Goal: Task Accomplishment & Management: Complete application form

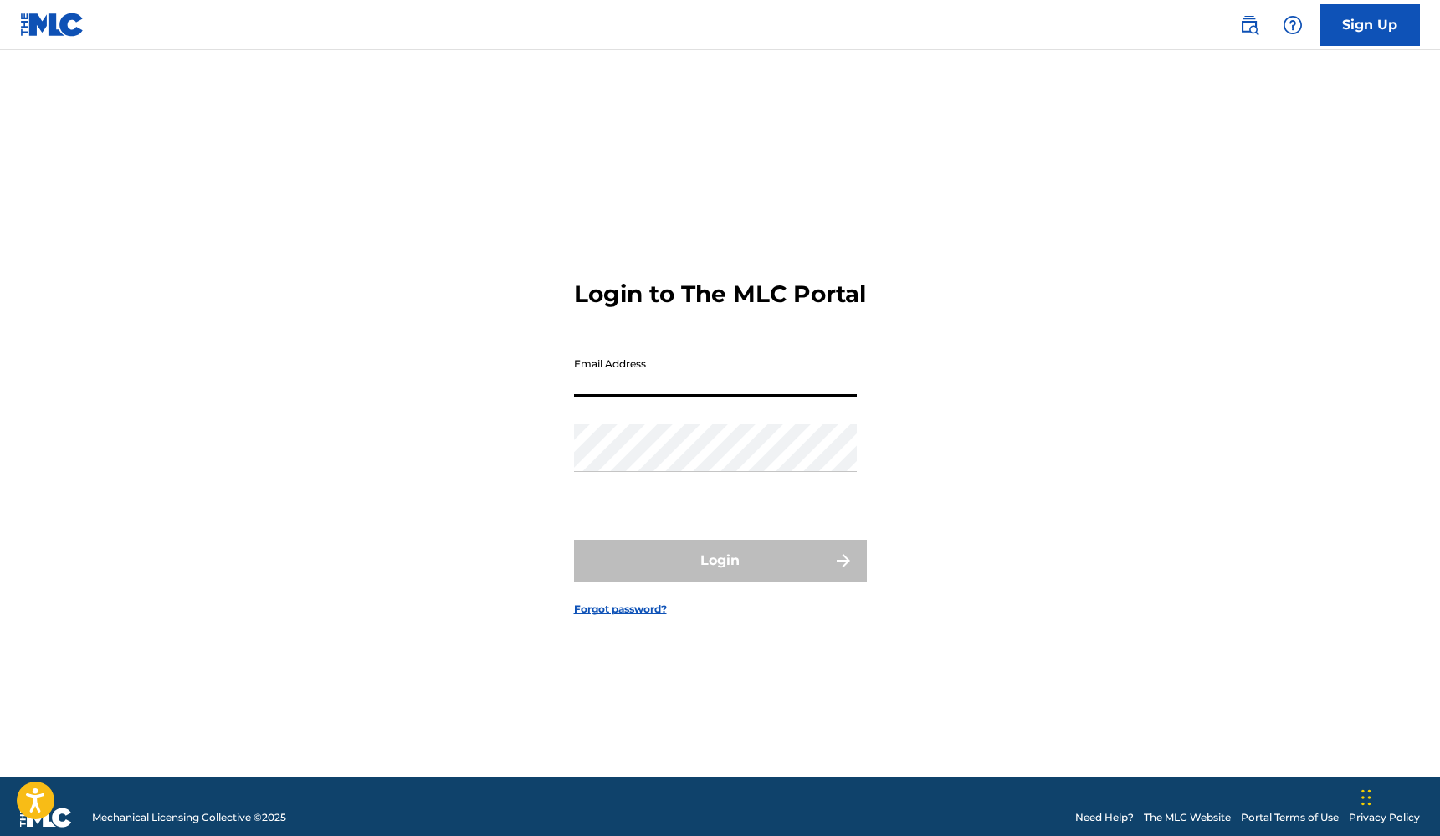
scroll to position [3, 0]
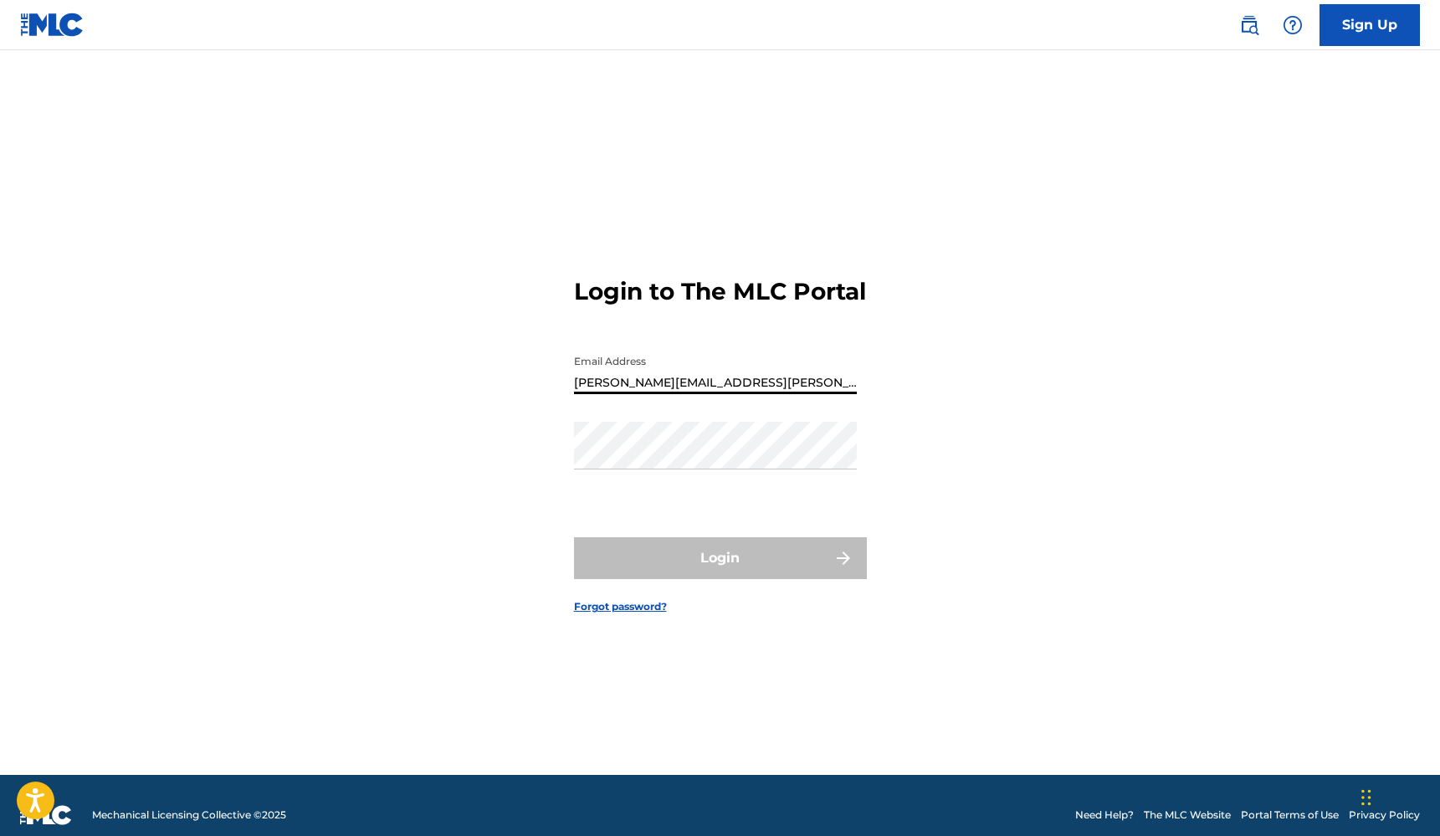
type input "[PERSON_NAME][EMAIL_ADDRESS][PERSON_NAME][DOMAIN_NAME]"
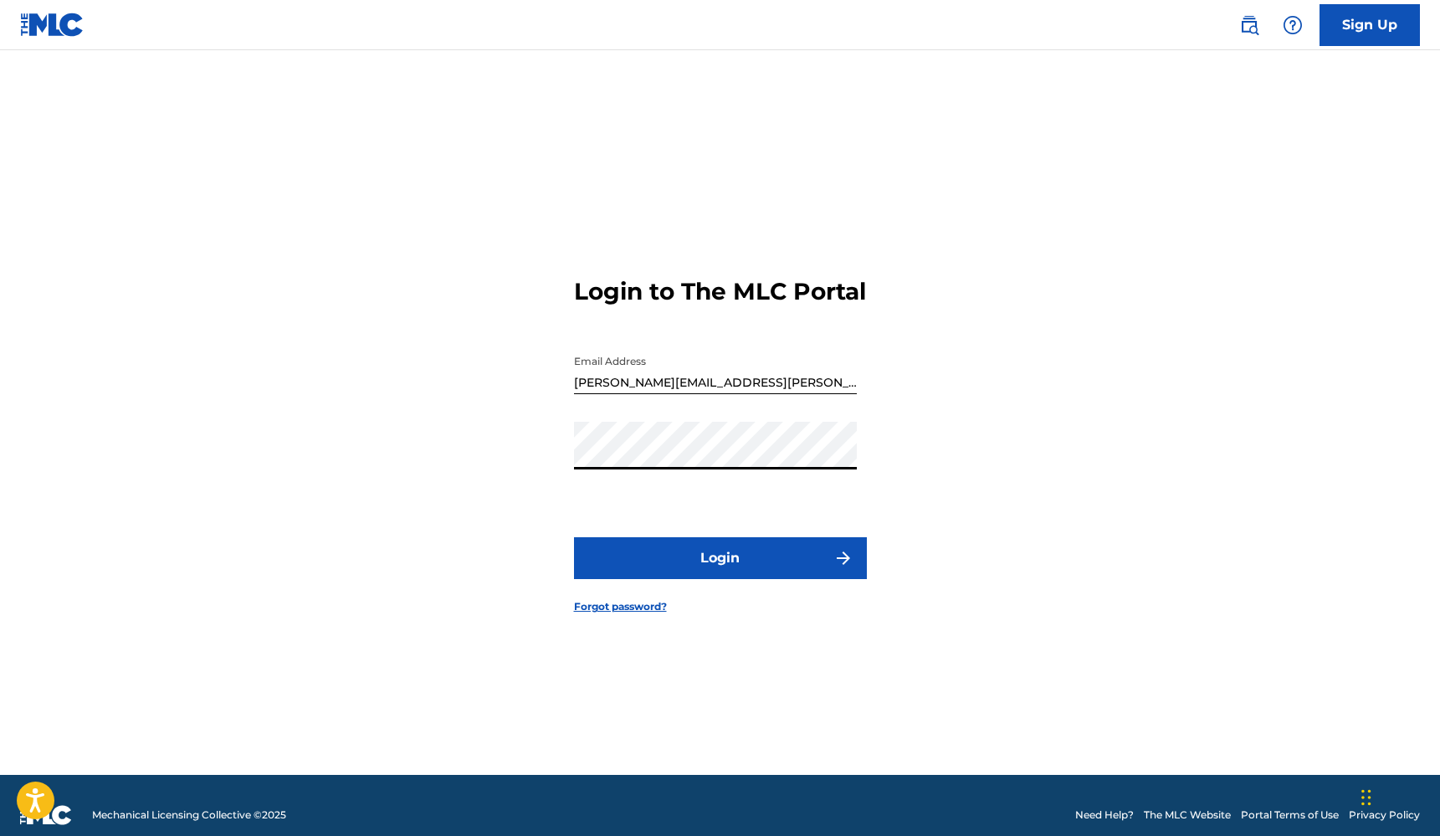
click at [720, 572] on button "Login" at bounding box center [720, 558] width 293 height 42
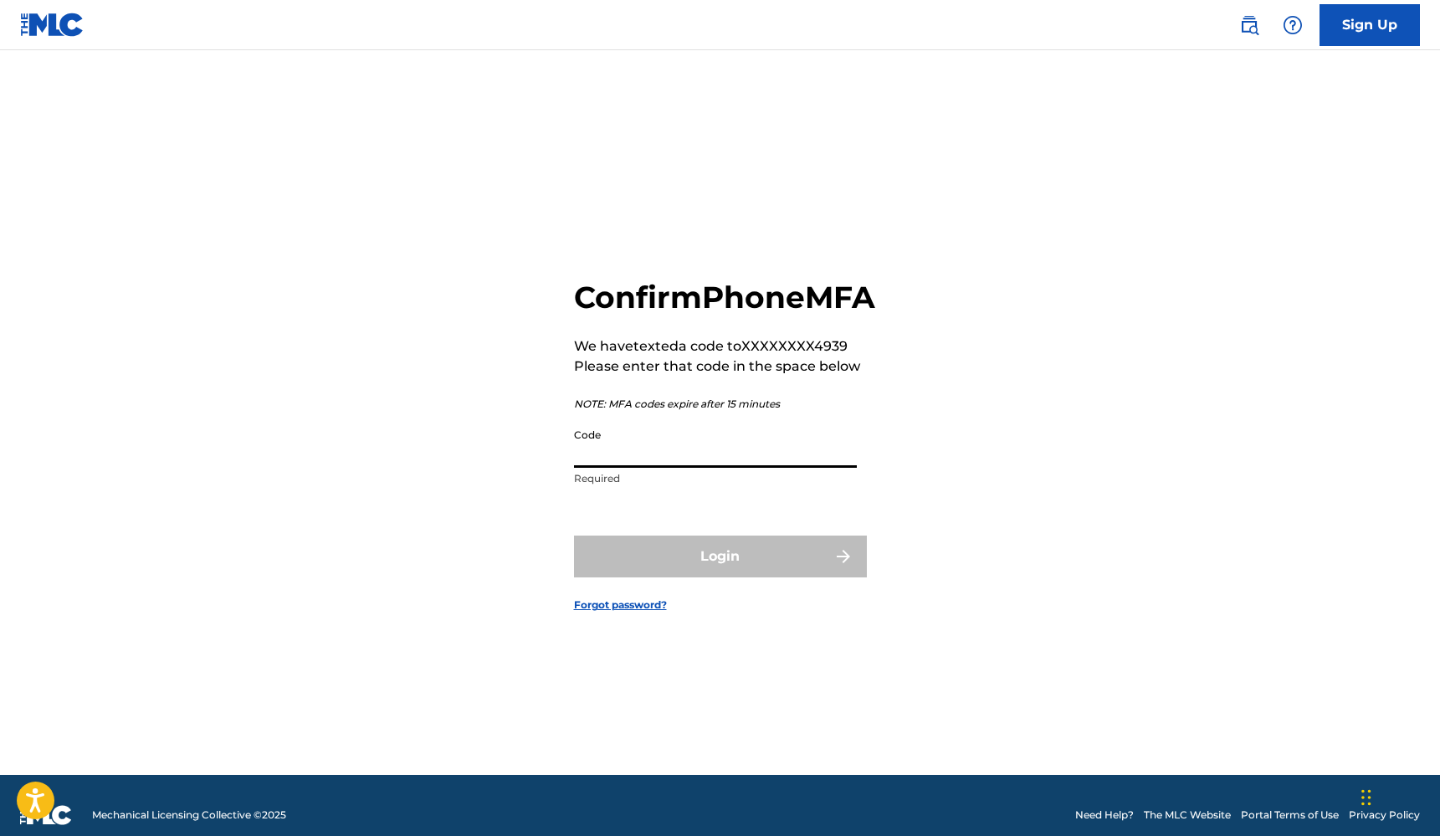
click at [777, 468] on input "Code" at bounding box center [715, 444] width 283 height 48
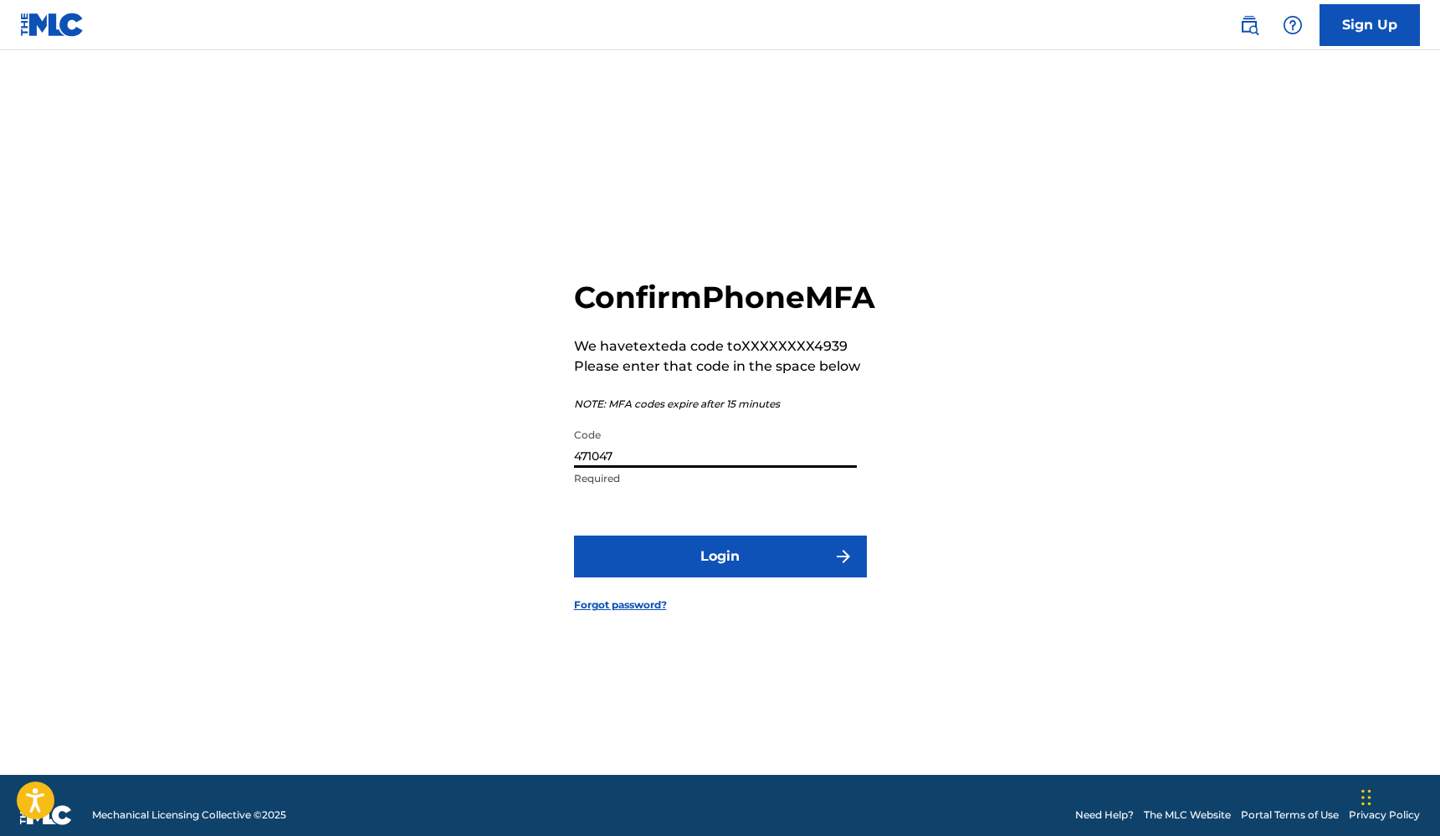
type input "471047"
click at [720, 575] on button "Login" at bounding box center [720, 557] width 293 height 42
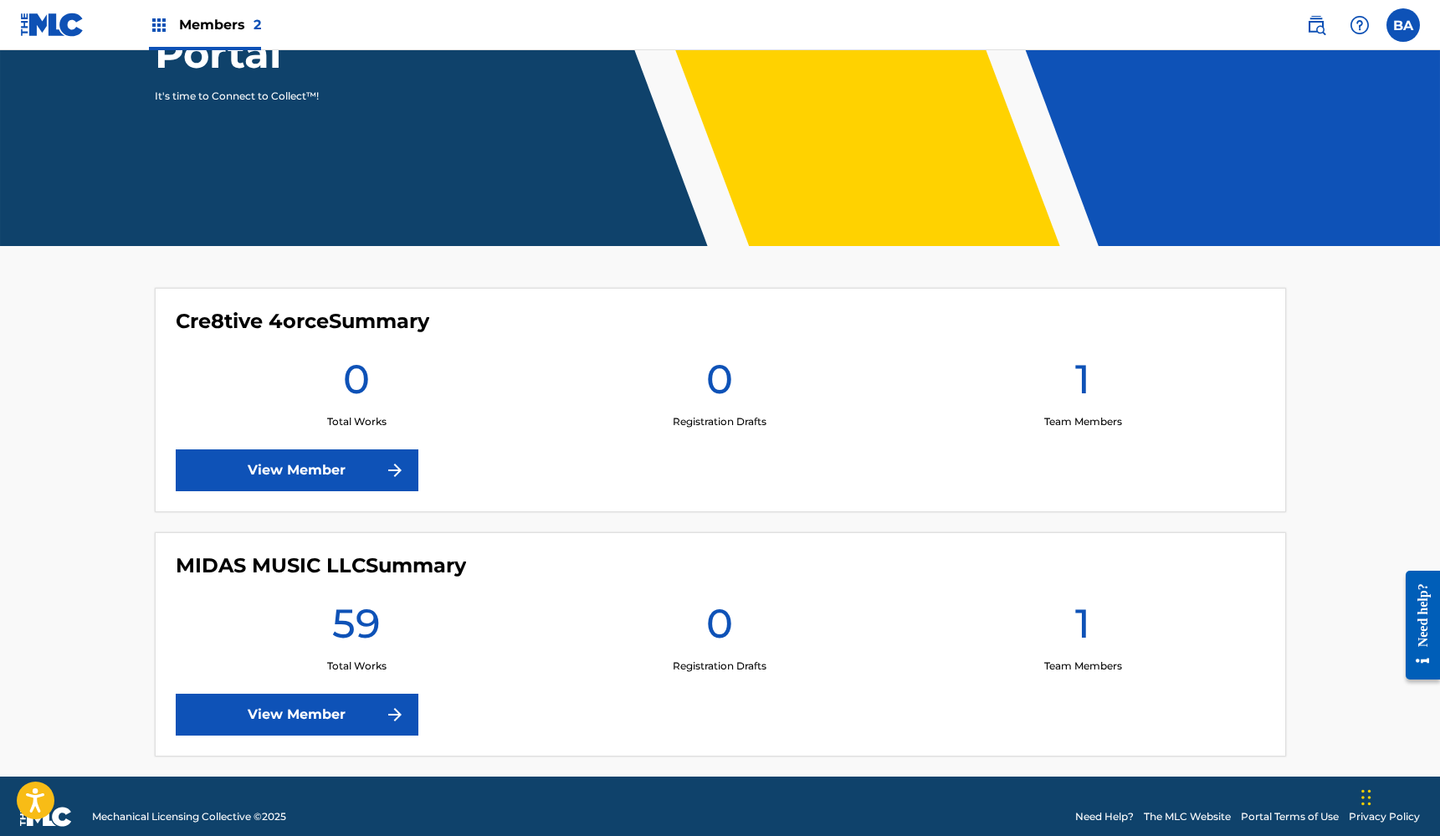
scroll to position [247, 0]
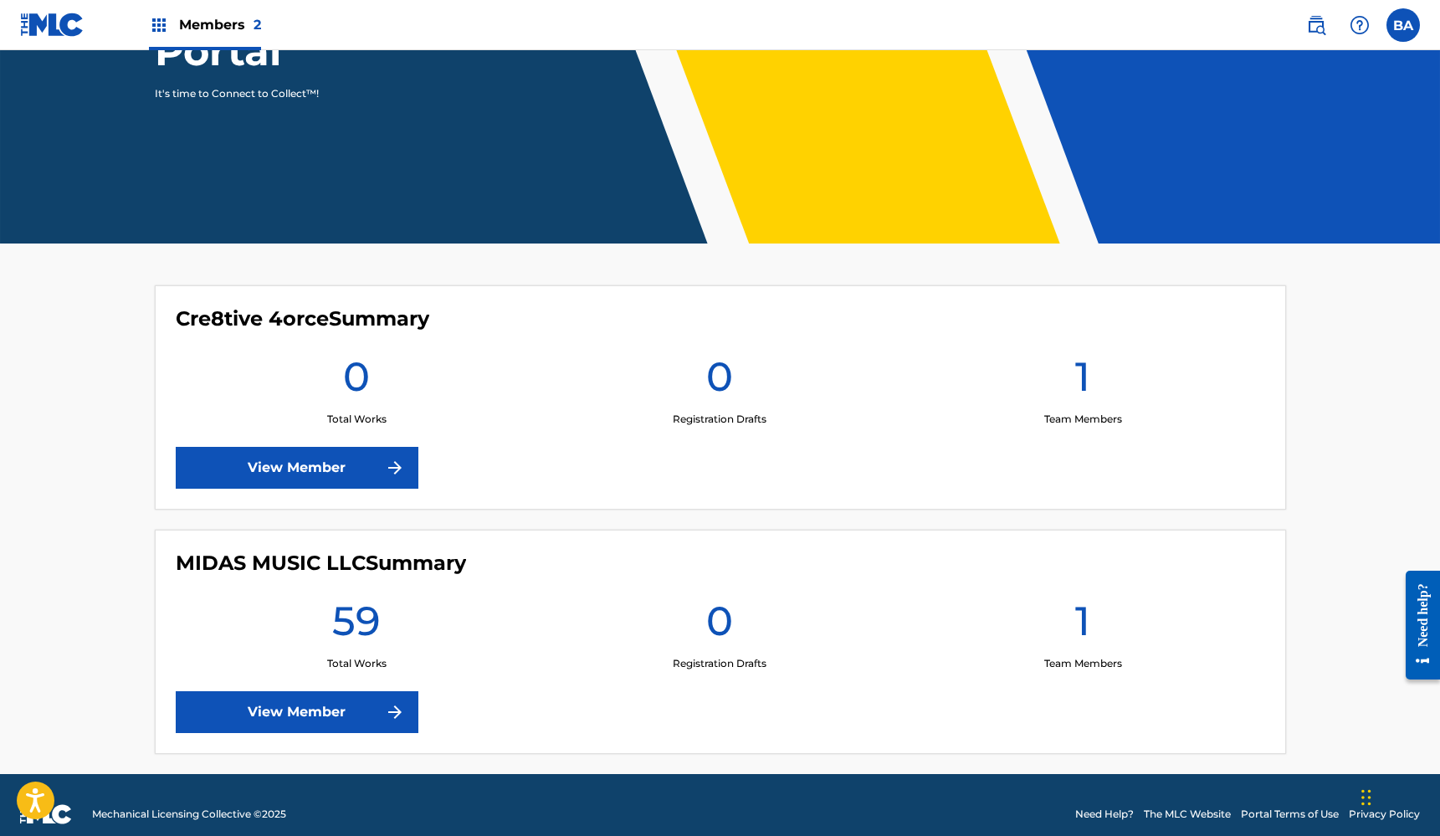
click at [370, 460] on link "View Member" at bounding box center [297, 468] width 243 height 42
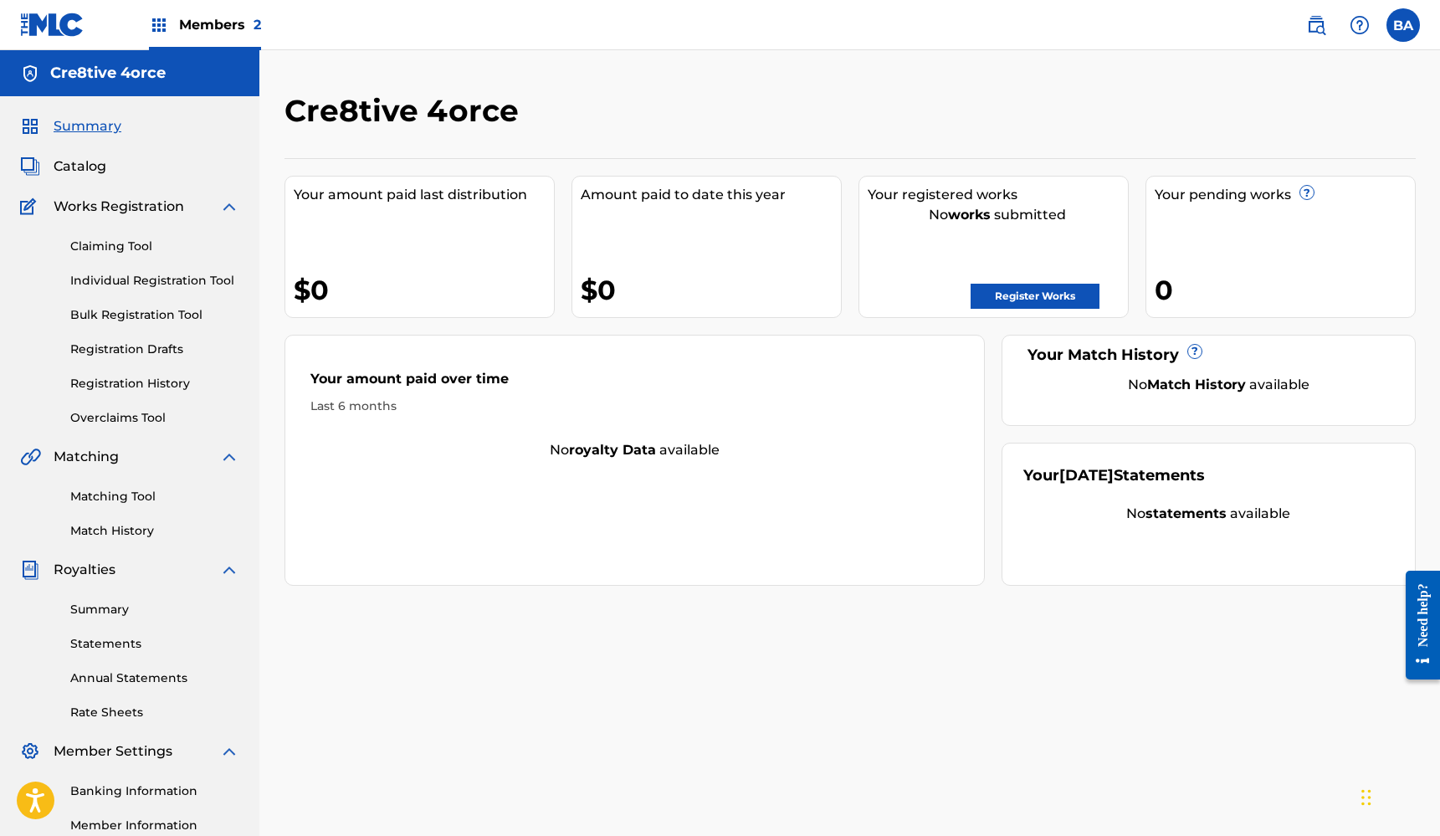
click at [1029, 291] on link "Register Works" at bounding box center [1035, 296] width 129 height 25
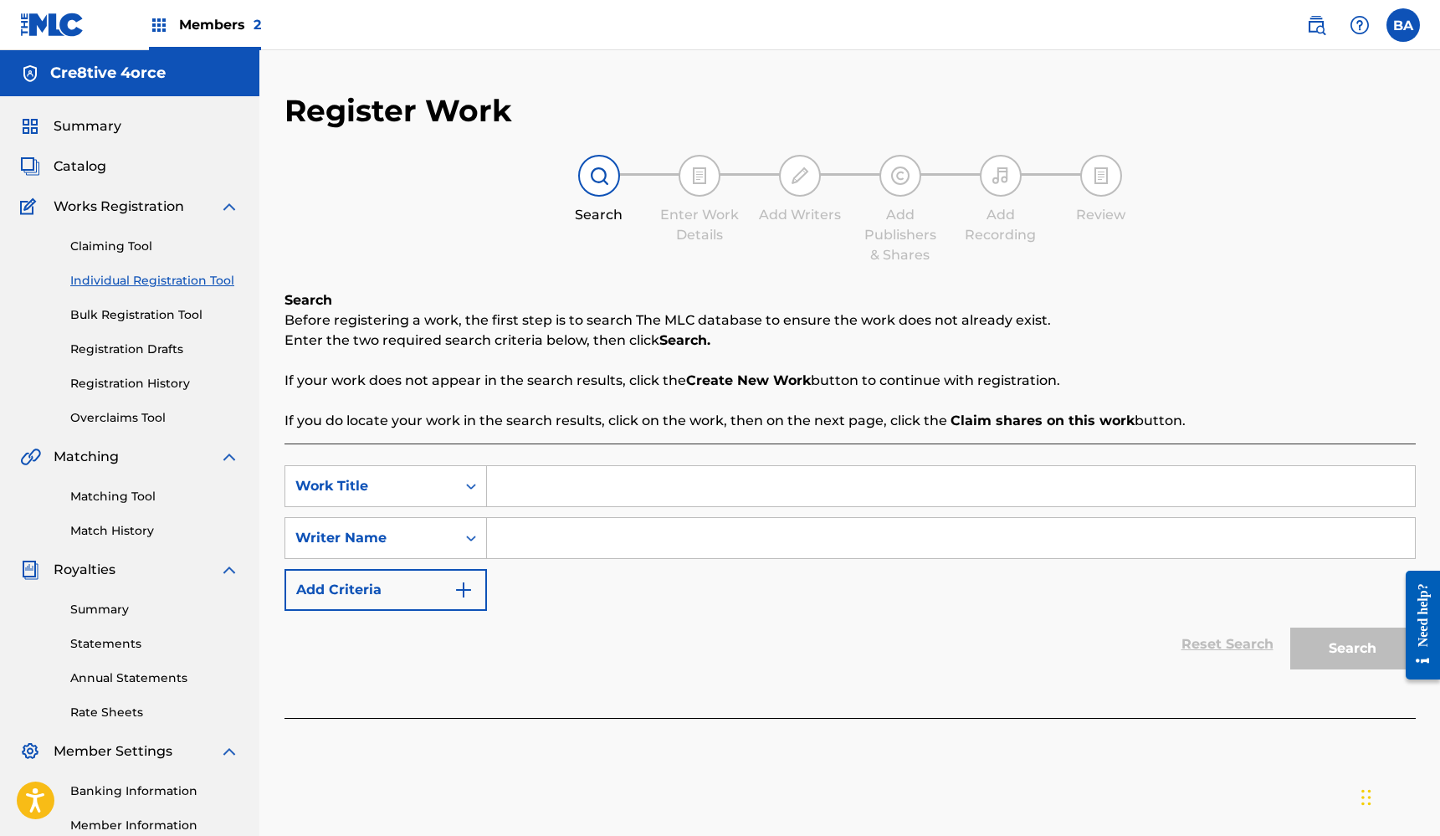
click at [614, 489] on input "Search Form" at bounding box center [951, 486] width 928 height 40
type input "C"
type input "Dead To Me"
click at [603, 543] on input "Search Form" at bounding box center [951, 538] width 928 height 40
type input "[PERSON_NAME]"
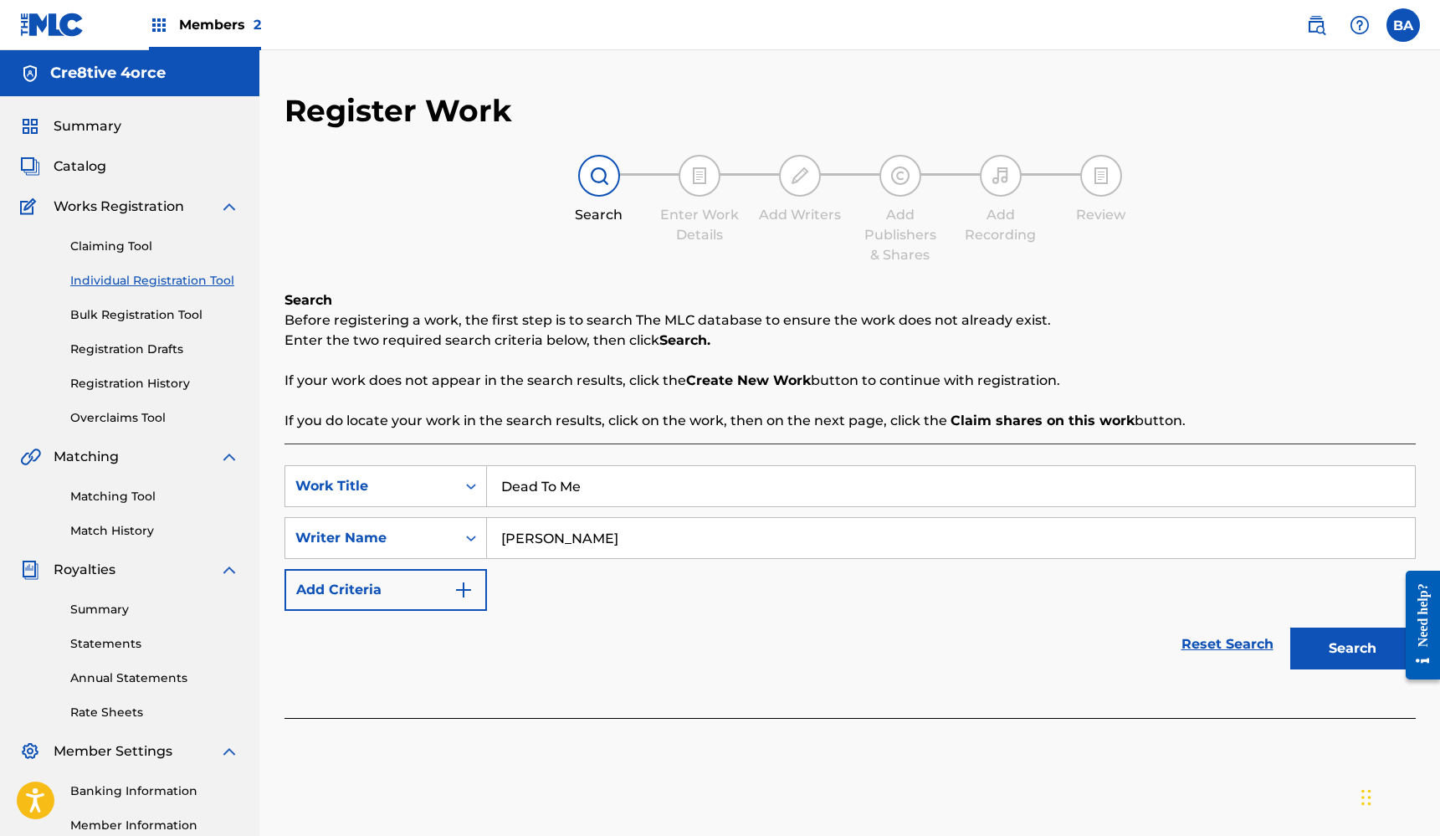
click at [463, 585] on img "Search Form" at bounding box center [464, 590] width 20 height 20
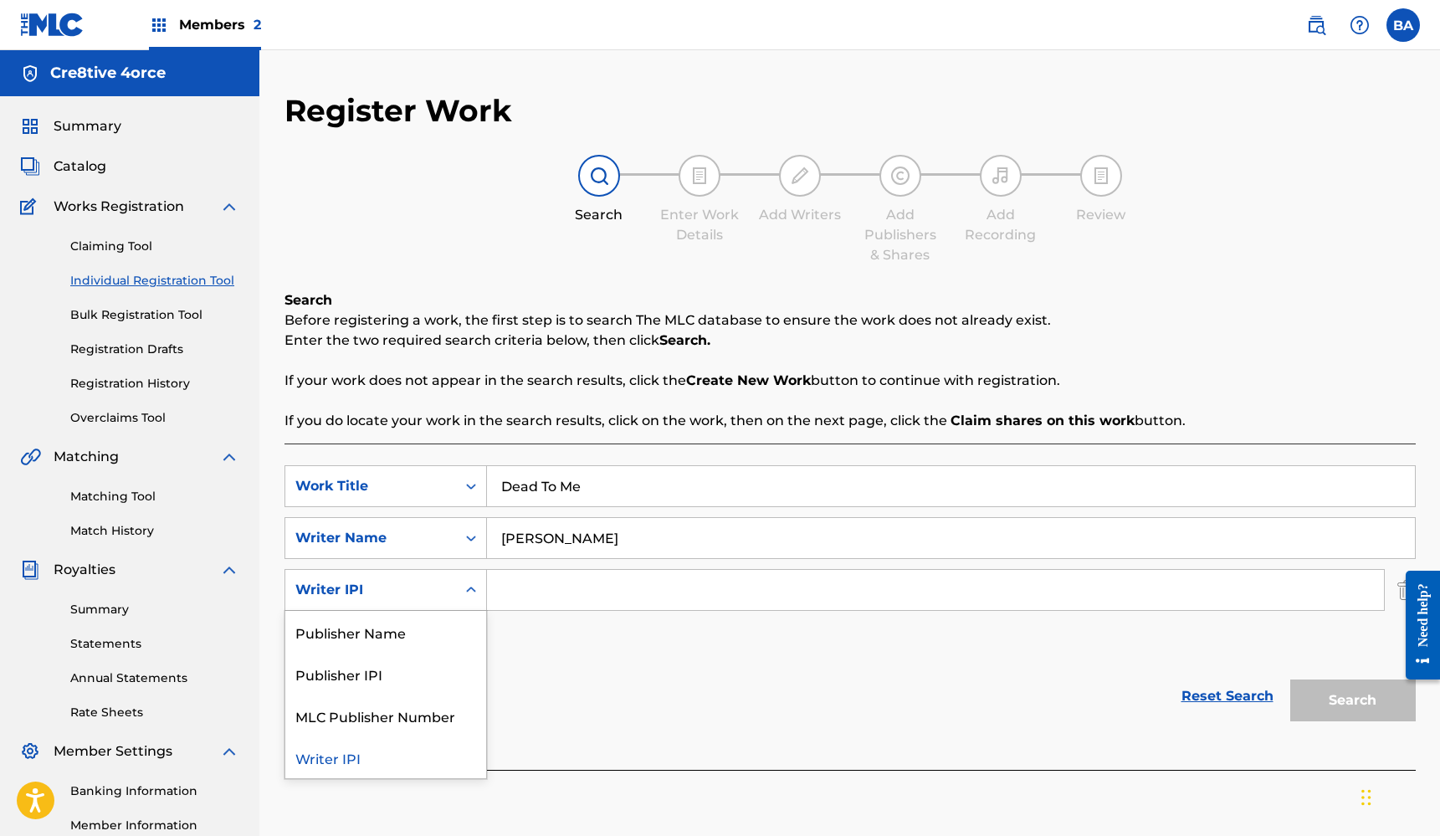
click at [470, 586] on icon "Search Form" at bounding box center [471, 590] width 17 height 17
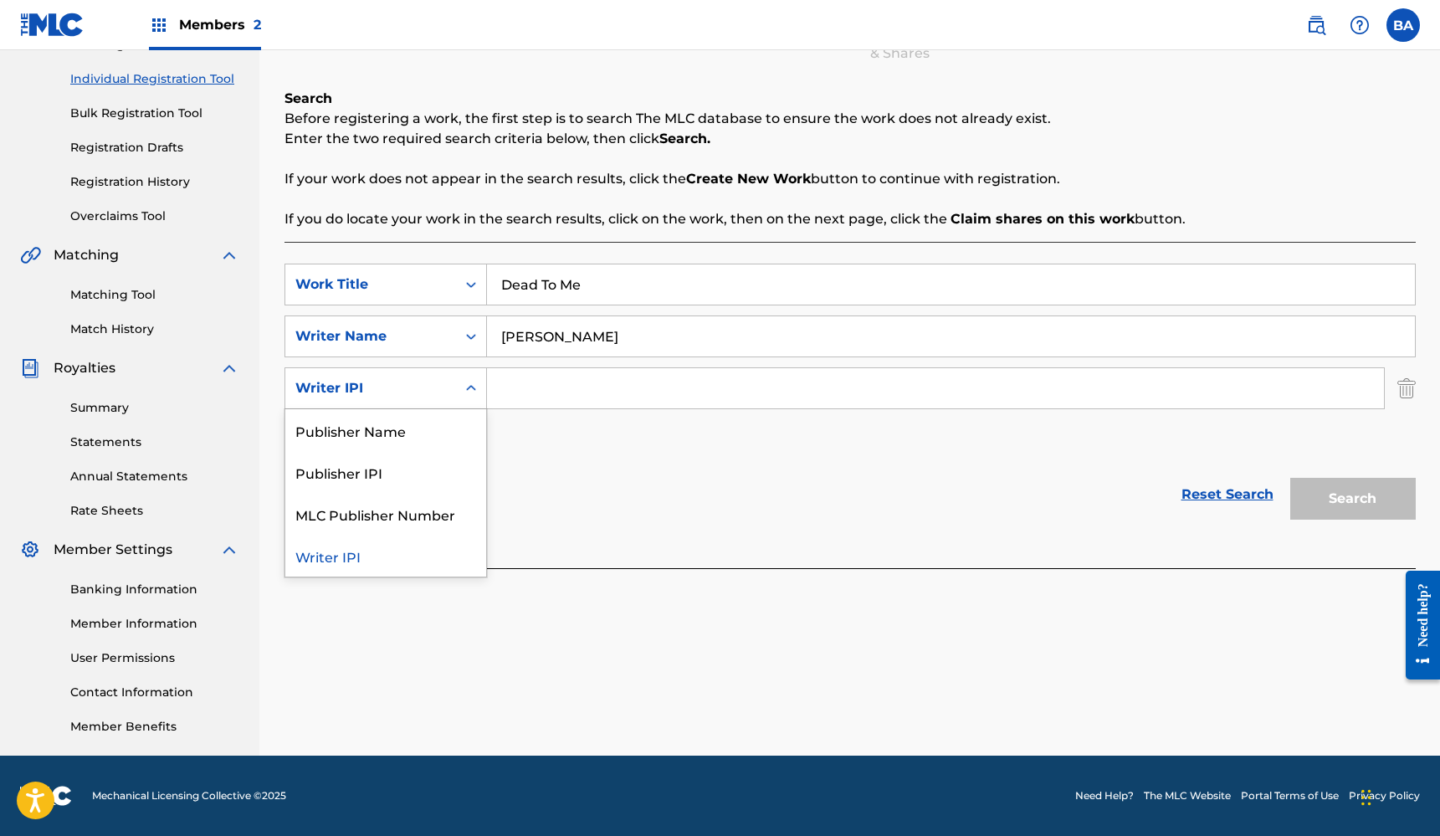
scroll to position [202, 0]
click at [401, 433] on div "Publisher Name" at bounding box center [385, 430] width 201 height 42
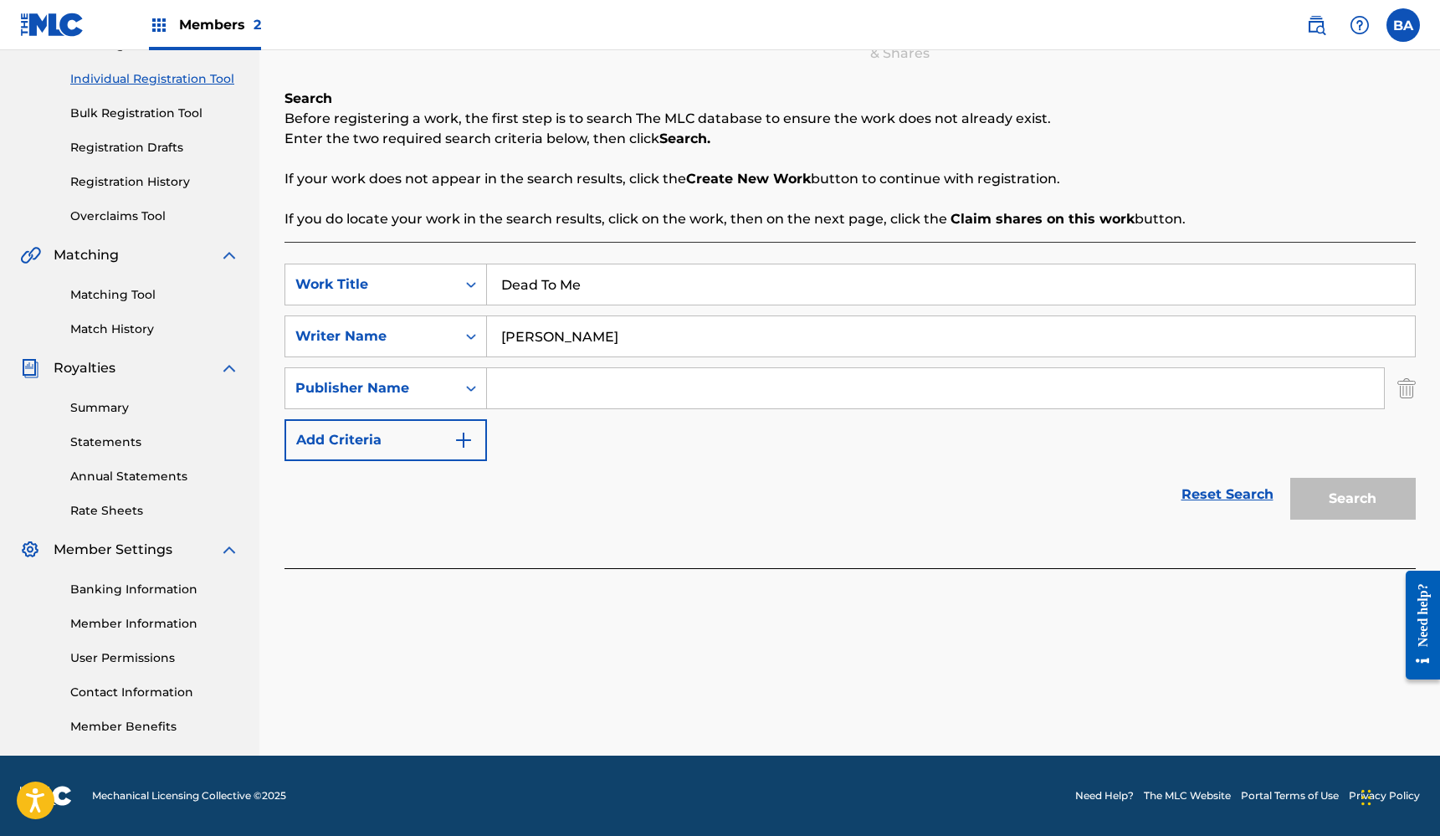
click at [576, 388] on input "Search Form" at bounding box center [935, 388] width 897 height 40
type input "Crea8tive 4orce"
click at [461, 445] on img "Search Form" at bounding box center [464, 440] width 20 height 20
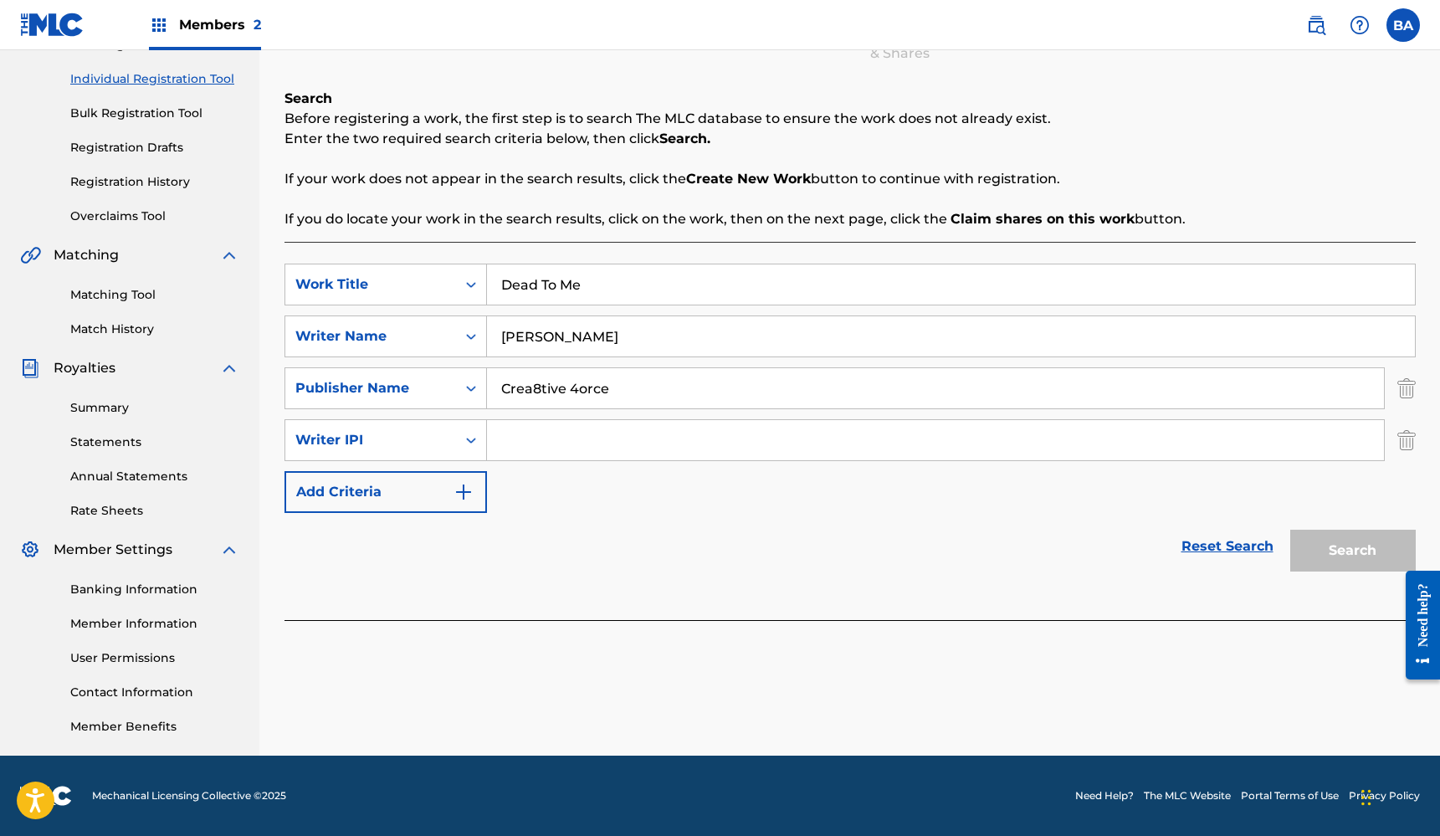
click at [561, 443] on input "Search Form" at bounding box center [935, 440] width 897 height 40
click at [602, 448] on input "Search Form" at bounding box center [935, 440] width 897 height 40
type input "1213732295"
click at [466, 493] on img "Search Form" at bounding box center [464, 492] width 20 height 20
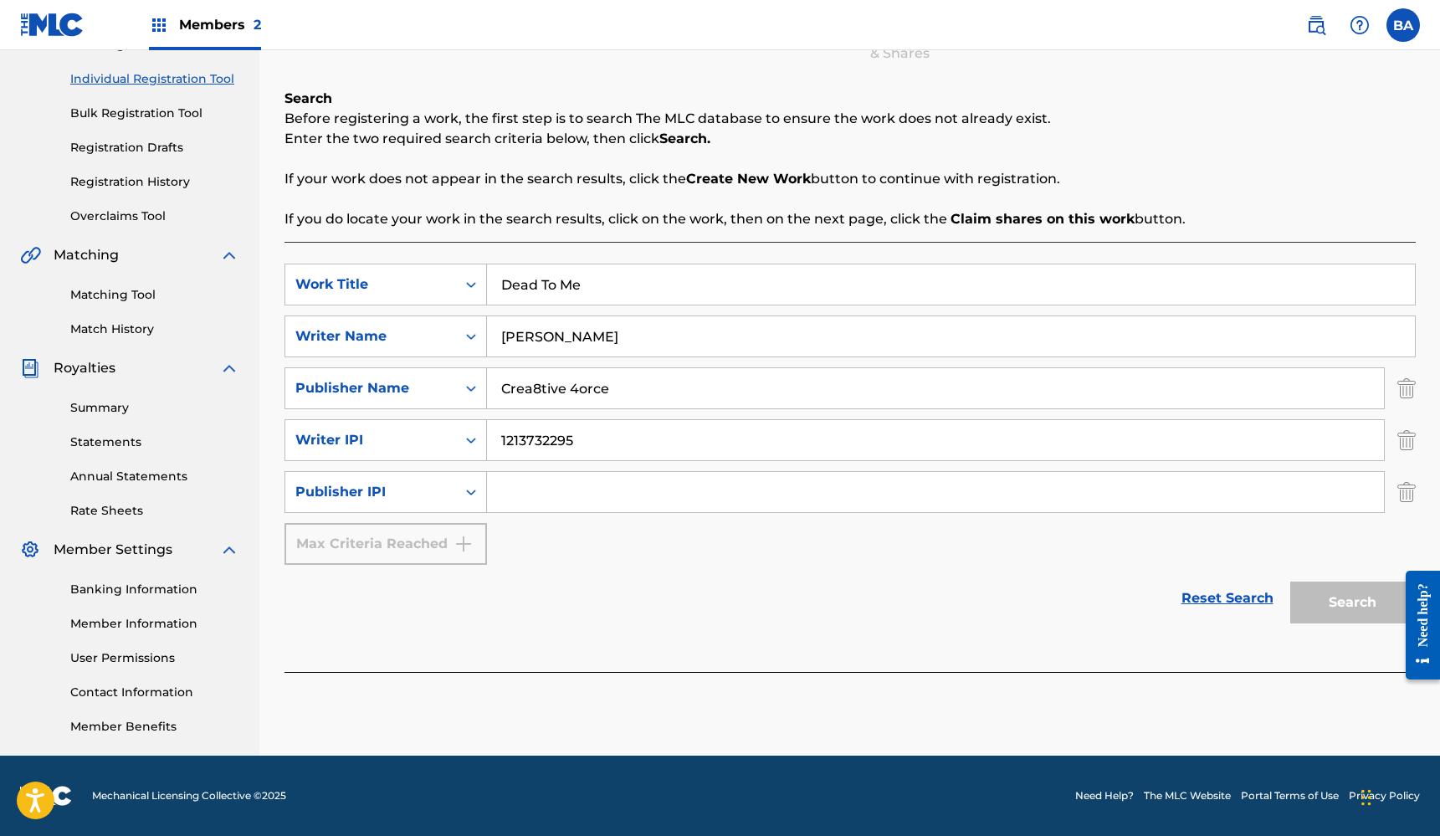
click at [522, 494] on input "Search Form" at bounding box center [935, 492] width 897 height 40
click at [469, 490] on icon "Search Form" at bounding box center [471, 492] width 17 height 17
click at [583, 519] on div "SearchWithCriteriaef42d668-1dfb-475a-aca9-e2a1f9a49207 Work Title Dead To Me Se…" at bounding box center [849, 414] width 1131 height 301
click at [1326, 546] on div "SearchWithCriteriaef42d668-1dfb-475a-aca9-e2a1f9a49207 Work Title Dead To Me Se…" at bounding box center [849, 414] width 1131 height 301
click at [1350, 598] on div "Search" at bounding box center [1349, 598] width 134 height 67
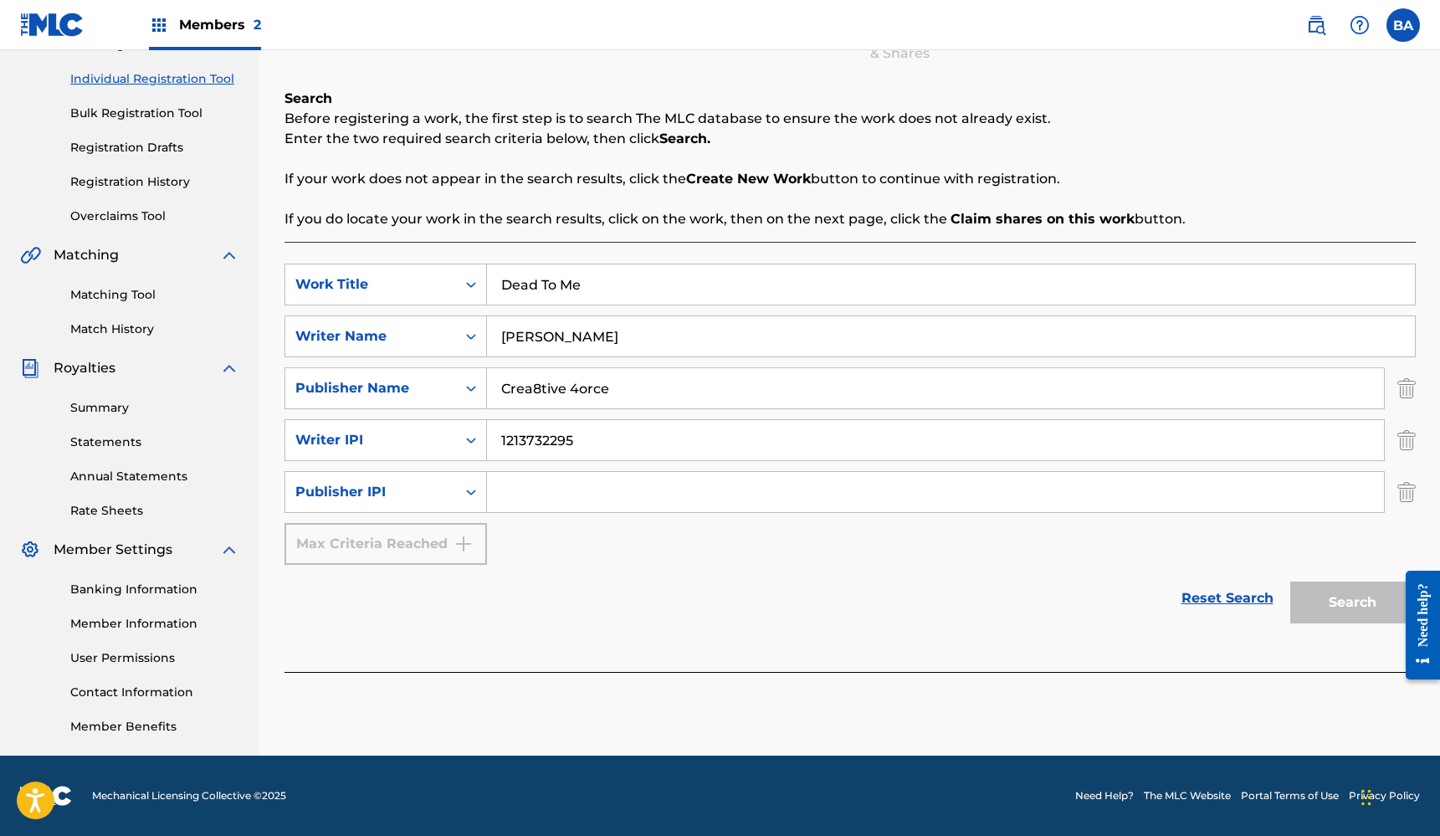
click at [1368, 607] on div "Search" at bounding box center [1349, 598] width 134 height 67
click at [1232, 601] on link "Reset Search" at bounding box center [1227, 598] width 109 height 37
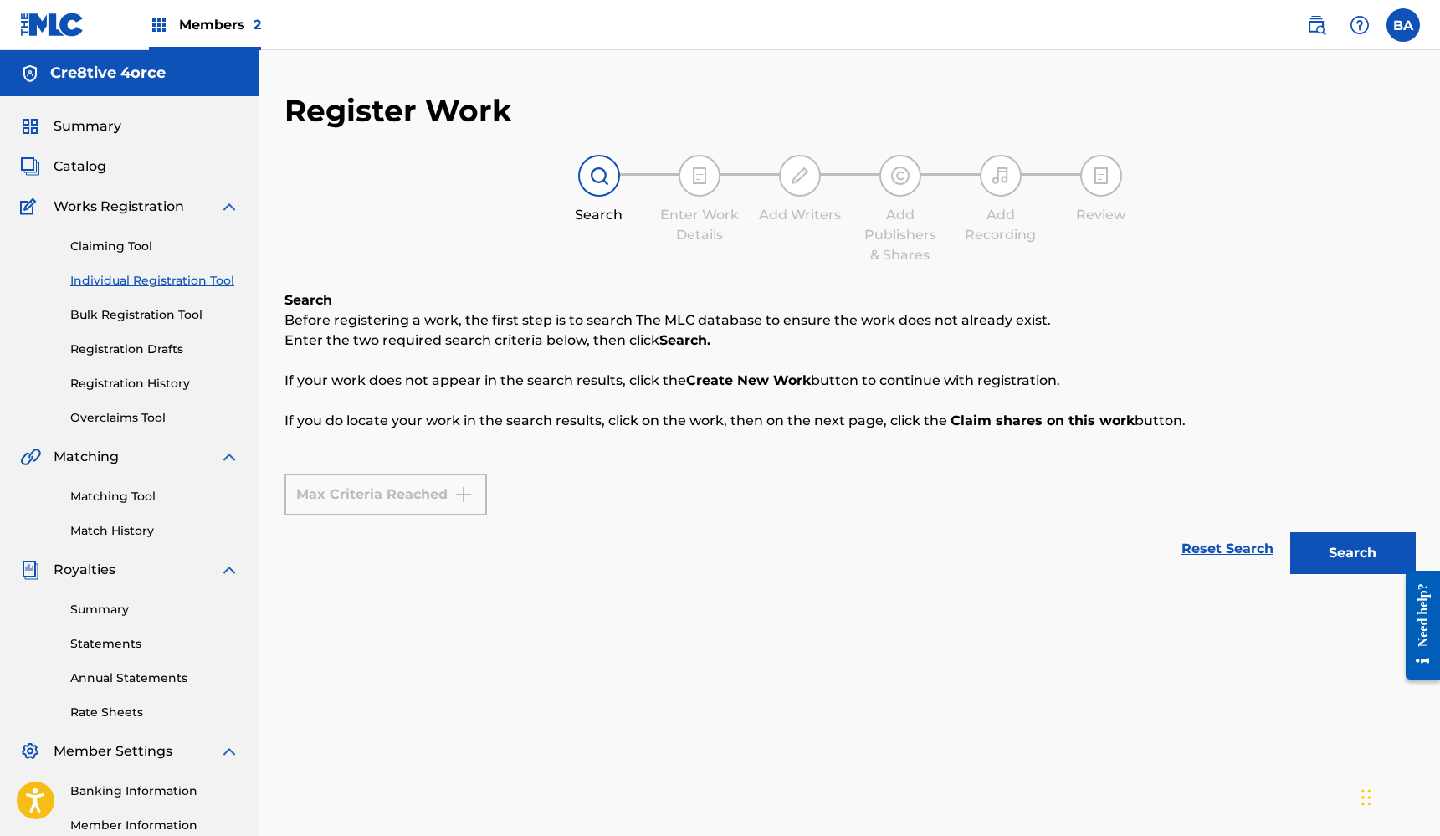
scroll to position [0, 0]
click at [1212, 542] on link "Reset Search" at bounding box center [1227, 548] width 109 height 37
click at [450, 491] on div "Max Criteria Reached" at bounding box center [385, 495] width 202 height 42
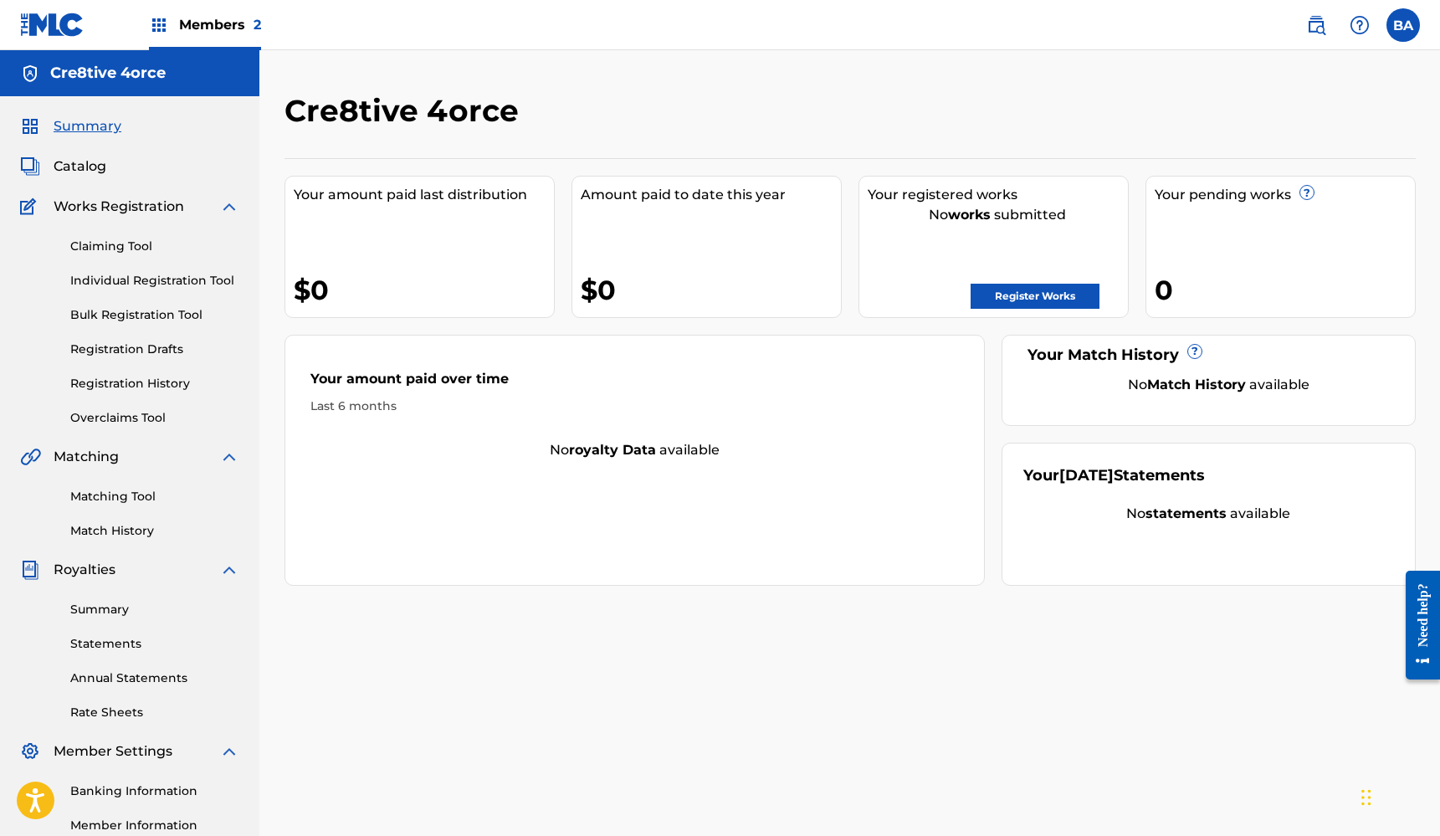
click at [1042, 290] on link "Register Works" at bounding box center [1035, 296] width 129 height 25
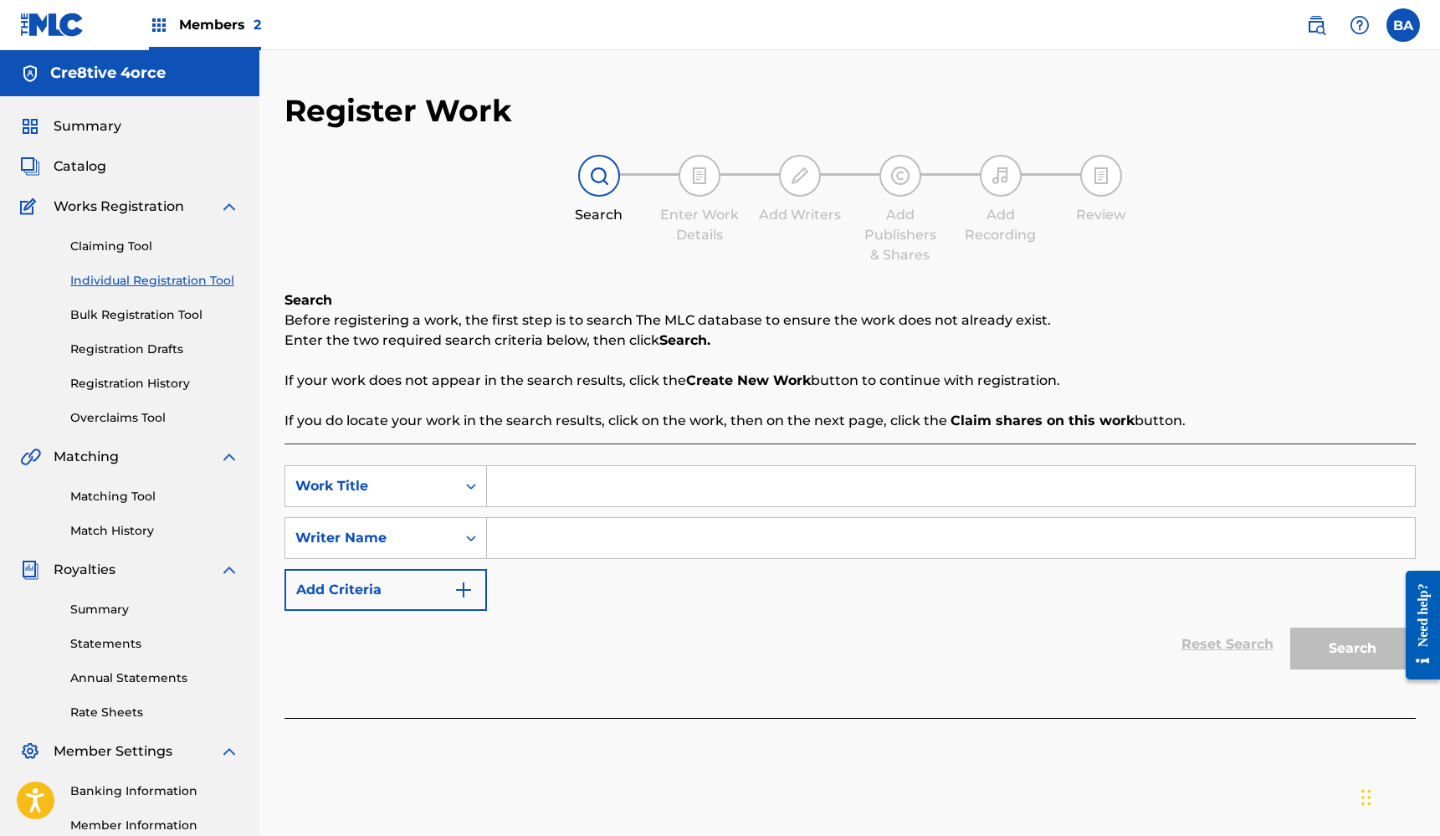
click at [560, 484] on input "Search Form" at bounding box center [951, 486] width 928 height 40
type input "Dead To Me"
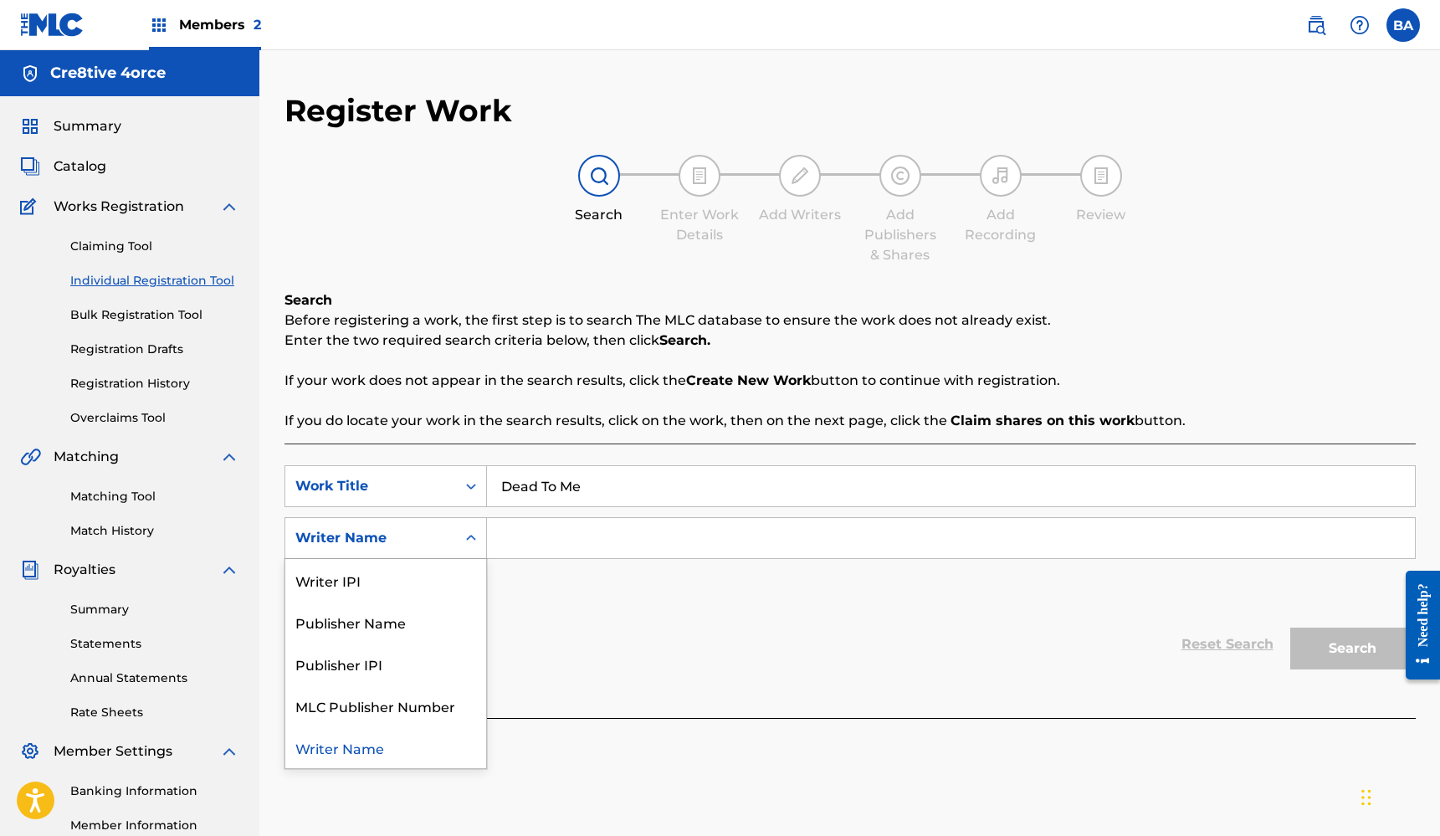
click at [465, 536] on icon "Search Form" at bounding box center [471, 538] width 17 height 17
click at [551, 536] on input "Search Form" at bounding box center [951, 538] width 928 height 40
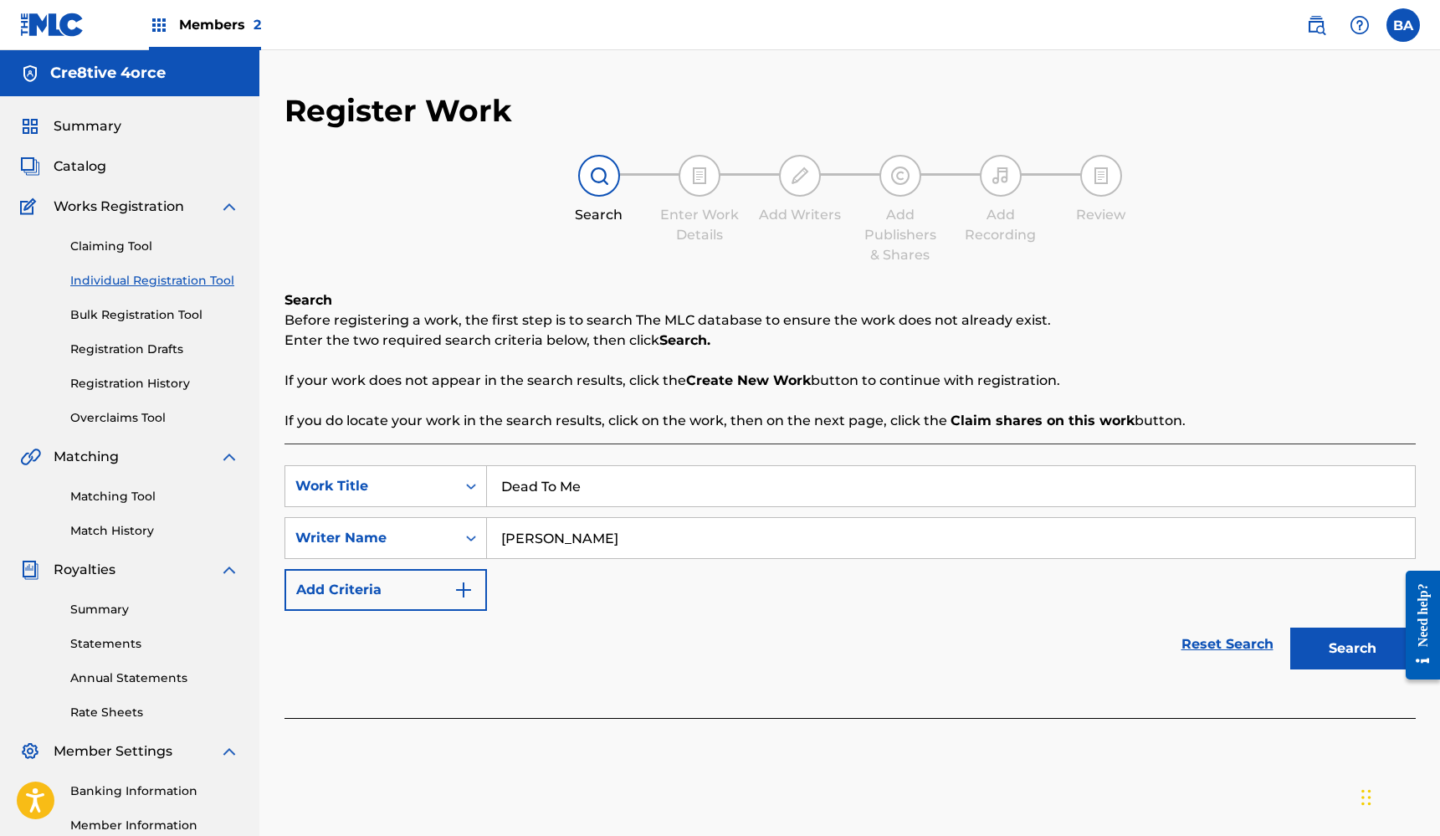
type input "[PERSON_NAME]"
click at [1336, 654] on button "Search" at bounding box center [1353, 649] width 126 height 42
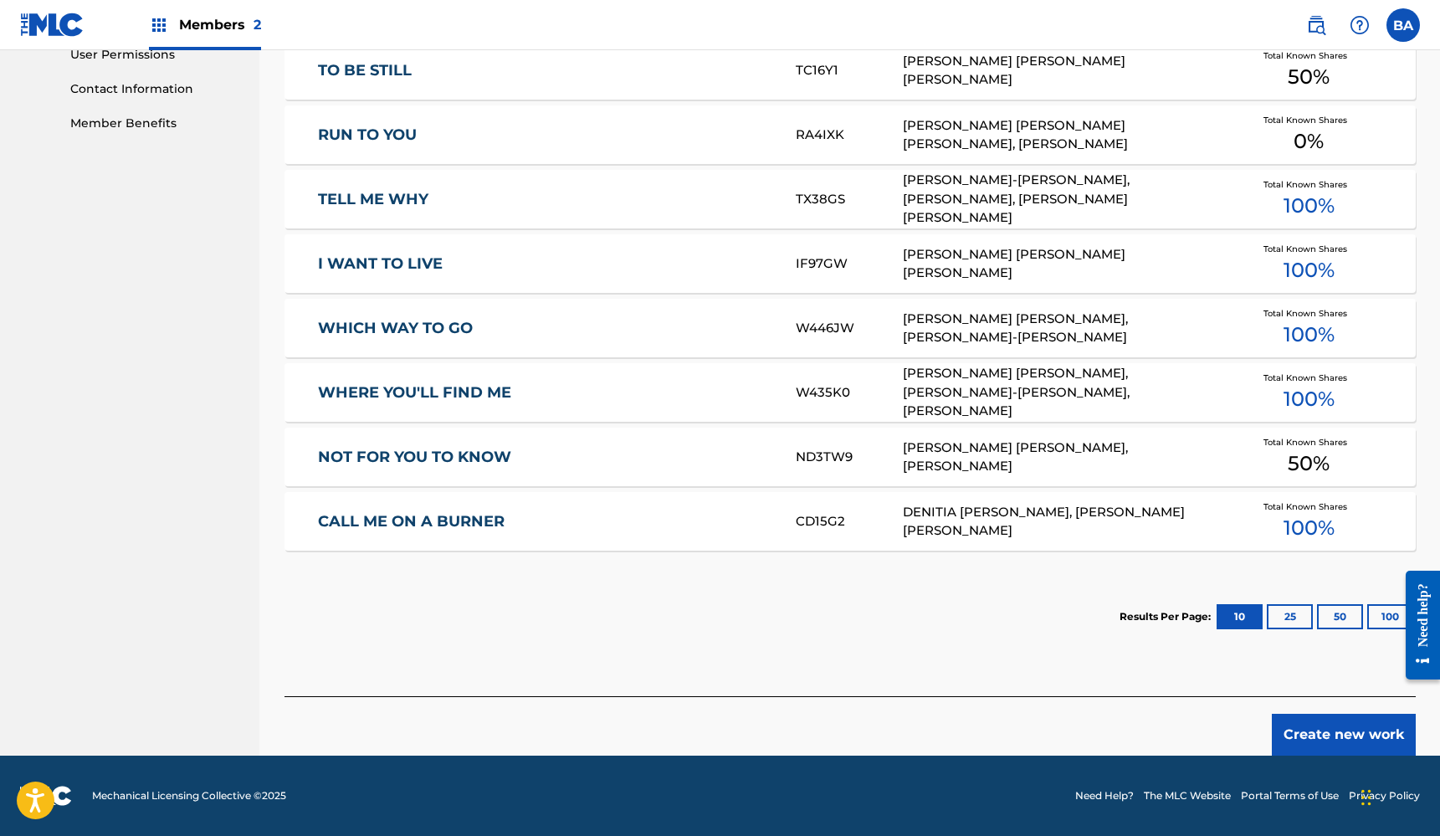
scroll to position [805, 0]
click at [1294, 619] on button "25" at bounding box center [1290, 616] width 46 height 25
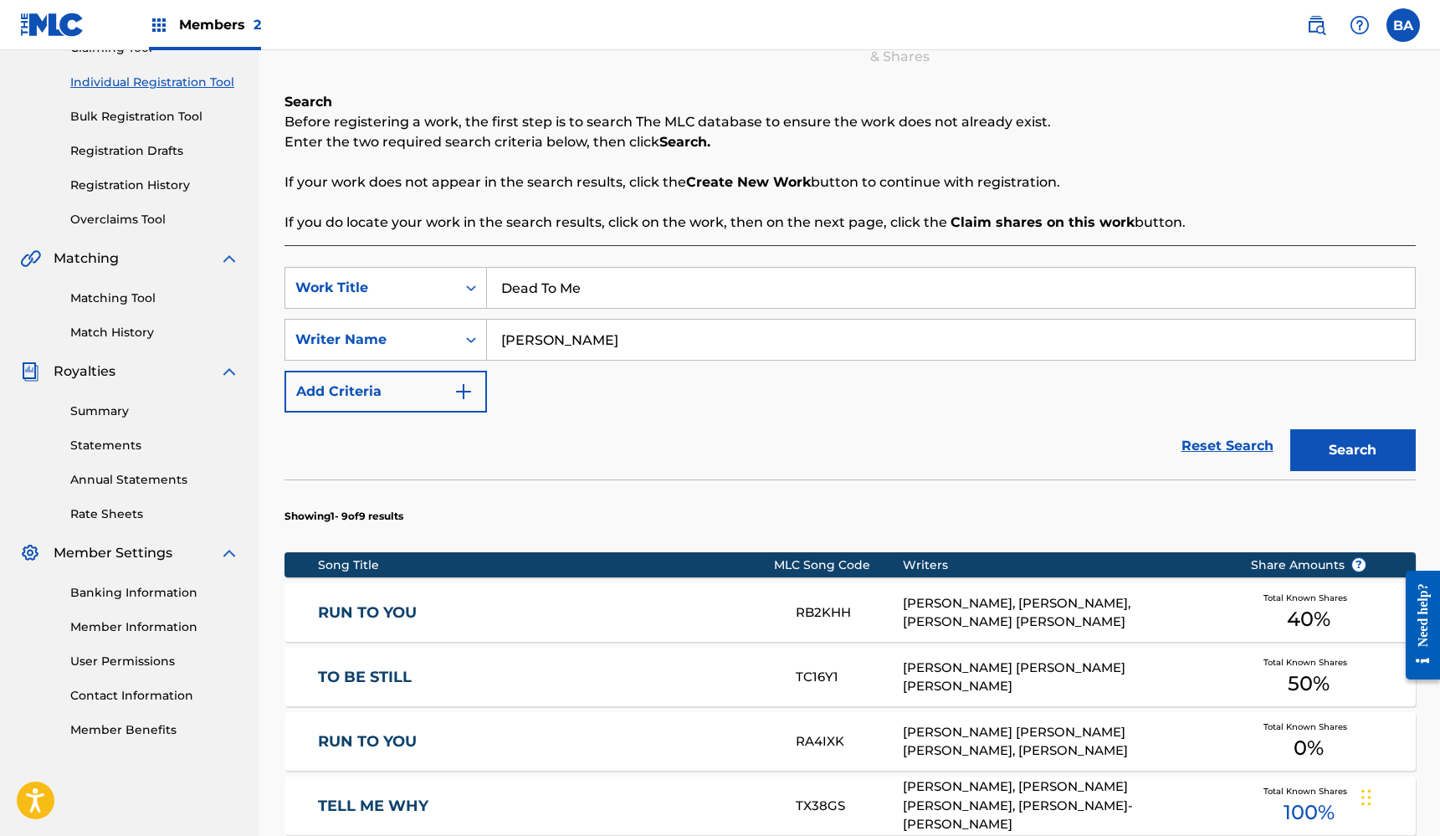
scroll to position [197, 0]
drag, startPoint x: 621, startPoint y: 287, endPoint x: 497, endPoint y: 285, distance: 123.8
click at [497, 285] on input "Dead To Me" at bounding box center [951, 289] width 928 height 40
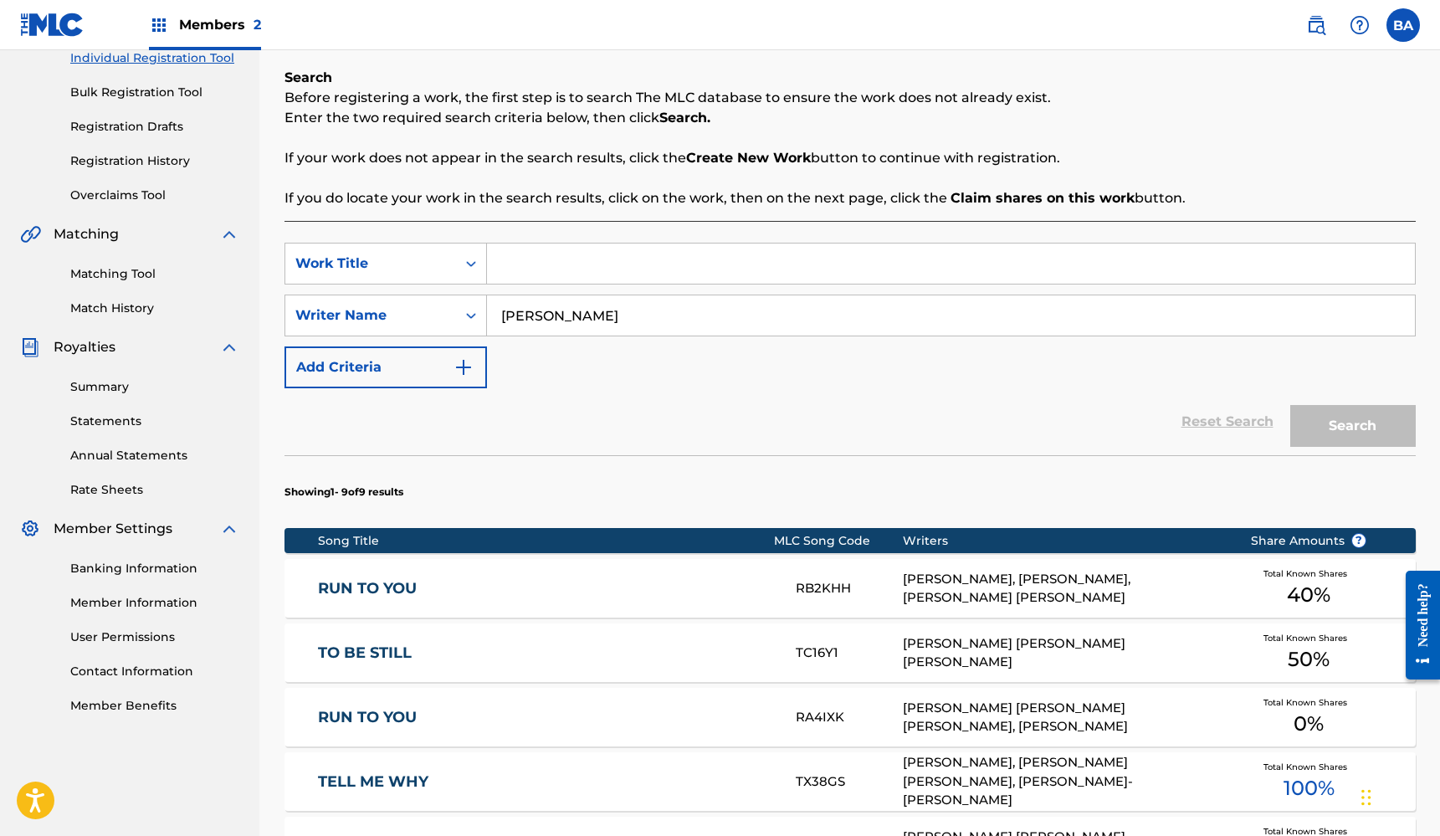
scroll to position [224, 0]
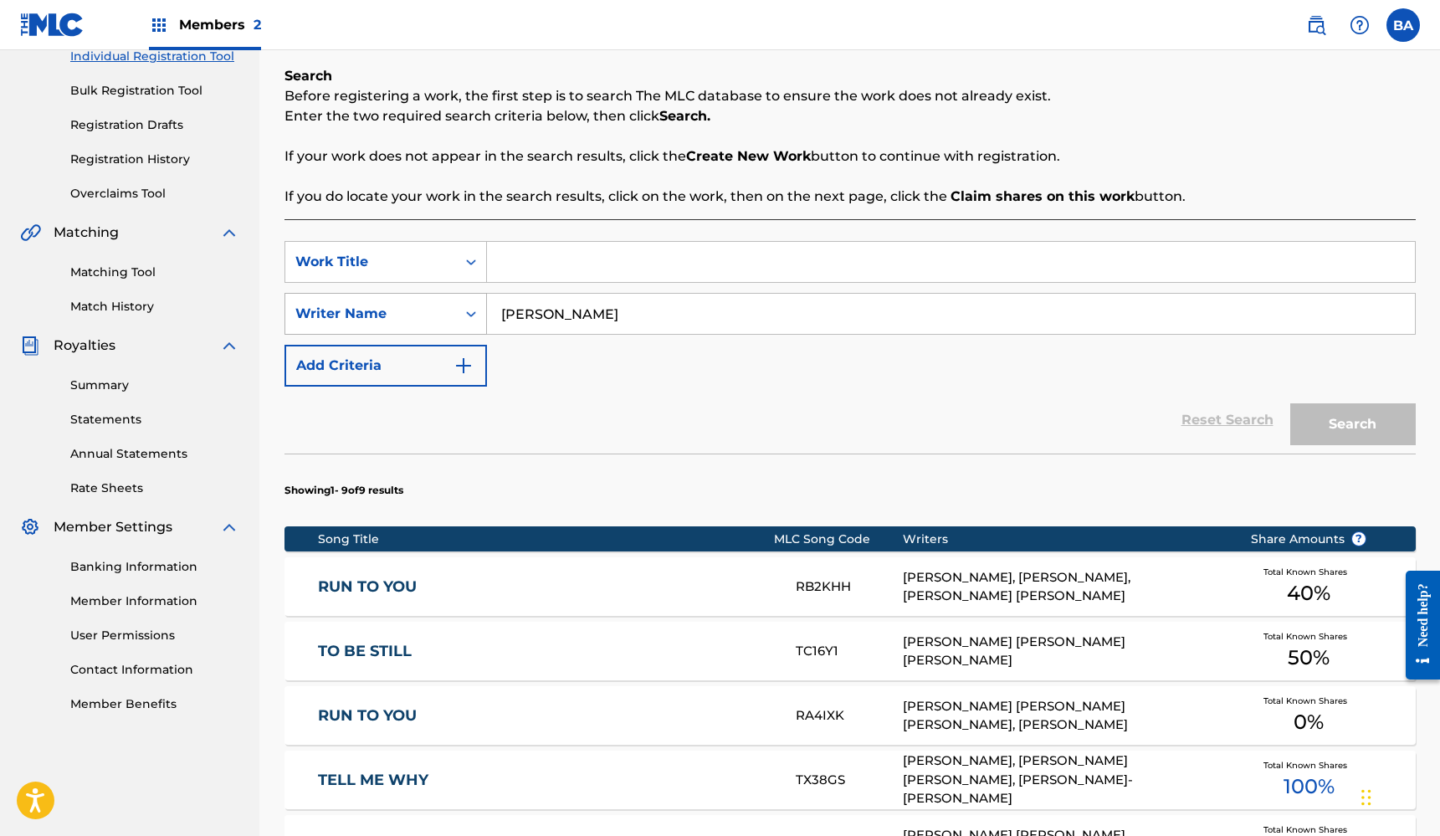
drag, startPoint x: 622, startPoint y: 321, endPoint x: 464, endPoint y: 321, distance: 157.3
click at [461, 321] on div "SearchWithCriteria564dc589-067d-41c7-8819-d9c36e213777 Writer Name [PERSON_NAME]" at bounding box center [849, 314] width 1131 height 42
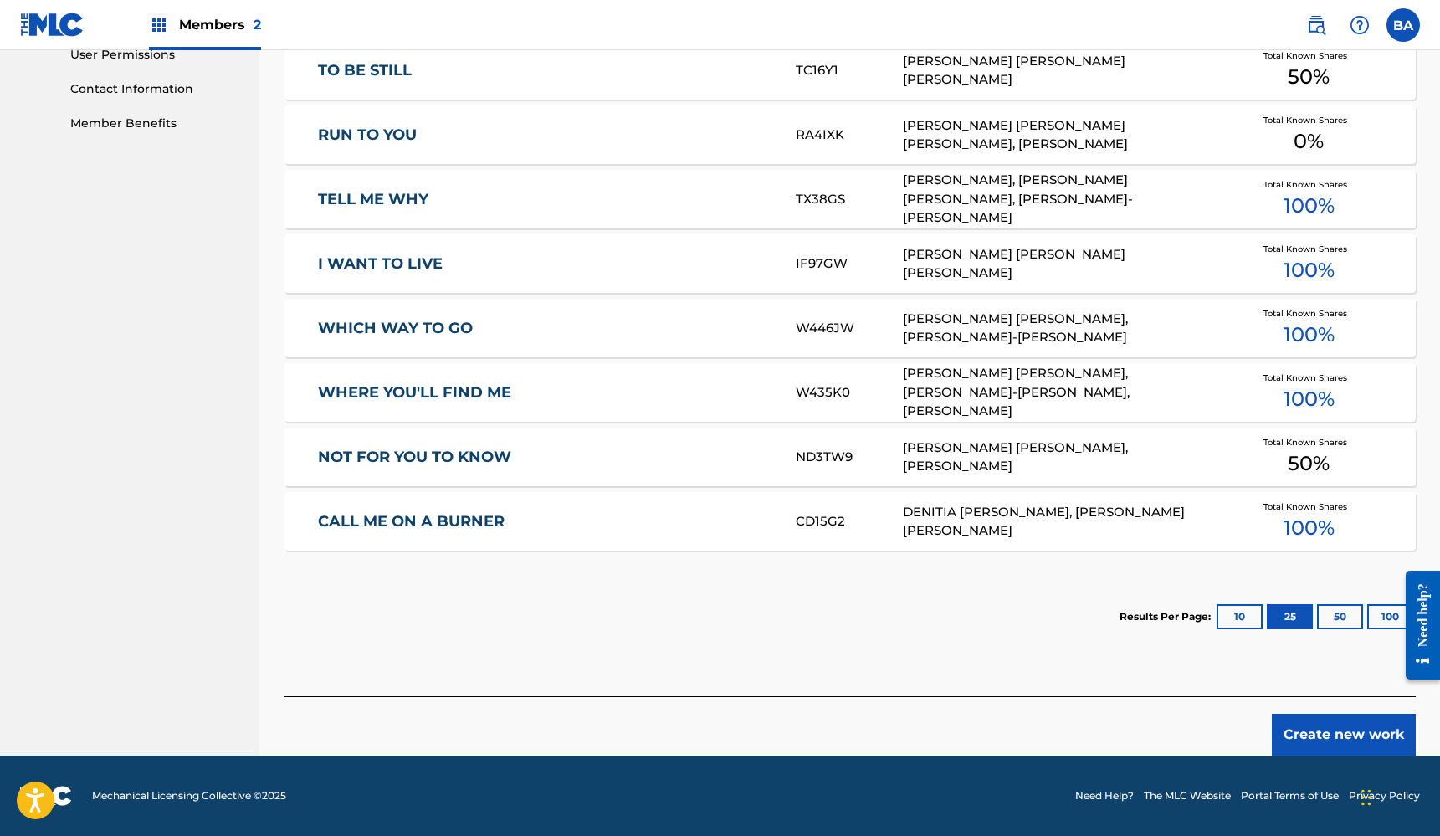
scroll to position [805, 0]
click at [1335, 731] on button "Create new work" at bounding box center [1344, 735] width 144 height 42
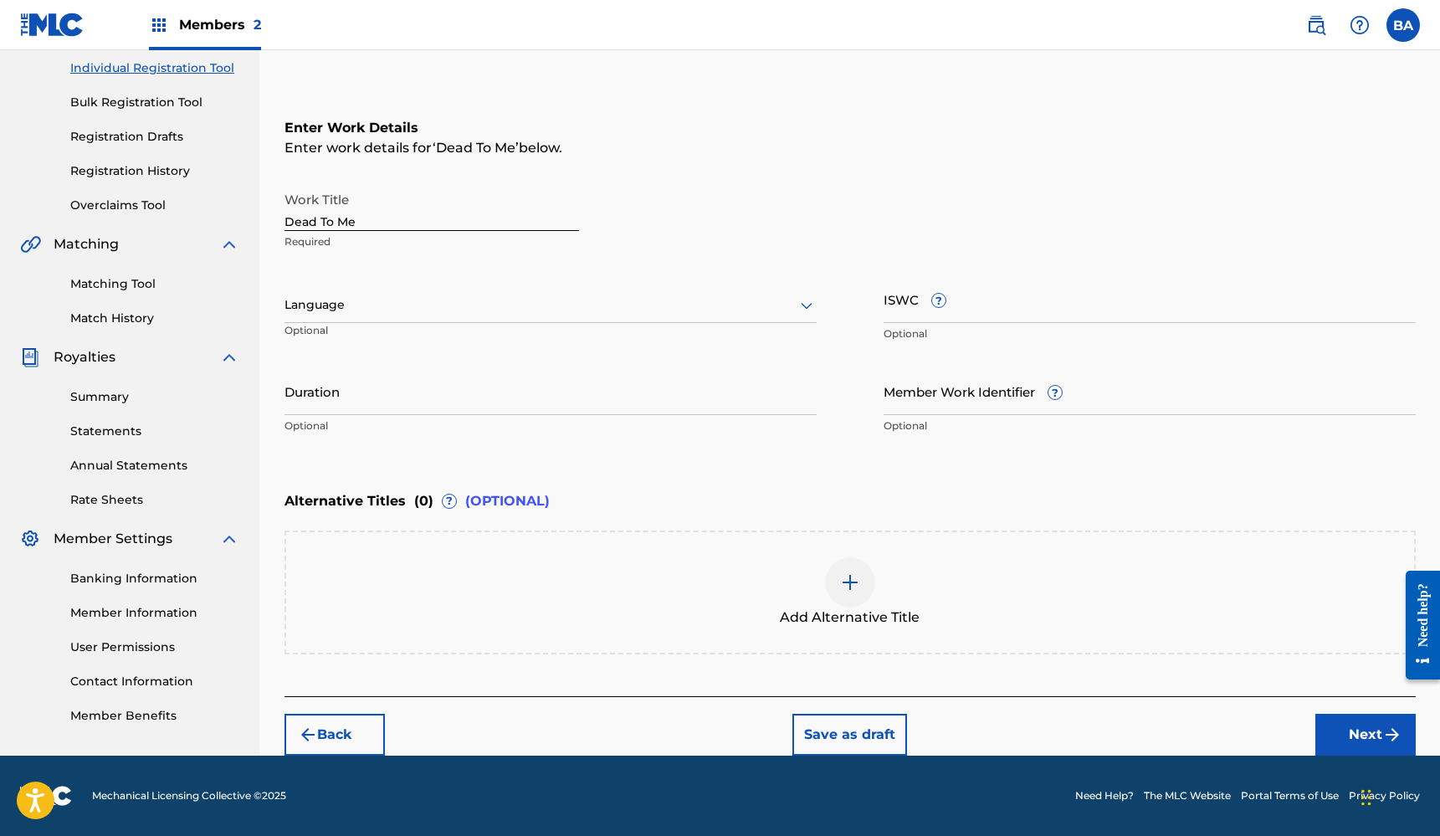
scroll to position [213, 0]
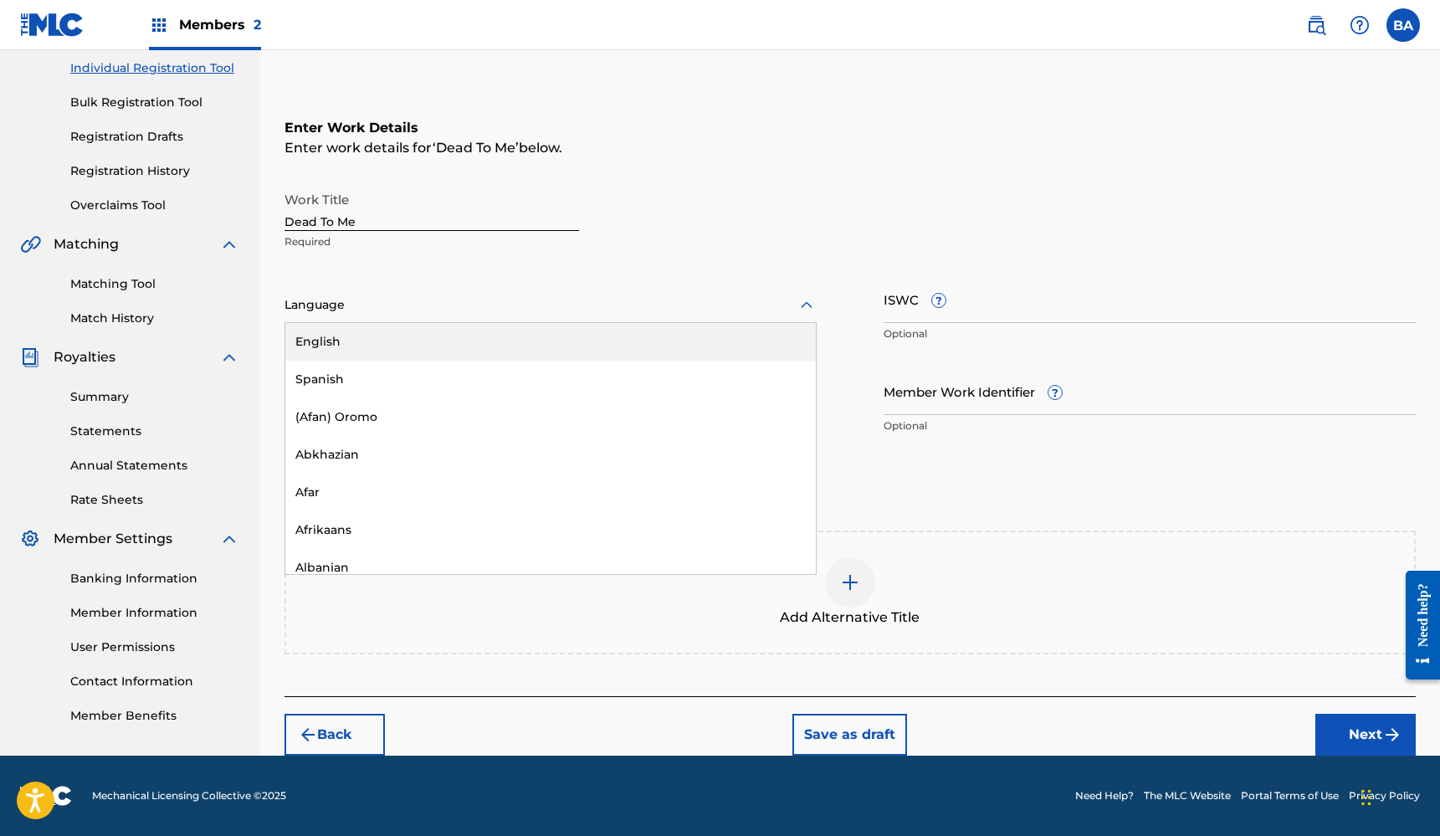
click at [431, 305] on div at bounding box center [550, 305] width 532 height 21
click at [328, 345] on div "English" at bounding box center [550, 342] width 530 height 38
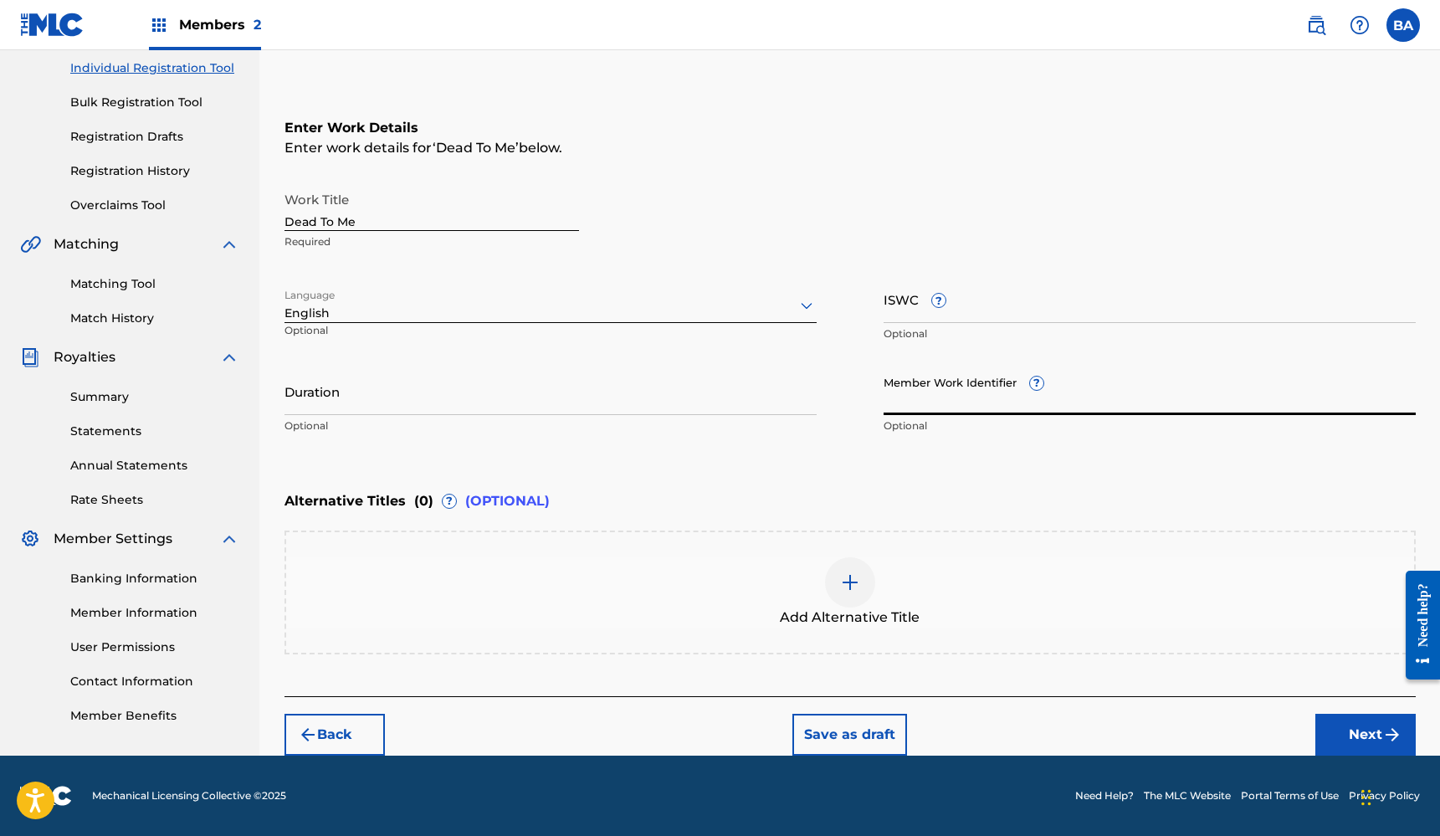
click at [952, 407] on input "Member Work Identifier ?" at bounding box center [1150, 391] width 532 height 48
paste input "T3340478419"
type input "T3340478419"
drag, startPoint x: 990, startPoint y: 402, endPoint x: 829, endPoint y: 396, distance: 160.8
click at [830, 396] on div "Work Title Dead To Me Required Language English Optional ISWC ? Optional Durati…" at bounding box center [849, 312] width 1131 height 259
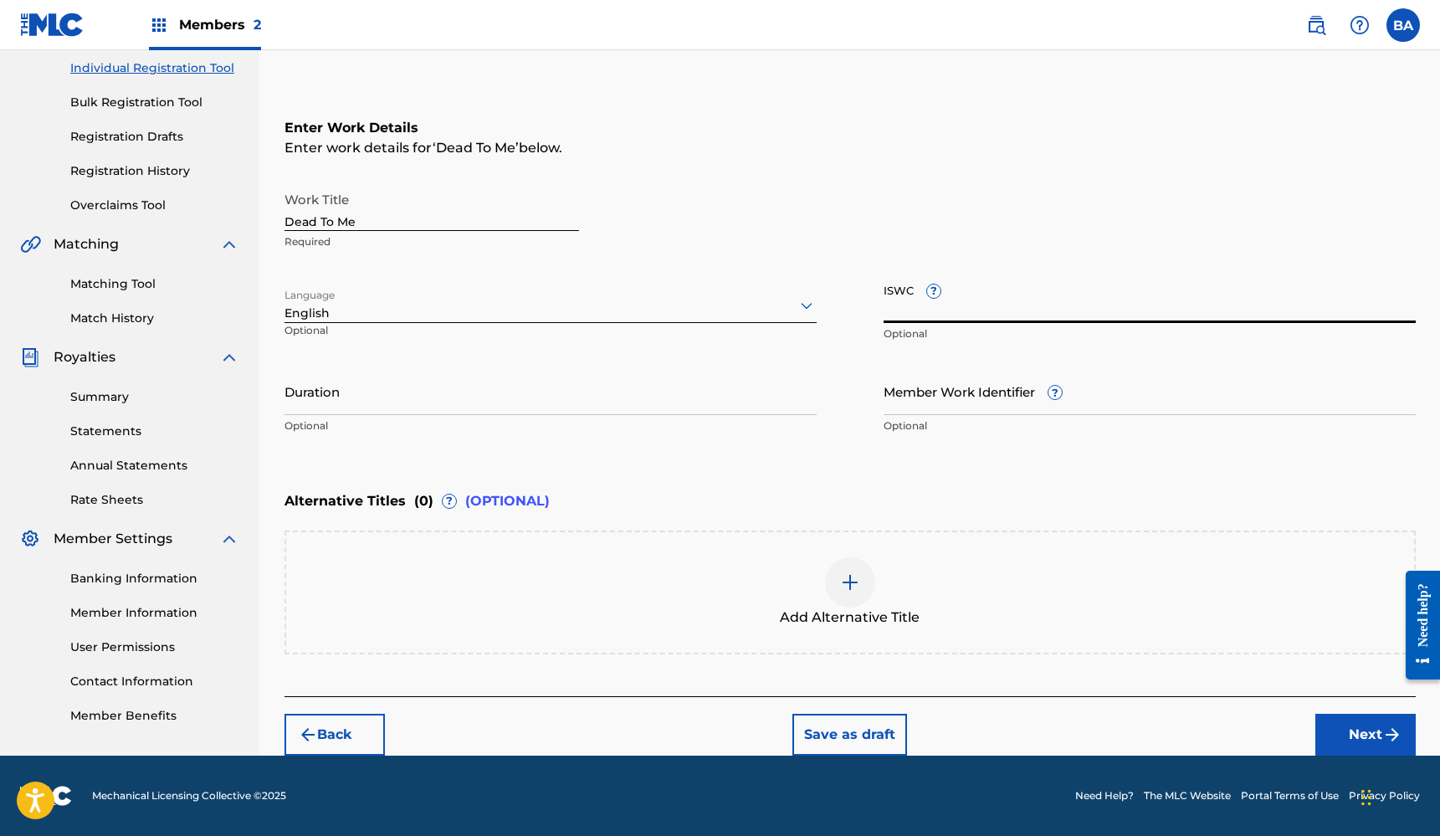
click at [977, 312] on input "ISWC ?" at bounding box center [1150, 299] width 532 height 48
paste input "T3340478419"
type input "T3340478419"
click at [633, 402] on input "Duration" at bounding box center [550, 391] width 532 height 48
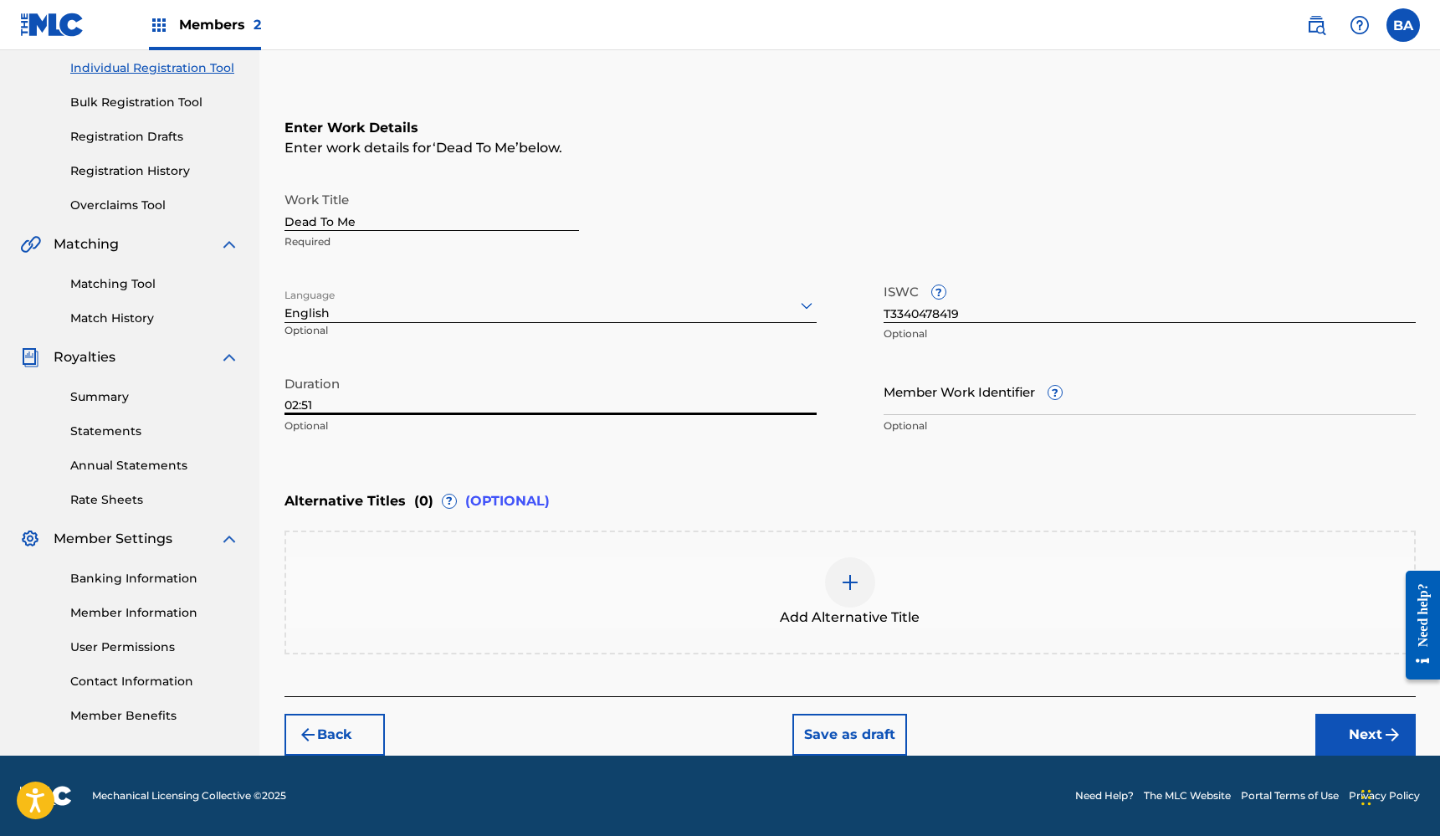
type input "02:51"
click at [1370, 734] on button "Next" at bounding box center [1365, 735] width 100 height 42
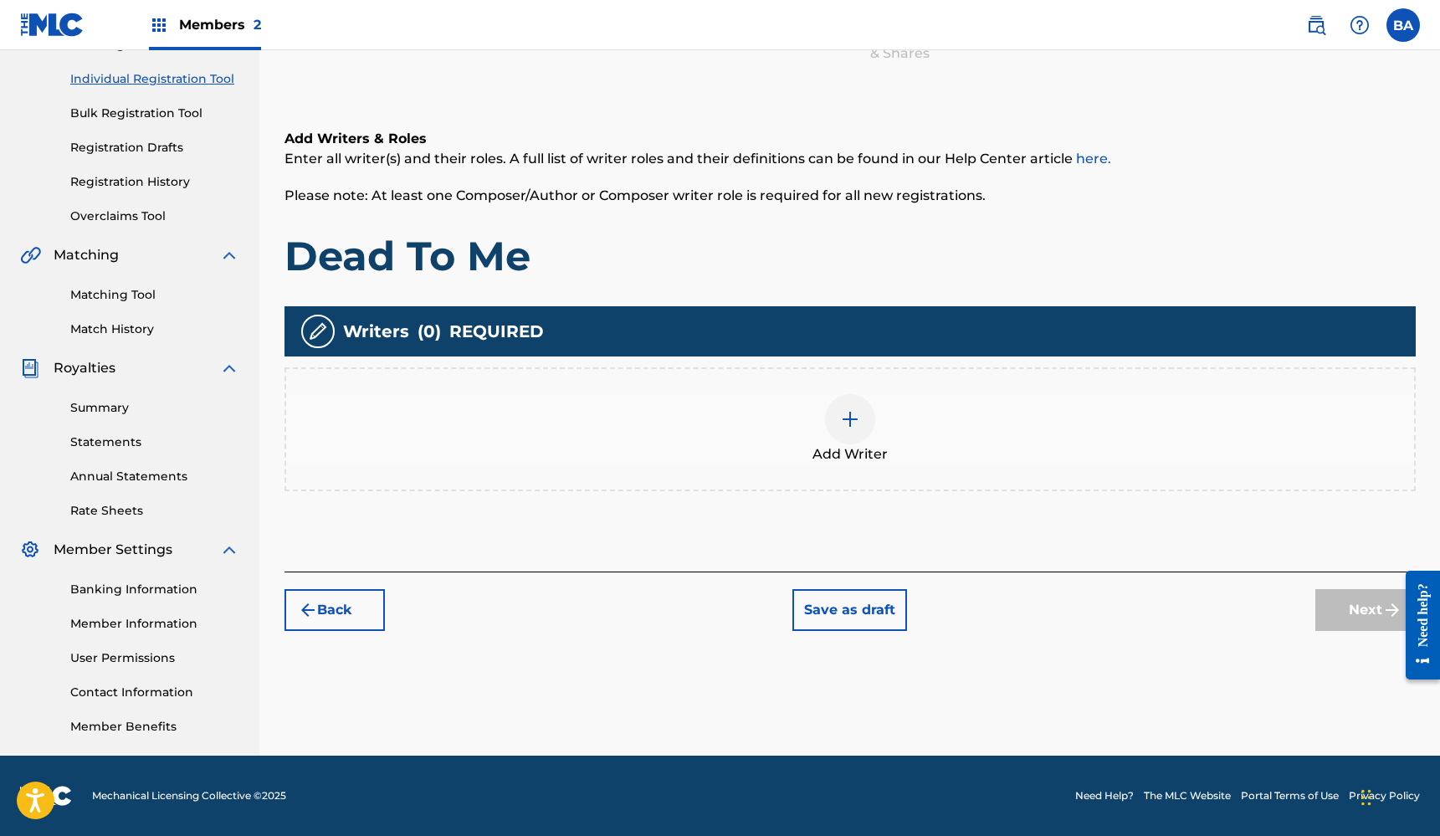
click at [854, 420] on img at bounding box center [850, 419] width 20 height 20
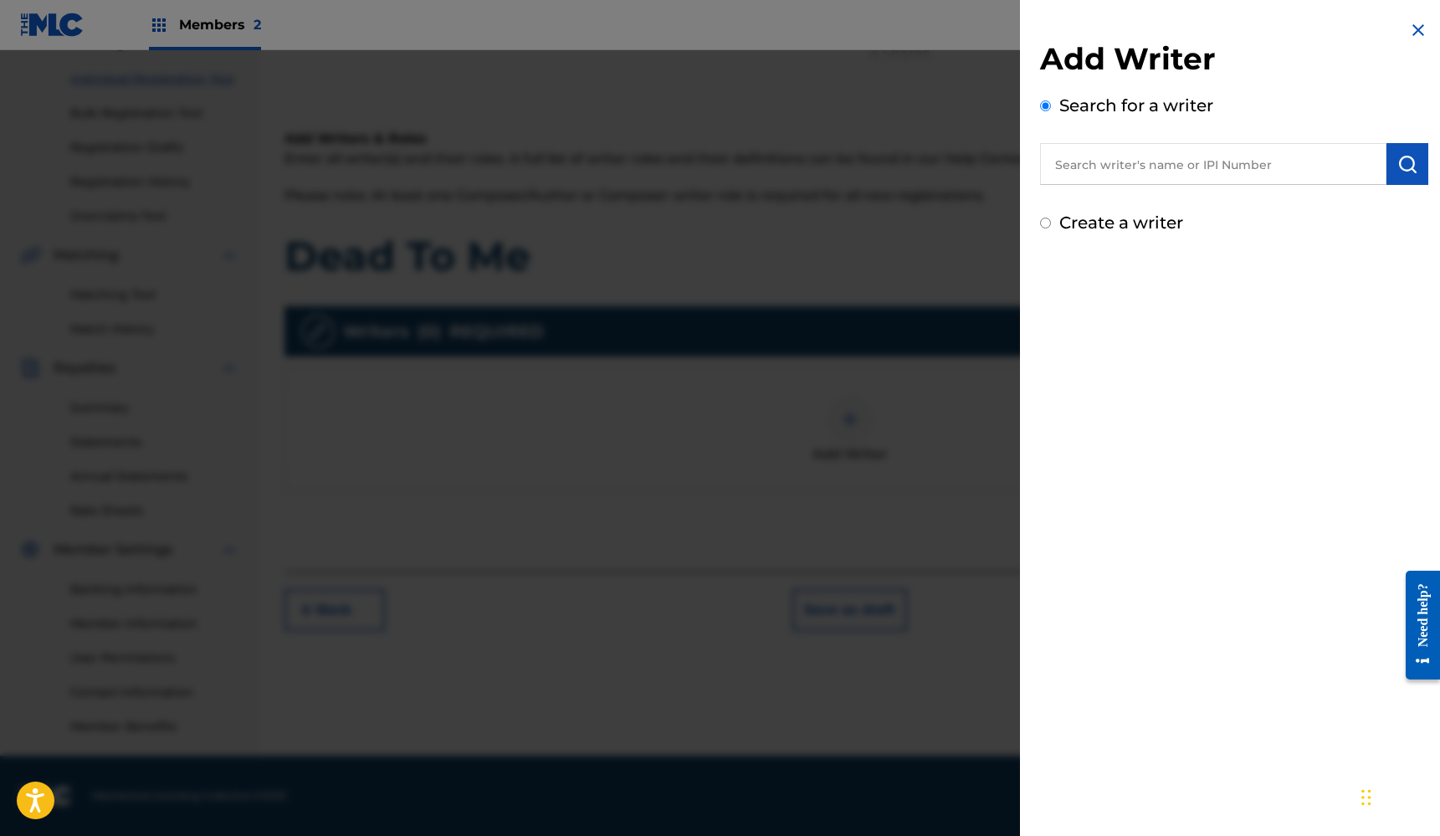
click at [1163, 166] on input "text" at bounding box center [1213, 164] width 346 height 42
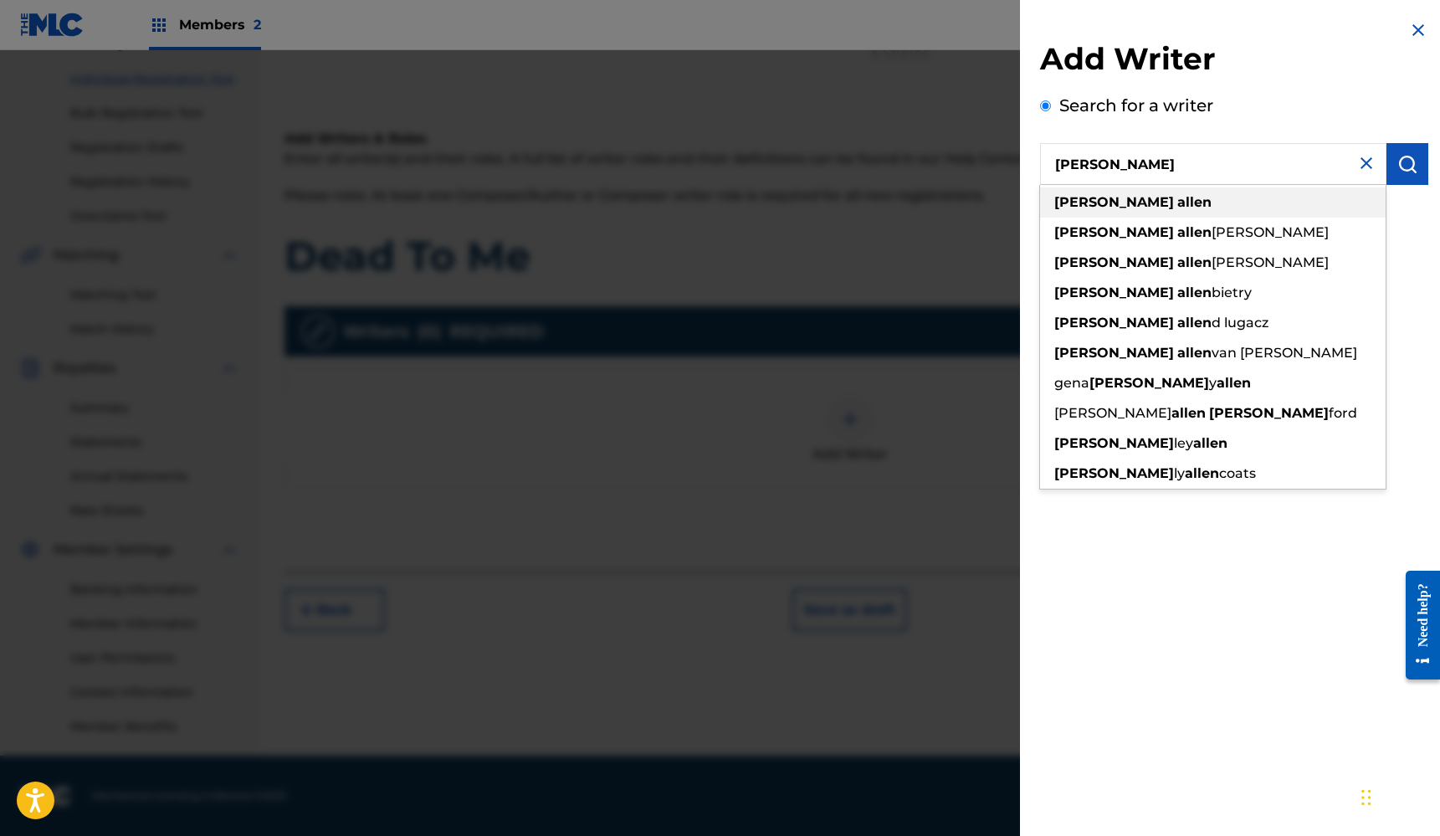
click at [1177, 203] on strong "allen" at bounding box center [1194, 202] width 34 height 16
type input "[PERSON_NAME]"
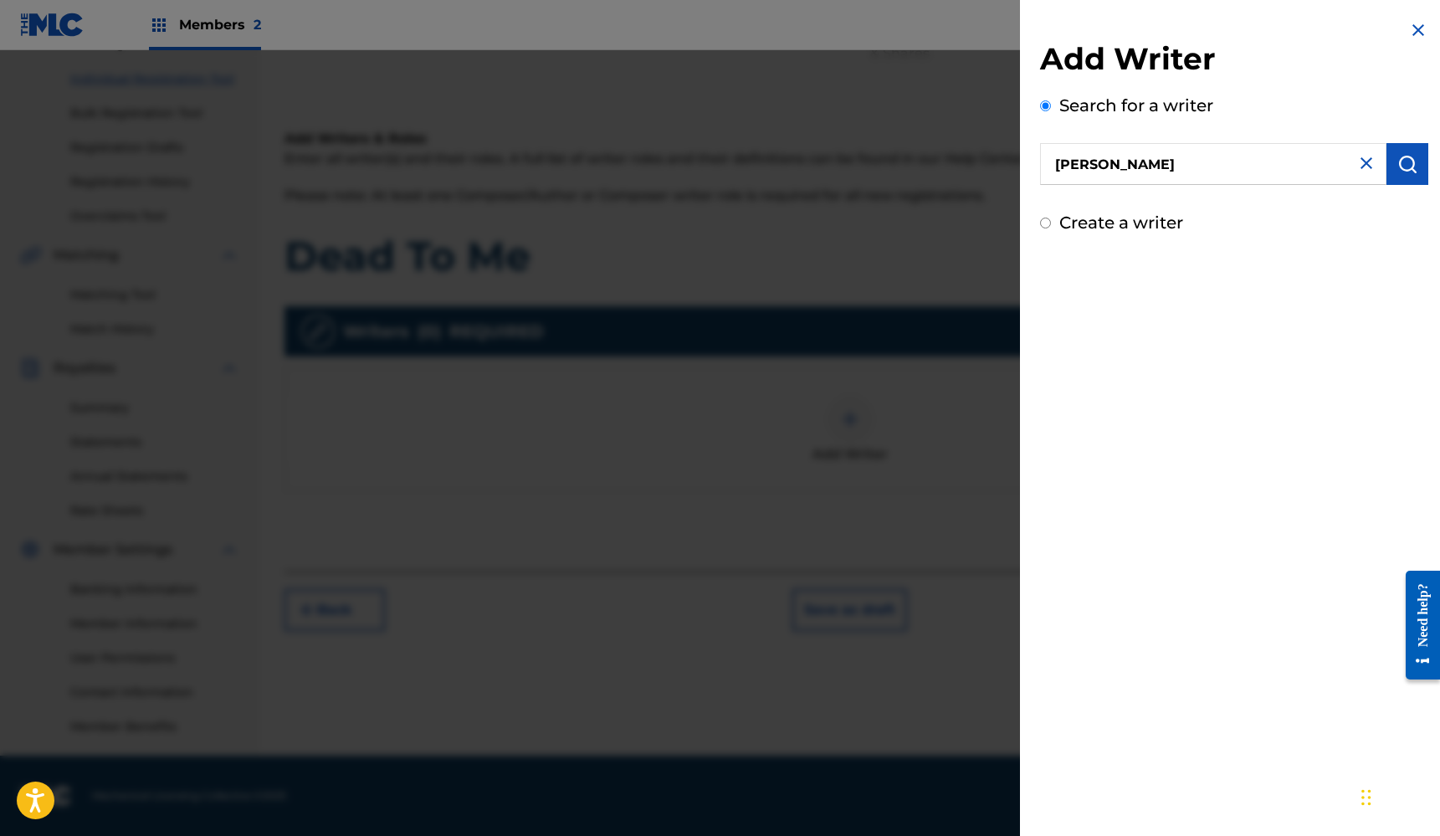
scroll to position [201, 0]
drag, startPoint x: 1244, startPoint y: 167, endPoint x: 1003, endPoint y: 166, distance: 241.0
click at [1003, 166] on div "Add Writer Search for a writer [PERSON_NAME] Create a writer" at bounding box center [720, 443] width 1440 height 786
click at [1134, 158] on input "text" at bounding box center [1213, 164] width 346 height 42
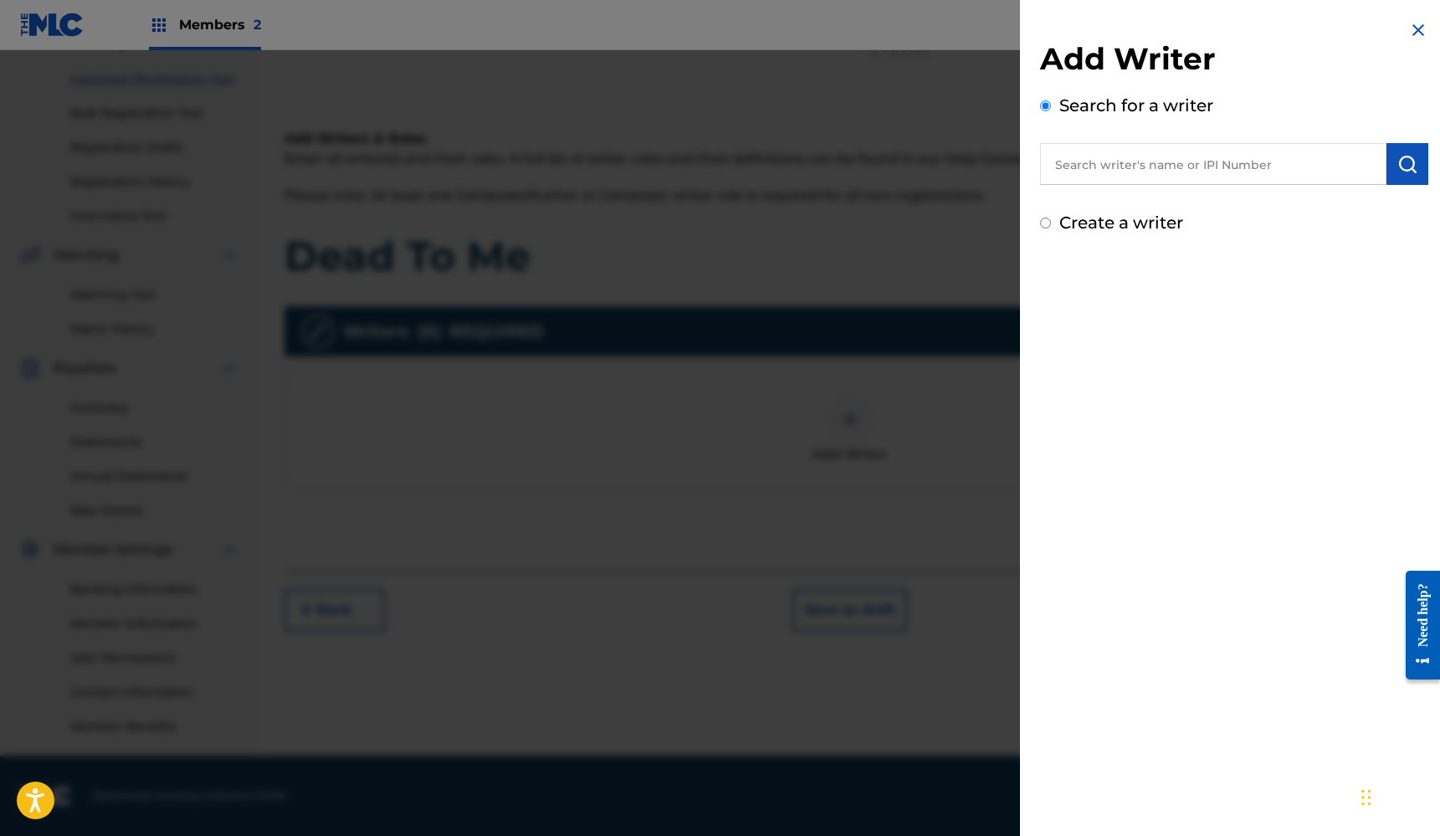
paste input "1213732295"
click at [1265, 170] on input "1213732295" at bounding box center [1213, 164] width 346 height 42
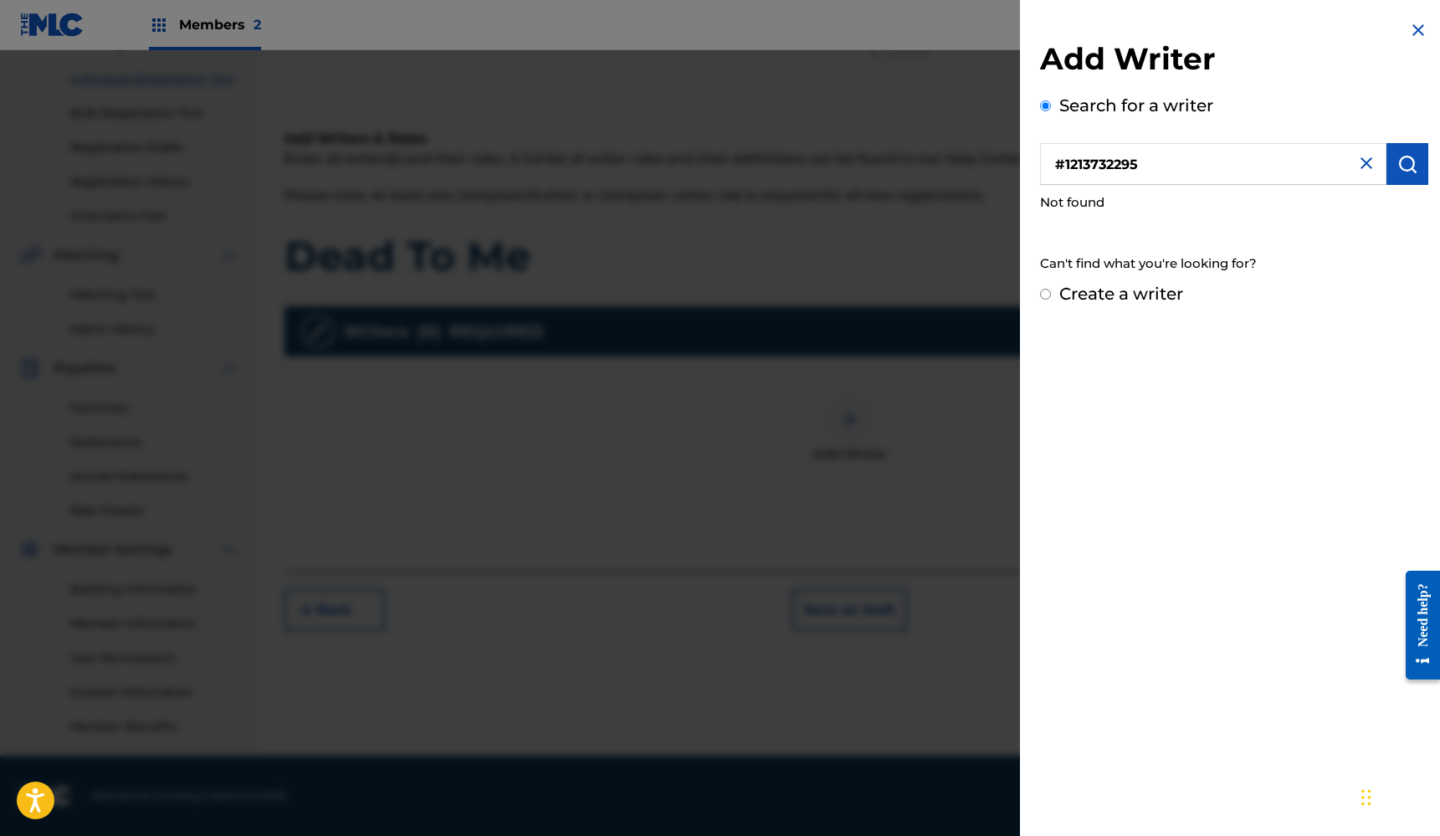
drag, startPoint x: 1161, startPoint y: 162, endPoint x: 1007, endPoint y: 159, distance: 154.0
click at [1007, 159] on div "Add Writer Search for a writer #1213732295 Not found Can't find what you're loo…" at bounding box center [720, 443] width 1440 height 786
paste input "1213732393"
click at [1197, 164] on input "1213732393" at bounding box center [1213, 164] width 346 height 42
type input "1213732393"
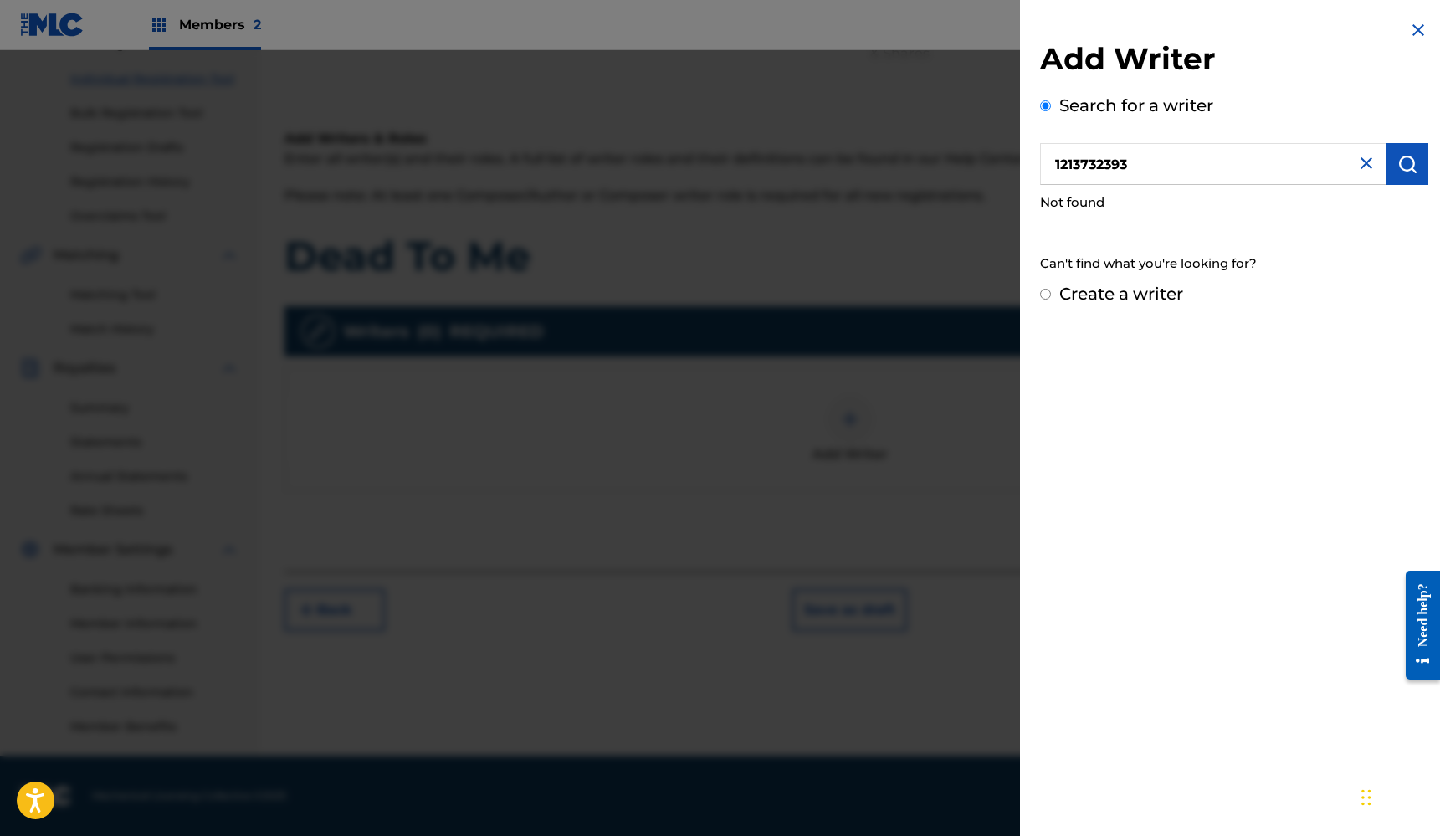
drag, startPoint x: 1194, startPoint y: 164, endPoint x: 986, endPoint y: 163, distance: 208.3
click at [986, 163] on div "Add Writer Search for a writer 1213732393 Not found Can't find what you're look…" at bounding box center [720, 443] width 1440 height 786
click at [1081, 316] on div "Add Writer Search for a writer Not found Can't find what you're looking for? Cr…" at bounding box center [1234, 163] width 428 height 326
click at [1041, 294] on input "Create a writer" at bounding box center [1045, 294] width 11 height 11
radio input "false"
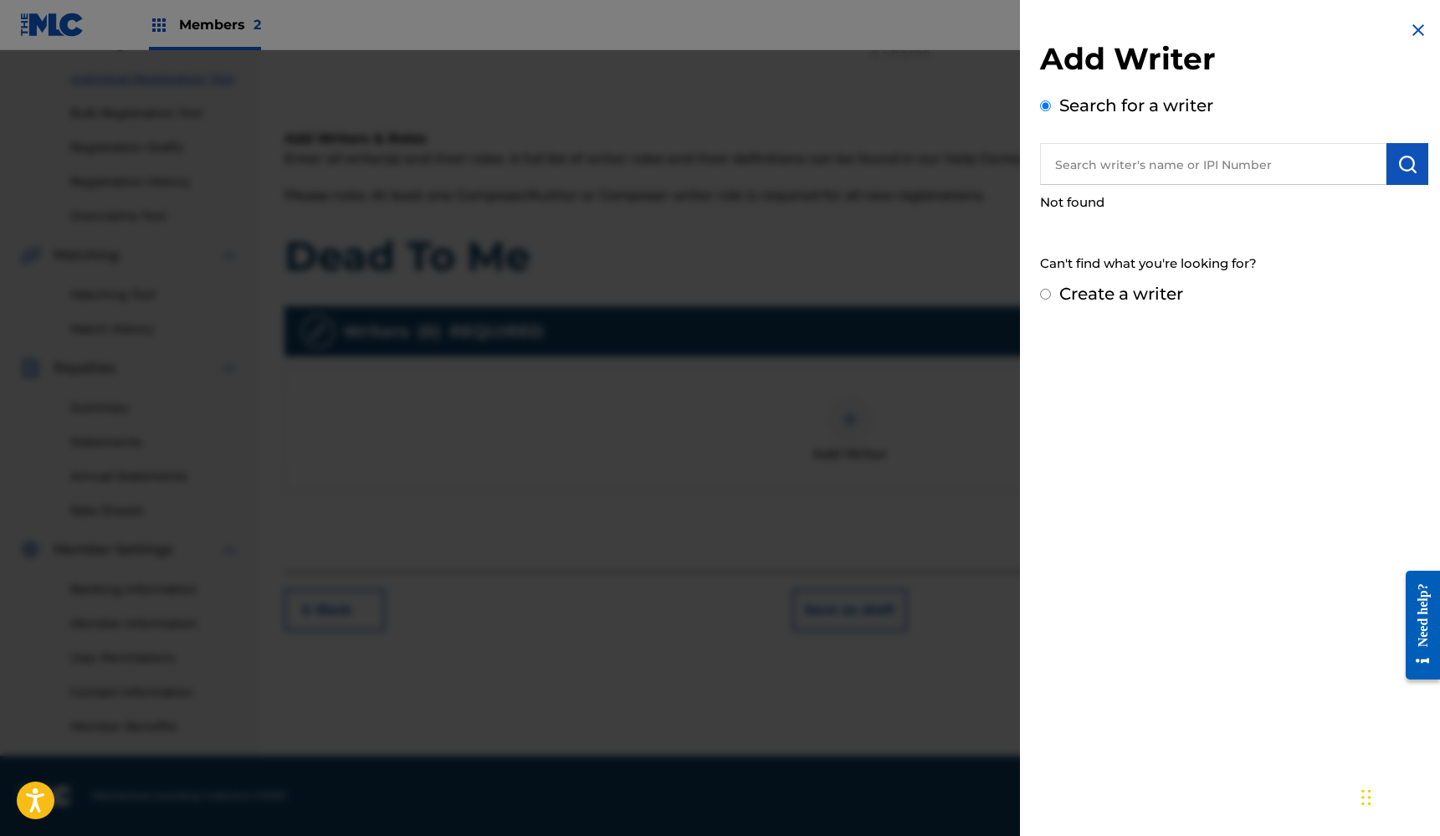
radio input "true"
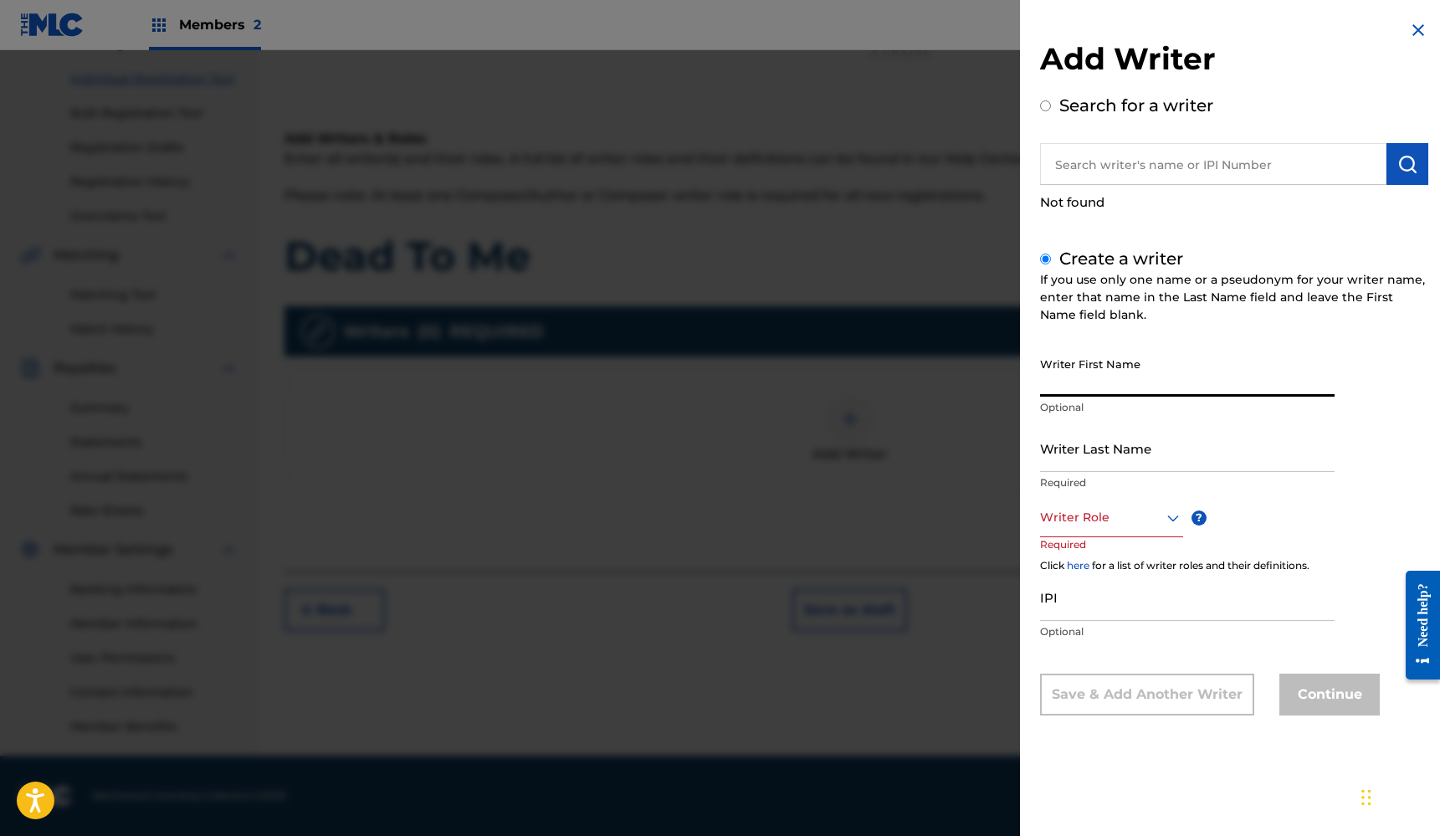
click at [1160, 377] on input "Writer First Name" at bounding box center [1187, 373] width 295 height 48
type input "[PERSON_NAME]"
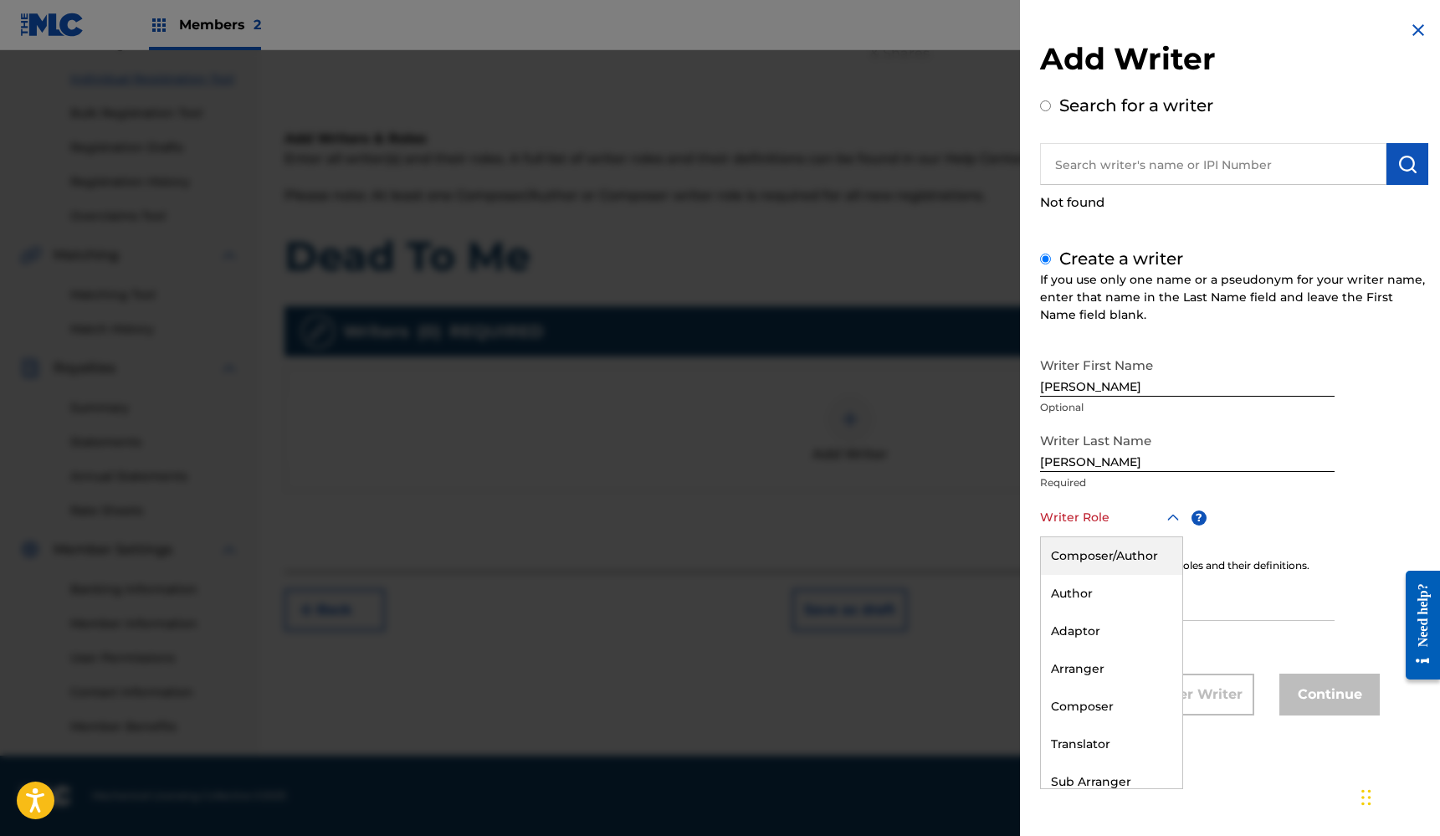
click at [1177, 513] on icon at bounding box center [1173, 518] width 20 height 20
click at [1132, 553] on div "Composer/Author" at bounding box center [1111, 556] width 141 height 38
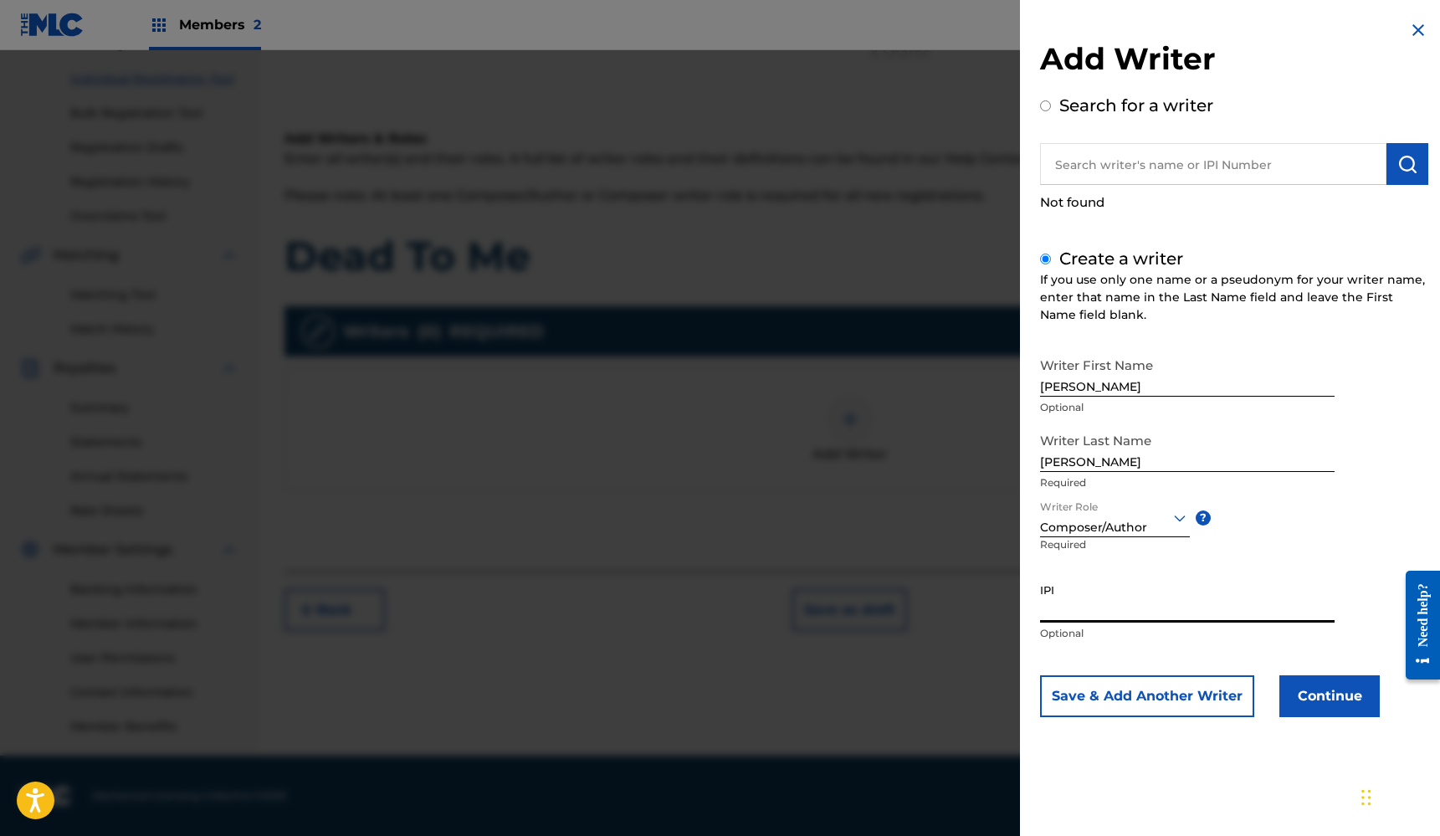
click at [1115, 604] on input "IPI" at bounding box center [1187, 599] width 295 height 48
type input "1213732393"
click at [1307, 693] on button "Continue" at bounding box center [1329, 696] width 100 height 42
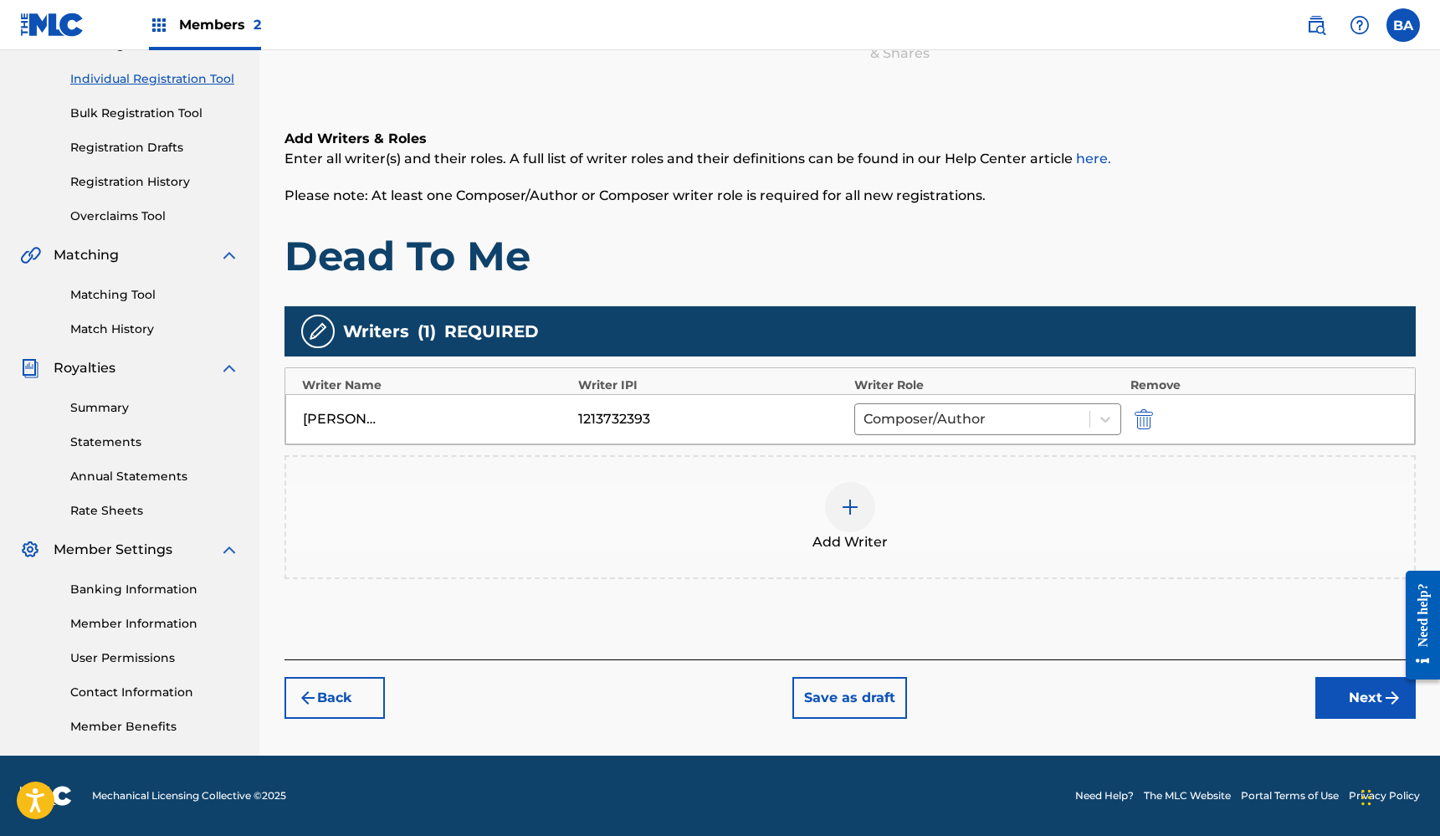
click at [850, 510] on img at bounding box center [850, 507] width 20 height 20
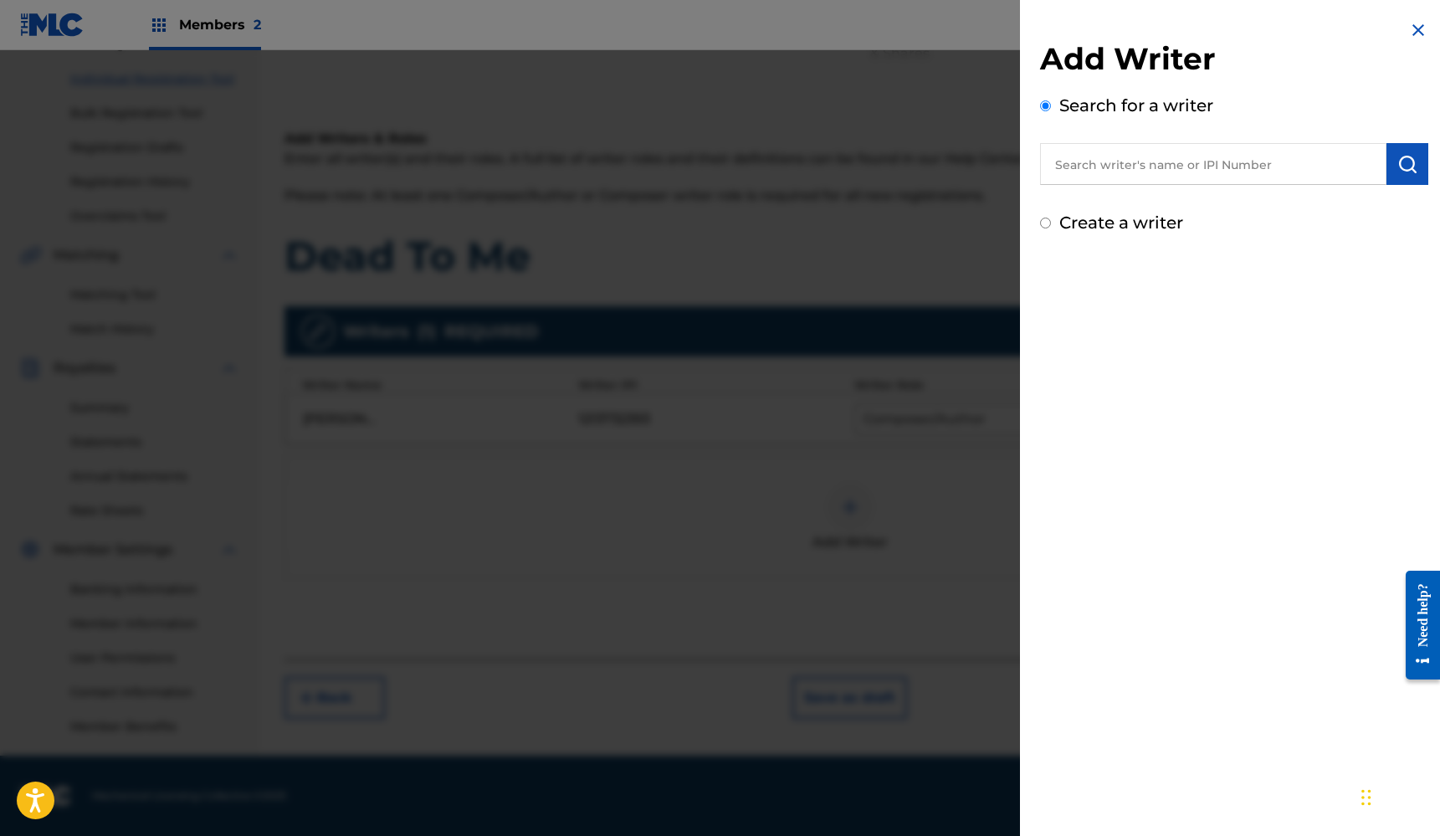
click at [1145, 163] on input "text" at bounding box center [1213, 164] width 346 height 42
paste input "1183062375"
click at [1403, 167] on img "submit" at bounding box center [1407, 164] width 20 height 20
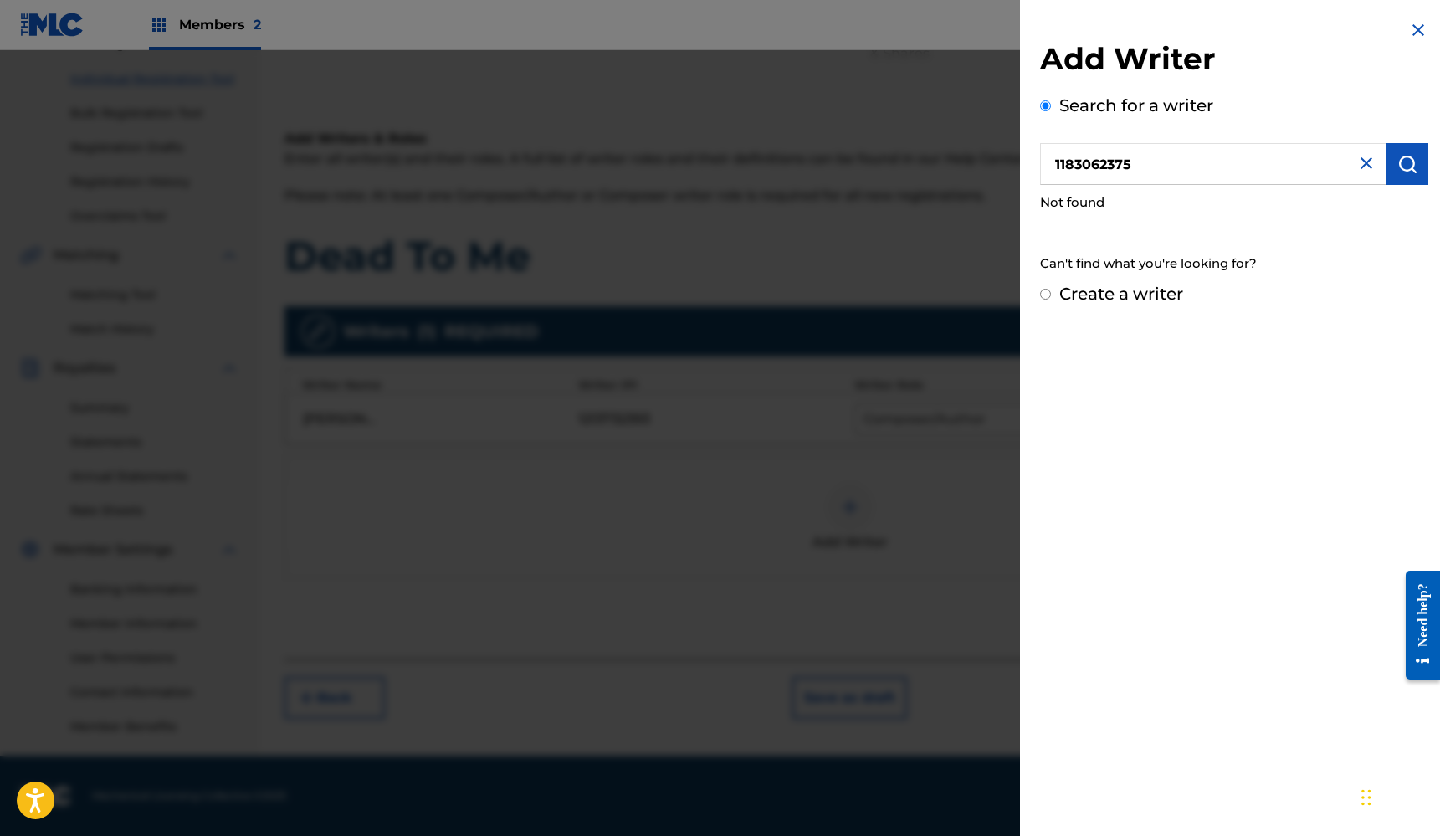
drag, startPoint x: 1154, startPoint y: 164, endPoint x: 982, endPoint y: 159, distance: 171.6
click at [981, 159] on div "Add Writer Search for a writer 1183062375 Not found Can't find what you're look…" at bounding box center [720, 443] width 1440 height 786
type input "[PERSON_NAME]"
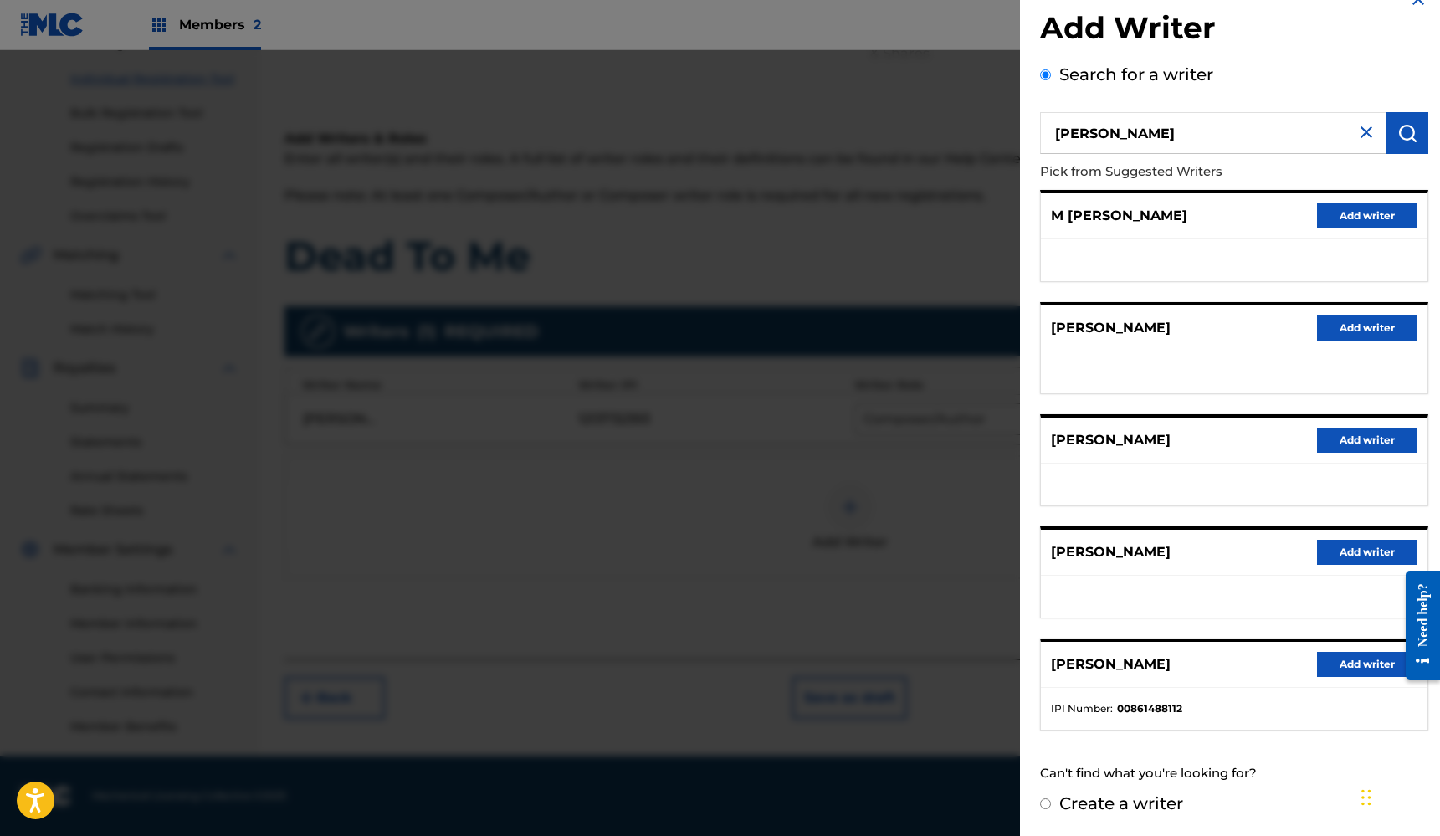
scroll to position [30, 0]
click at [1043, 802] on input "Create a writer" at bounding box center [1045, 804] width 11 height 11
radio input "false"
radio input "true"
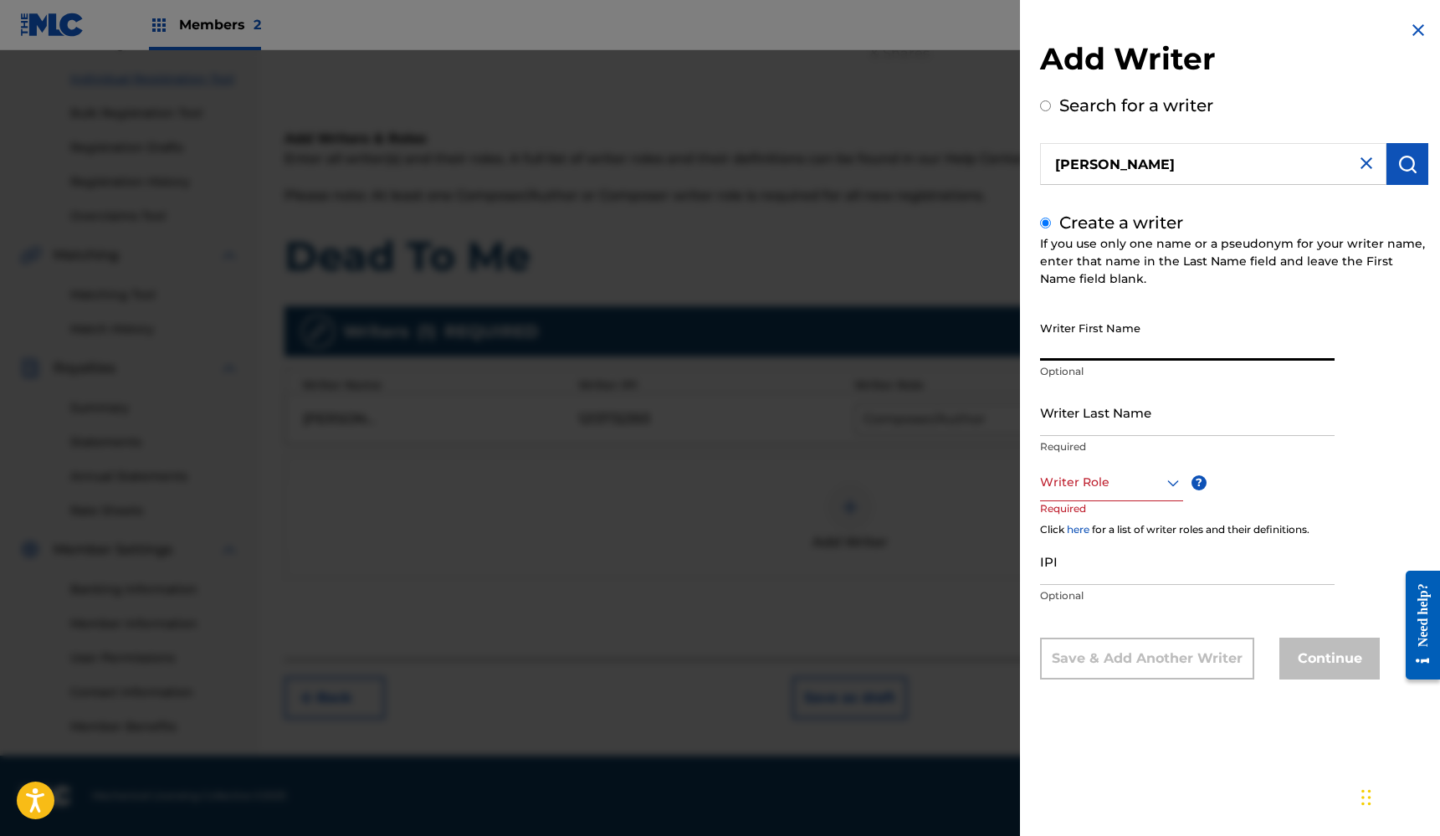
click at [1170, 343] on input "Writer First Name" at bounding box center [1187, 337] width 295 height 48
type input "[PERSON_NAME]"
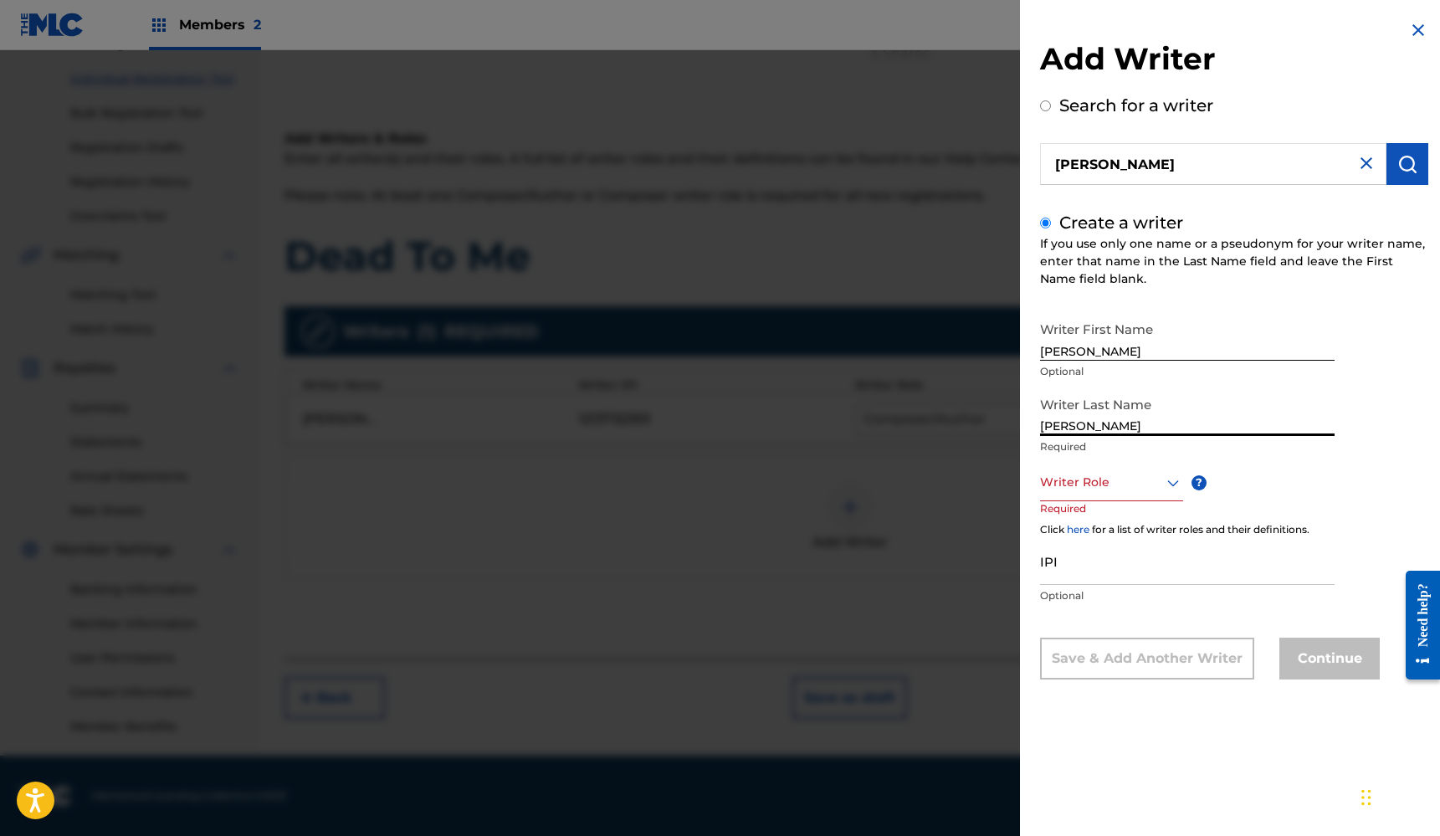
type input "[PERSON_NAME]"
click at [1150, 479] on div at bounding box center [1111, 482] width 143 height 21
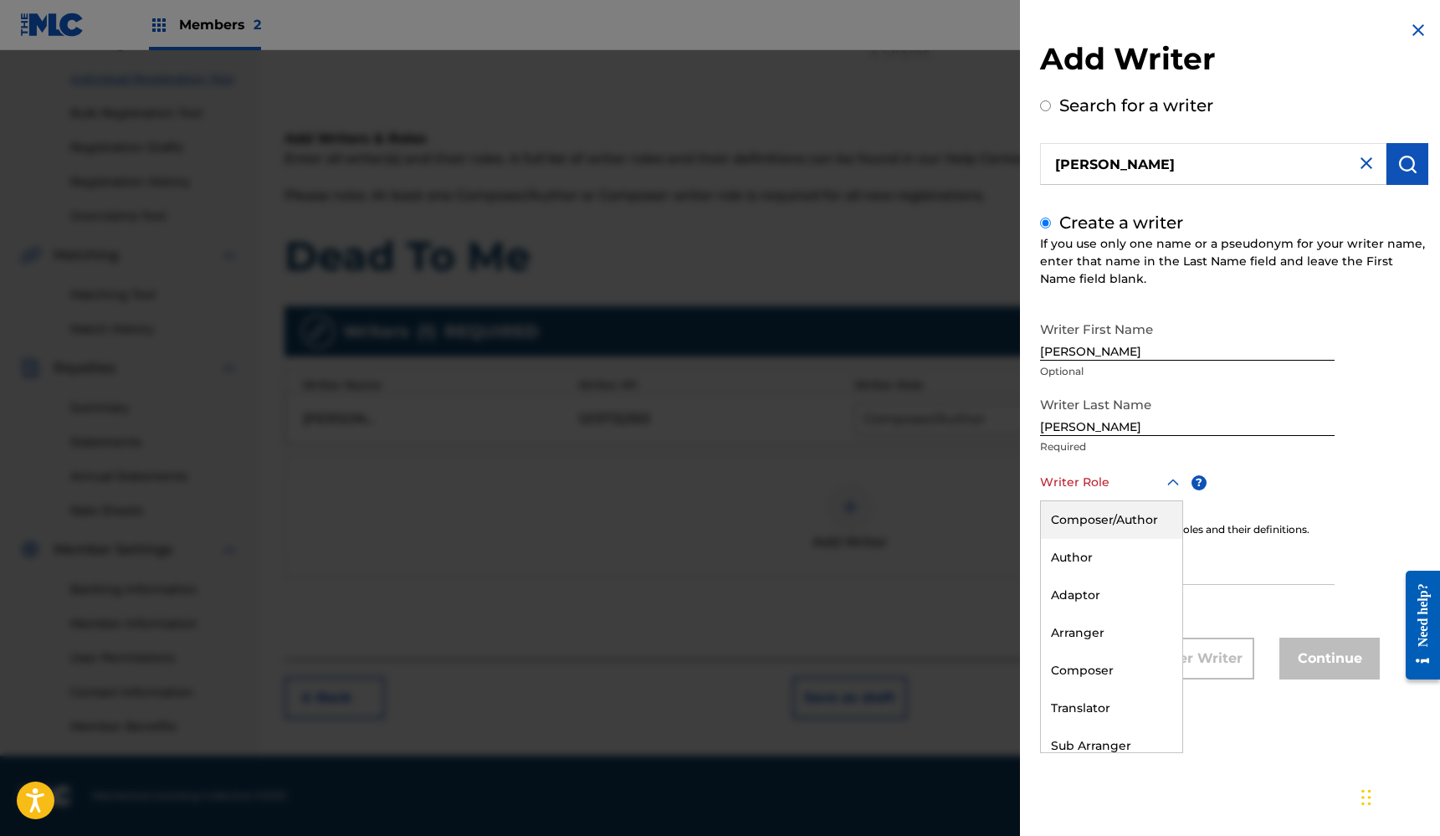
click at [1135, 520] on div "Composer/Author" at bounding box center [1111, 520] width 141 height 38
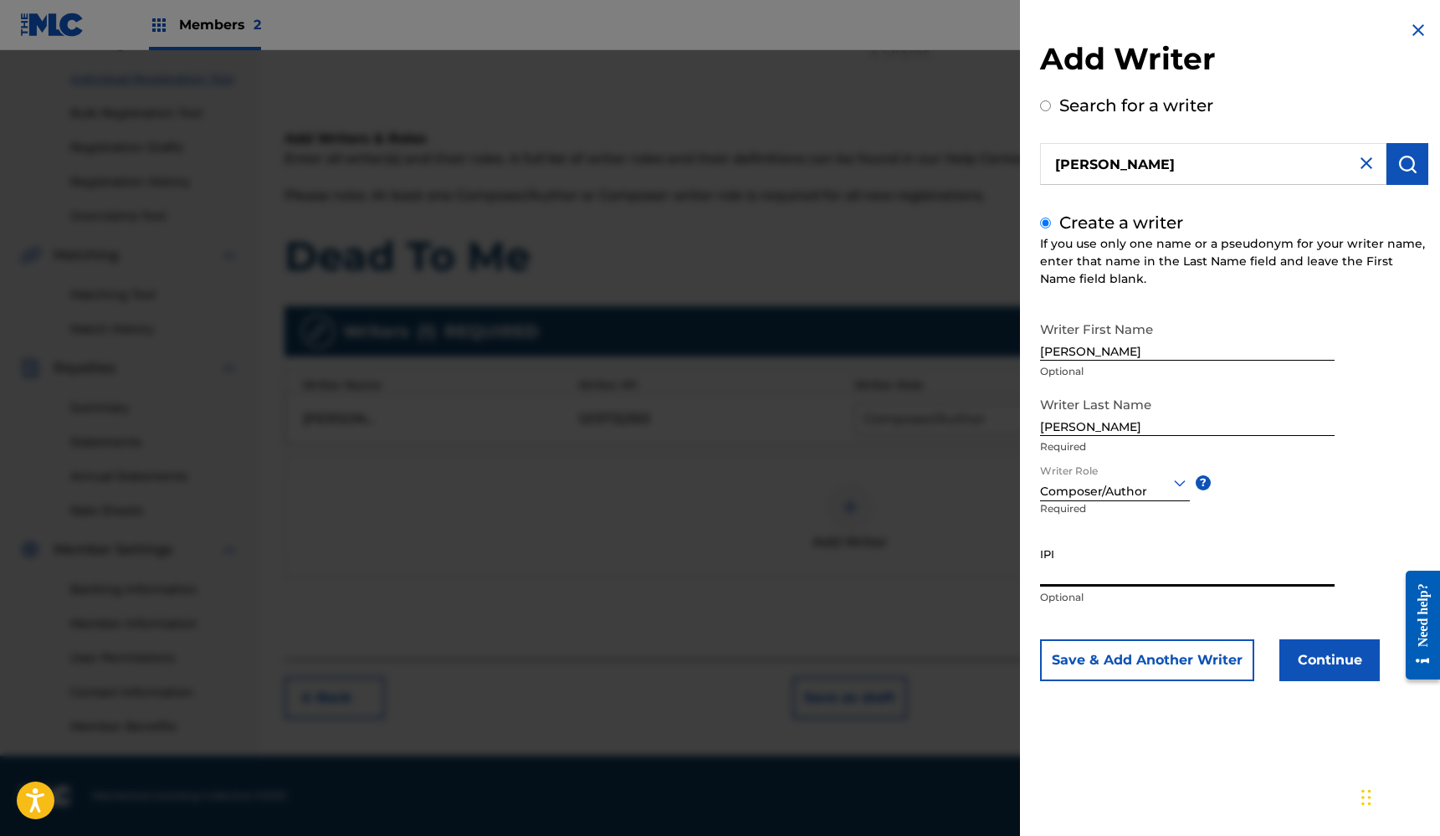
click at [1099, 577] on input "IPI" at bounding box center [1187, 563] width 295 height 48
paste input "01183062375"
type input "01183062375"
click at [1325, 666] on button "Continue" at bounding box center [1329, 660] width 100 height 42
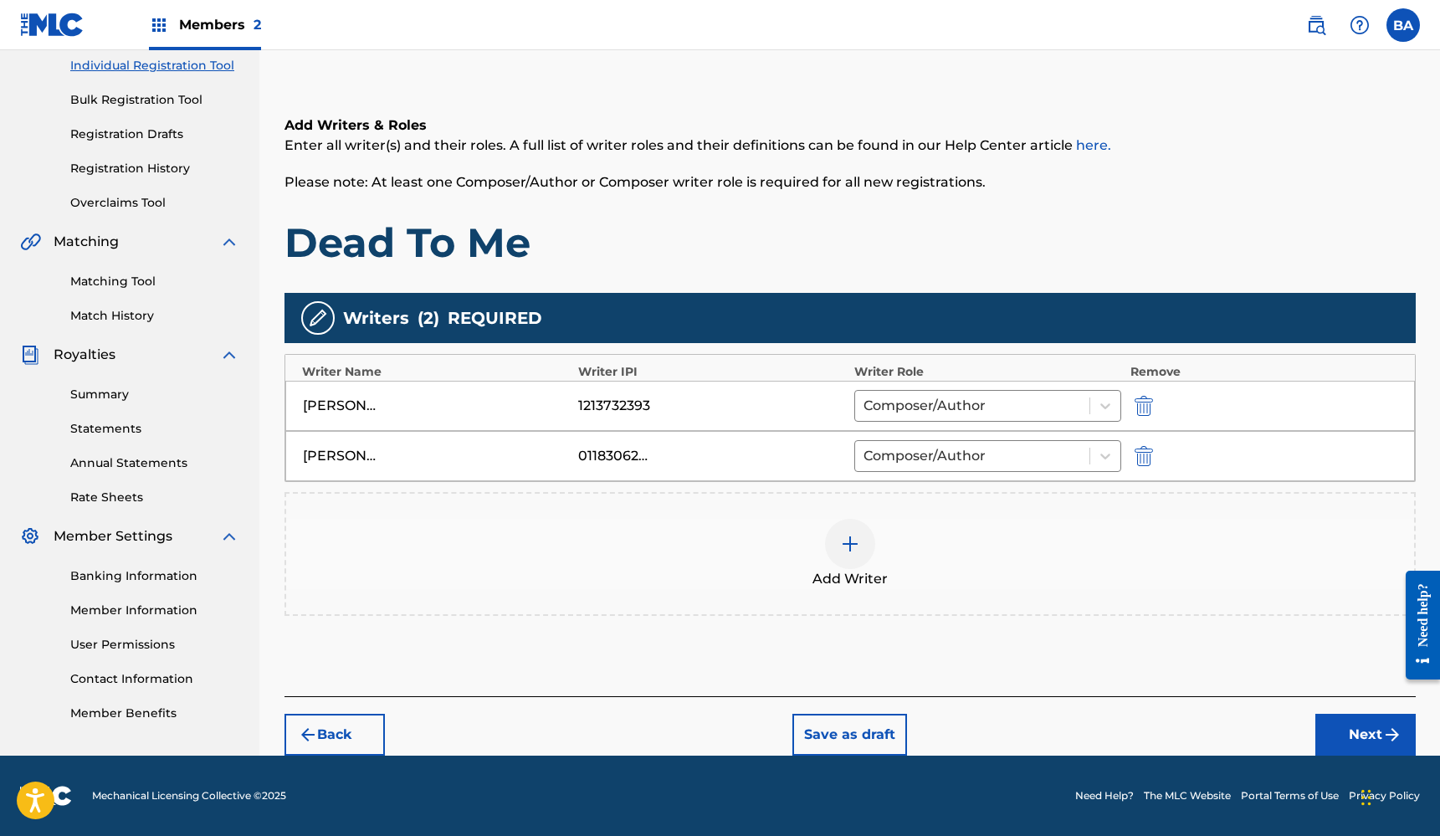
scroll to position [215, 0]
click at [1369, 733] on button "Next" at bounding box center [1365, 735] width 100 height 42
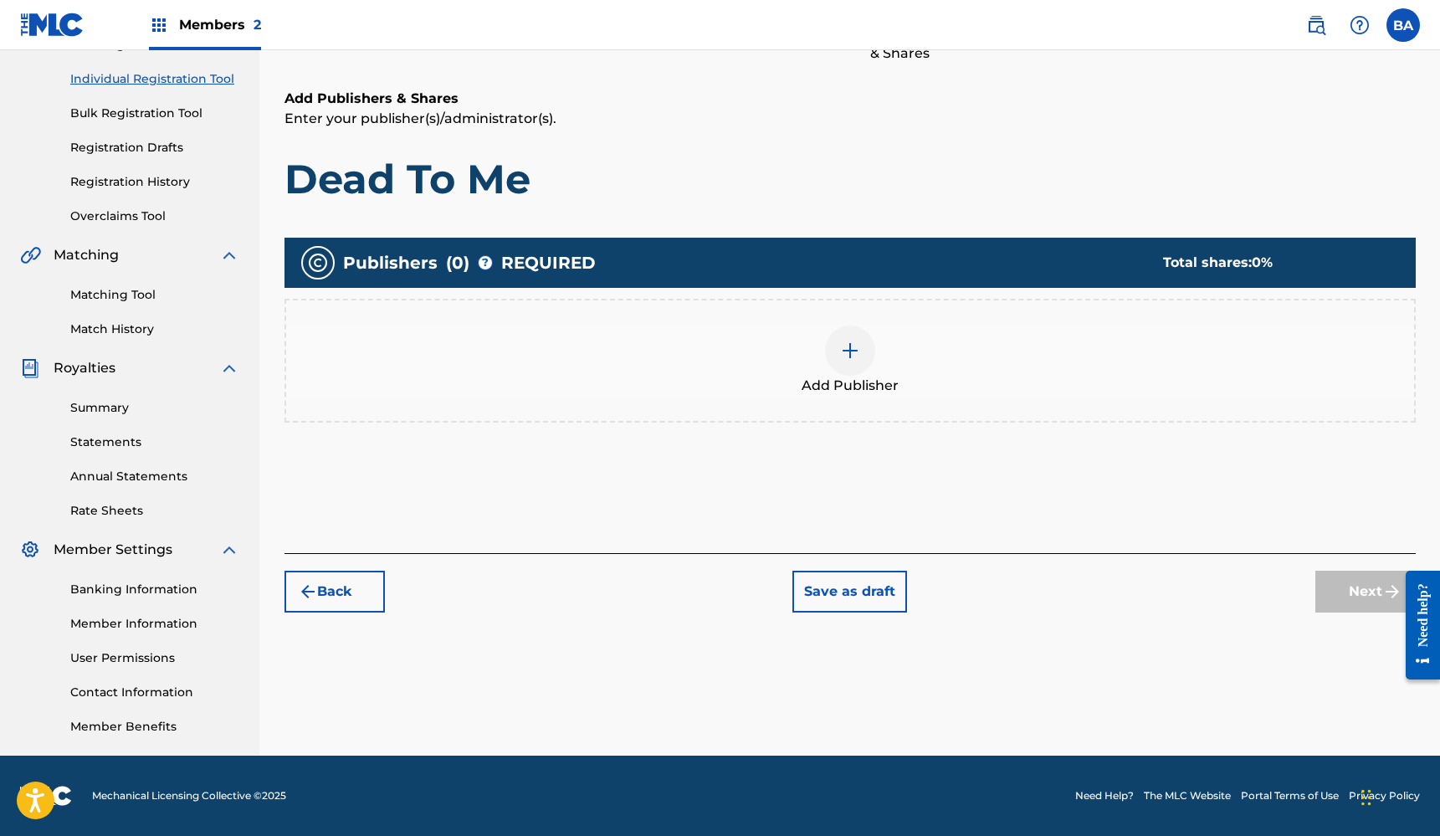
click at [847, 348] on img at bounding box center [850, 351] width 20 height 20
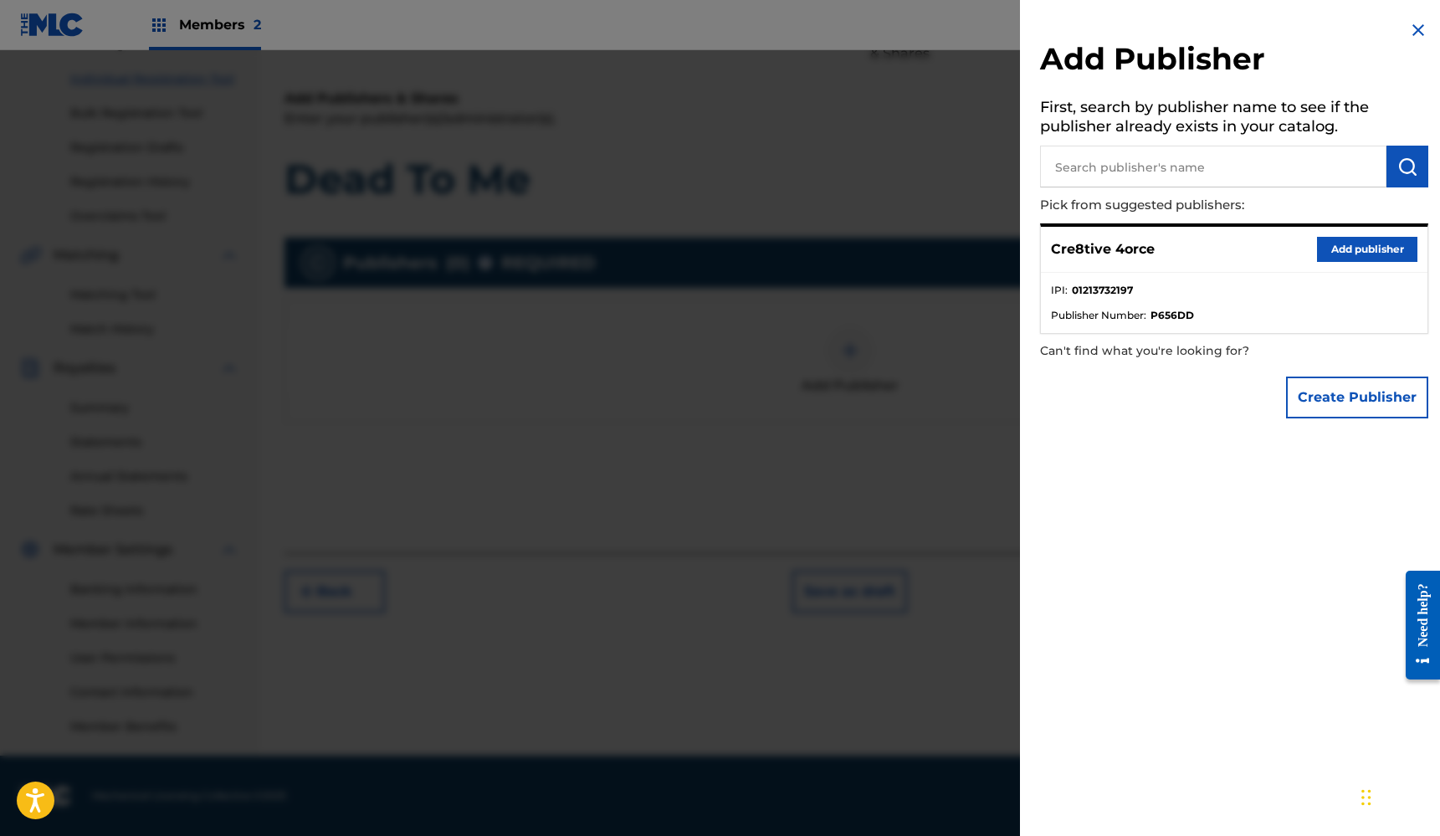
click at [1368, 249] on button "Add publisher" at bounding box center [1367, 249] width 100 height 25
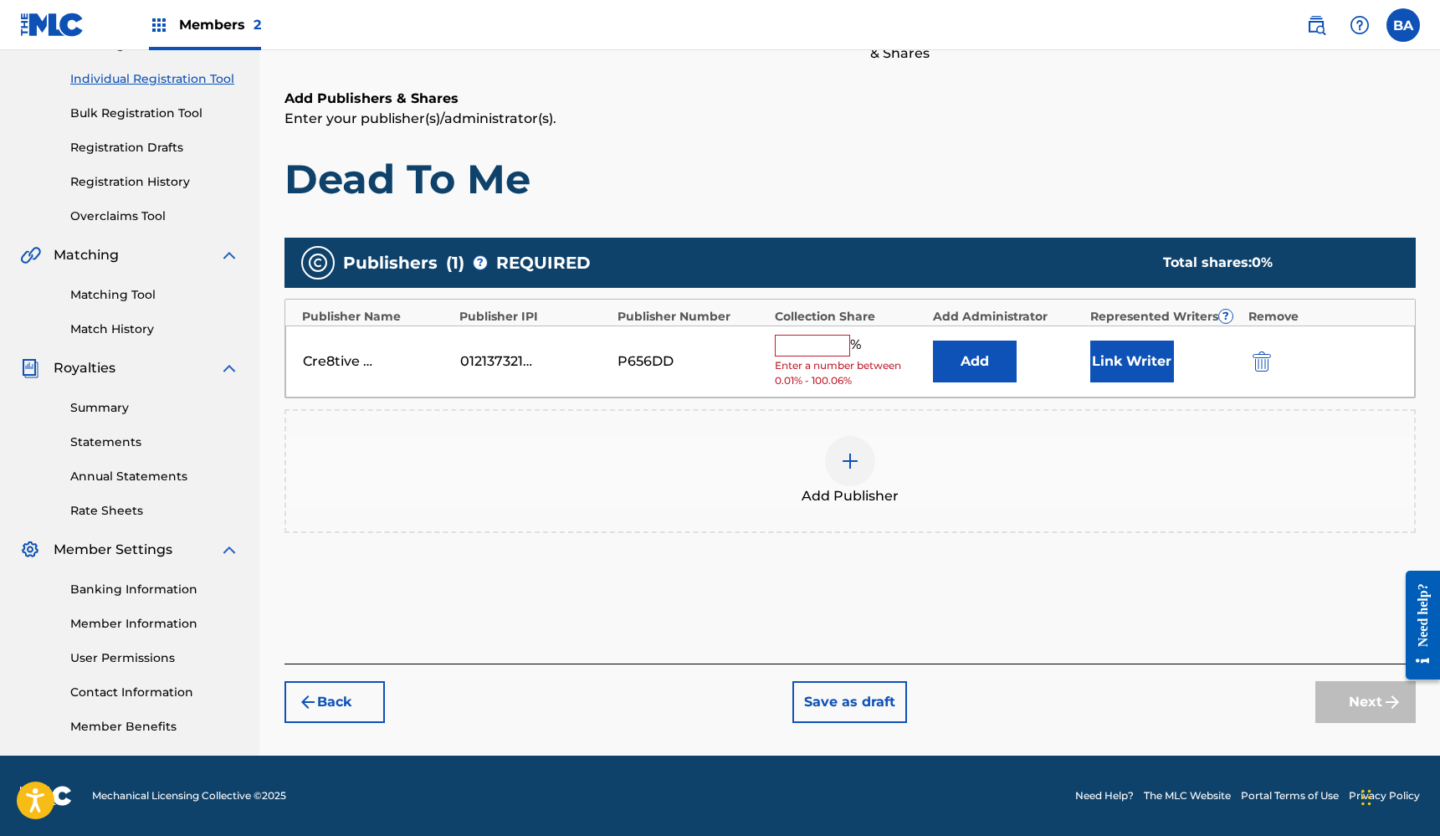
click at [824, 338] on input "text" at bounding box center [812, 346] width 75 height 22
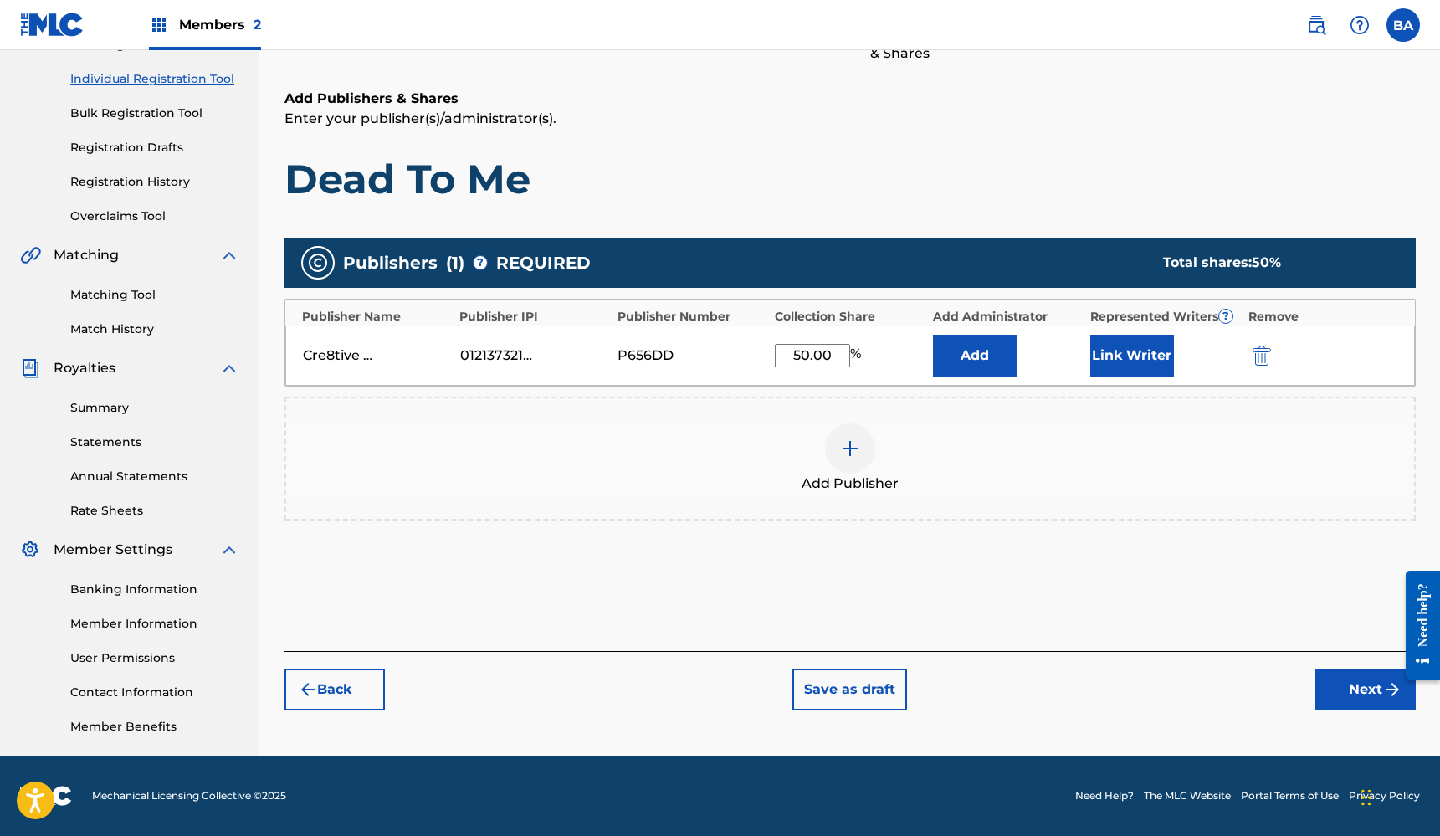
type input "50.00"
click at [1135, 361] on button "Link Writer" at bounding box center [1132, 356] width 84 height 42
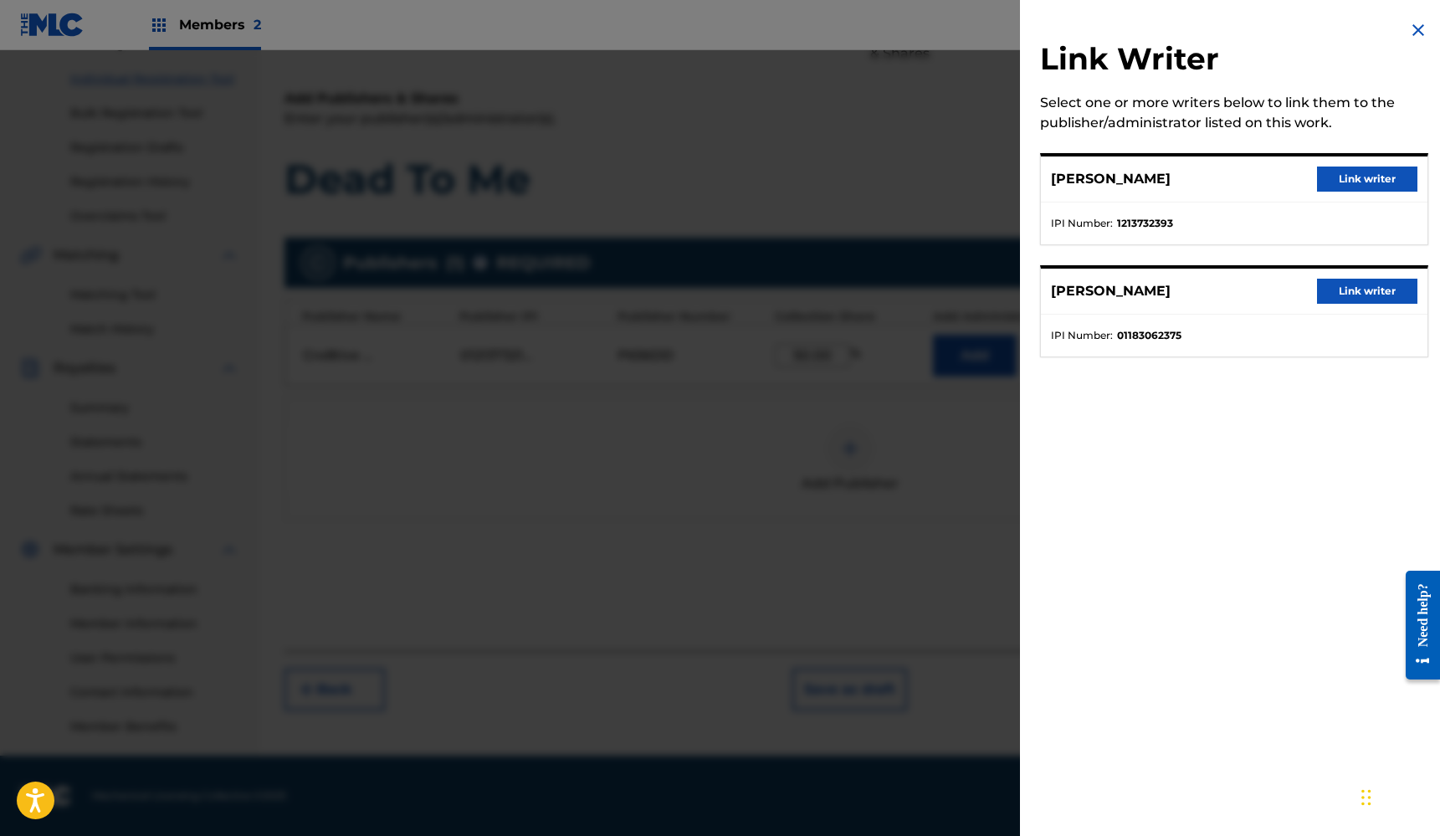
click at [1354, 176] on button "Link writer" at bounding box center [1367, 179] width 100 height 25
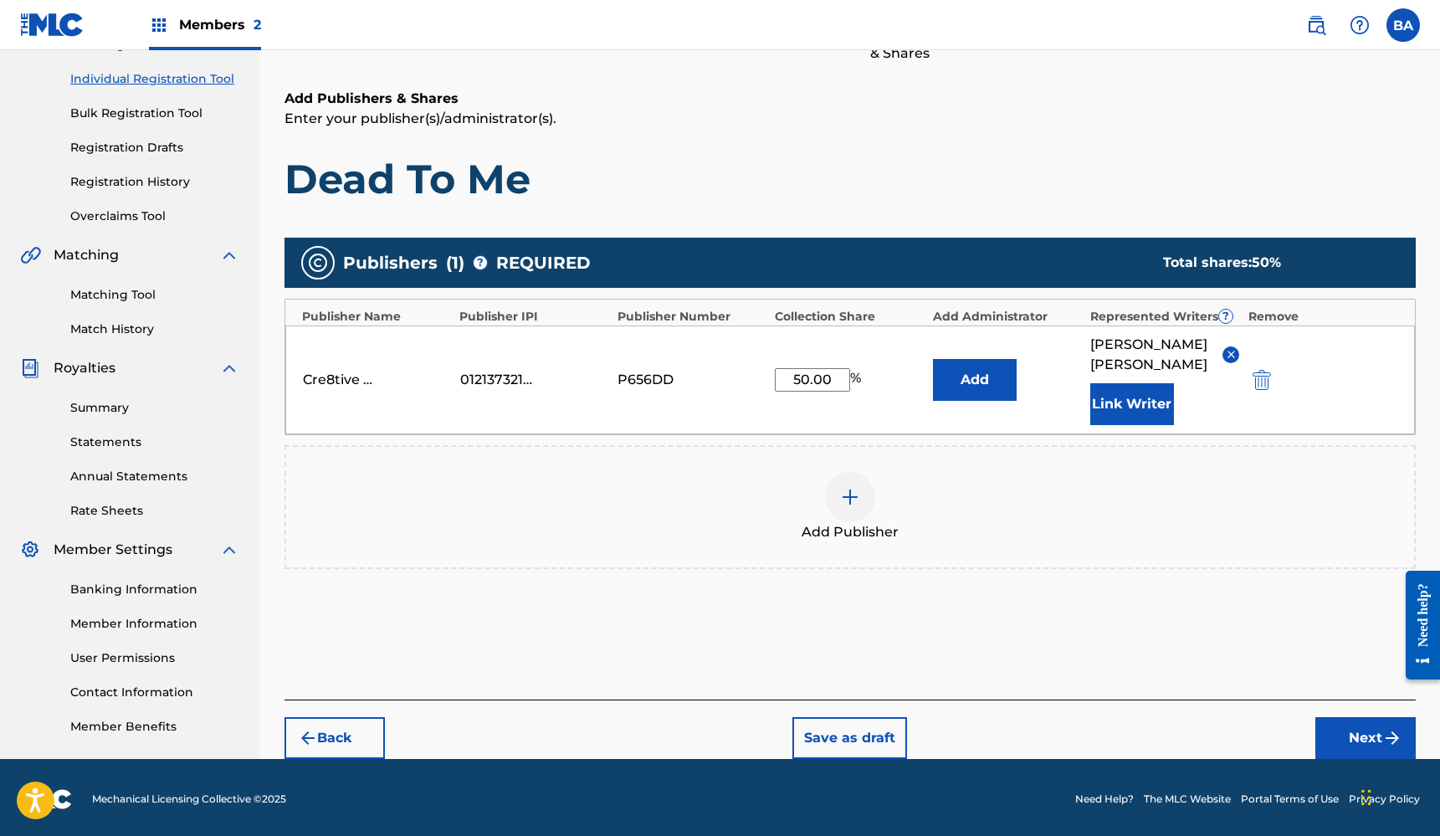
click at [855, 487] on img at bounding box center [850, 497] width 20 height 20
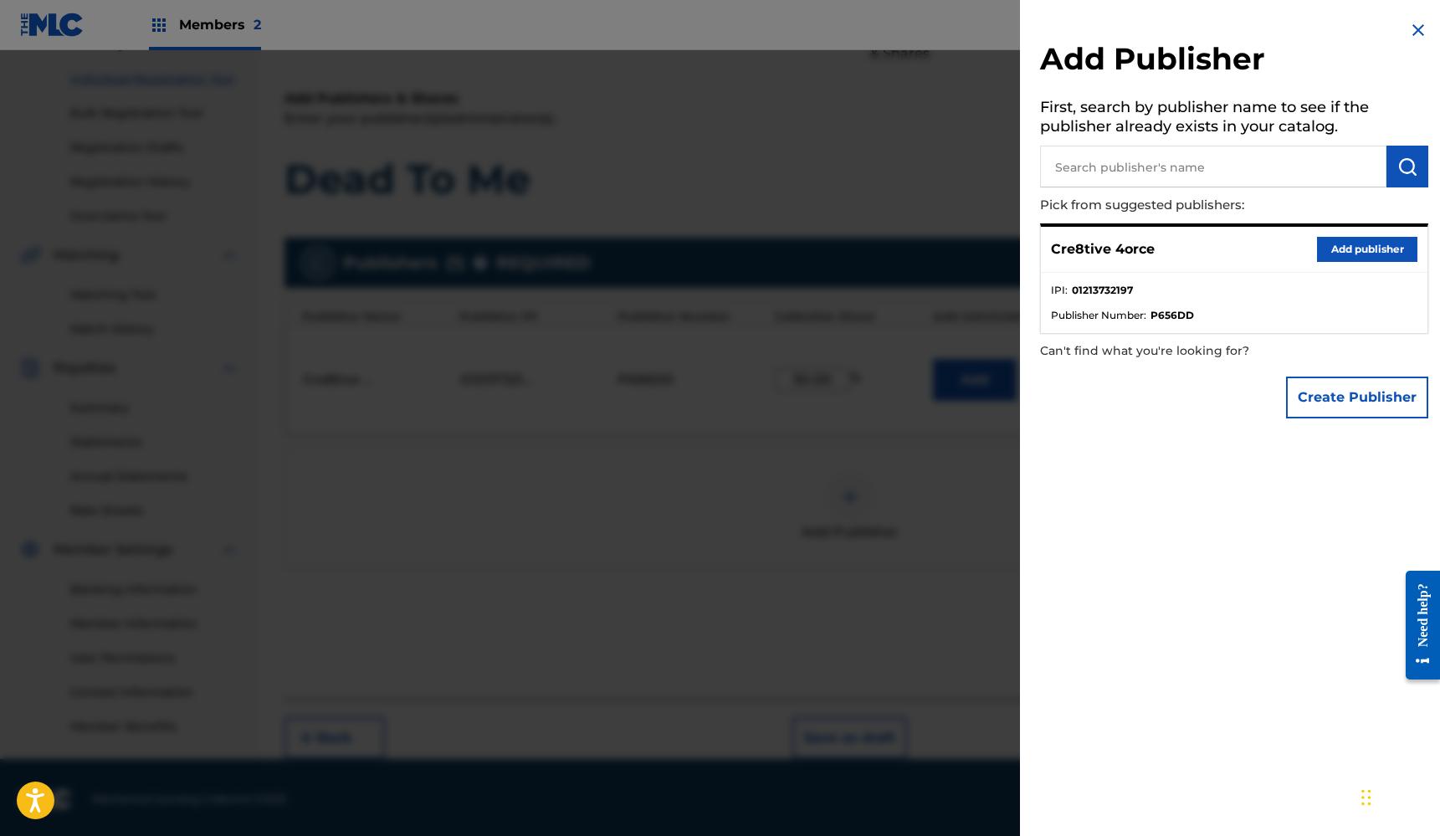
click at [1195, 167] on input "text" at bounding box center [1213, 167] width 346 height 42
type input "[PERSON_NAME] music"
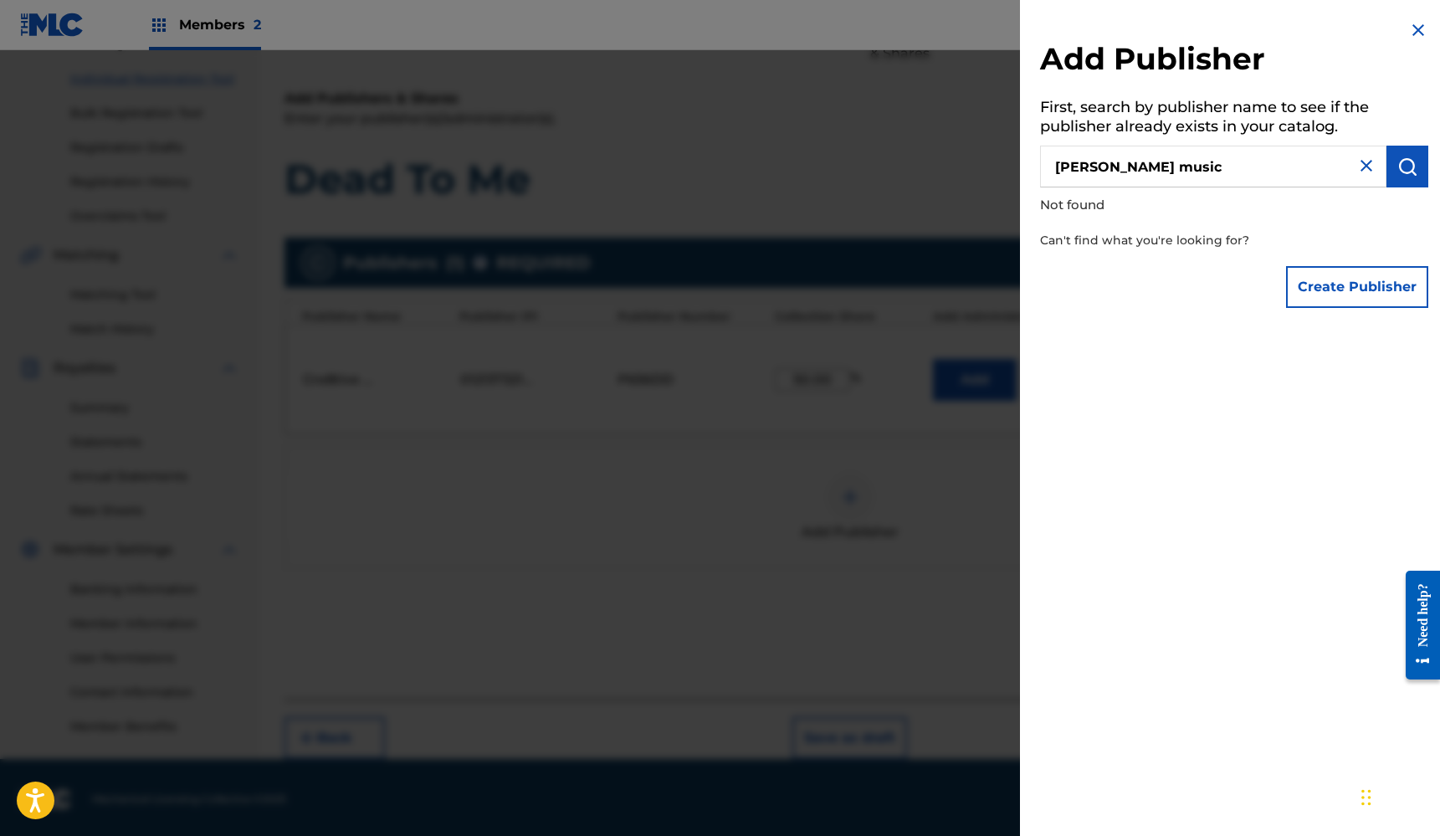
click at [1345, 287] on button "Create Publisher" at bounding box center [1357, 287] width 142 height 42
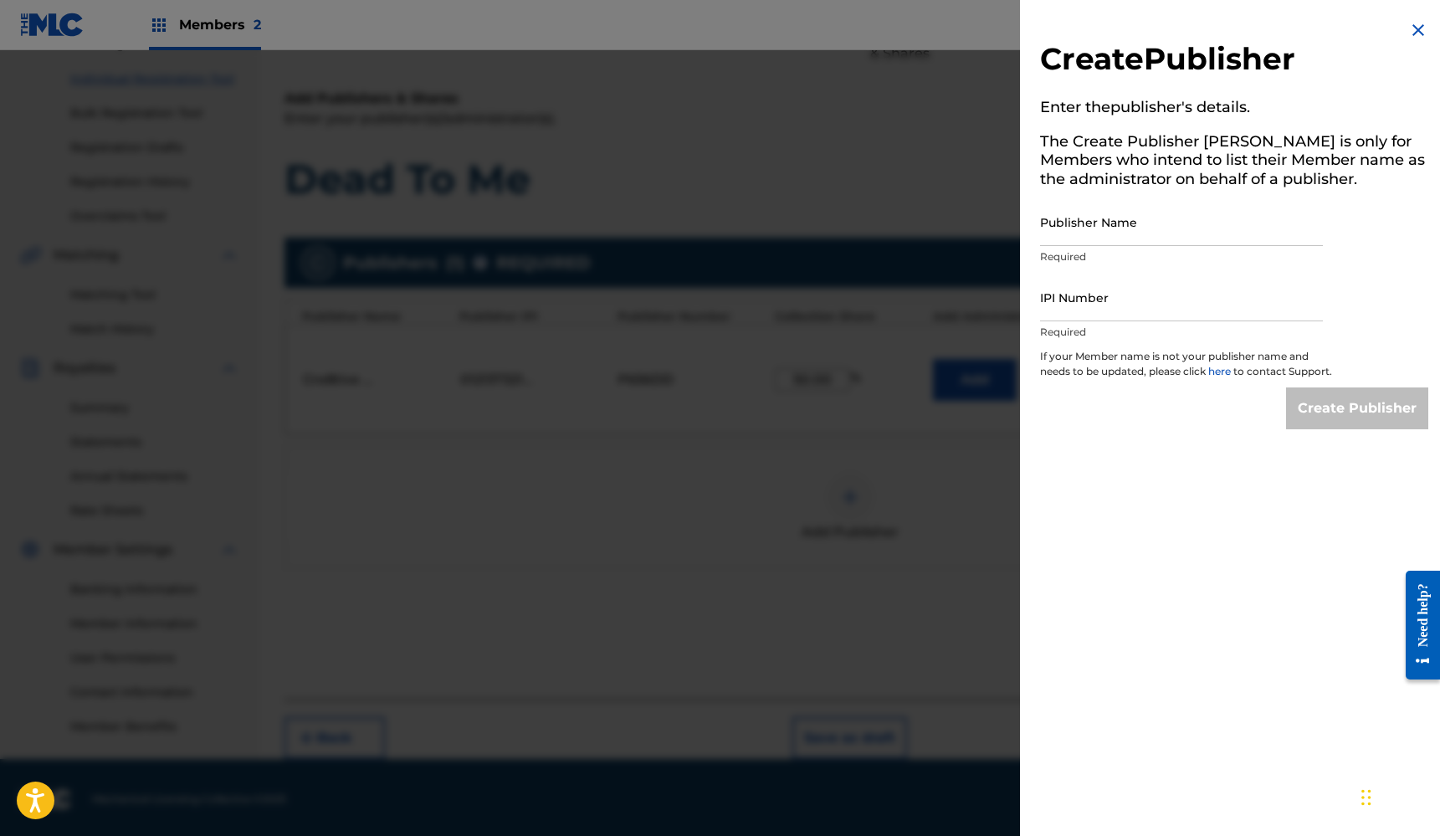
click at [1145, 233] on input "Publisher Name" at bounding box center [1181, 222] width 283 height 48
type input "[PERSON_NAME] Music"
click at [1129, 302] on input "IPI Number" at bounding box center [1181, 298] width 283 height 48
paste input "01216728067"
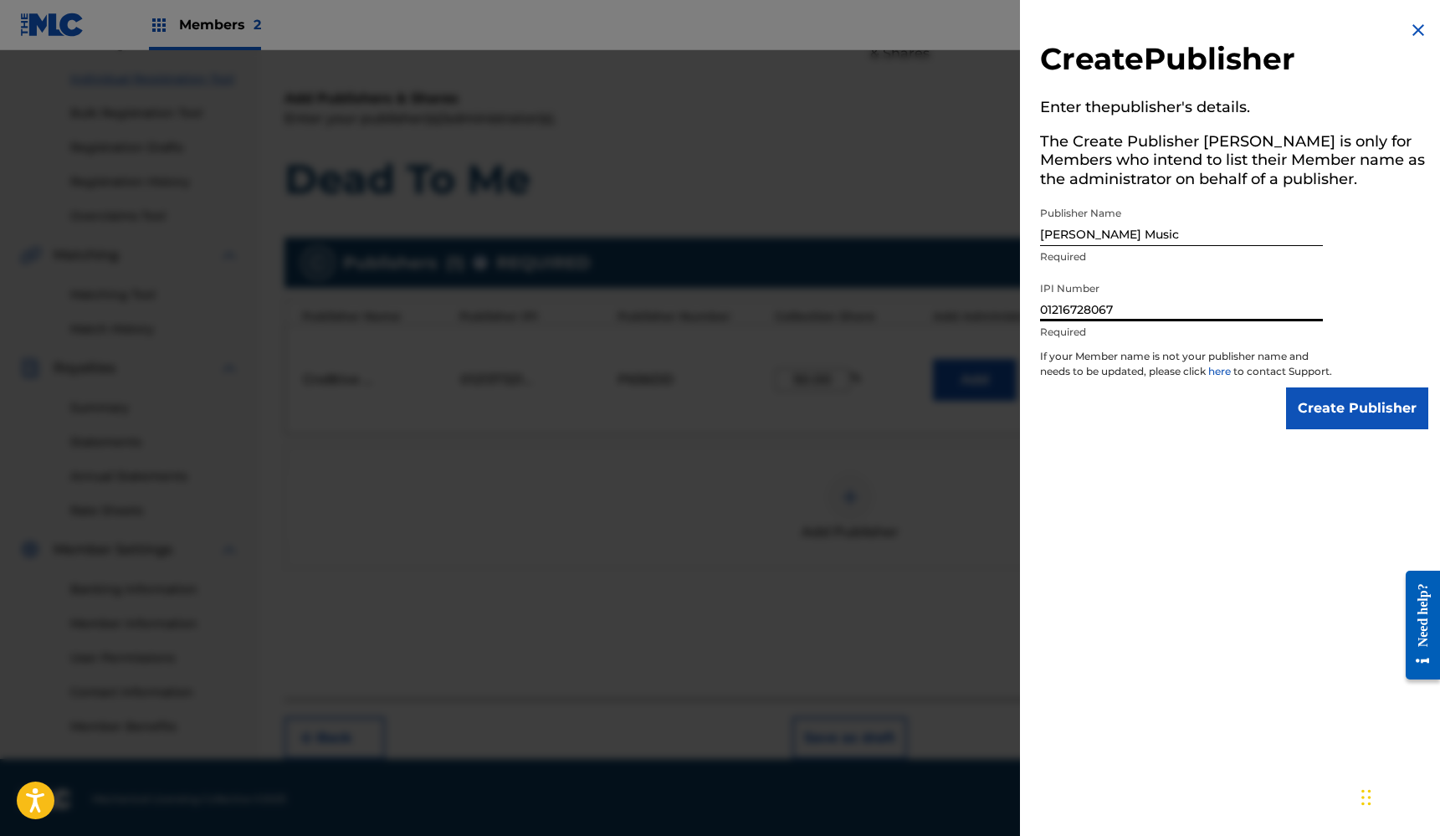
type input "01216728067"
click at [1412, 32] on img at bounding box center [1418, 30] width 20 height 20
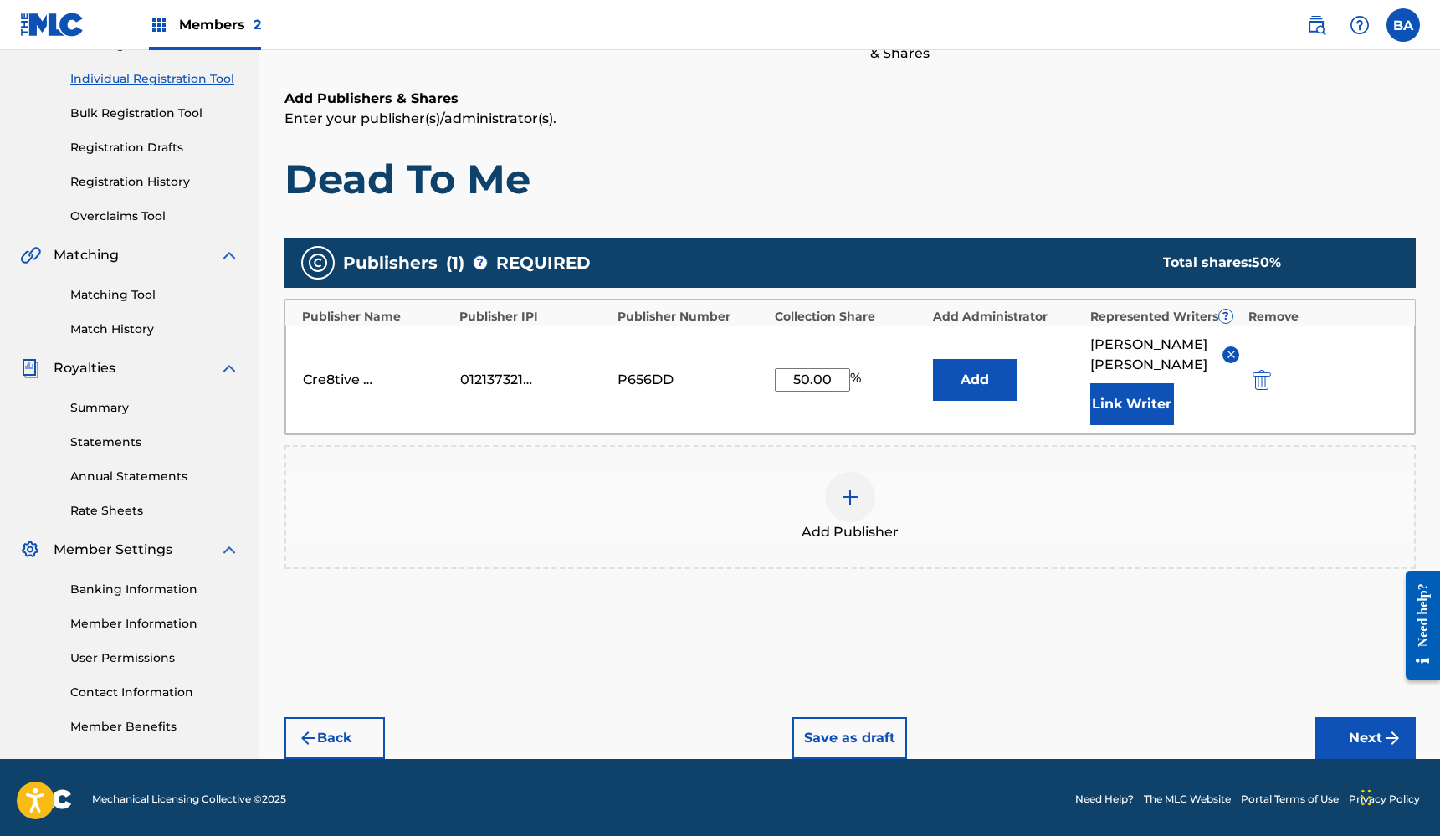
click at [979, 371] on button "Add" at bounding box center [975, 380] width 84 height 42
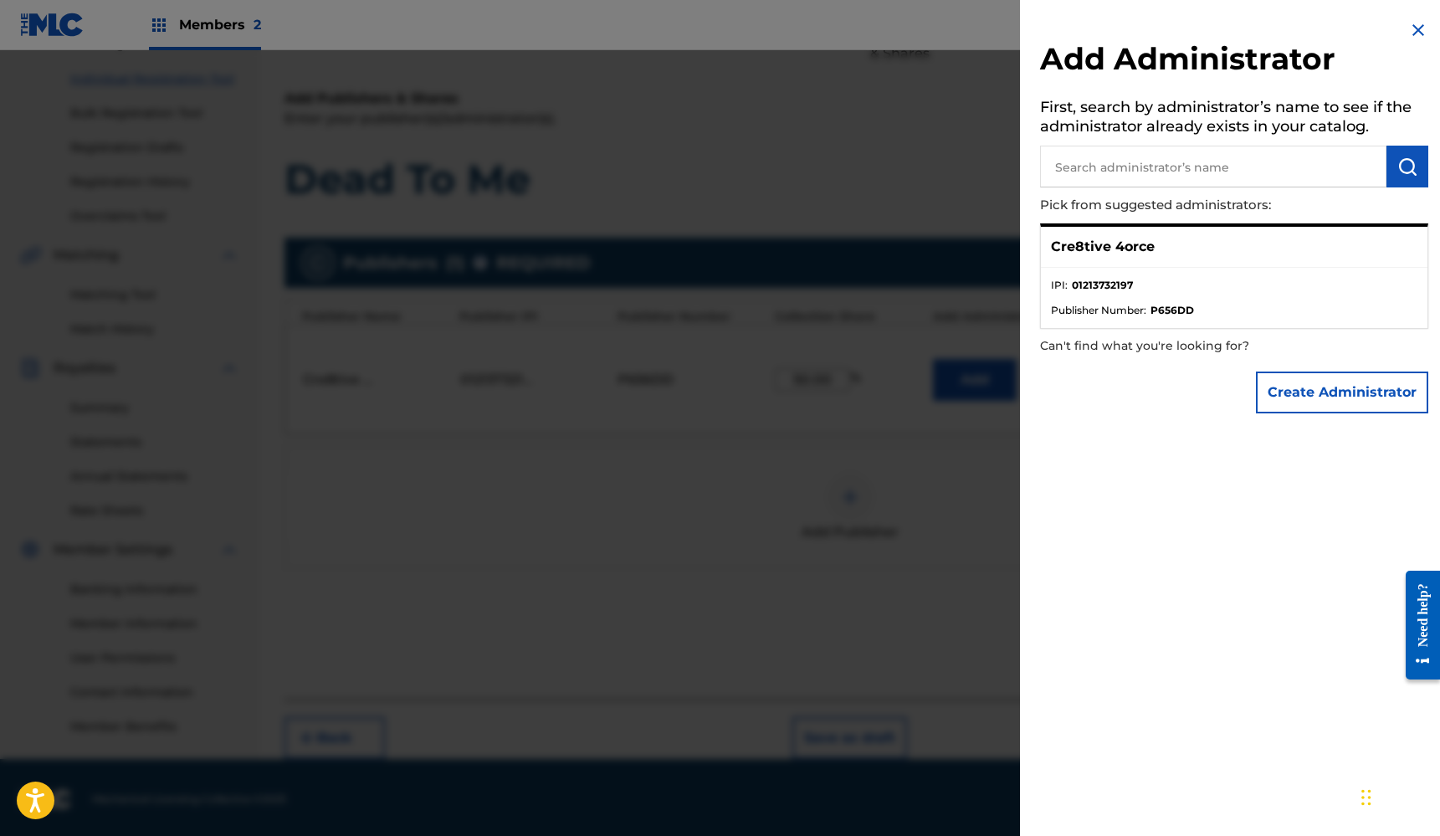
click at [1138, 245] on p "Cre8tive 4orce" at bounding box center [1103, 247] width 104 height 20
click at [1161, 158] on input "text" at bounding box center [1213, 167] width 346 height 42
type input "Crea8tive 4orce"
click at [1125, 280] on strong "01213732197" at bounding box center [1102, 285] width 61 height 15
click at [1213, 162] on input "Crea8tive 4orce" at bounding box center [1213, 167] width 346 height 42
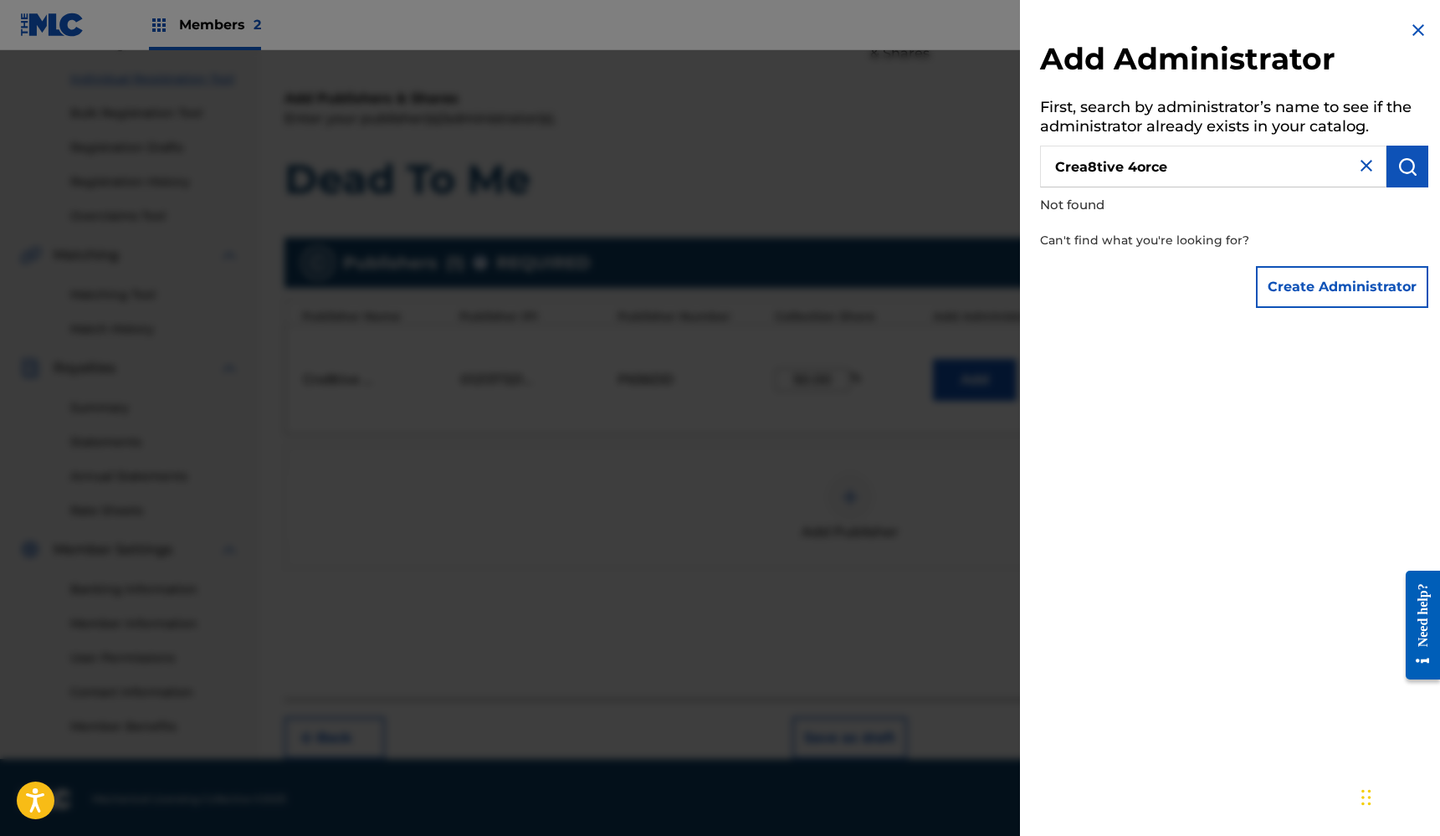
click at [1363, 168] on img at bounding box center [1366, 166] width 20 height 20
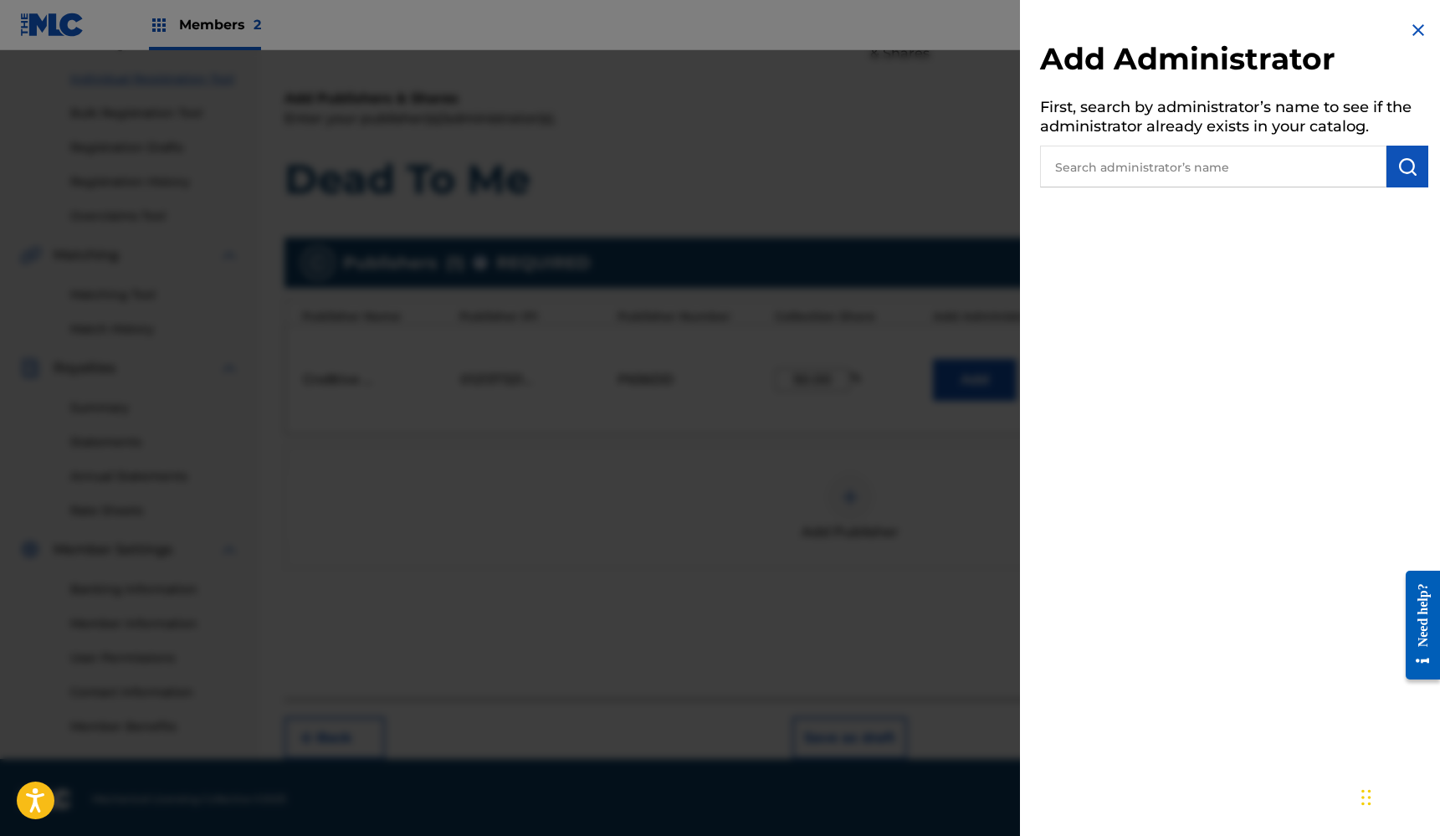
click at [1412, 25] on img at bounding box center [1418, 30] width 20 height 20
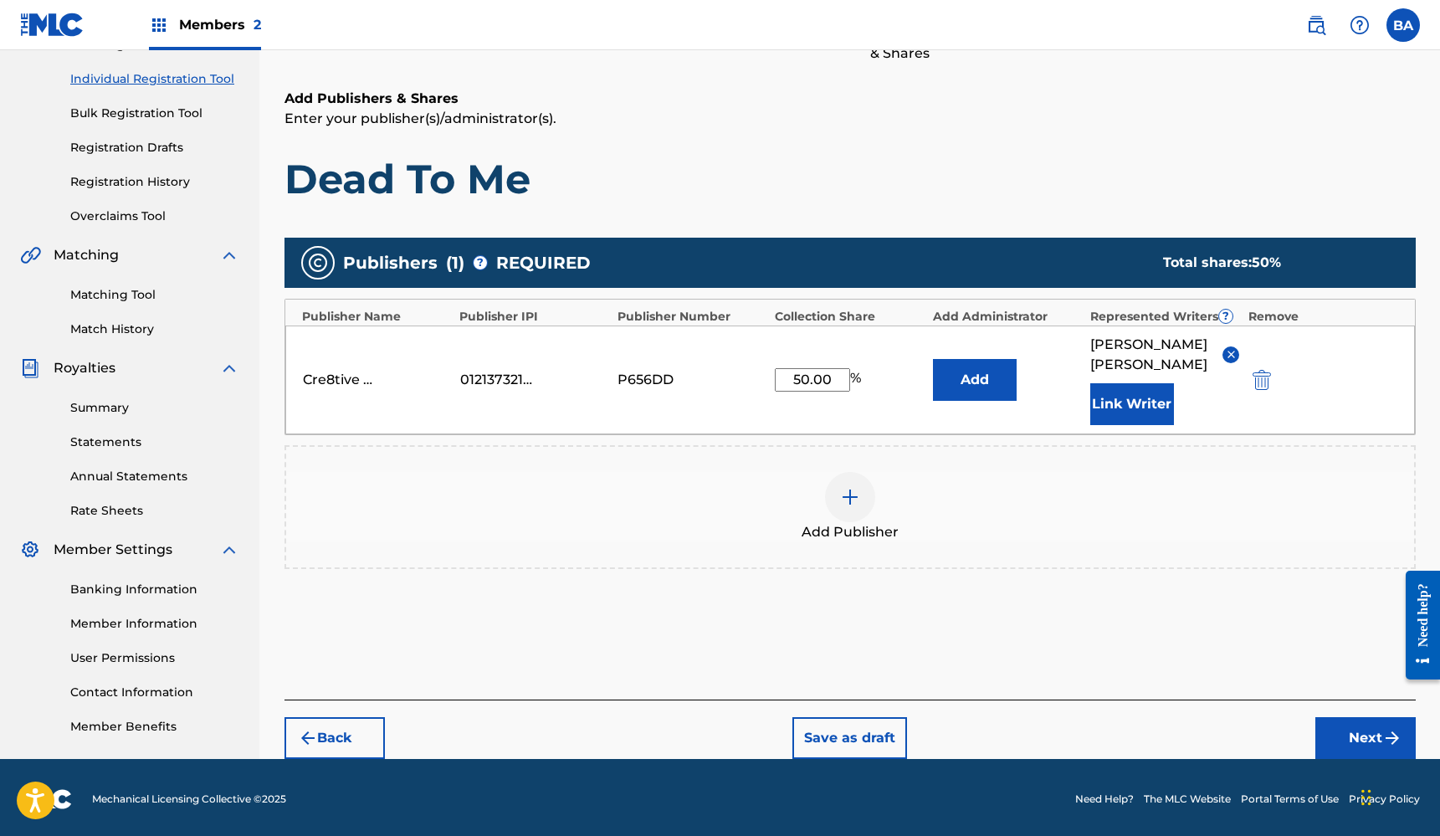
click at [1340, 717] on button "Next" at bounding box center [1365, 738] width 100 height 42
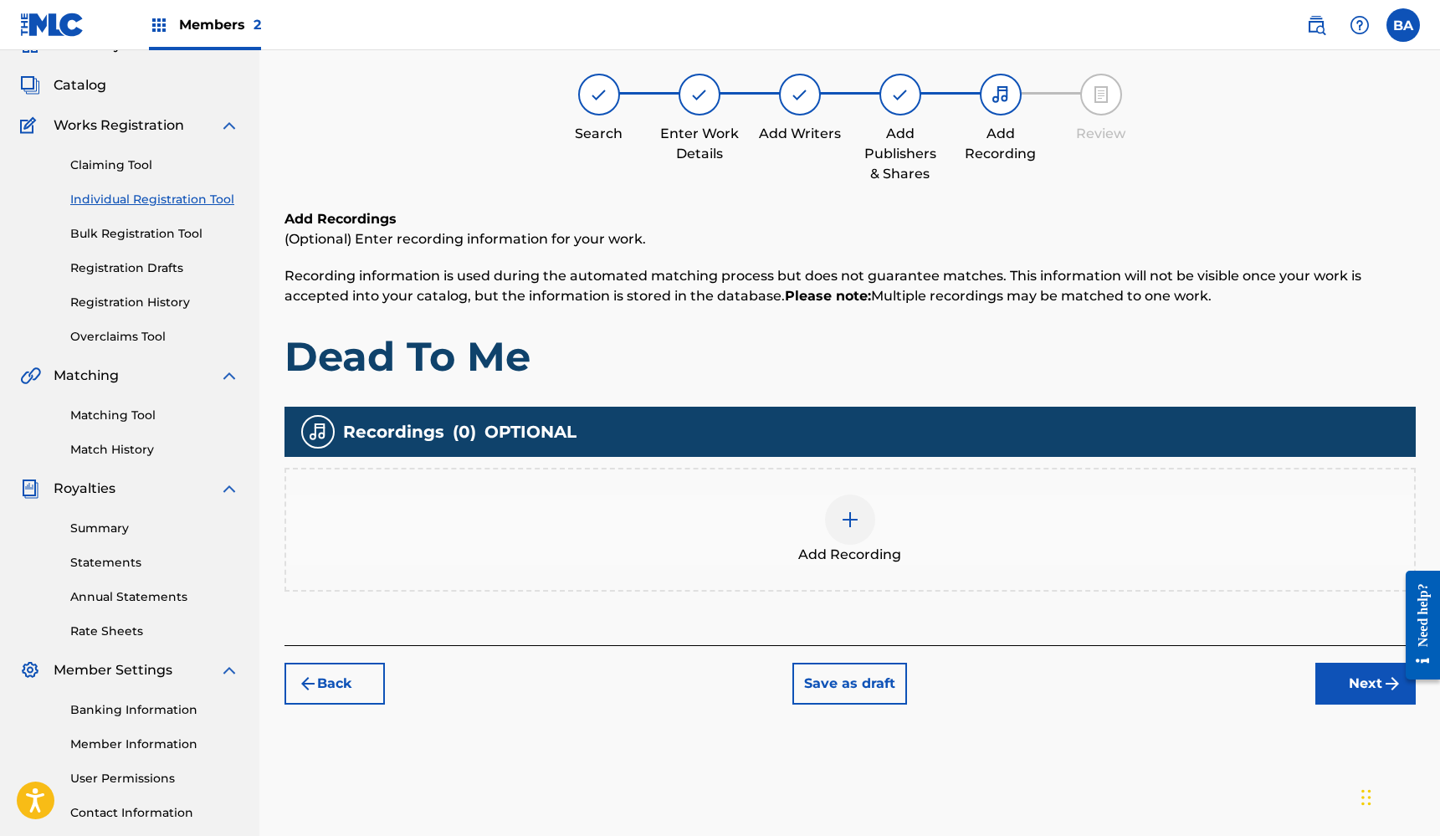
scroll to position [75, 0]
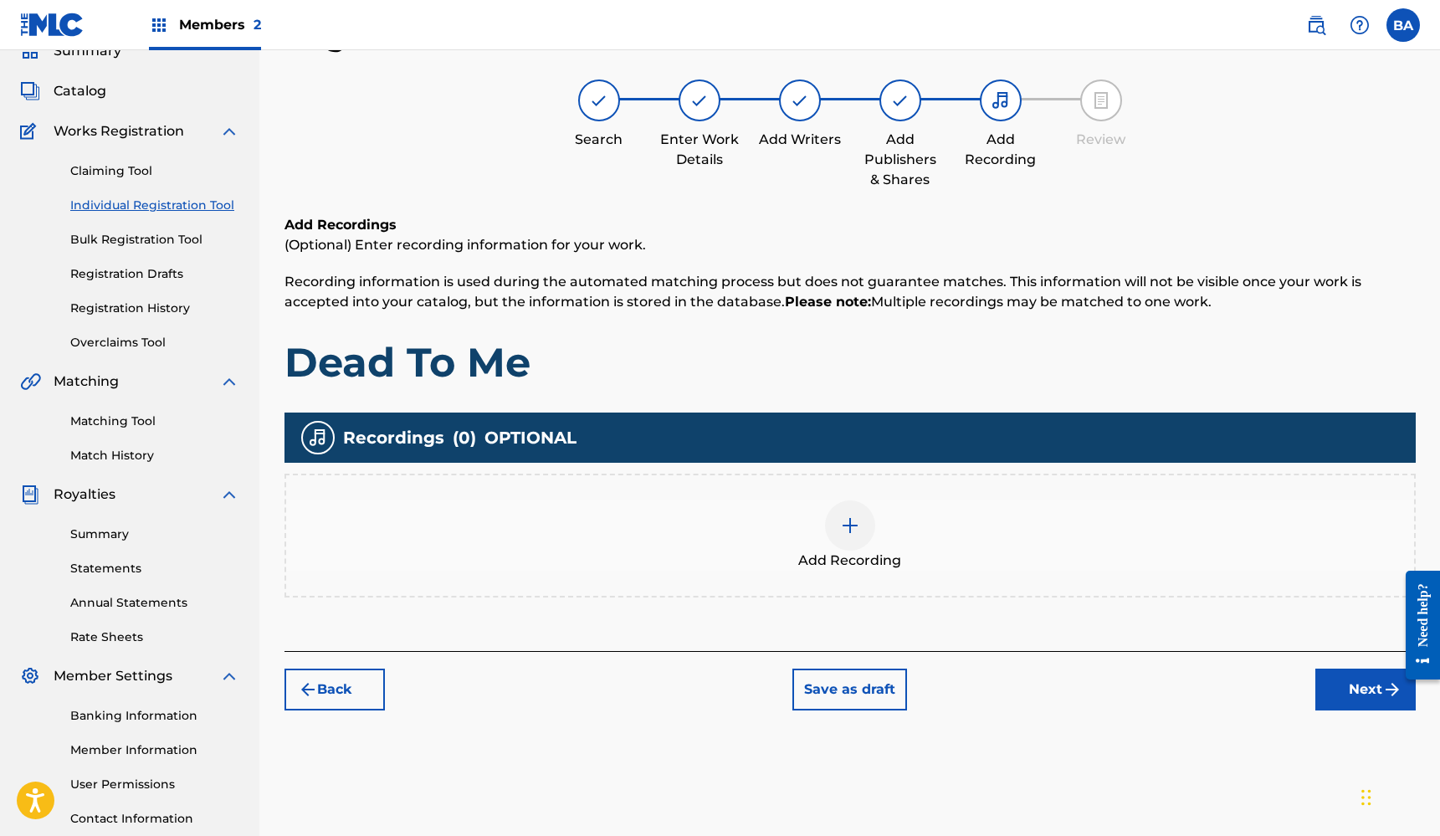
click at [854, 521] on img at bounding box center [850, 525] width 20 height 20
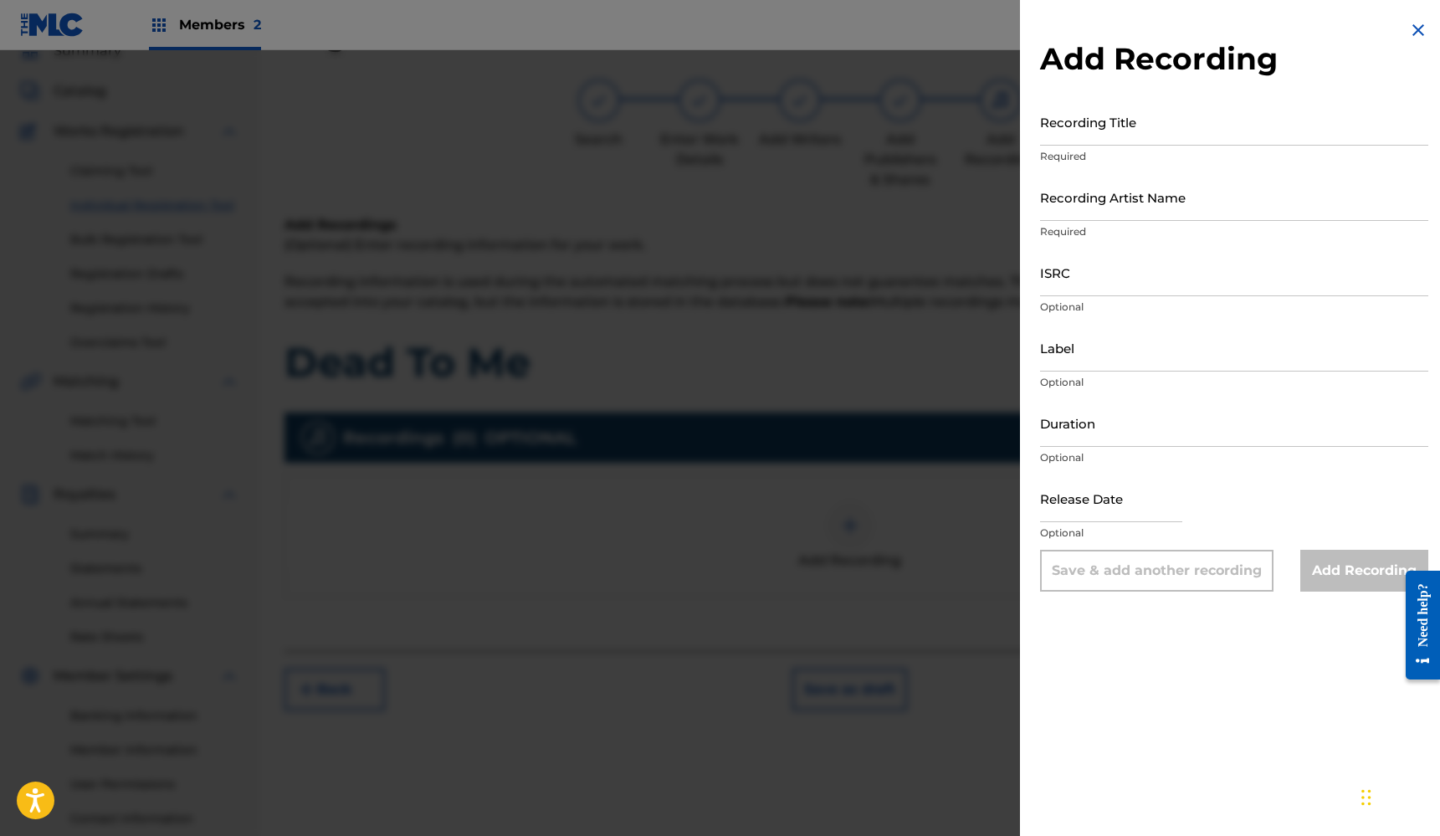
click at [1155, 131] on input "Recording Title" at bounding box center [1234, 122] width 388 height 48
type input "Dead To Me"
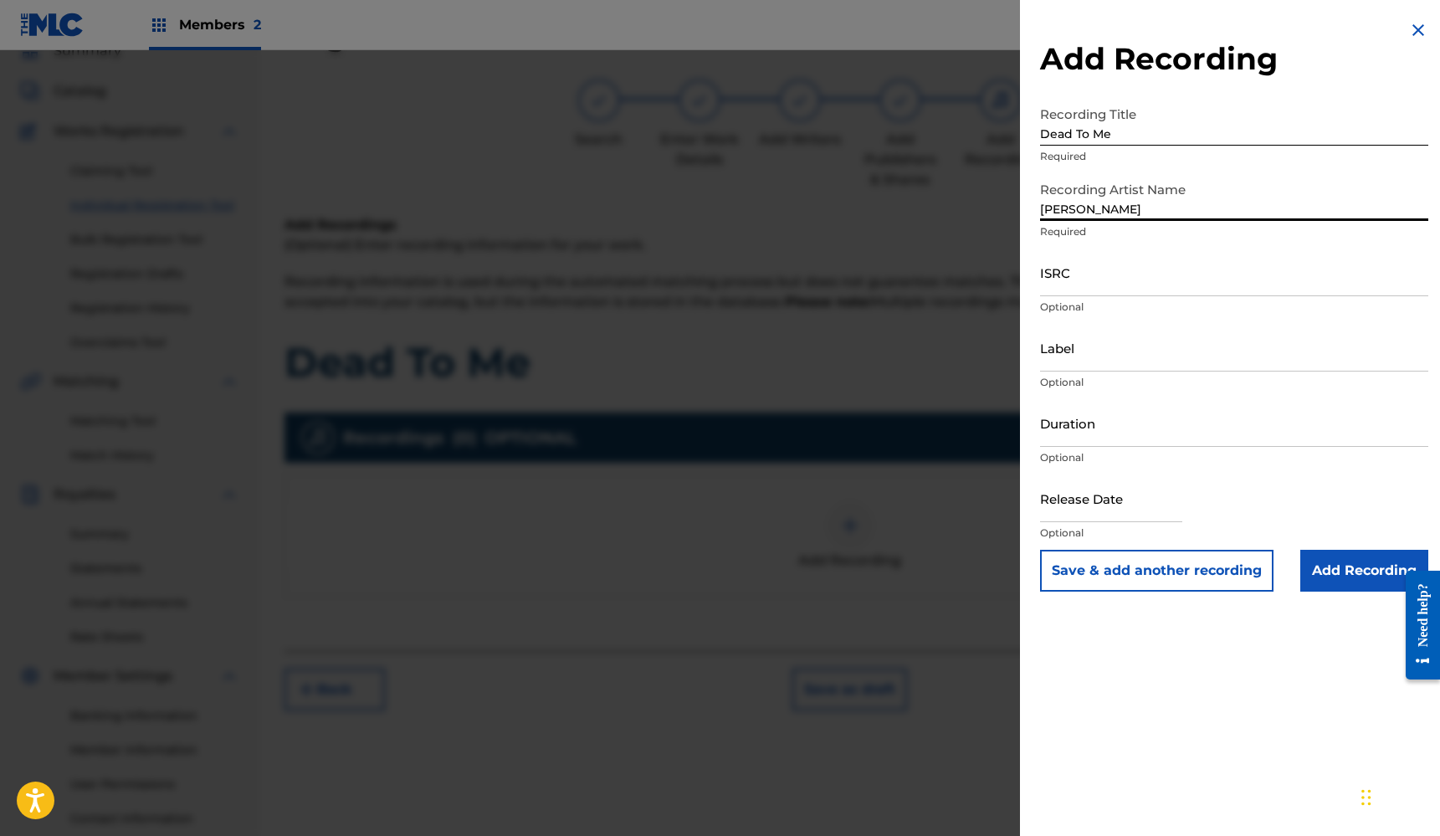
type input "[PERSON_NAME]"
click at [1099, 286] on input "ISRC" at bounding box center [1234, 273] width 388 height 48
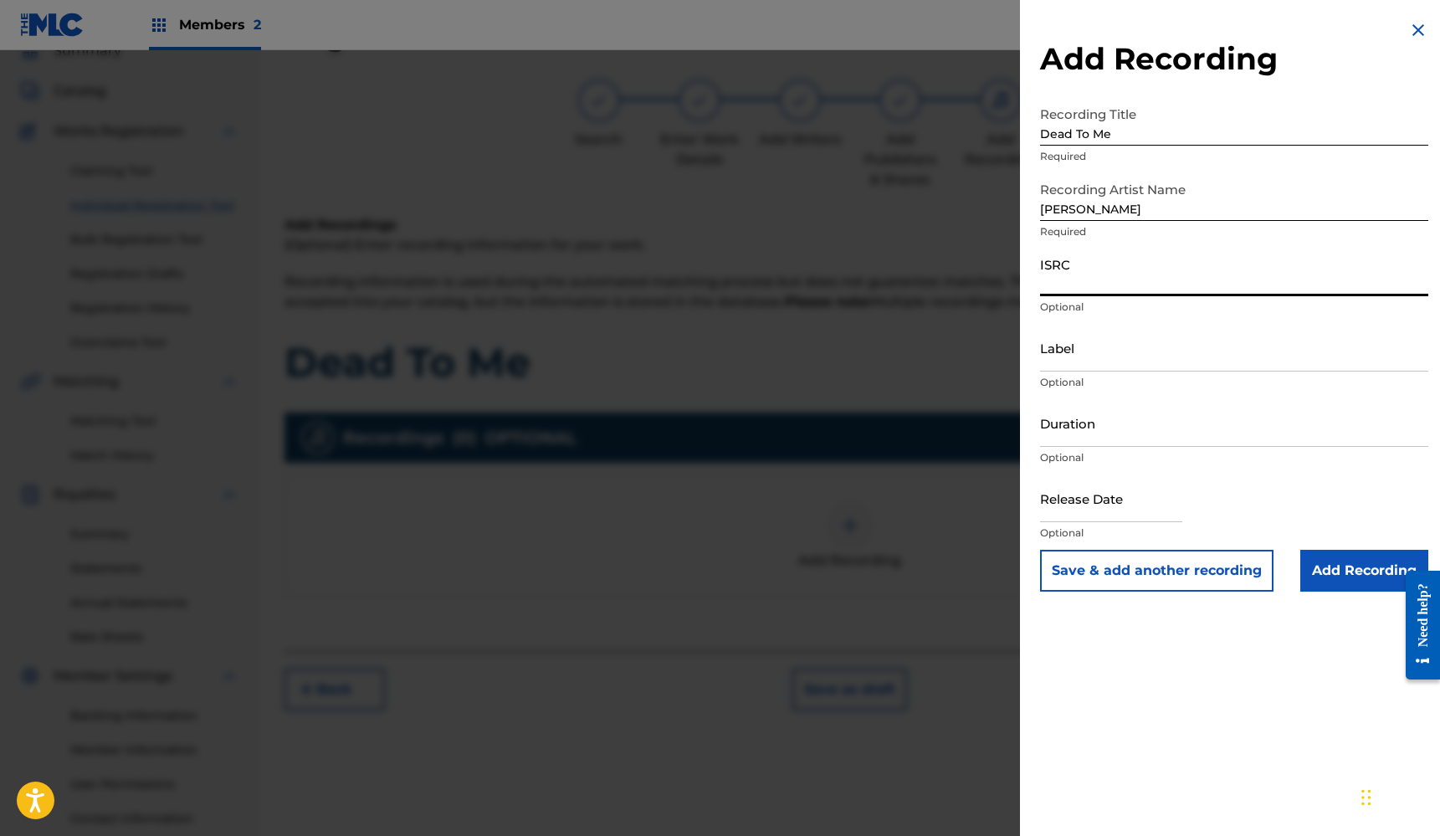
paste input "TCAIW2483106"
type input "TCAIW2483106"
click at [1139, 362] on input "Label" at bounding box center [1234, 348] width 388 height 48
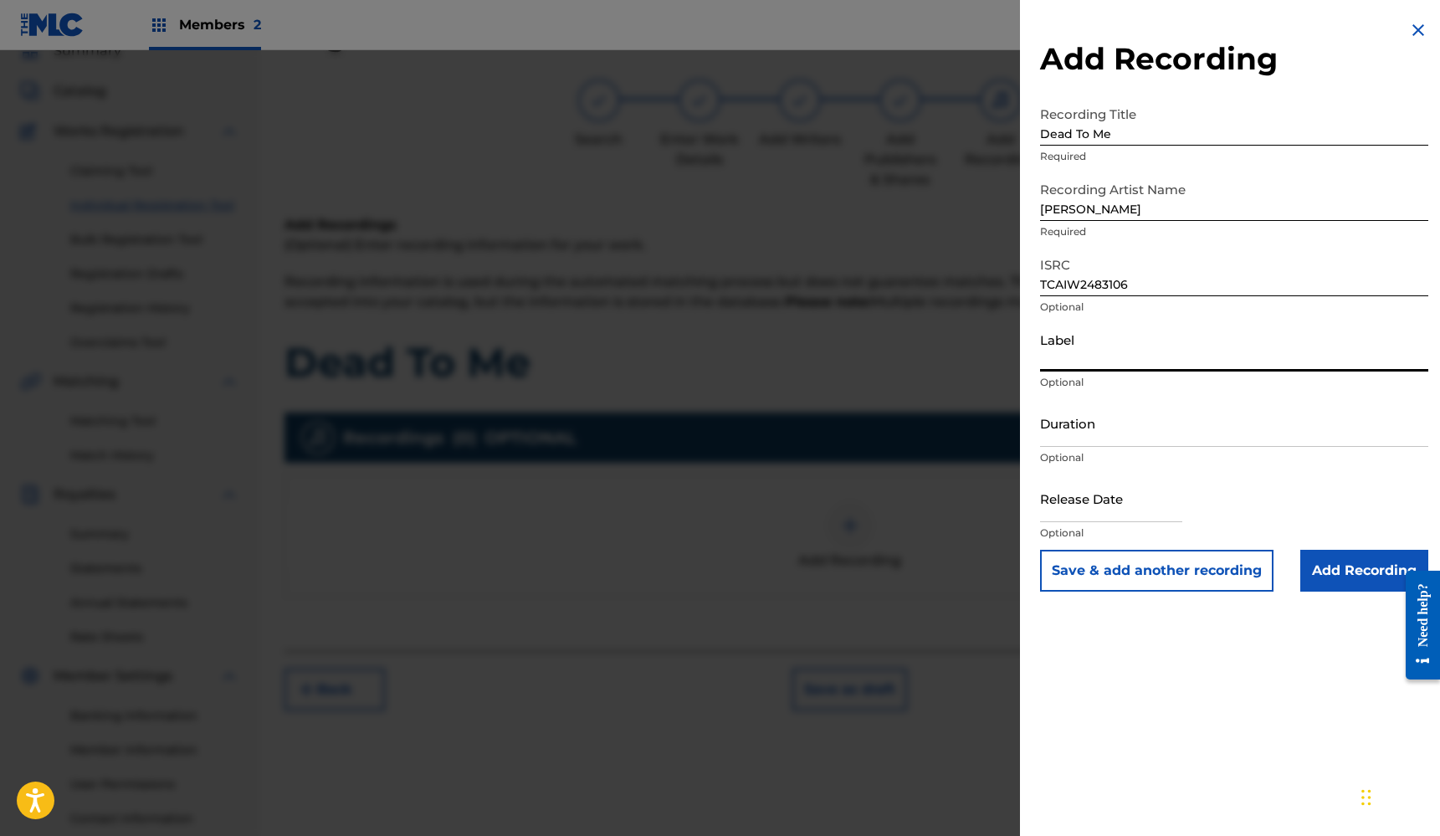
click at [1136, 433] on input "Duration" at bounding box center [1234, 423] width 388 height 48
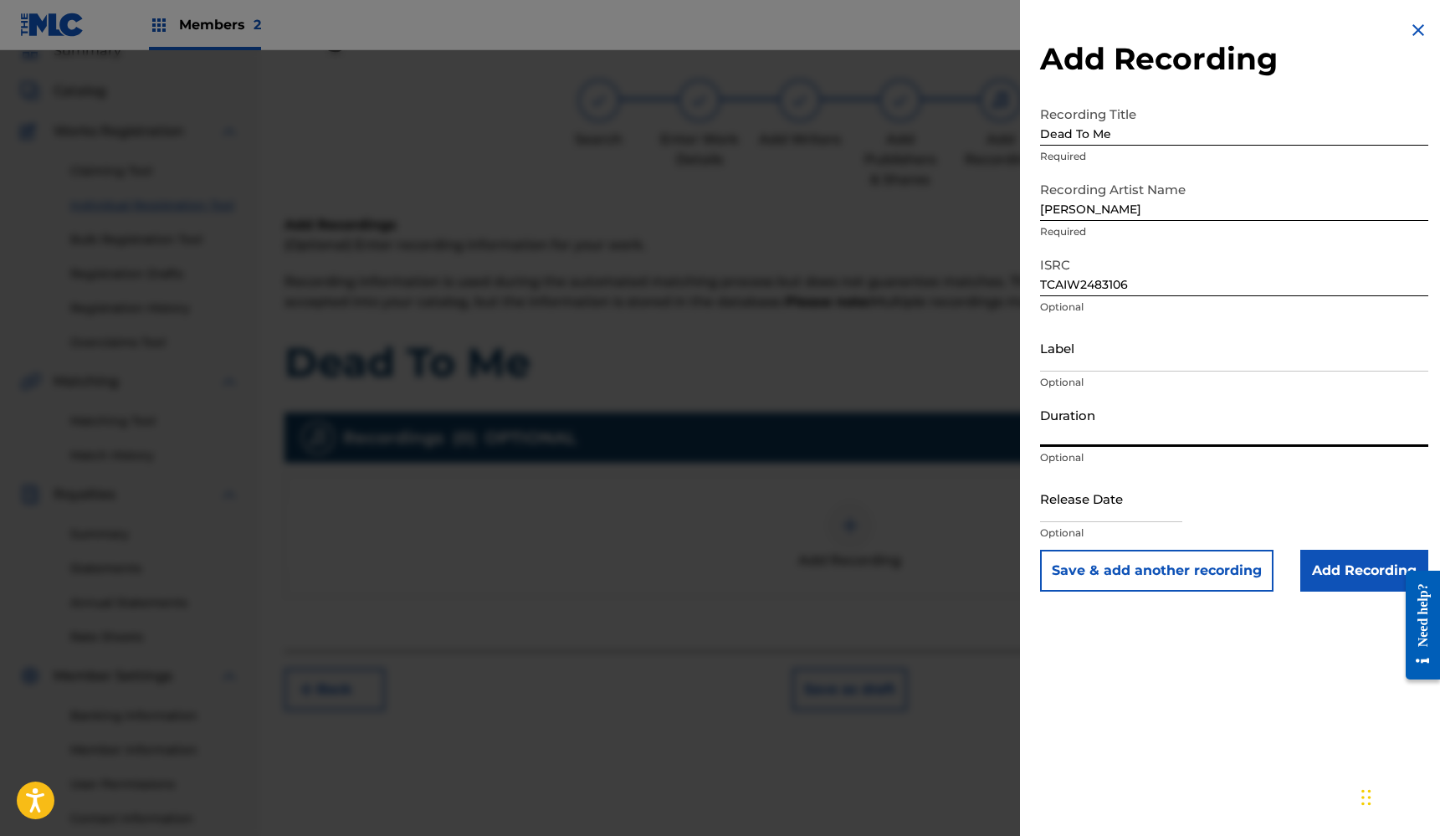
click at [1118, 361] on input "Label" at bounding box center [1234, 348] width 388 height 48
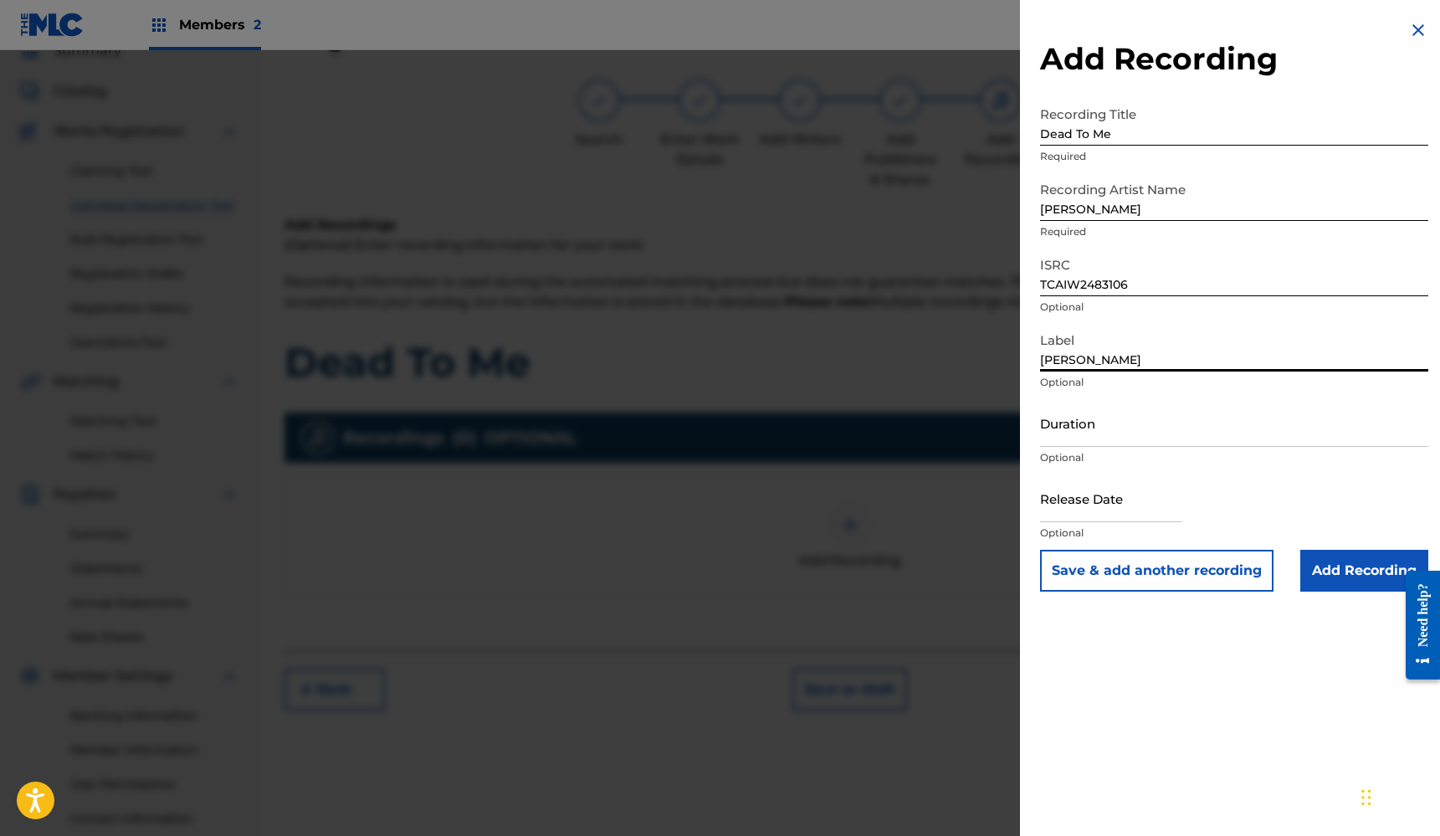
type input "[PERSON_NAME]"
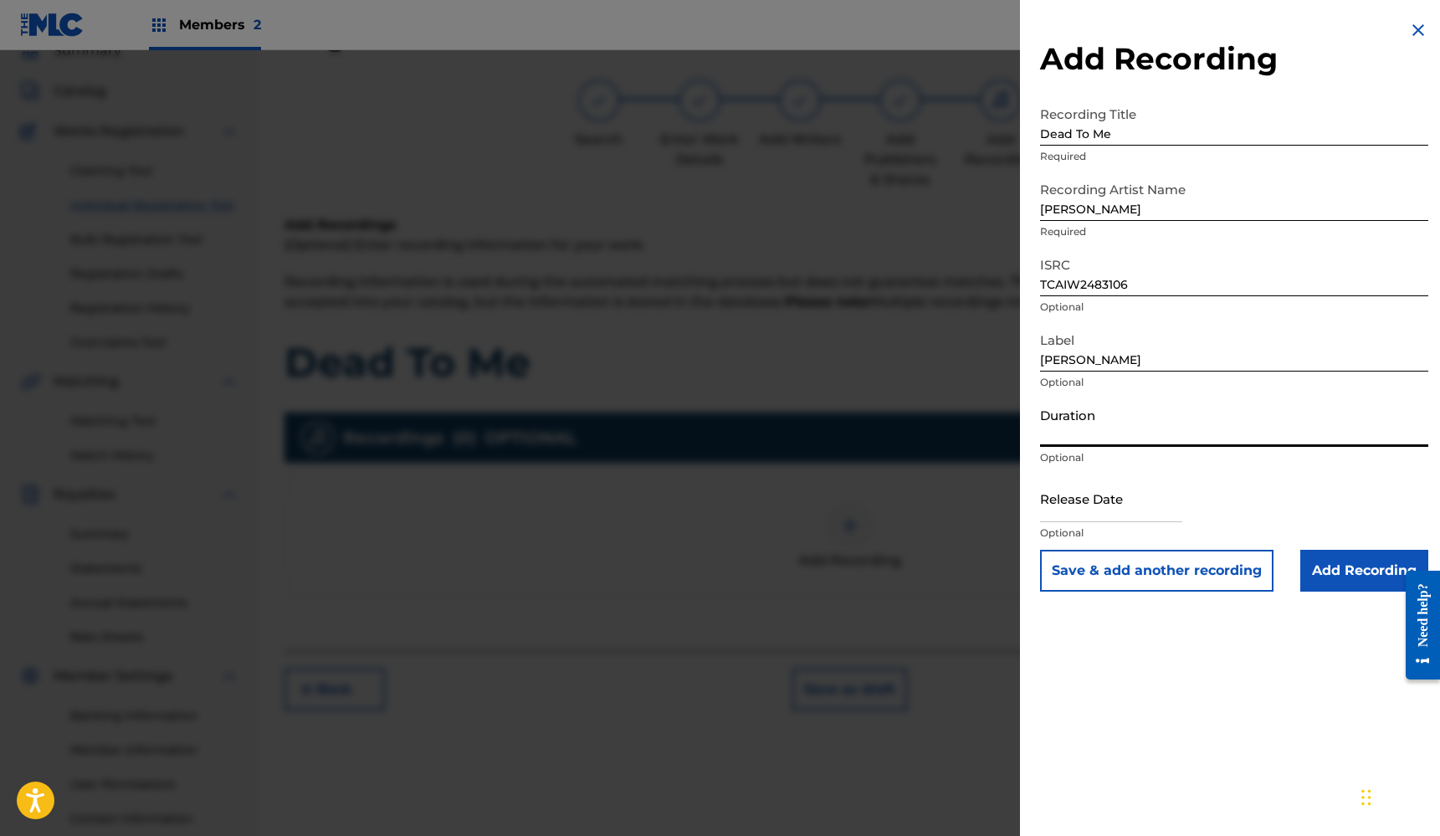
click at [1113, 438] on input "Duration" at bounding box center [1234, 423] width 388 height 48
type input "02:51"
click at [1140, 515] on input "text" at bounding box center [1111, 498] width 142 height 48
select select "7"
select select "2025"
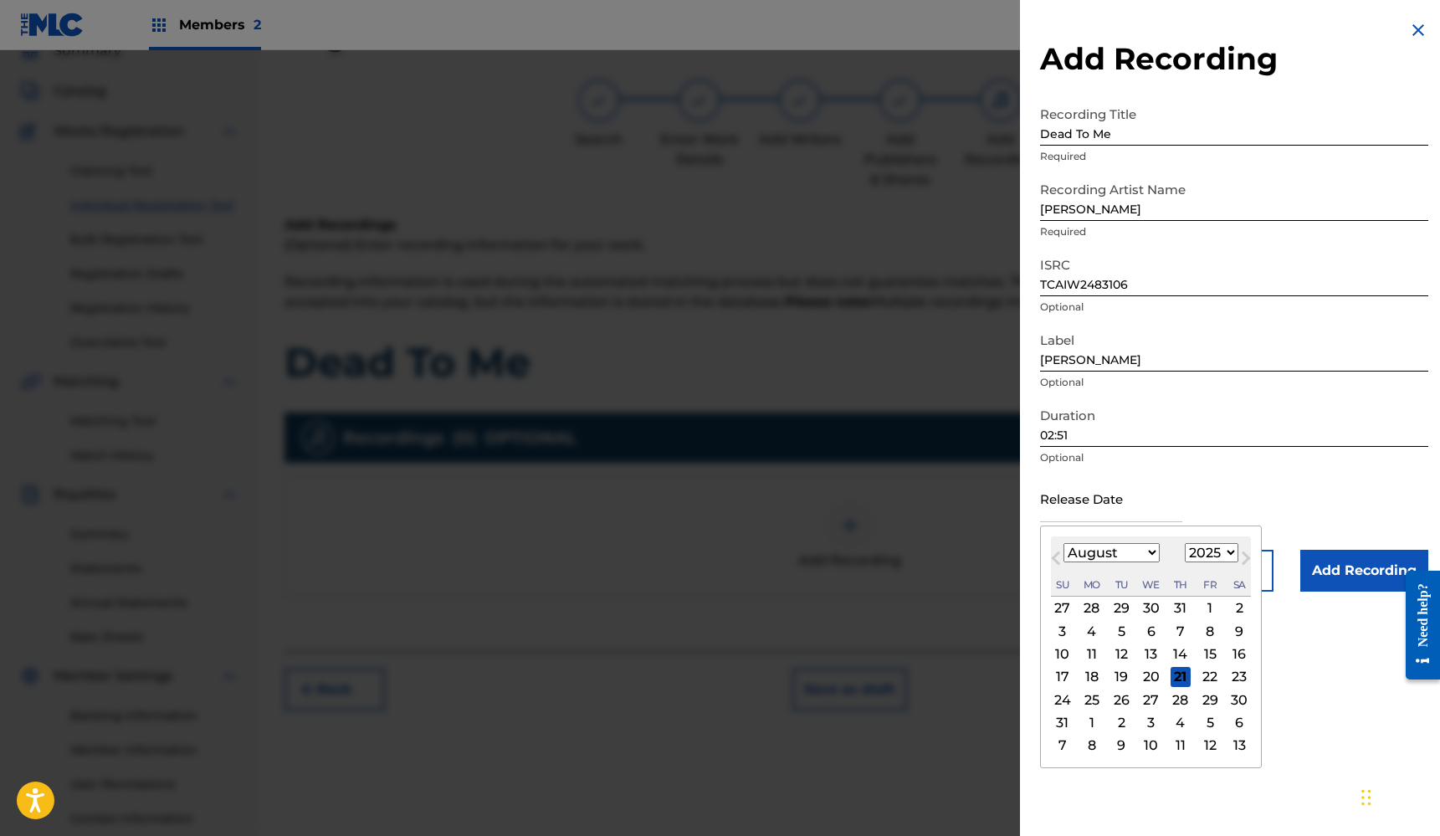
select select "9"
select select "2024"
click at [1172, 702] on div "31" at bounding box center [1181, 699] width 20 height 20
type input "[DATE]"
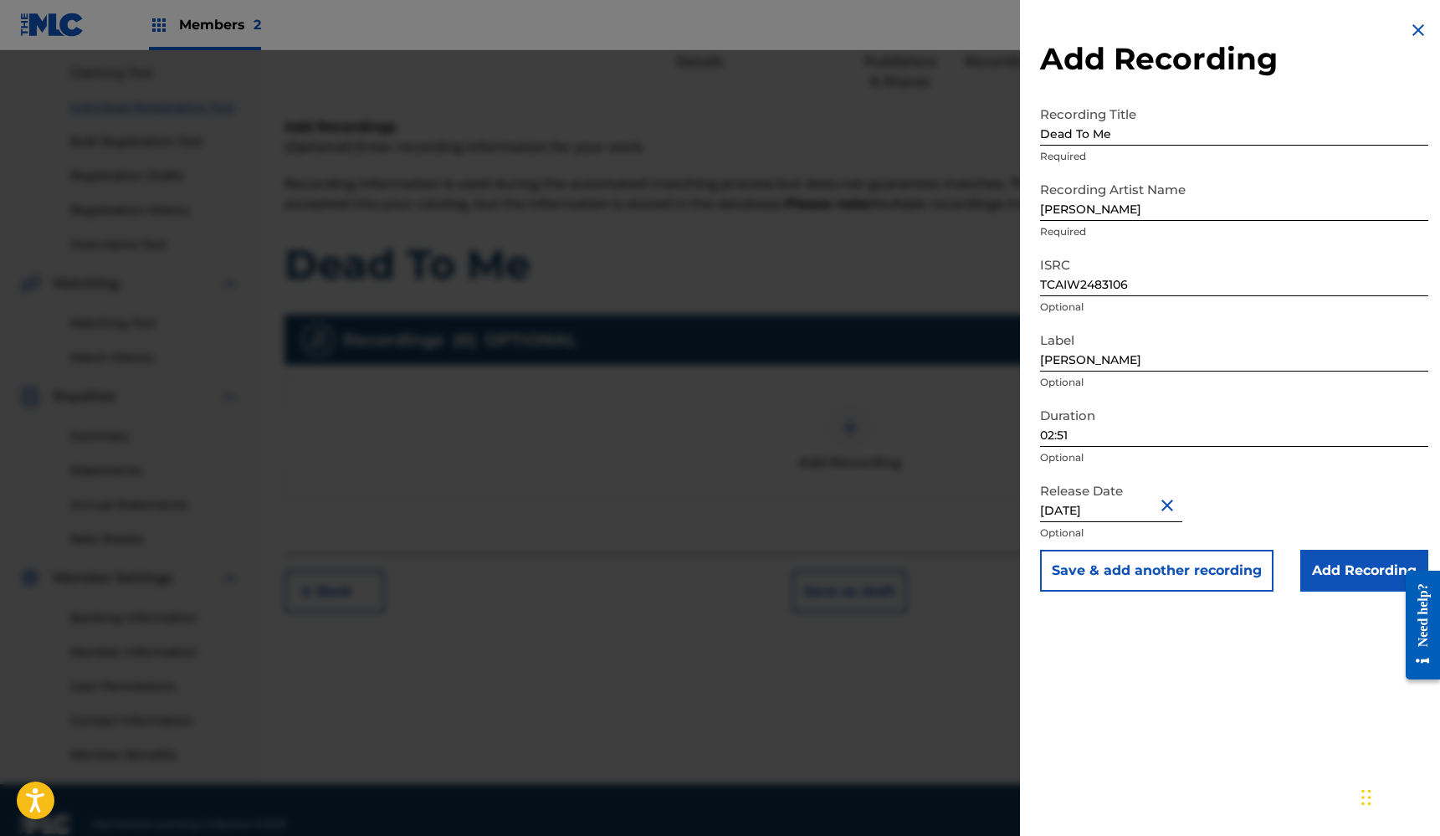
scroll to position [176, 0]
click at [1334, 573] on input "Add Recording" at bounding box center [1364, 571] width 128 height 42
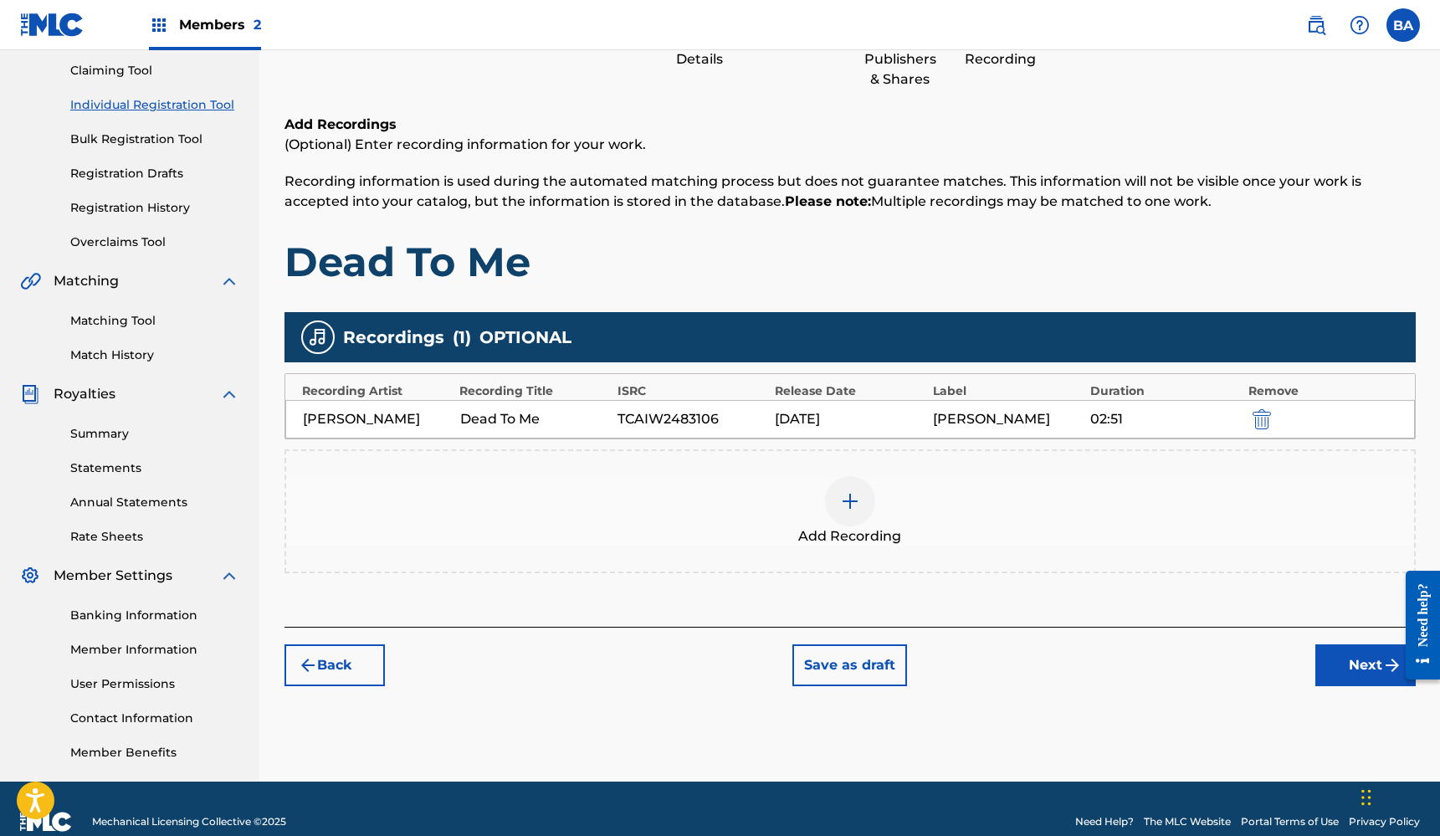
click at [1353, 667] on button "Next" at bounding box center [1365, 665] width 100 height 42
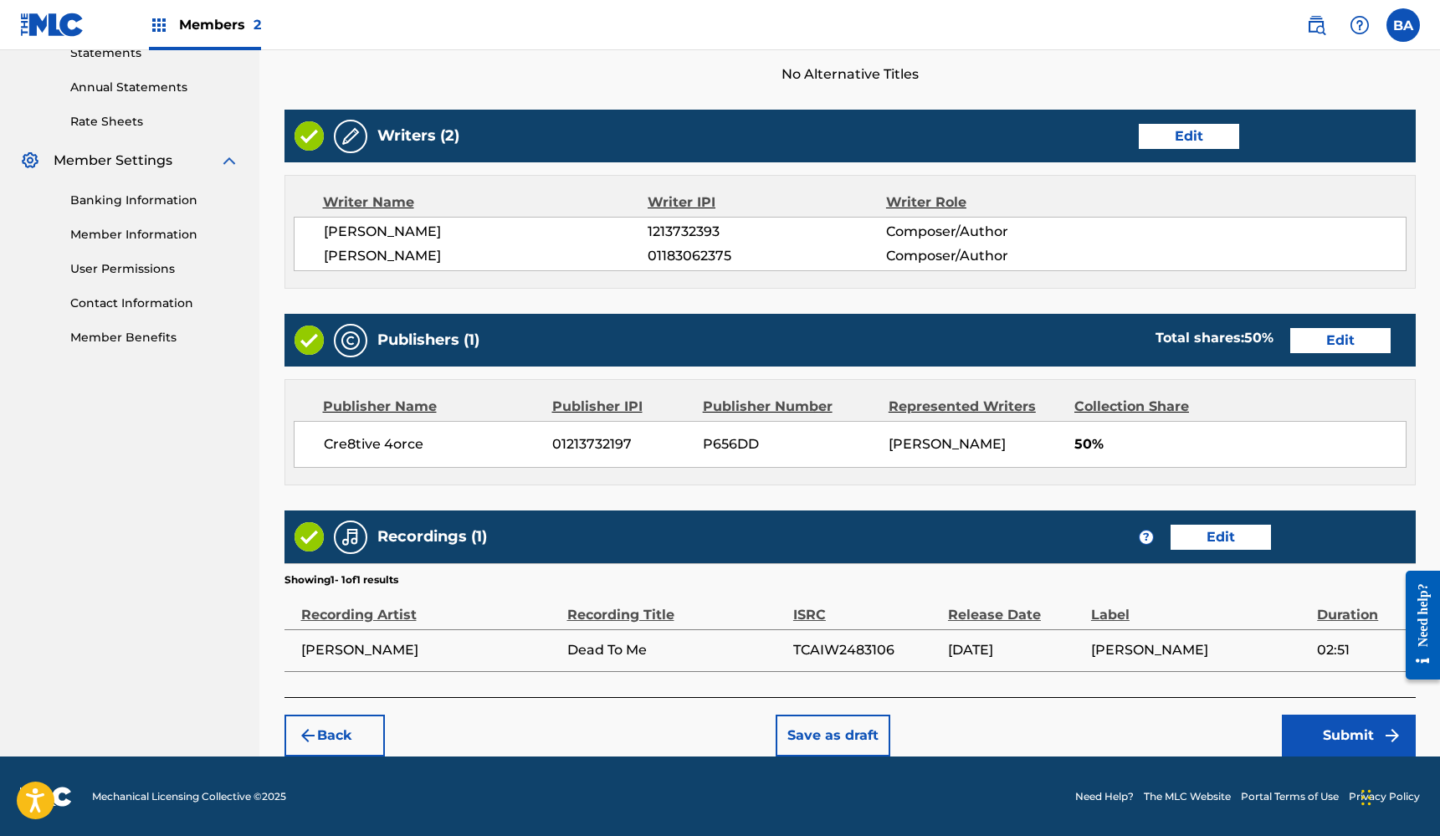
scroll to position [590, 0]
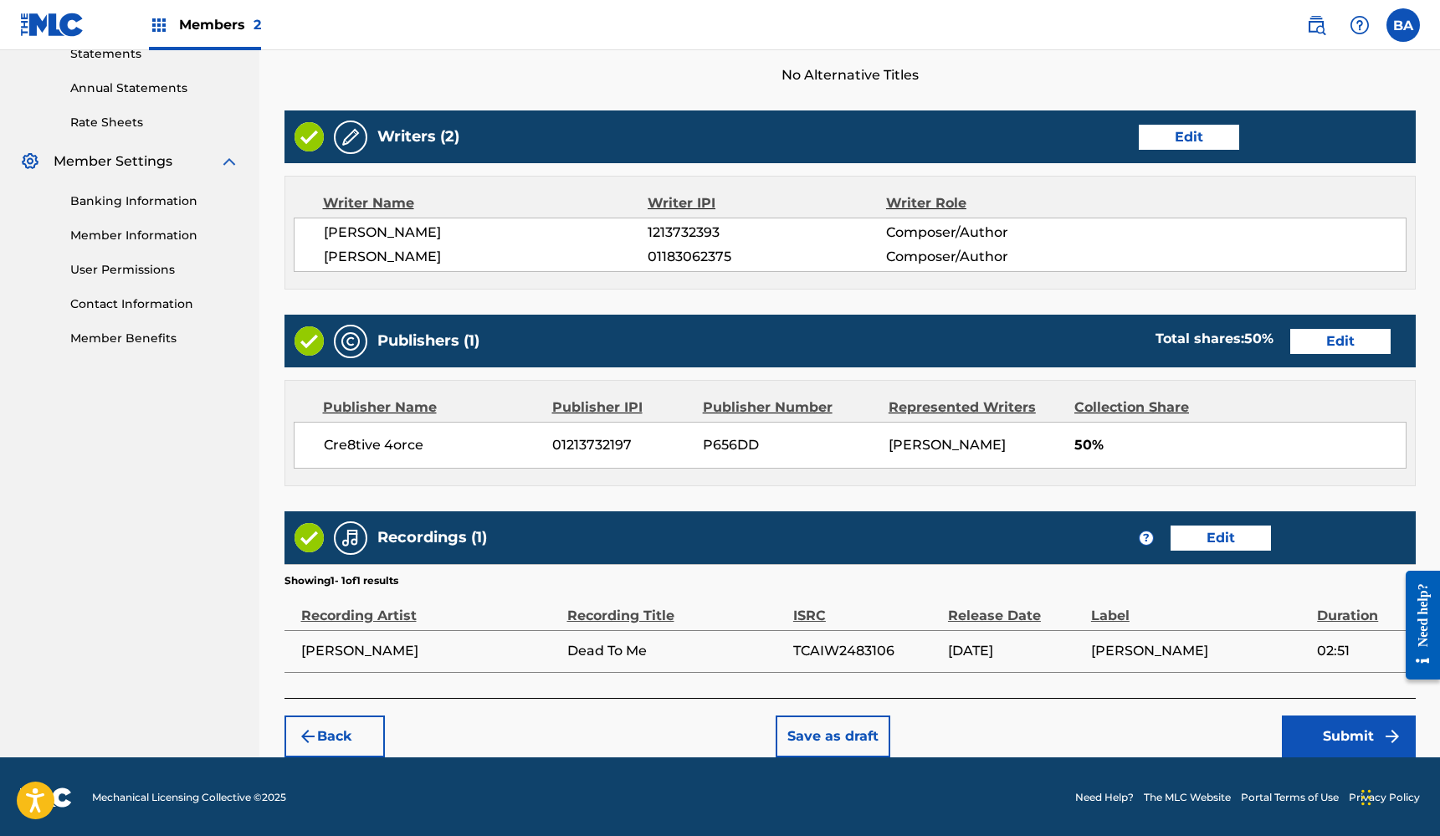
click at [829, 729] on button "Save as draft" at bounding box center [833, 736] width 115 height 42
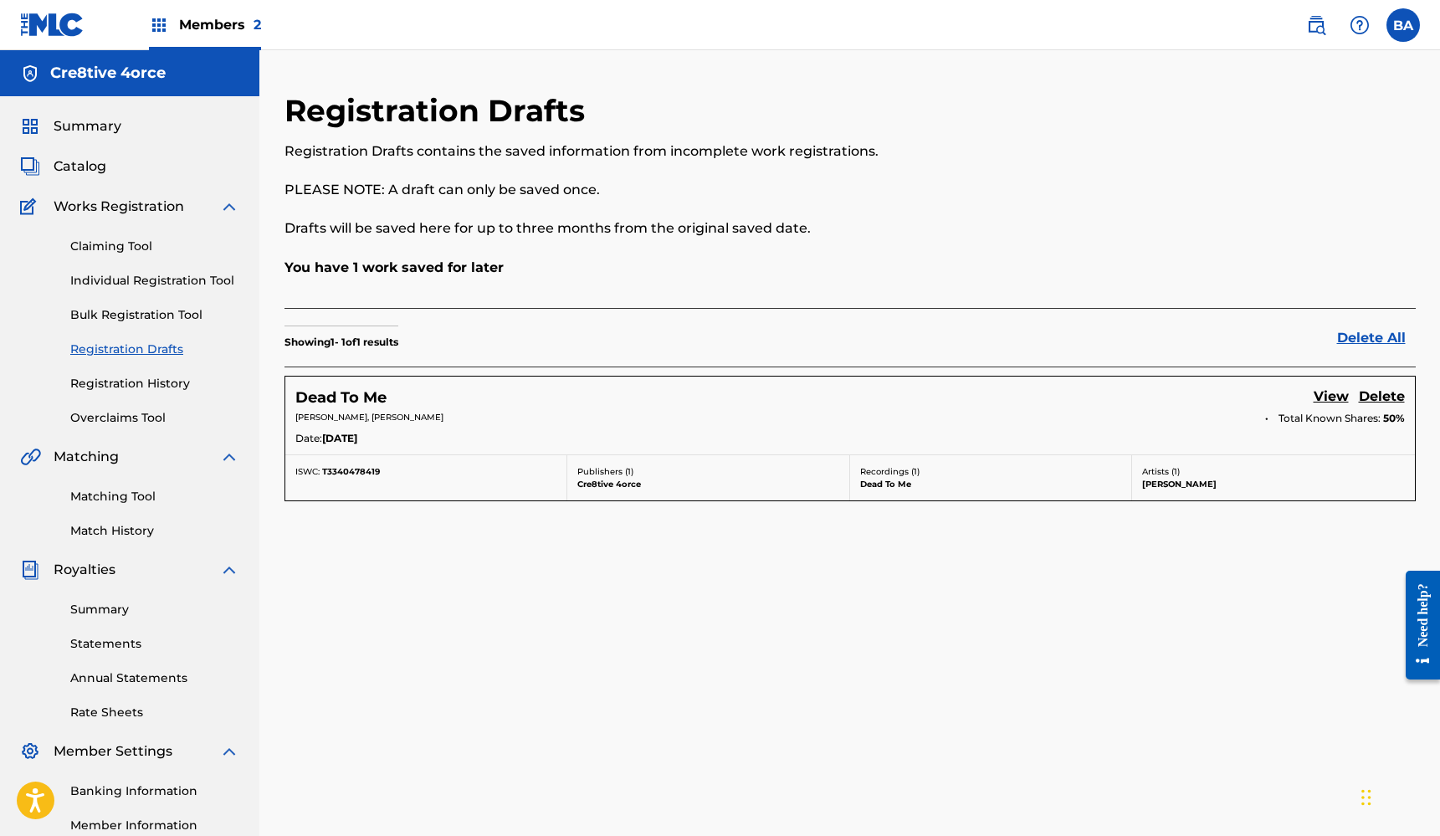
click at [84, 164] on span "Catalog" at bounding box center [80, 166] width 53 height 20
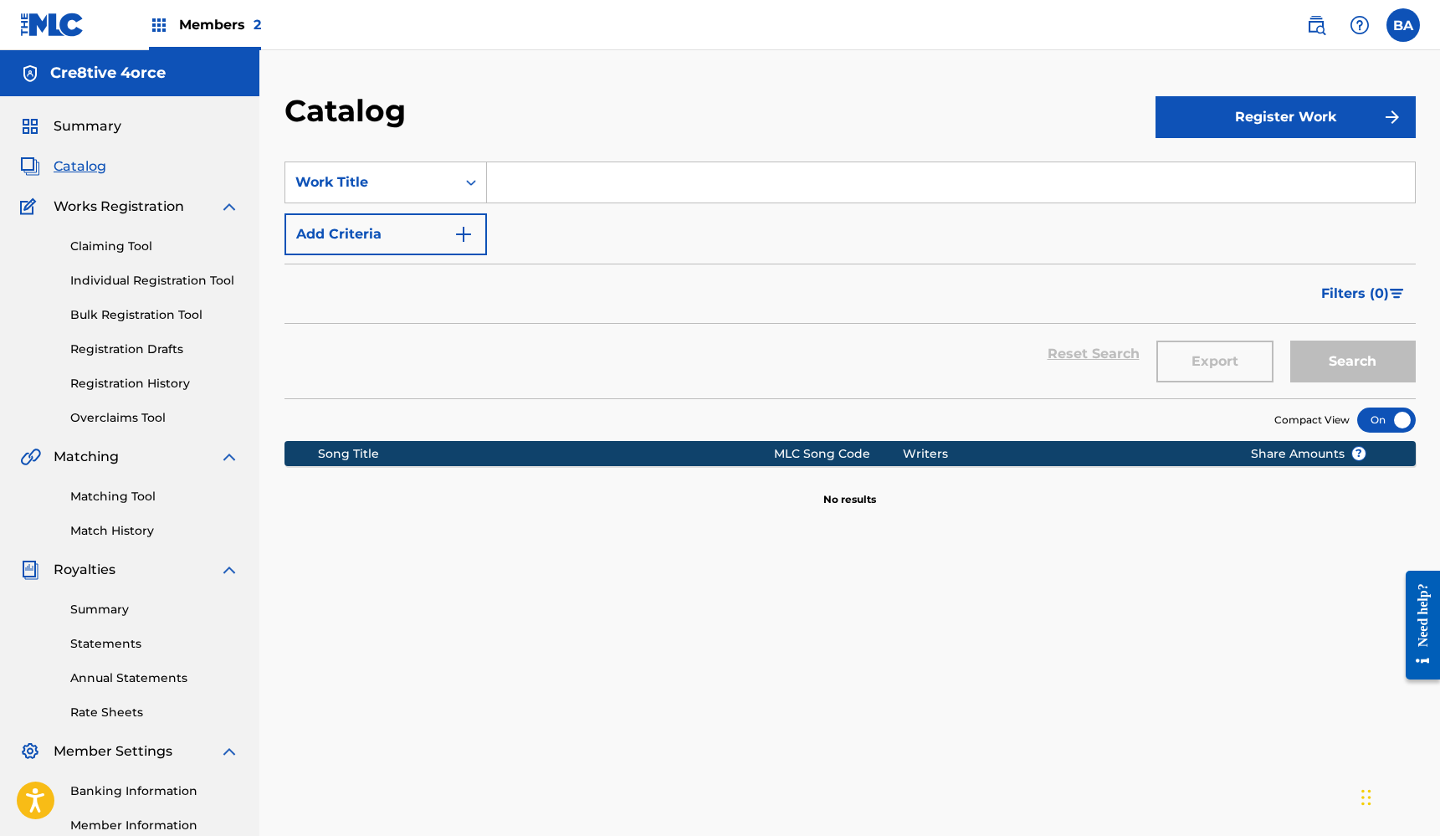
click at [1276, 117] on button "Register Work" at bounding box center [1286, 117] width 260 height 42
click at [995, 113] on div "Catalog" at bounding box center [719, 116] width 871 height 49
click at [151, 208] on span "Works Registration" at bounding box center [119, 207] width 131 height 20
click at [147, 344] on link "Registration Drafts" at bounding box center [154, 350] width 169 height 18
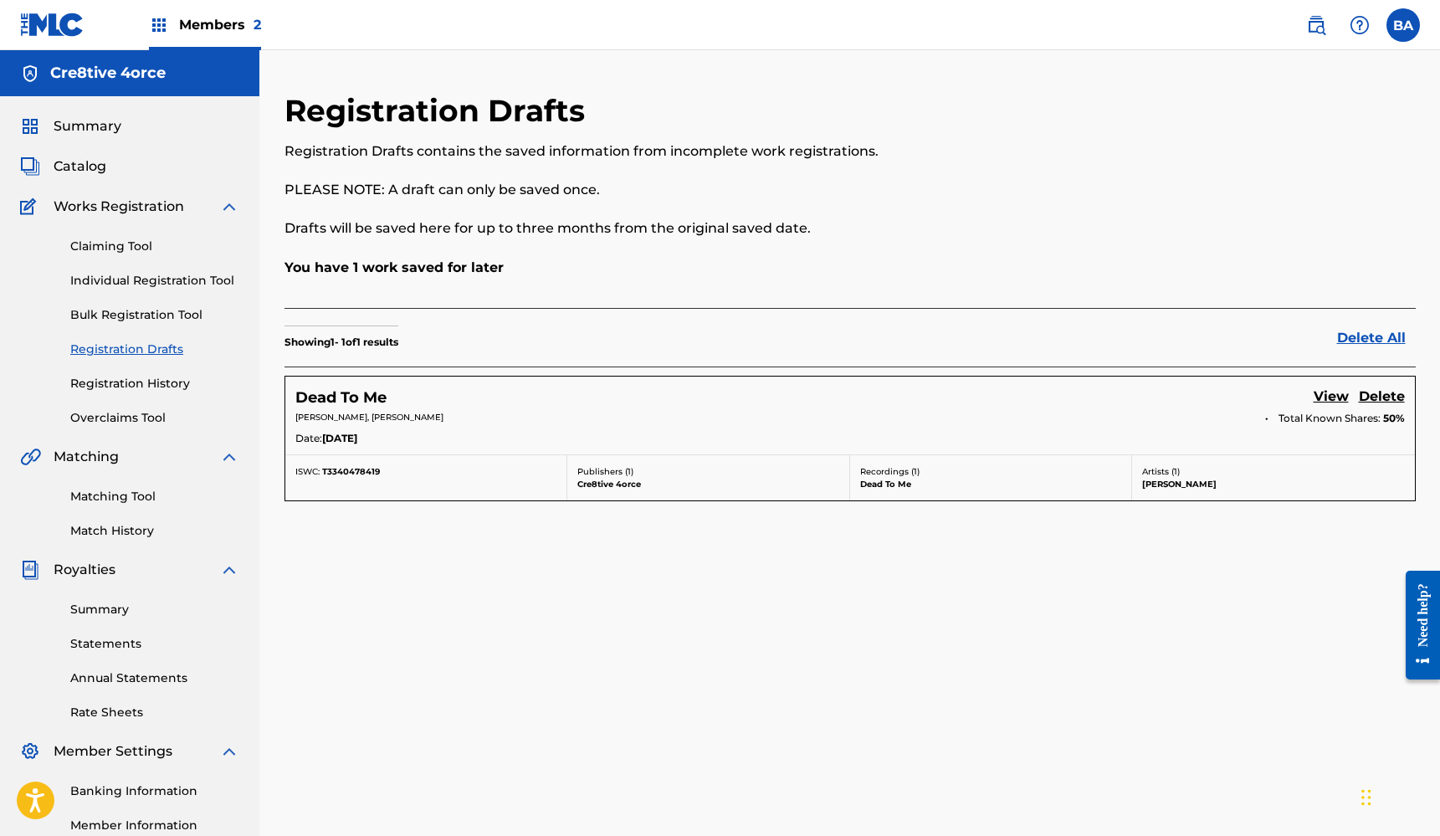
click at [153, 384] on link "Registration History" at bounding box center [154, 384] width 169 height 18
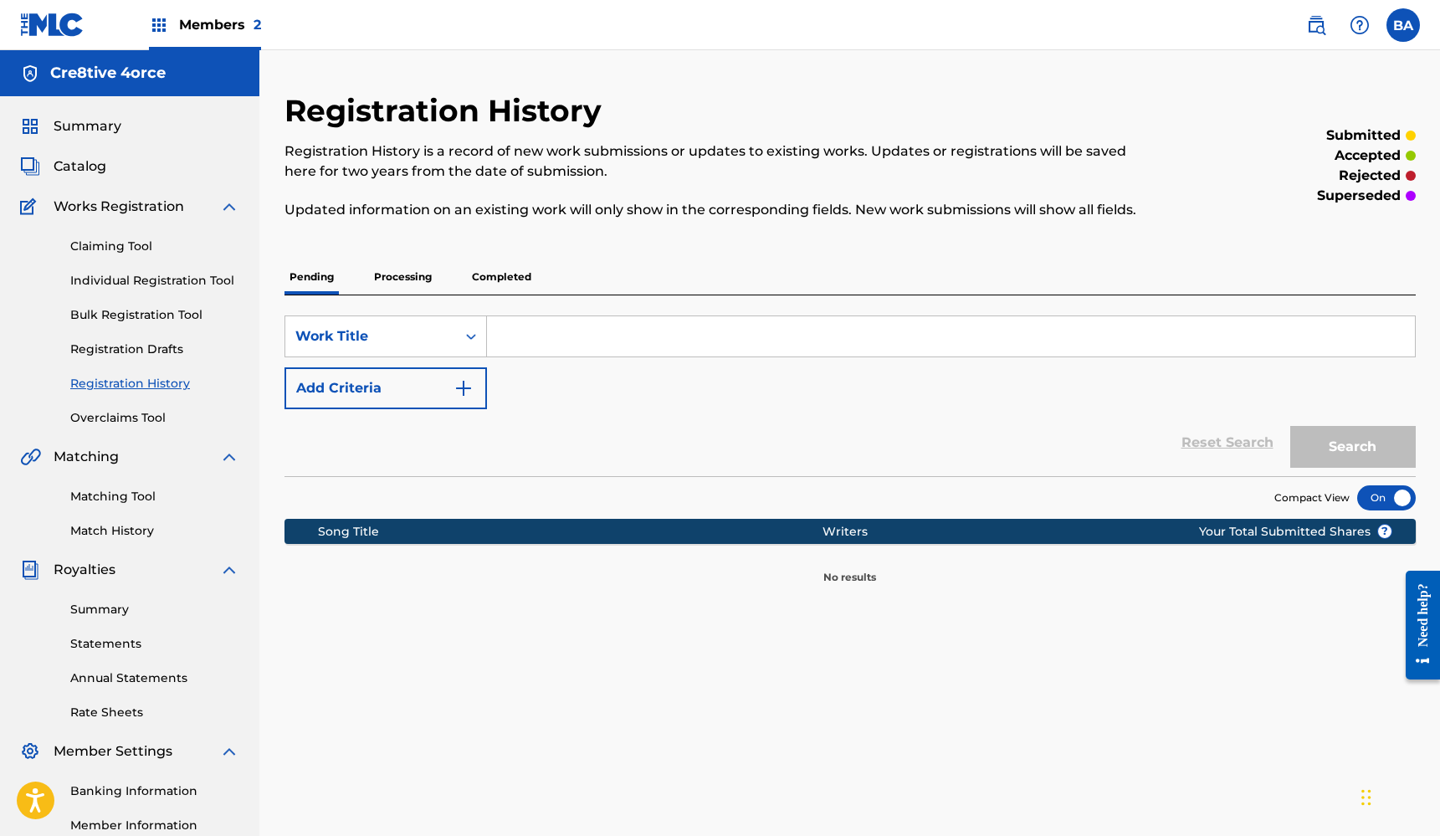
click at [421, 273] on p "Processing" at bounding box center [403, 276] width 68 height 35
click at [308, 277] on p "Pending" at bounding box center [311, 276] width 54 height 35
click at [161, 347] on link "Registration Drafts" at bounding box center [154, 350] width 169 height 18
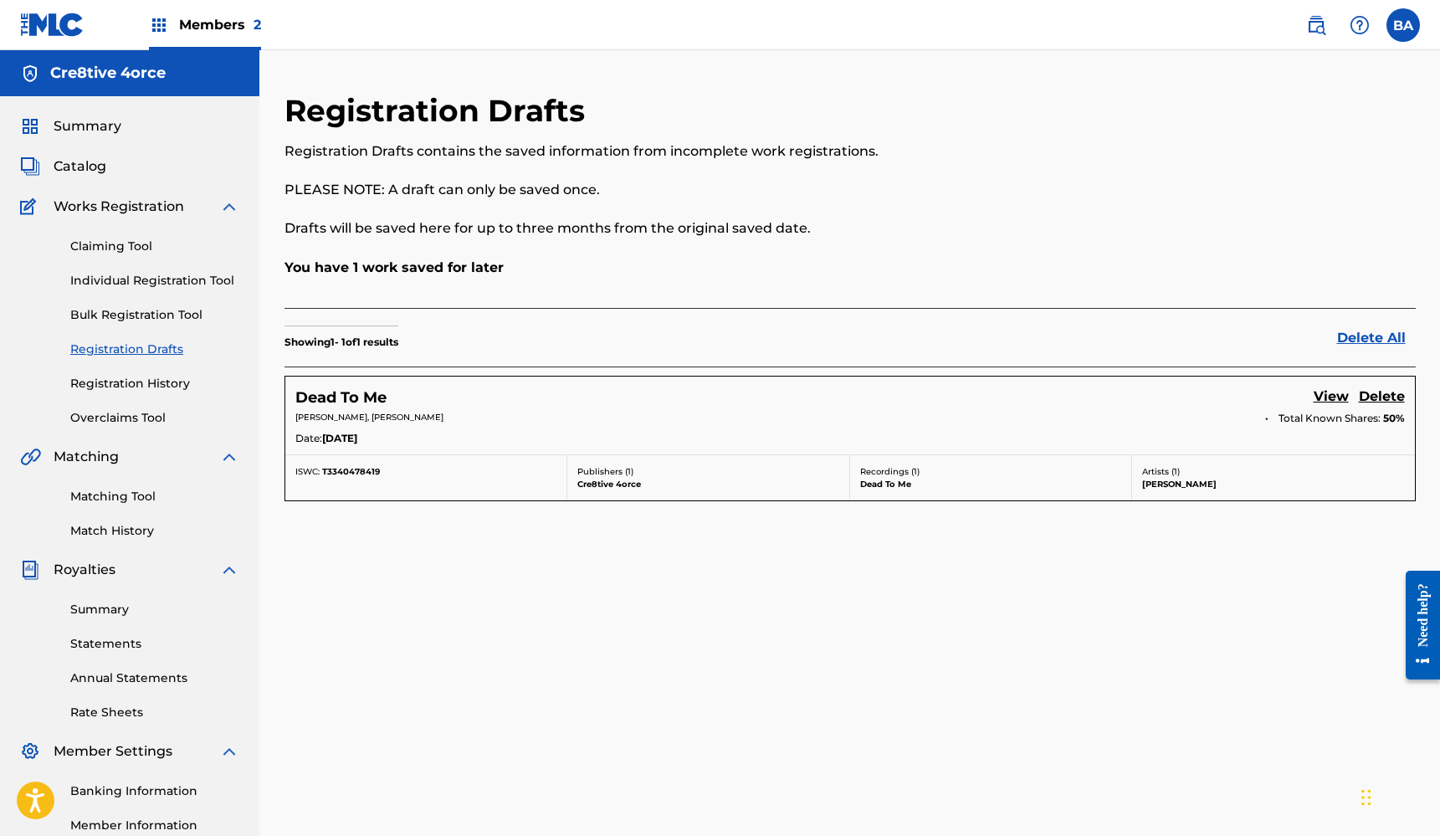
click at [178, 282] on link "Individual Registration Tool" at bounding box center [154, 281] width 169 height 18
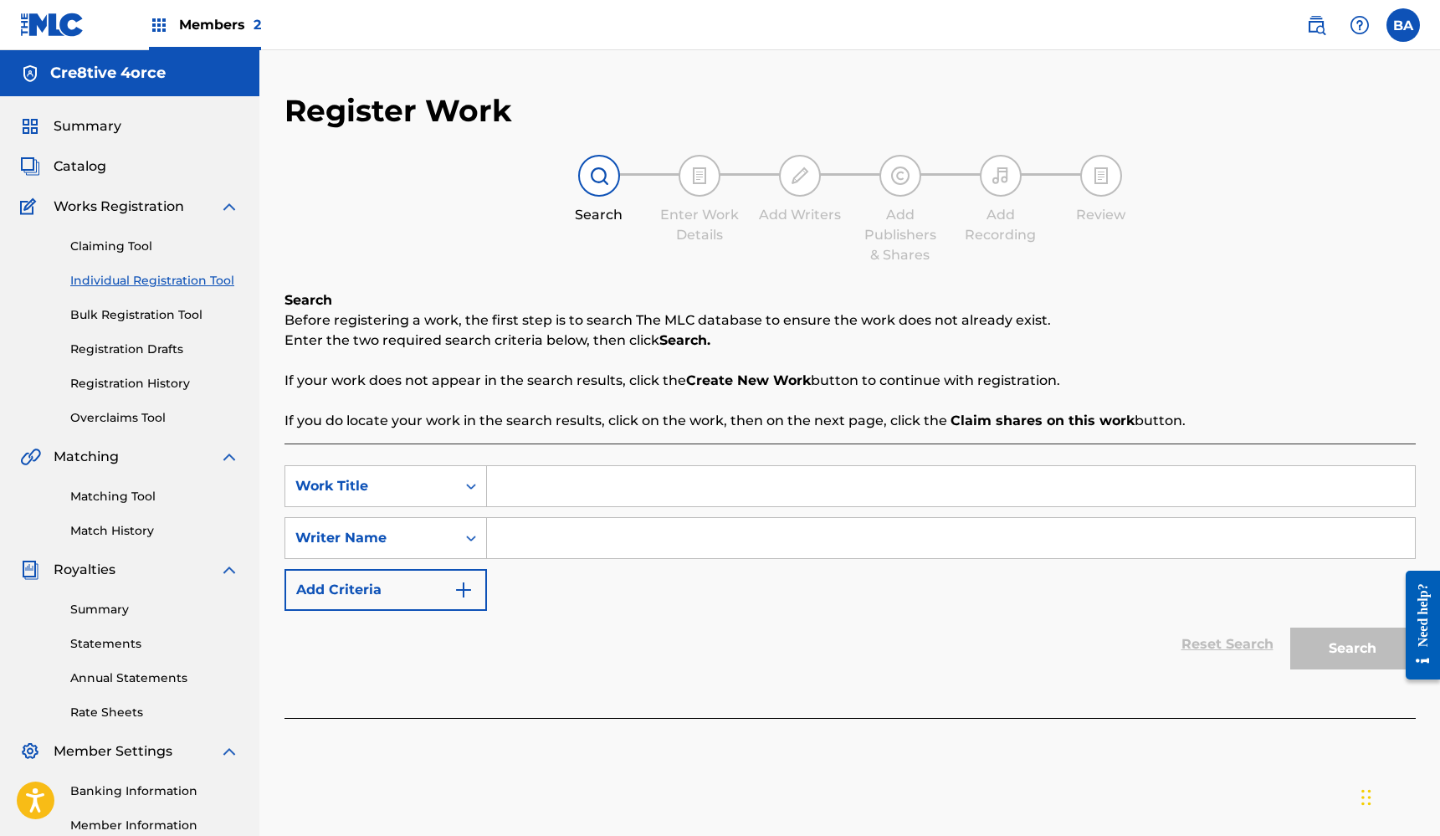
click at [552, 492] on input "Search Form" at bounding box center [951, 486] width 928 height 40
type input "C"
type input "Bottom of the Sea"
click at [537, 535] on input "Search Form" at bounding box center [951, 538] width 928 height 40
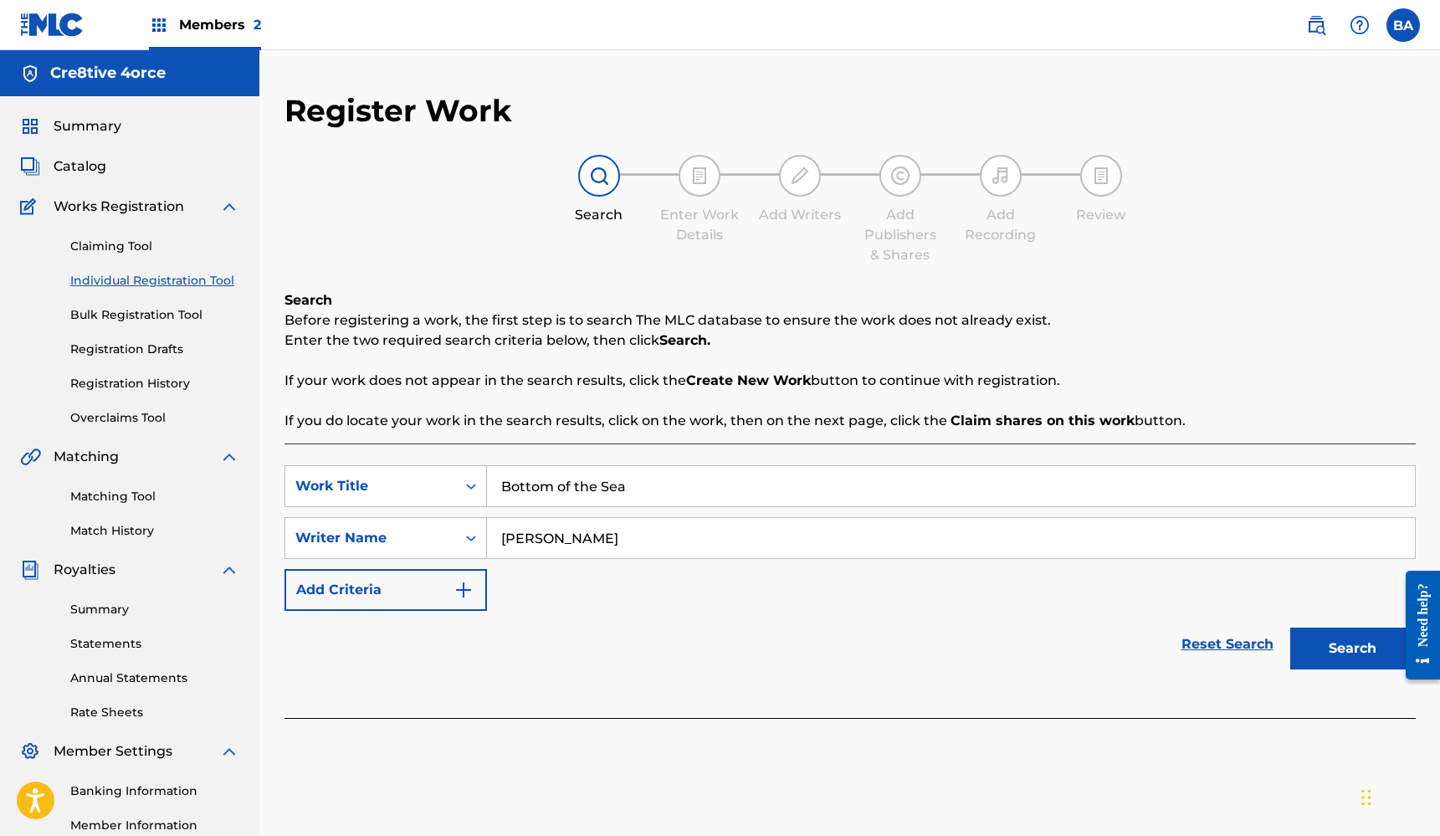
type input "[PERSON_NAME]"
click at [1342, 655] on button "Search" at bounding box center [1353, 649] width 126 height 42
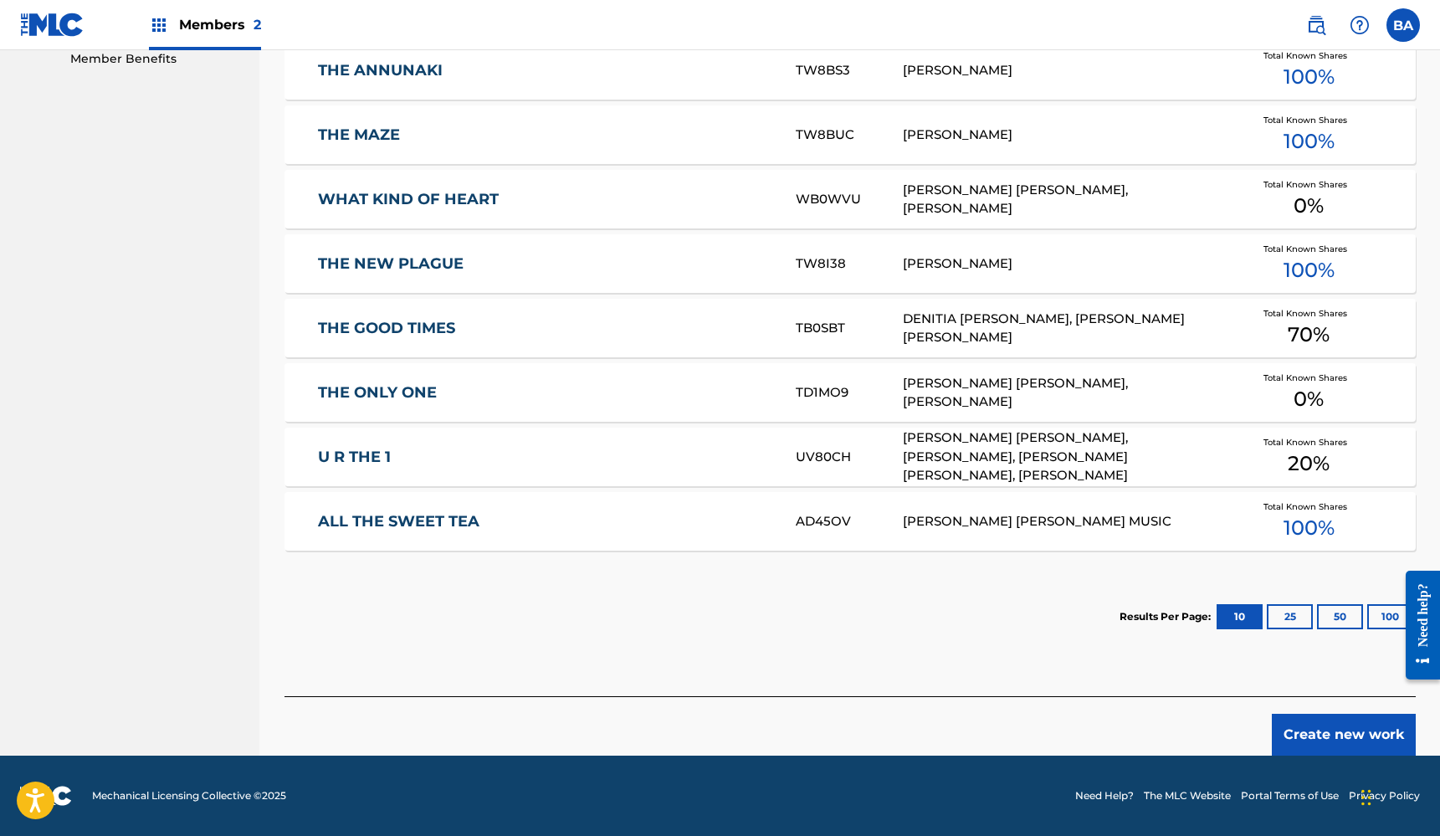
scroll to position [869, 0]
click at [1329, 725] on button "Create new work" at bounding box center [1344, 735] width 144 height 42
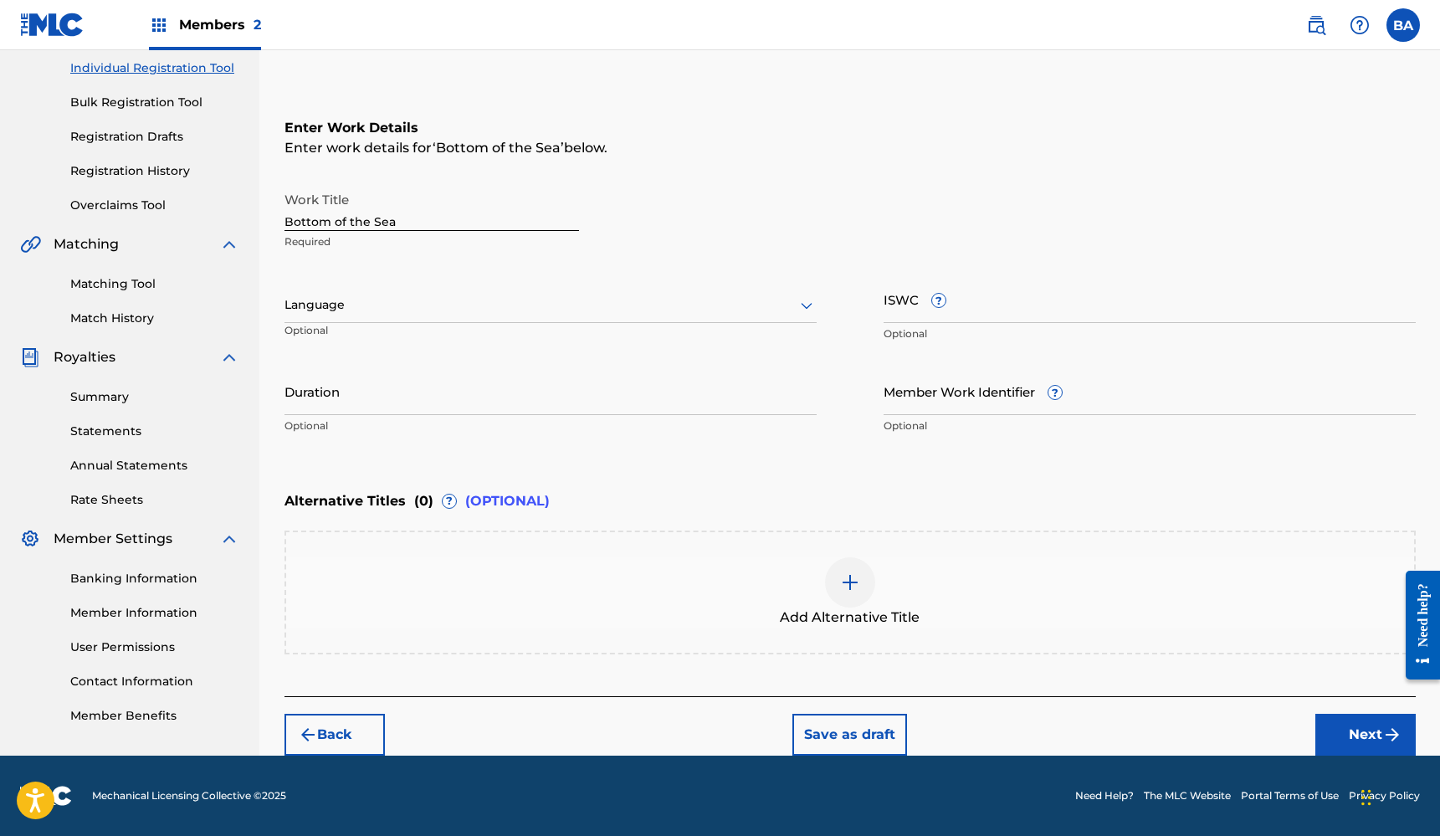
scroll to position [213, 0]
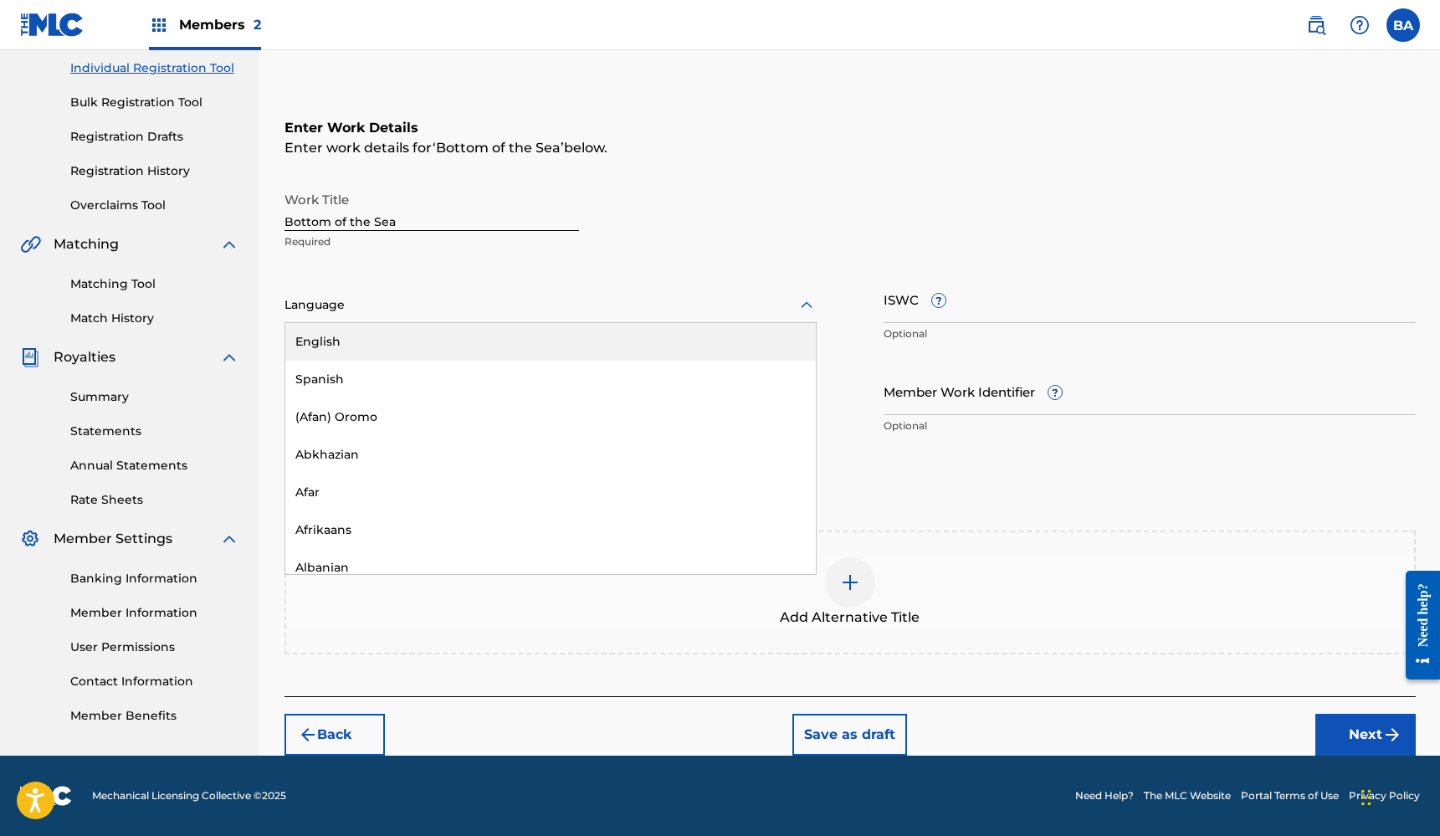
click at [384, 310] on div at bounding box center [550, 305] width 532 height 21
click at [329, 336] on div "English" at bounding box center [550, 342] width 530 height 38
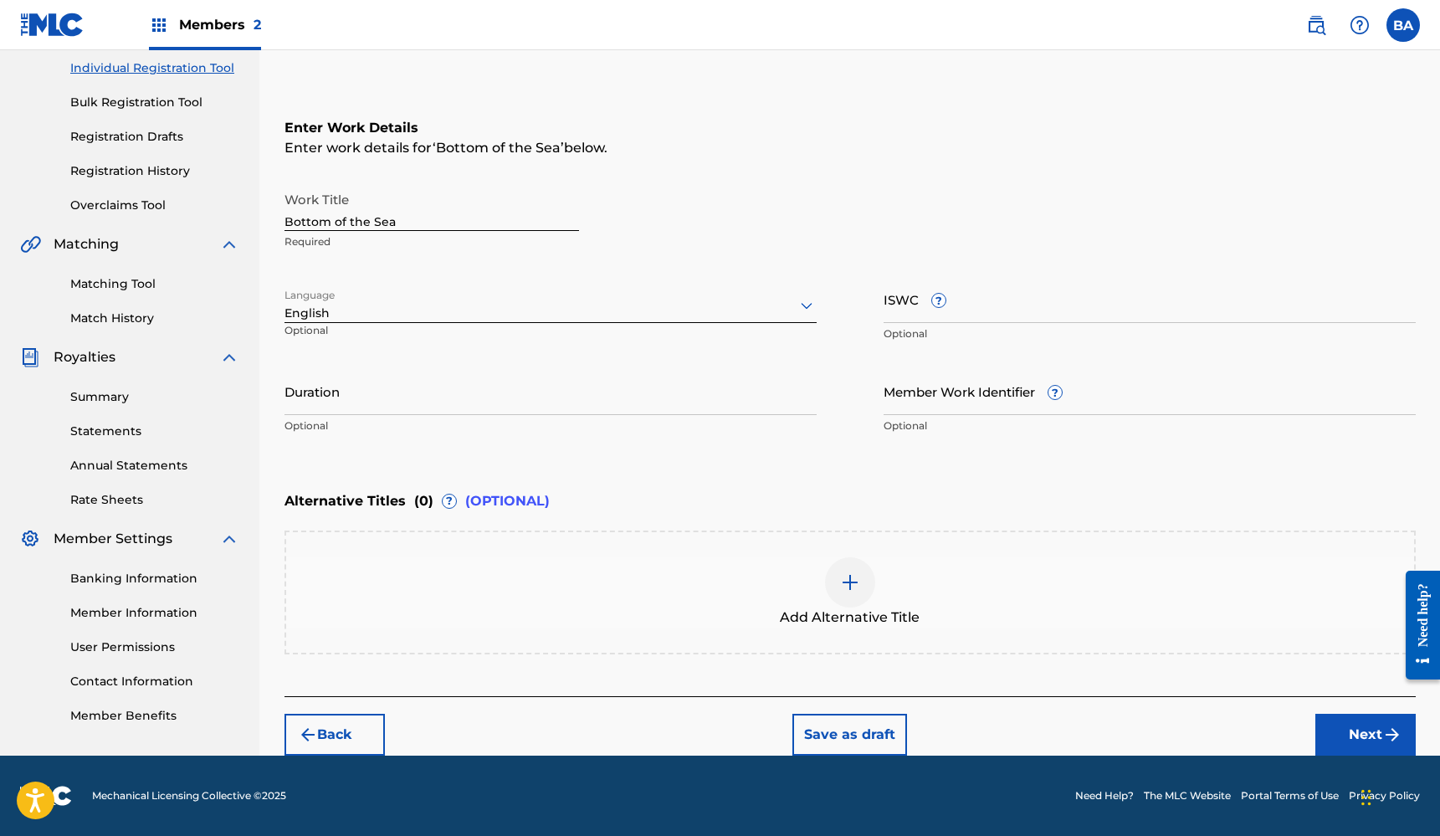
click at [957, 315] on input "ISWC ?" at bounding box center [1150, 299] width 532 height 48
click at [364, 407] on input "Duration" at bounding box center [550, 391] width 532 height 48
type input "02:15"
click at [989, 306] on input "ISWC ?" at bounding box center [1150, 299] width 532 height 48
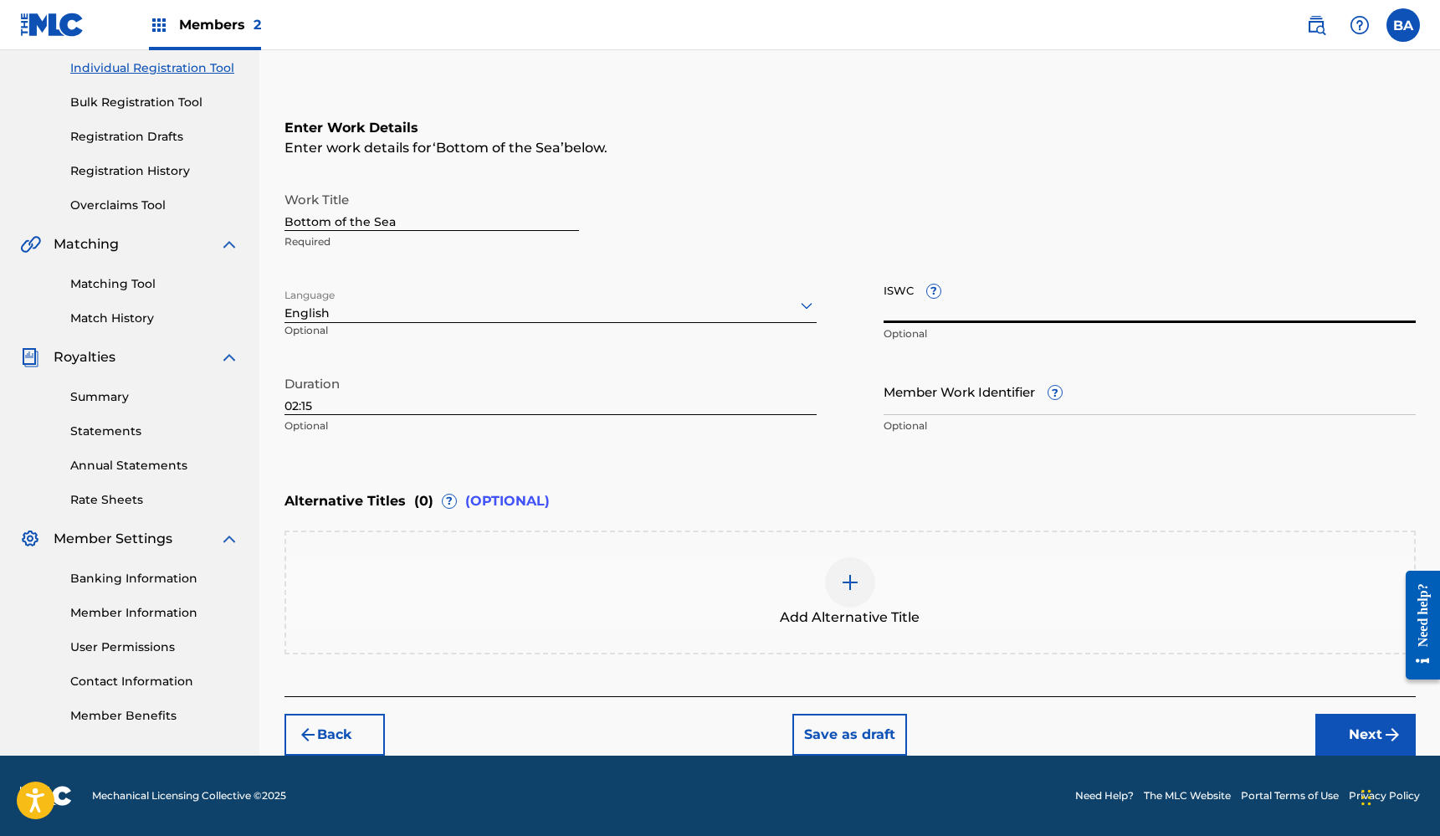
paste input "T3340478408"
type input "T3340478408"
click at [1367, 728] on button "Next" at bounding box center [1365, 735] width 100 height 42
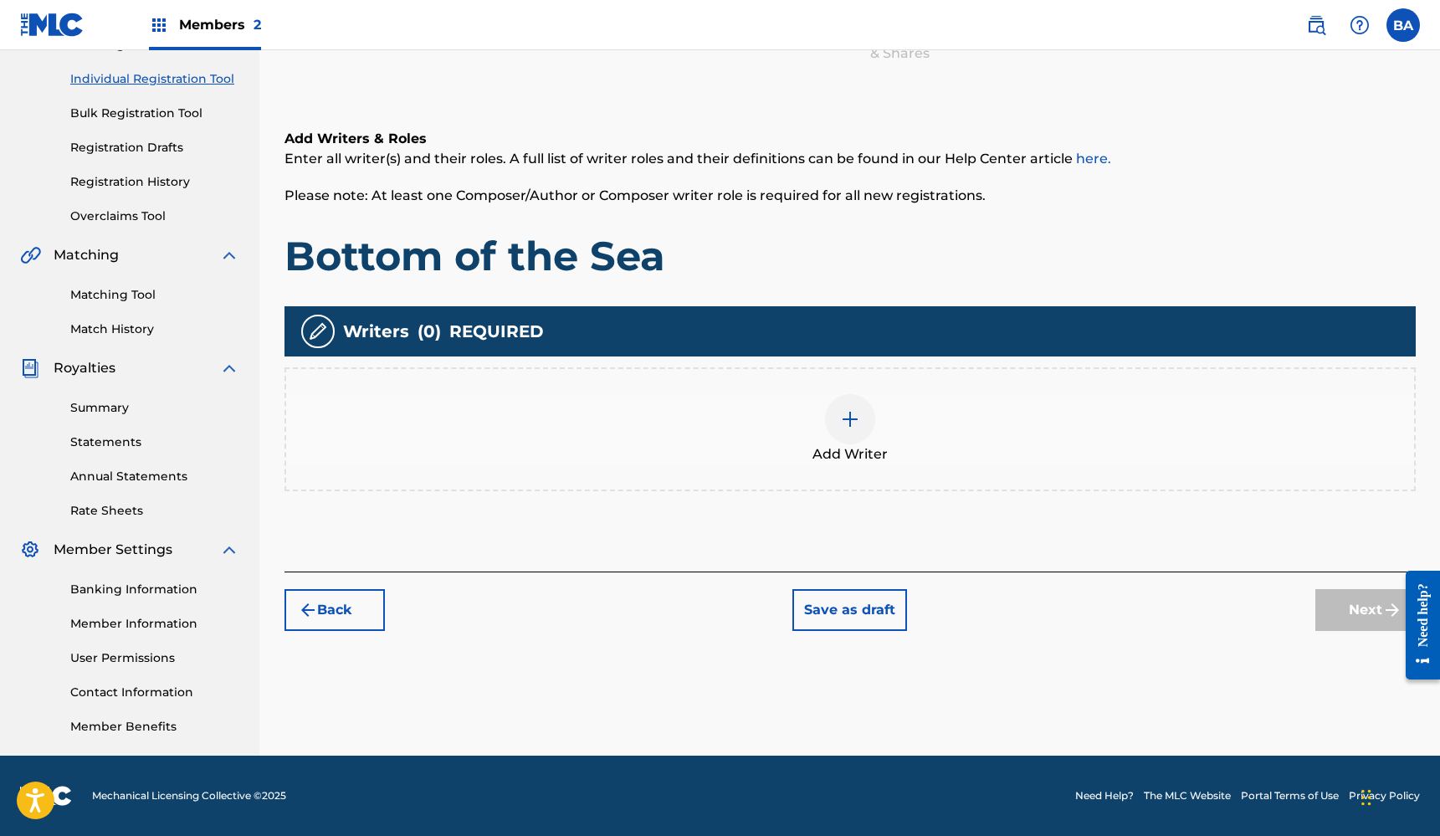
click at [862, 419] on div at bounding box center [850, 419] width 50 height 50
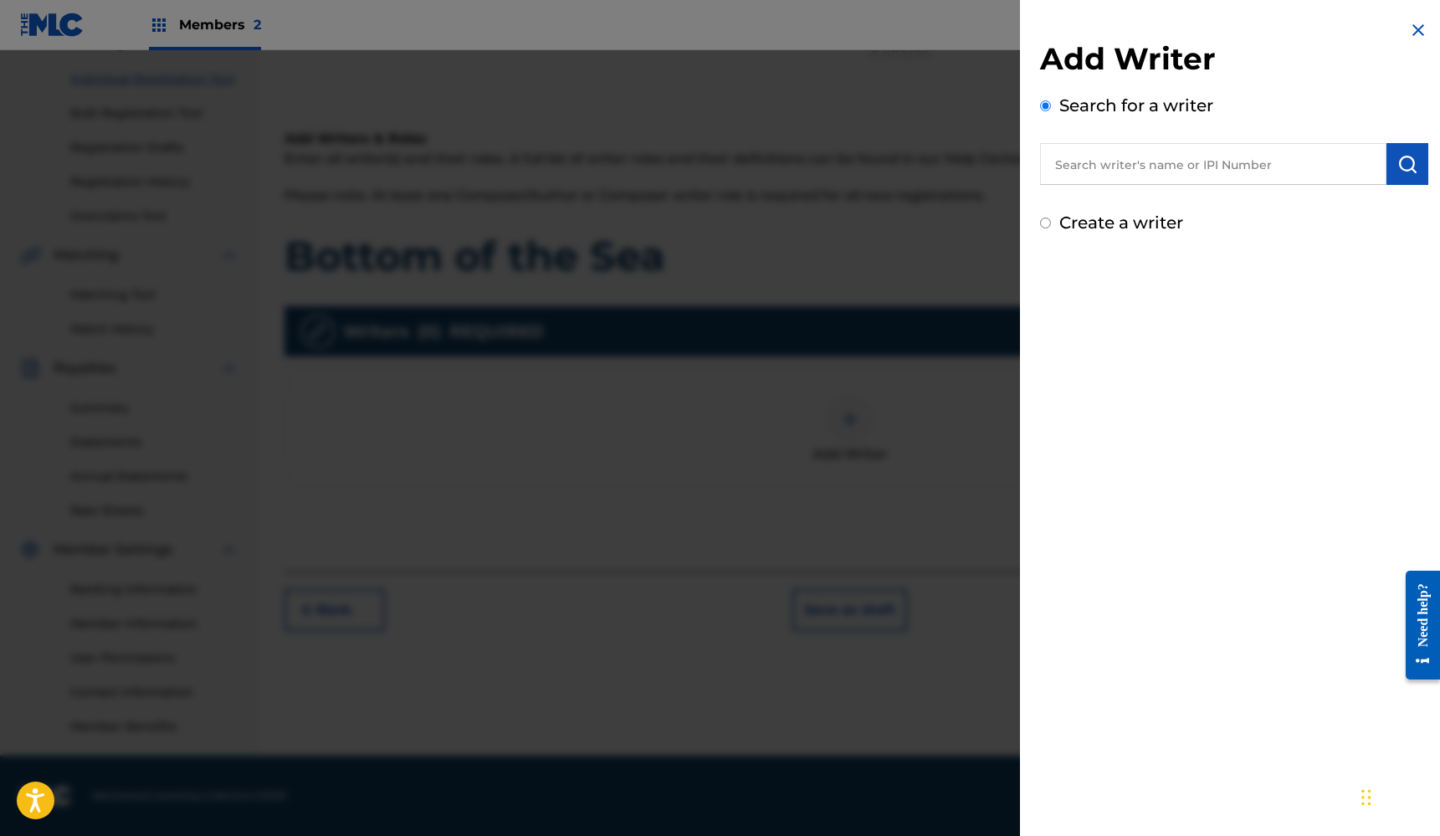
click at [1101, 162] on input "text" at bounding box center [1213, 164] width 346 height 42
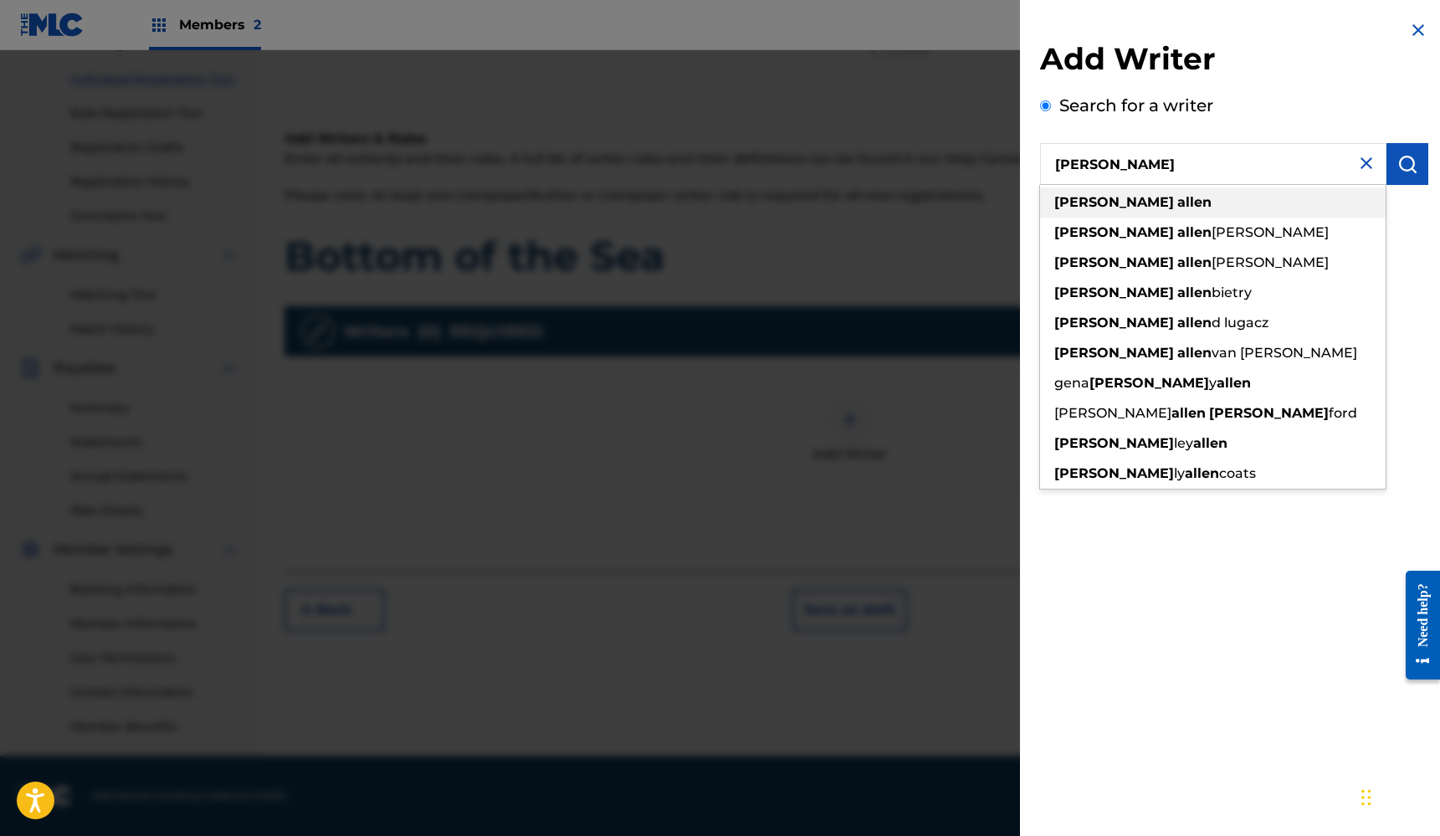
click at [1177, 205] on strong "allen" at bounding box center [1194, 202] width 34 height 16
type input "[PERSON_NAME]"
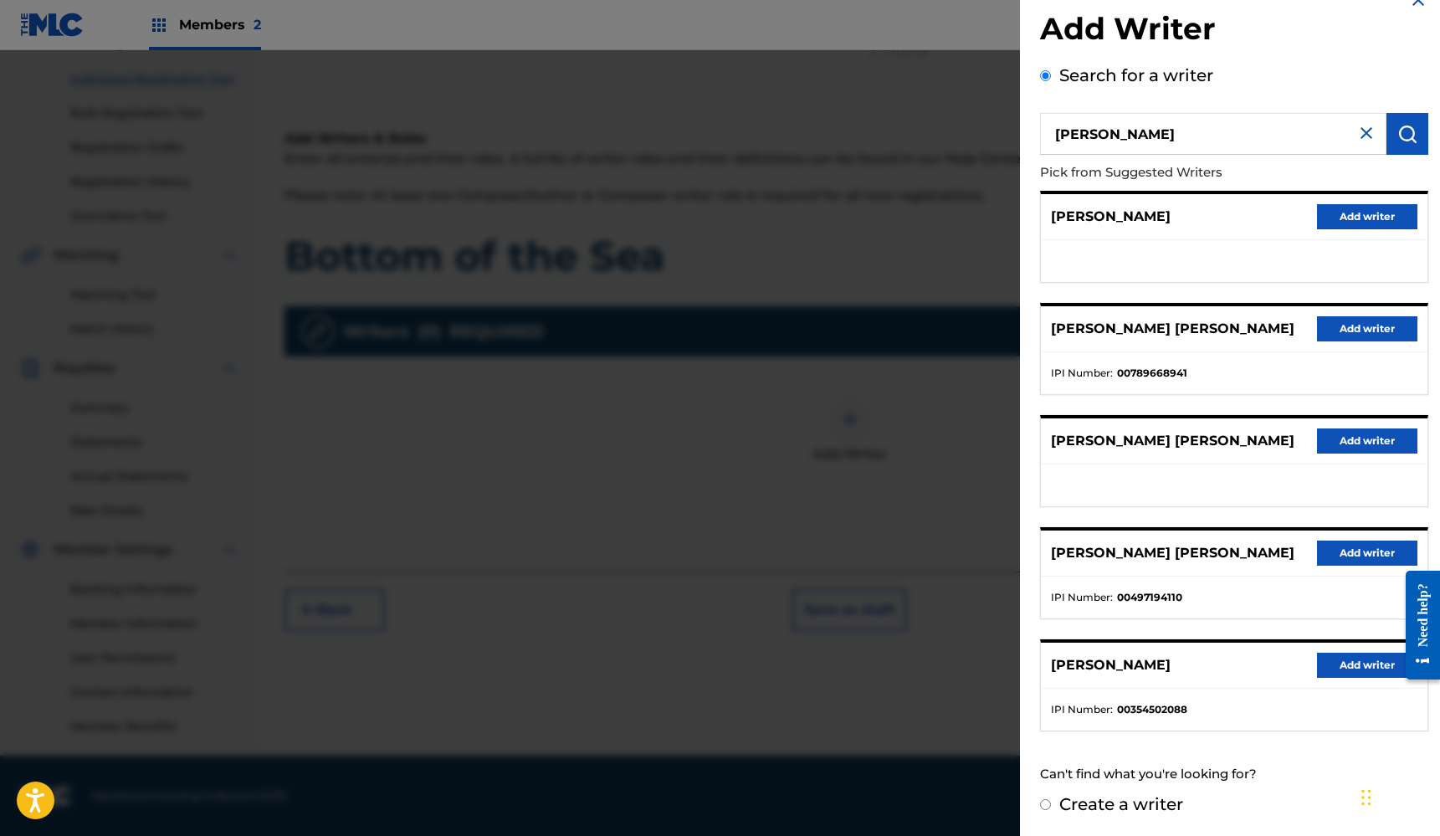
click at [1357, 216] on button "Add writer" at bounding box center [1367, 216] width 100 height 25
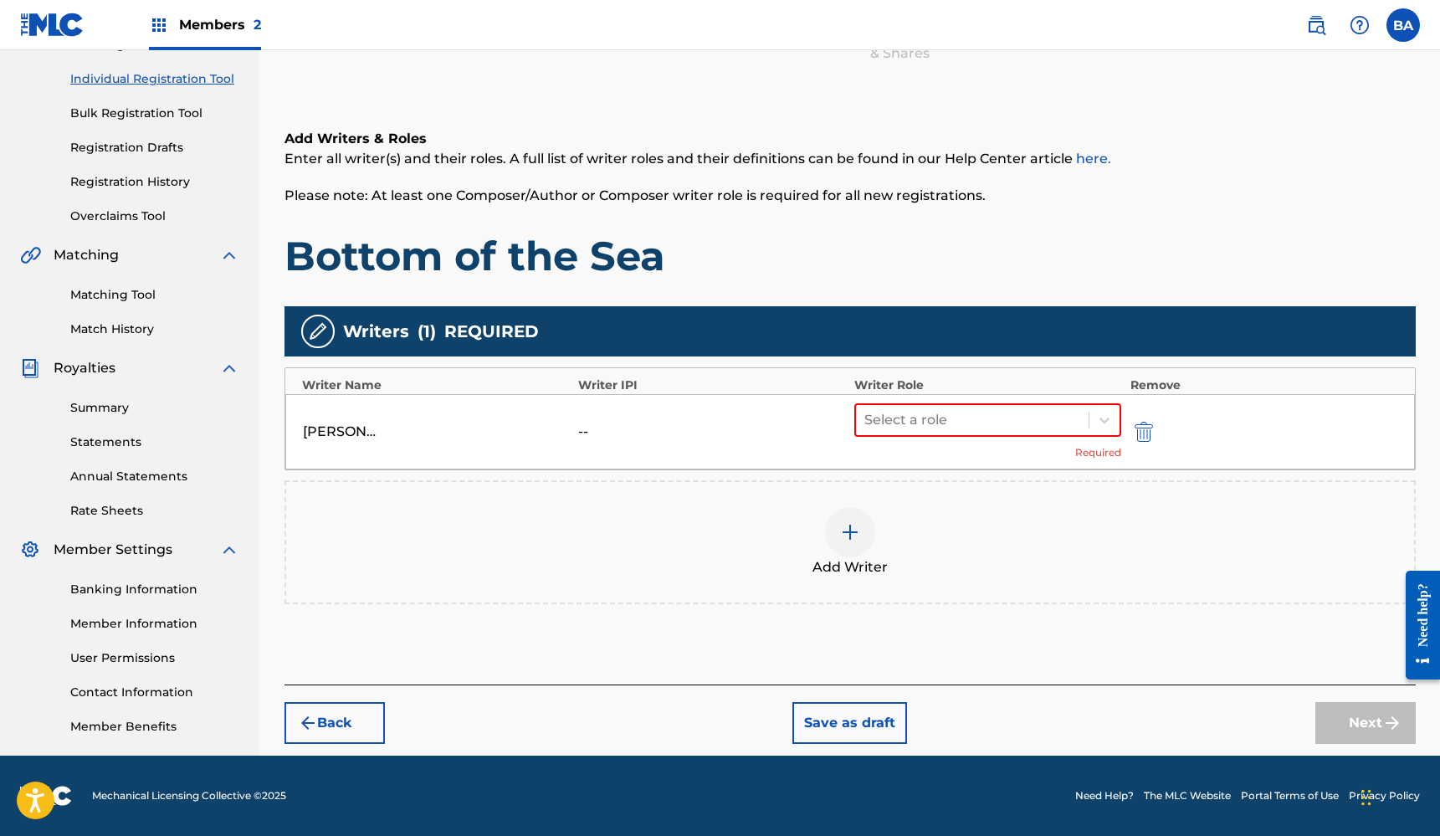
click at [601, 423] on div "[PERSON_NAME] -- Select a role Required" at bounding box center [850, 431] width 1130 height 75
click at [592, 423] on div "--" at bounding box center [615, 432] width 75 height 20
click at [323, 339] on img at bounding box center [318, 331] width 20 height 20
click at [322, 331] on img at bounding box center [318, 331] width 20 height 20
click at [337, 722] on button "Back" at bounding box center [334, 723] width 100 height 42
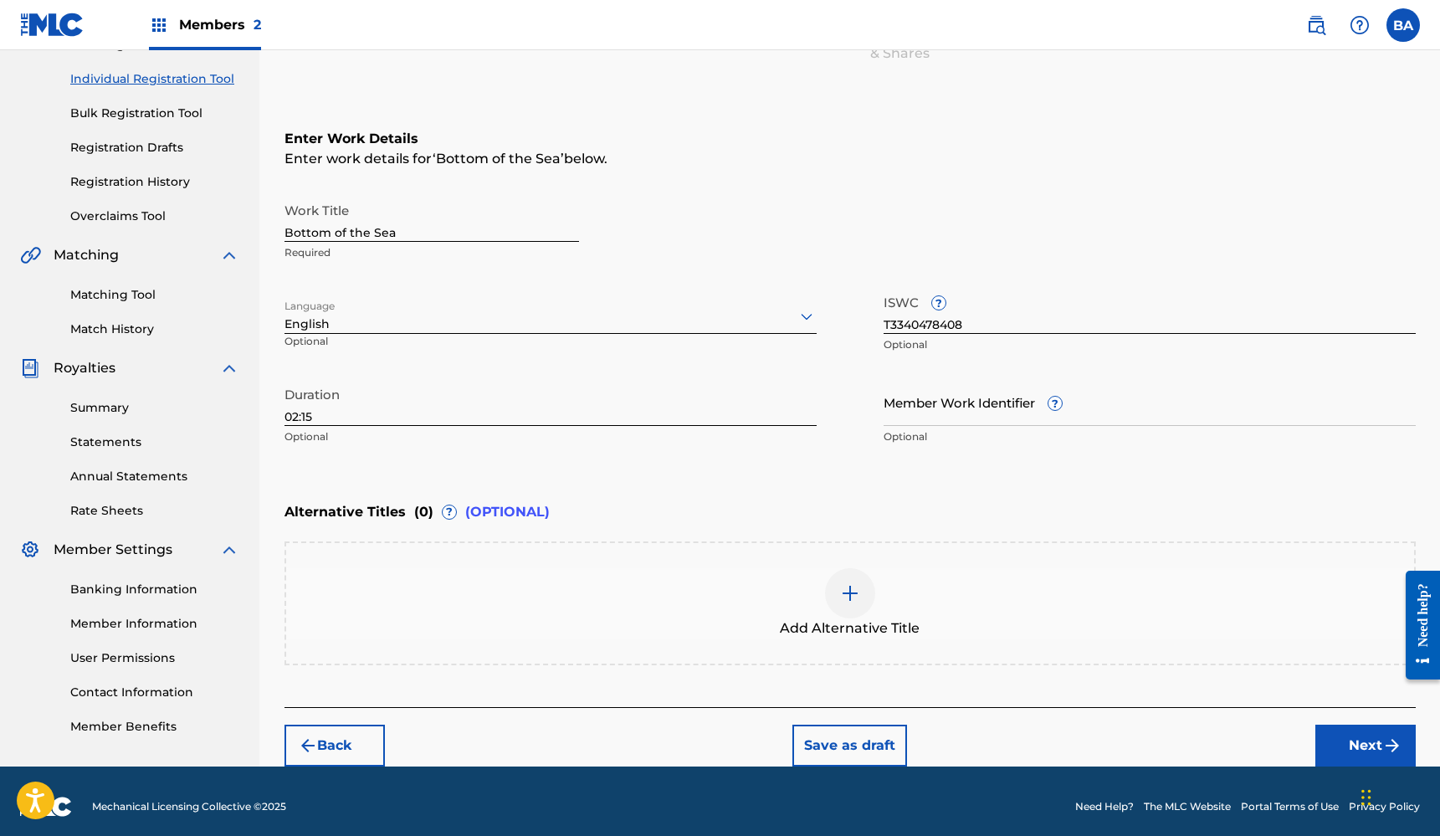
click at [1349, 746] on button "Next" at bounding box center [1365, 746] width 100 height 42
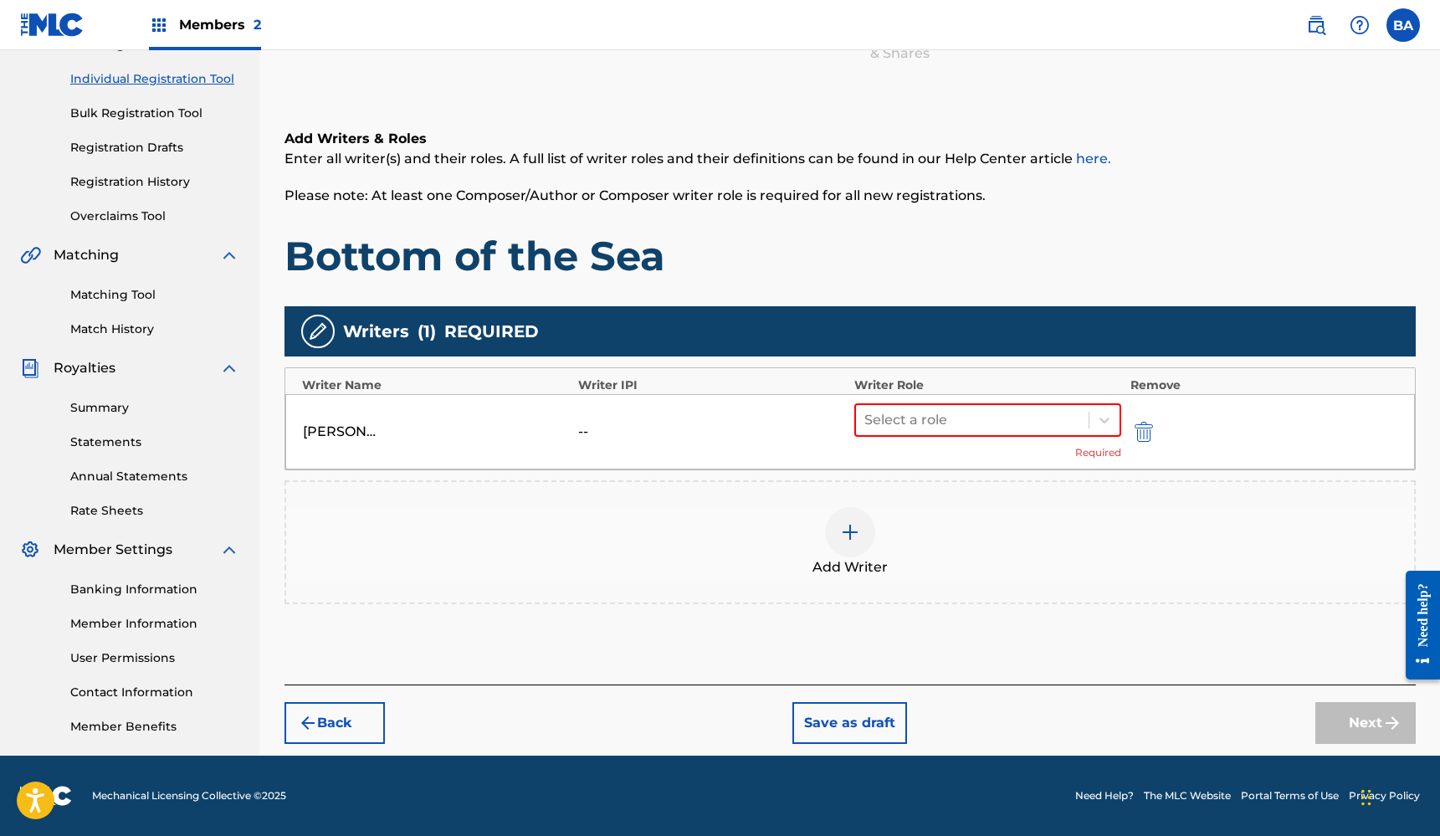
scroll to position [75, 0]
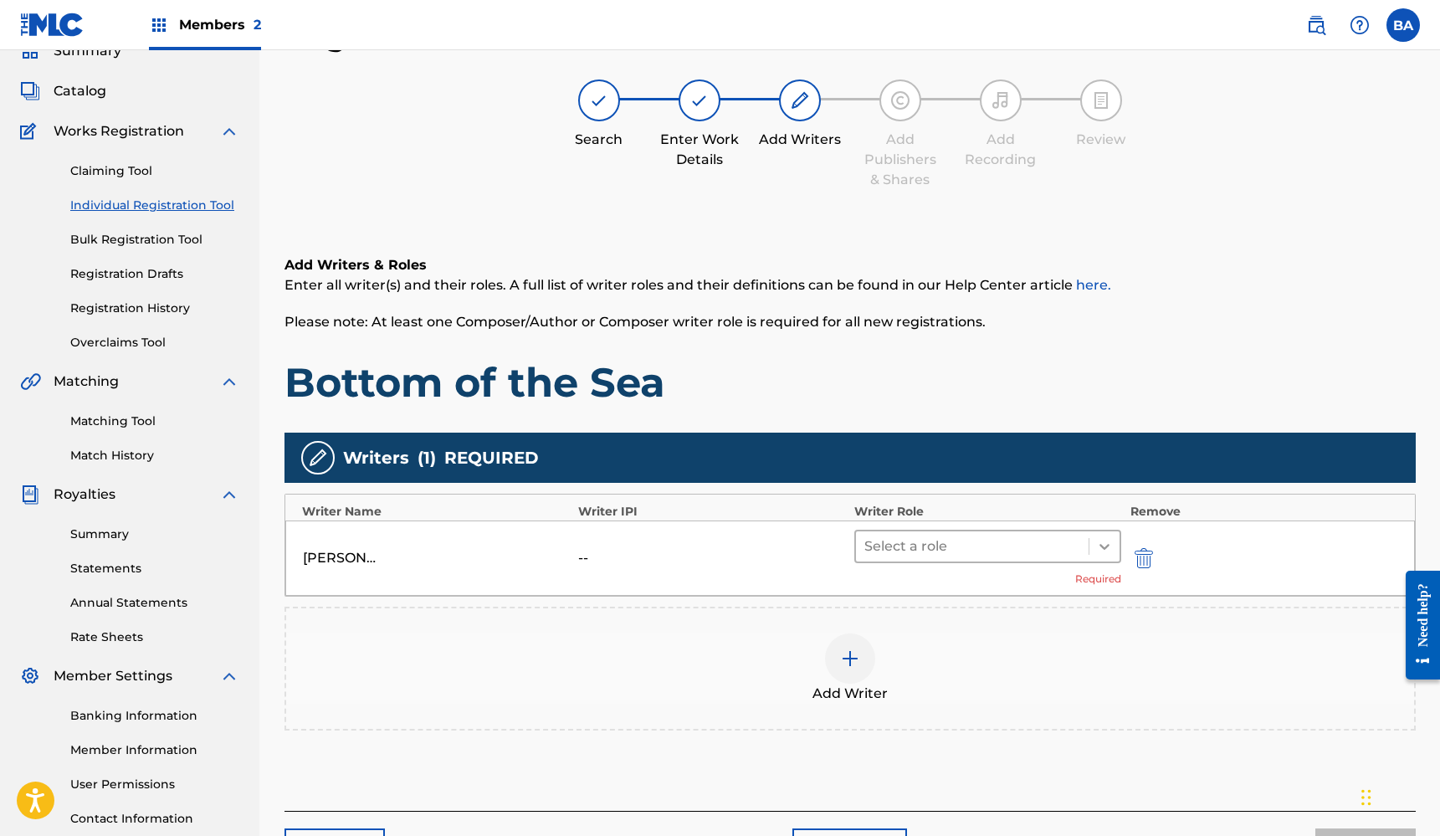
click at [1104, 547] on icon at bounding box center [1104, 547] width 10 height 6
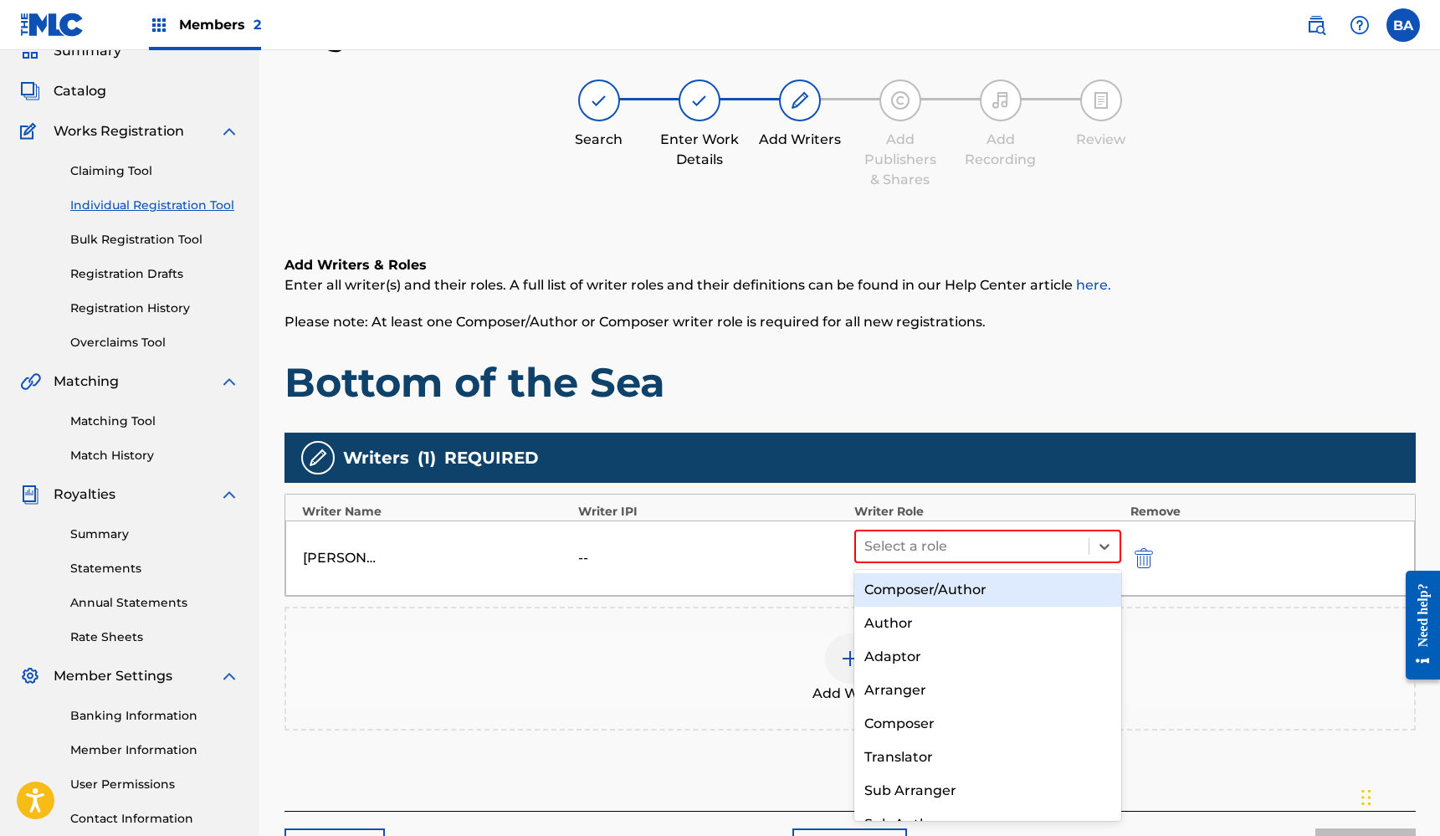
click at [970, 588] on div "Composer/Author" at bounding box center [988, 589] width 268 height 33
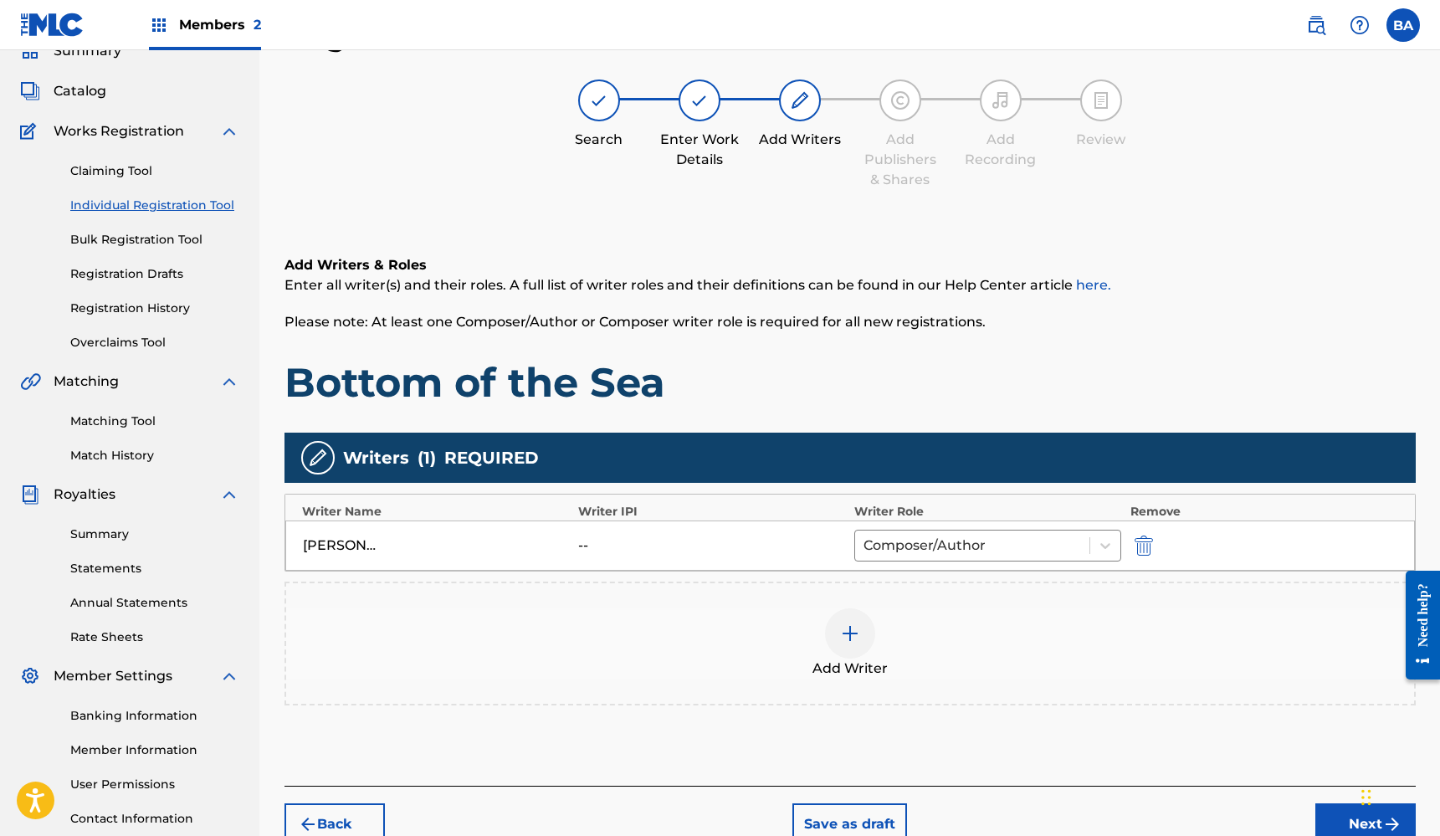
click at [614, 538] on div "--" at bounding box center [615, 546] width 75 height 20
click at [363, 545] on div "[PERSON_NAME]" at bounding box center [340, 546] width 75 height 20
click at [588, 542] on div "--" at bounding box center [615, 546] width 75 height 20
click at [849, 819] on button "Save as draft" at bounding box center [849, 824] width 115 height 42
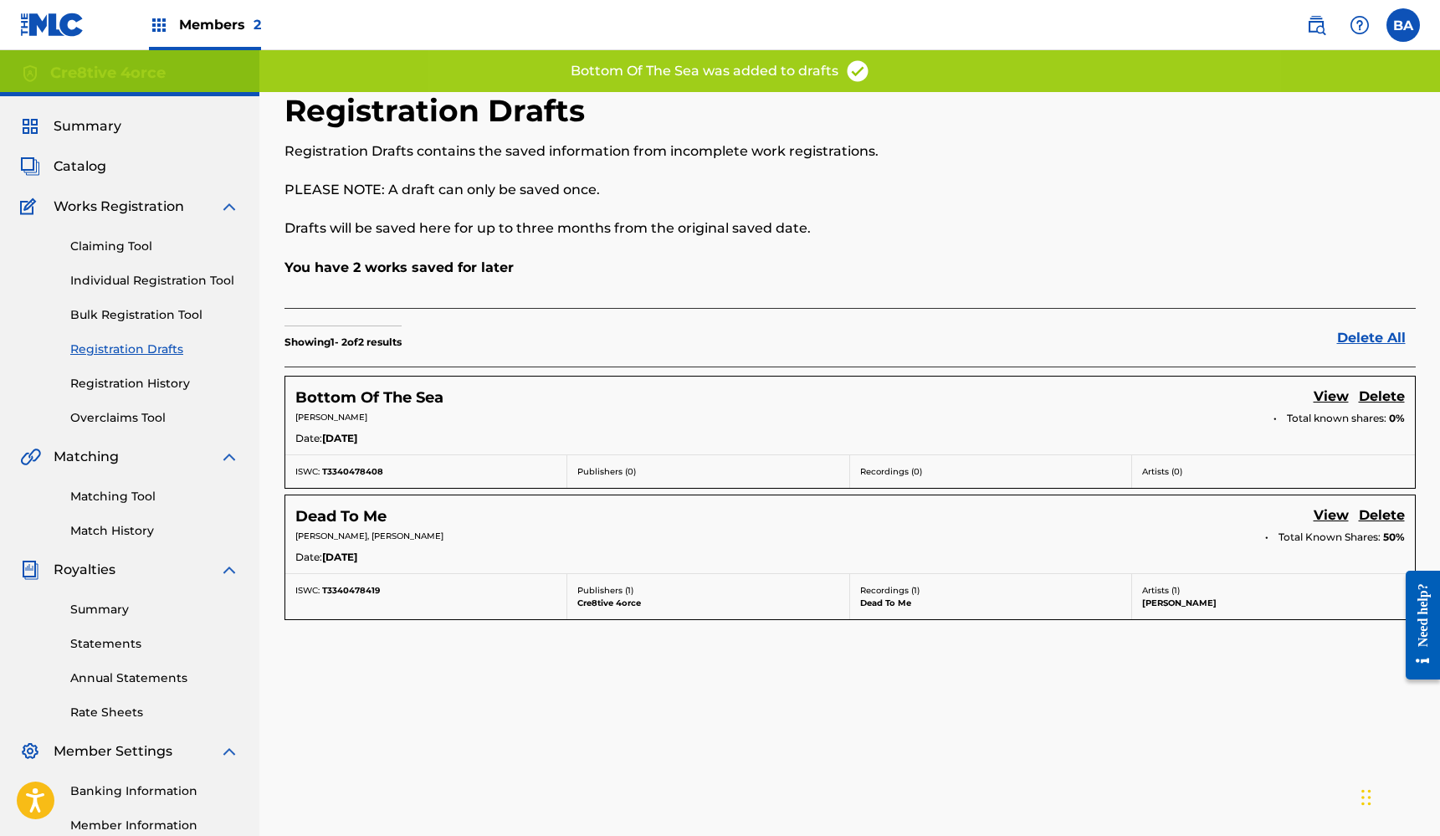
click at [360, 516] on h5 "Dead To Me" at bounding box center [340, 516] width 91 height 19
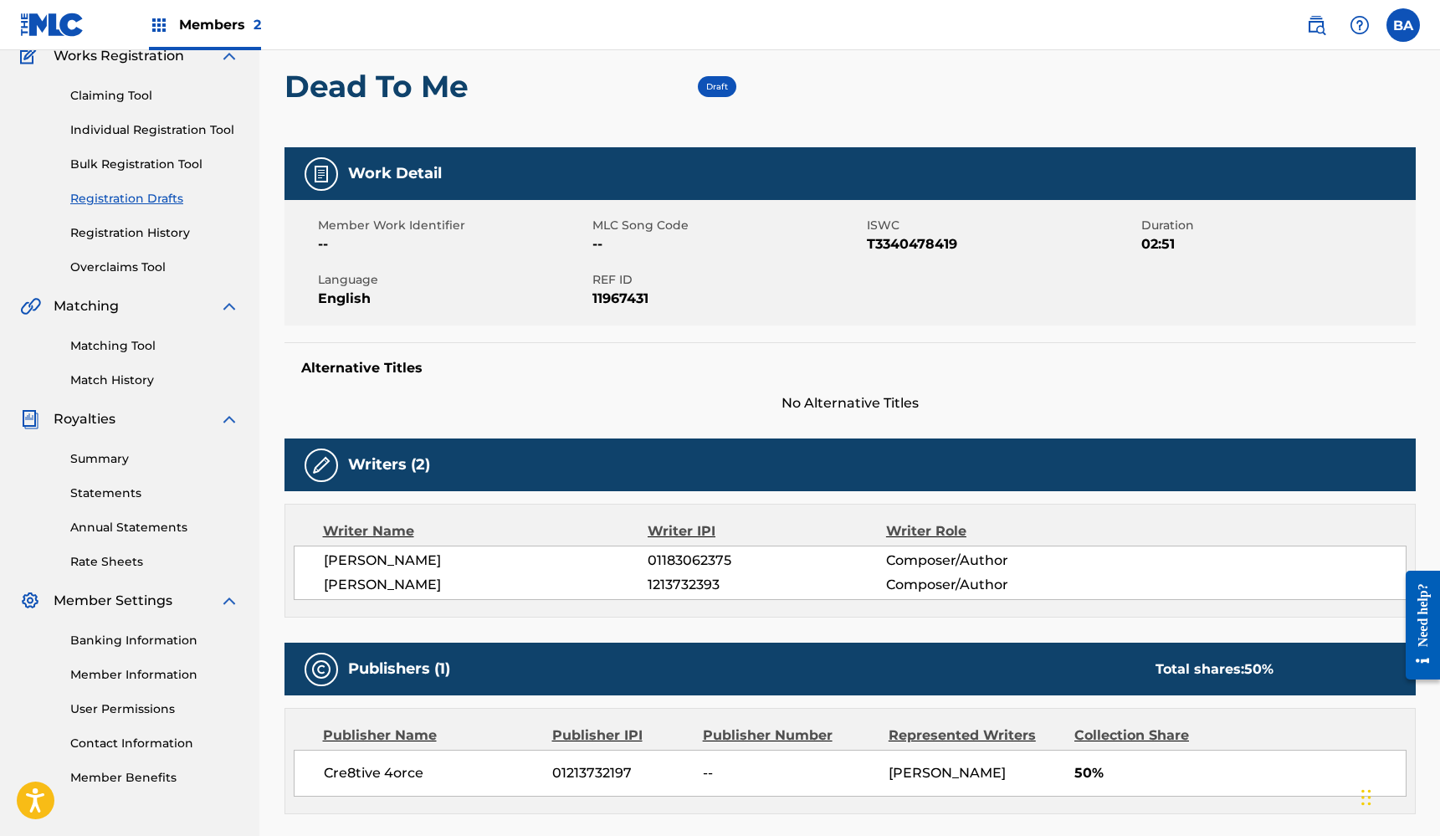
scroll to position [152, 0]
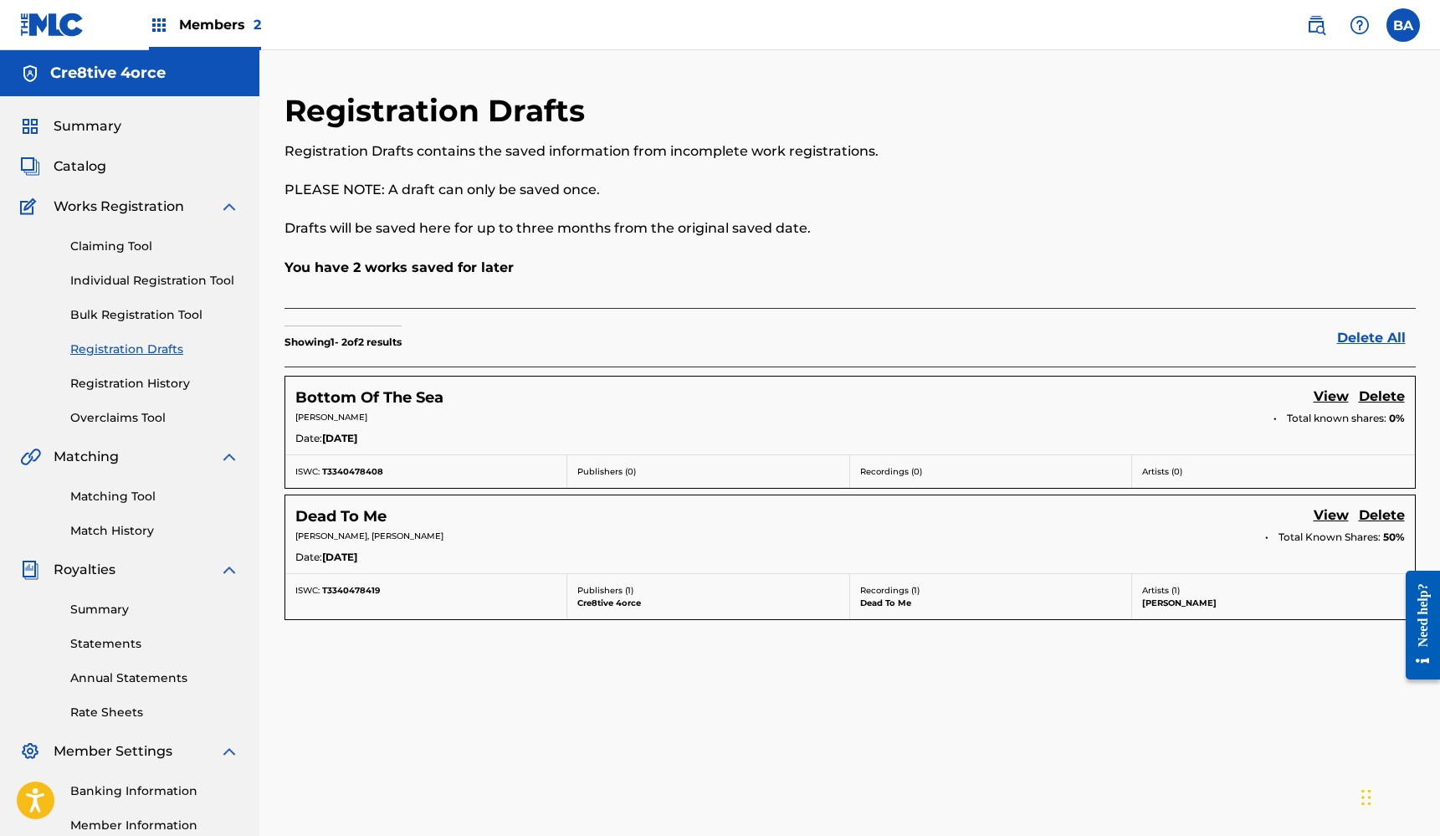
click at [407, 397] on h5 "Bottom Of The Sea" at bounding box center [369, 397] width 148 height 19
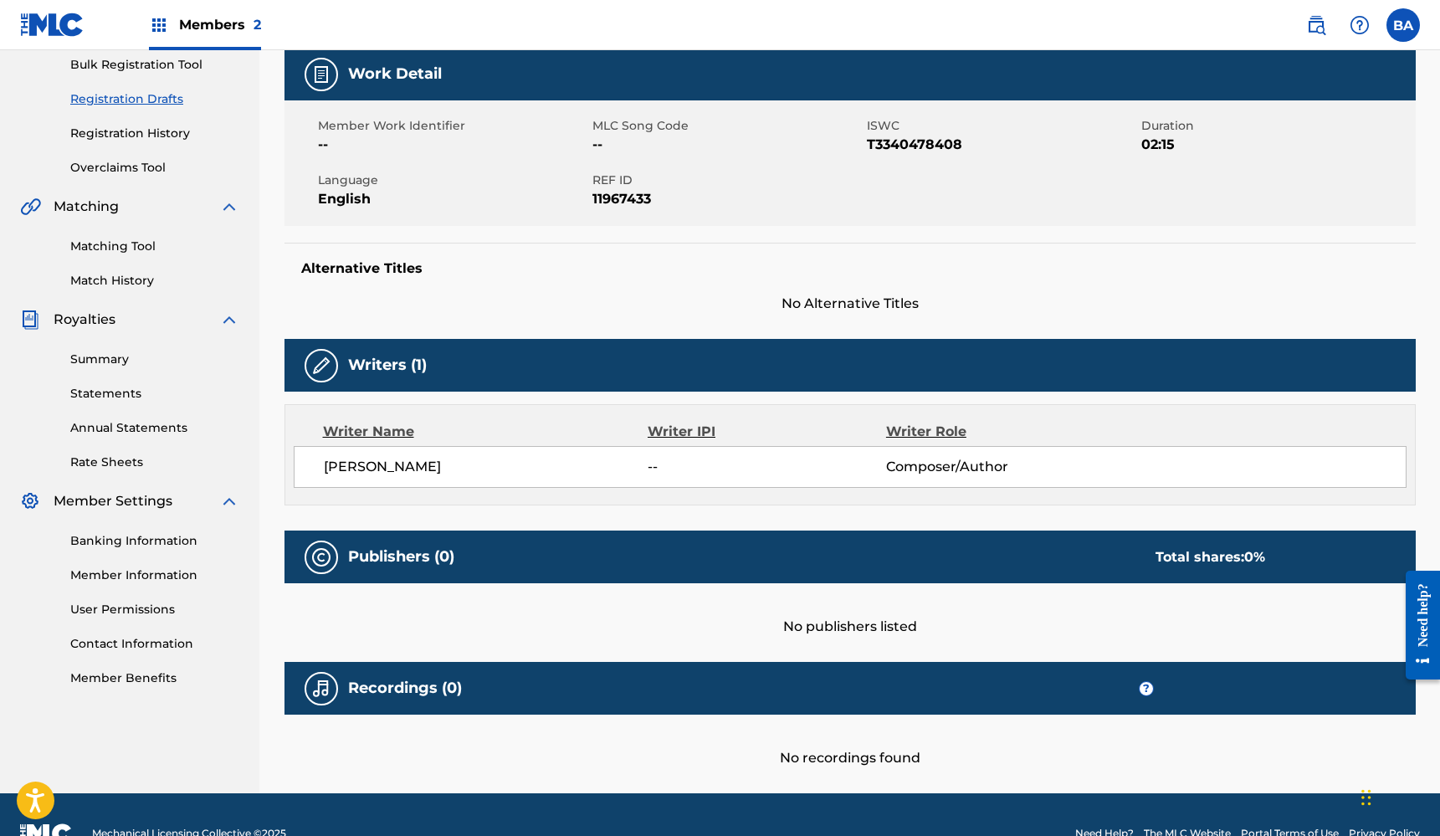
scroll to position [266, 0]
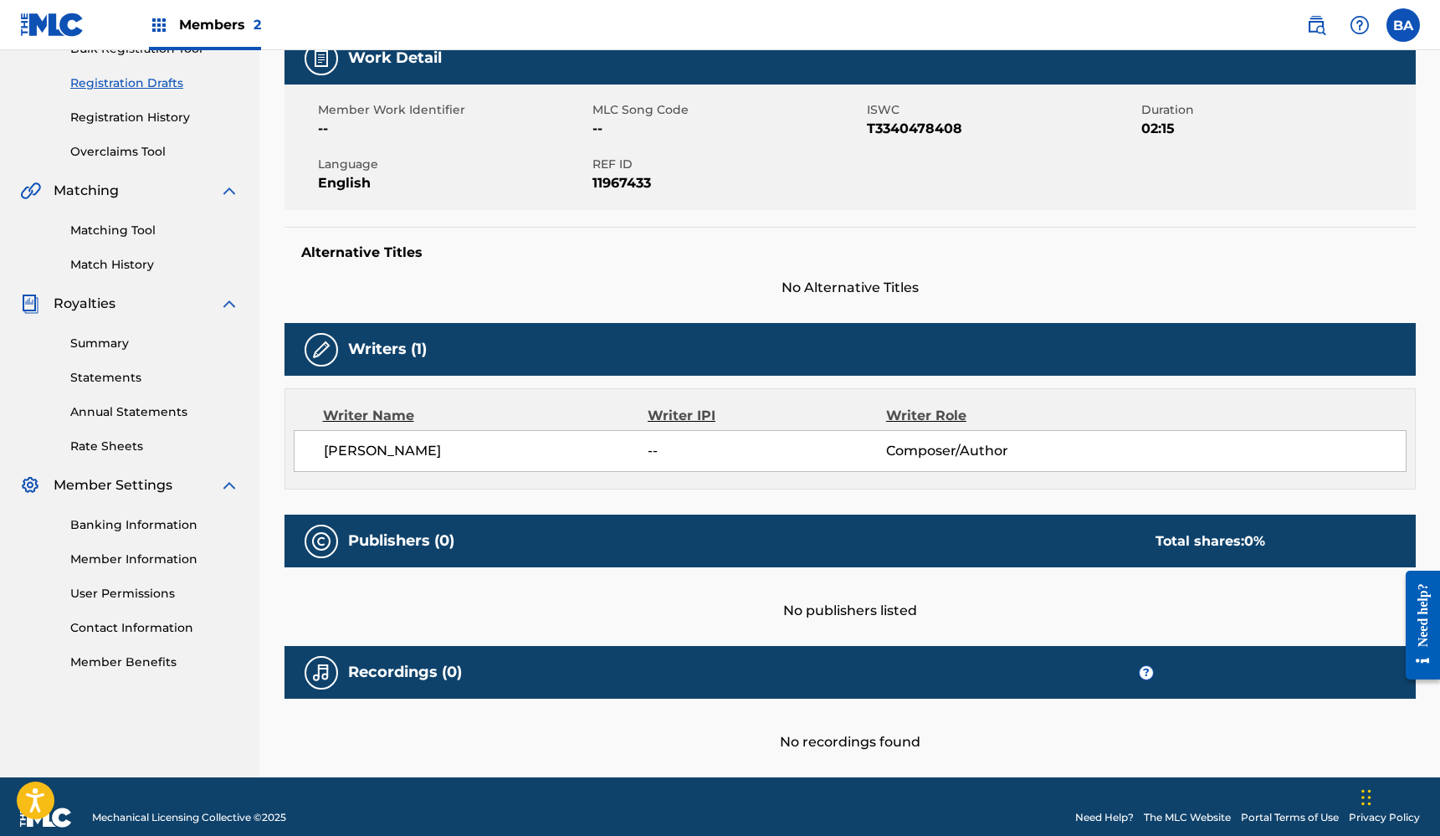
click at [991, 448] on span "Composer/Author" at bounding box center [994, 451] width 217 height 20
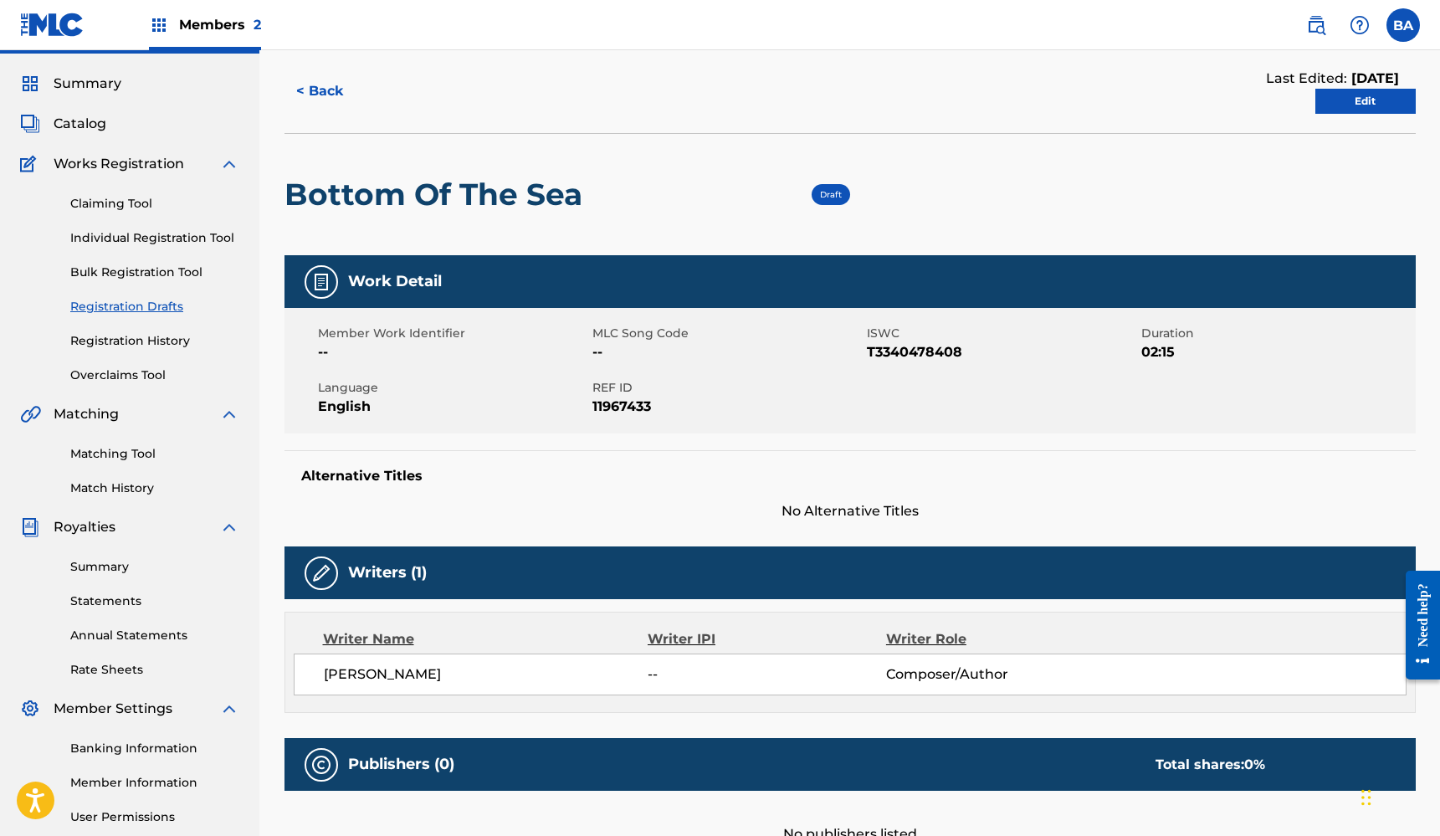
scroll to position [43, 0]
click at [1357, 100] on link "Edit" at bounding box center [1365, 101] width 100 height 25
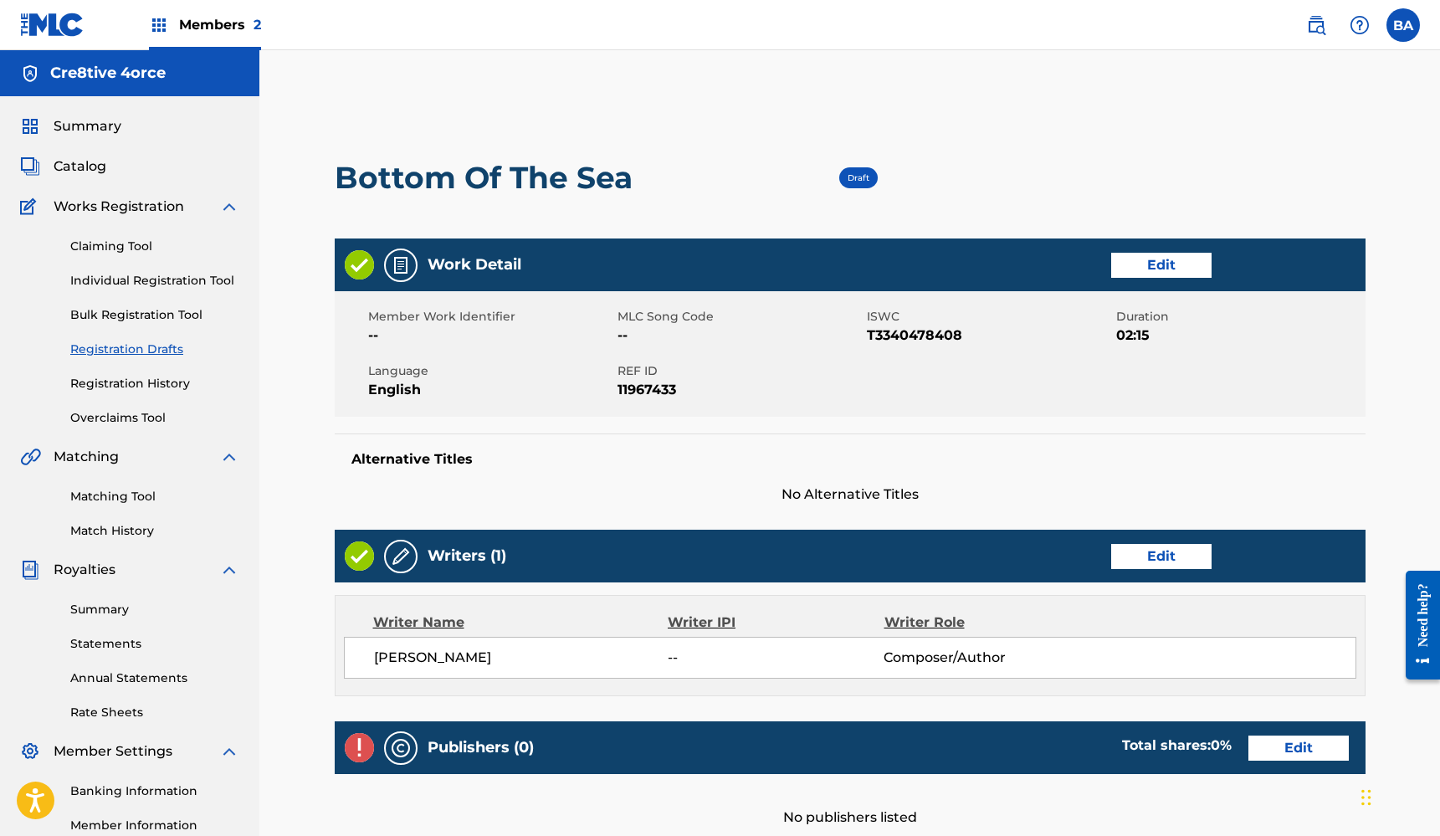
click at [402, 556] on img at bounding box center [401, 556] width 20 height 20
click at [447, 555] on h5 "Writers (1)" at bounding box center [467, 555] width 79 height 19
click at [377, 556] on div "Writers (1) Edit" at bounding box center [850, 556] width 1031 height 53
click at [1169, 556] on link "Edit" at bounding box center [1161, 556] width 100 height 25
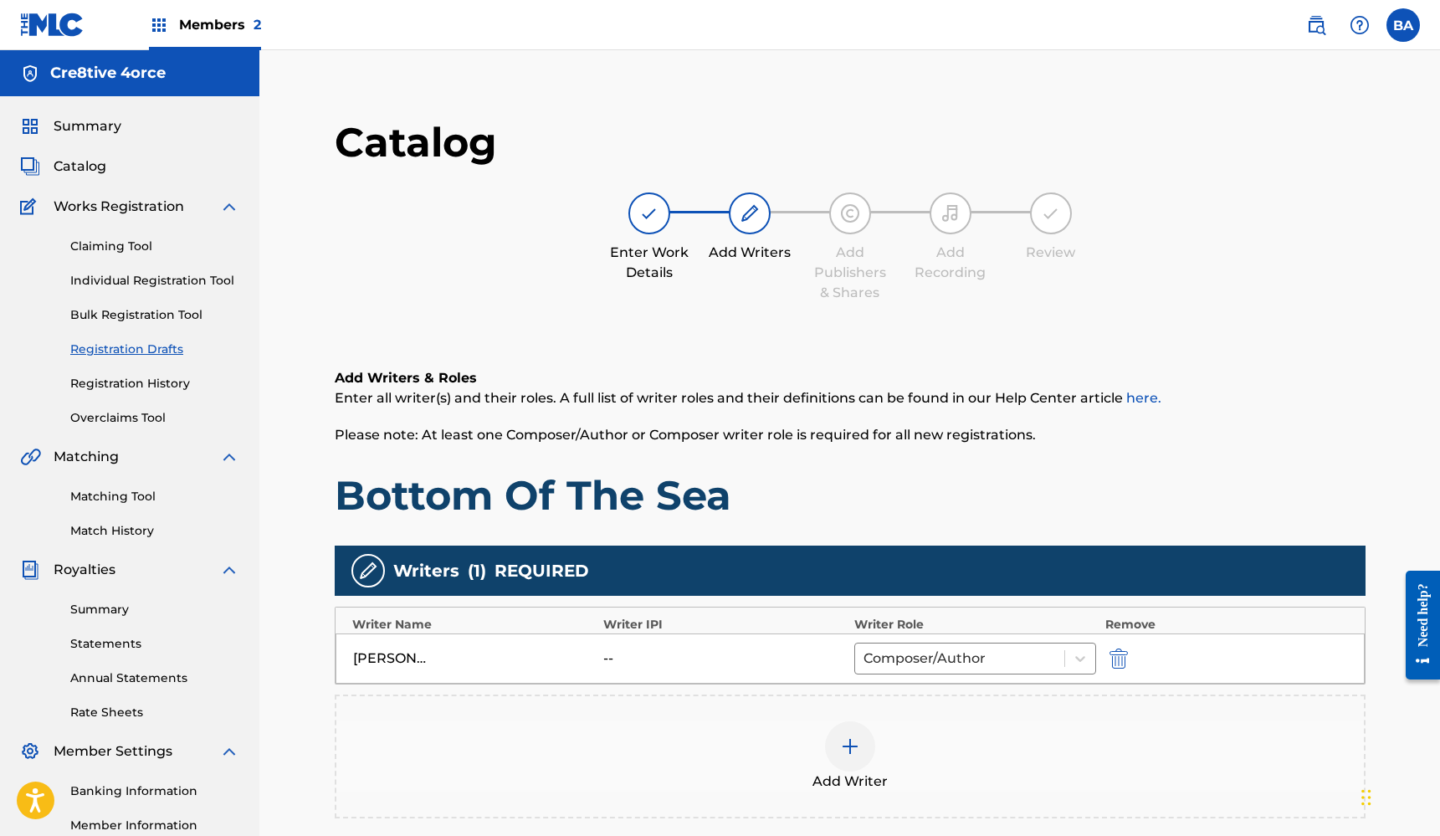
click at [1126, 656] on img "submit" at bounding box center [1118, 658] width 18 height 20
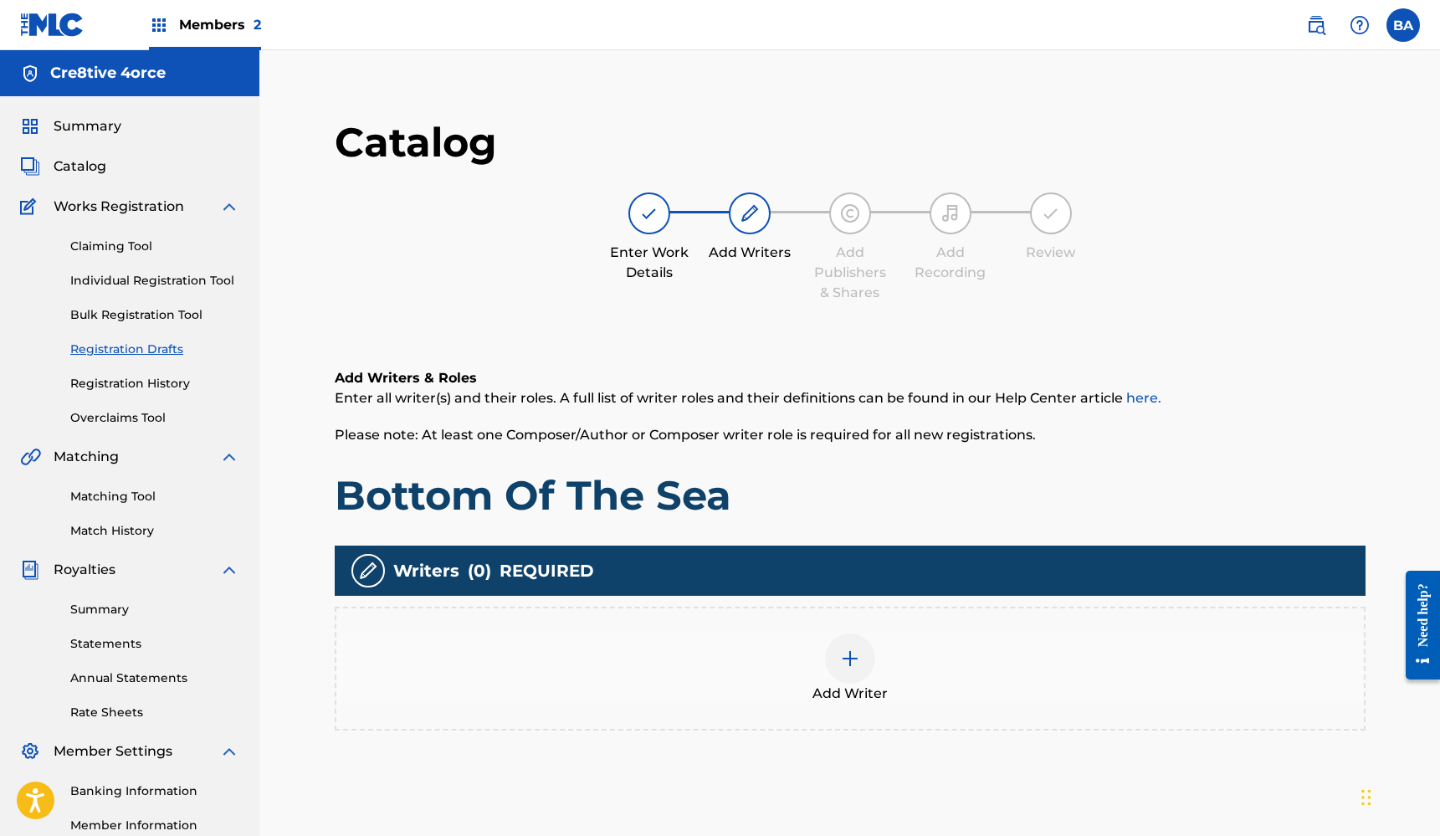
click at [846, 659] on img at bounding box center [850, 658] width 20 height 20
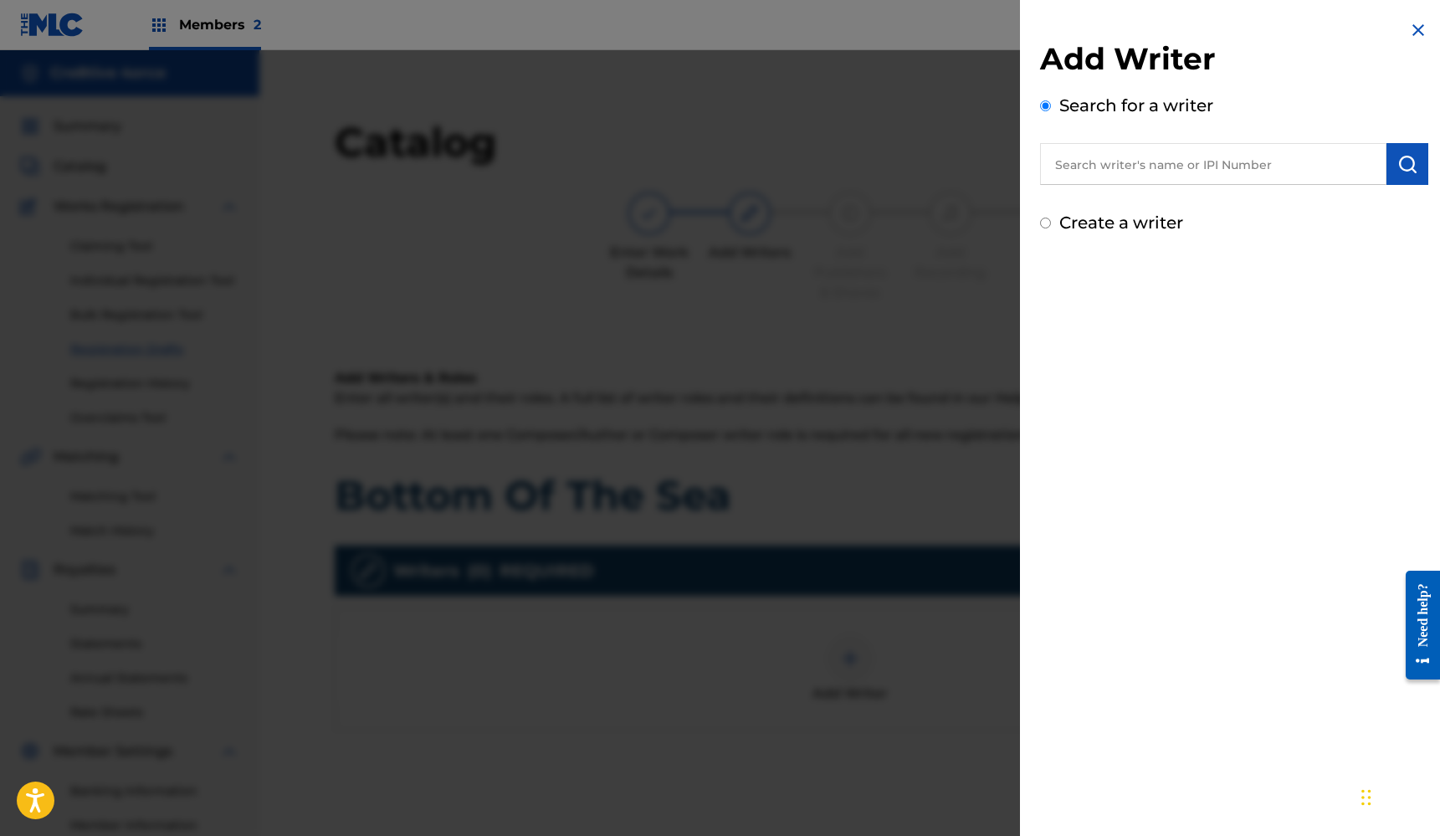
click at [1199, 172] on input "text" at bounding box center [1213, 164] width 346 height 42
paste input "T3340478408"
type input "T3340478408"
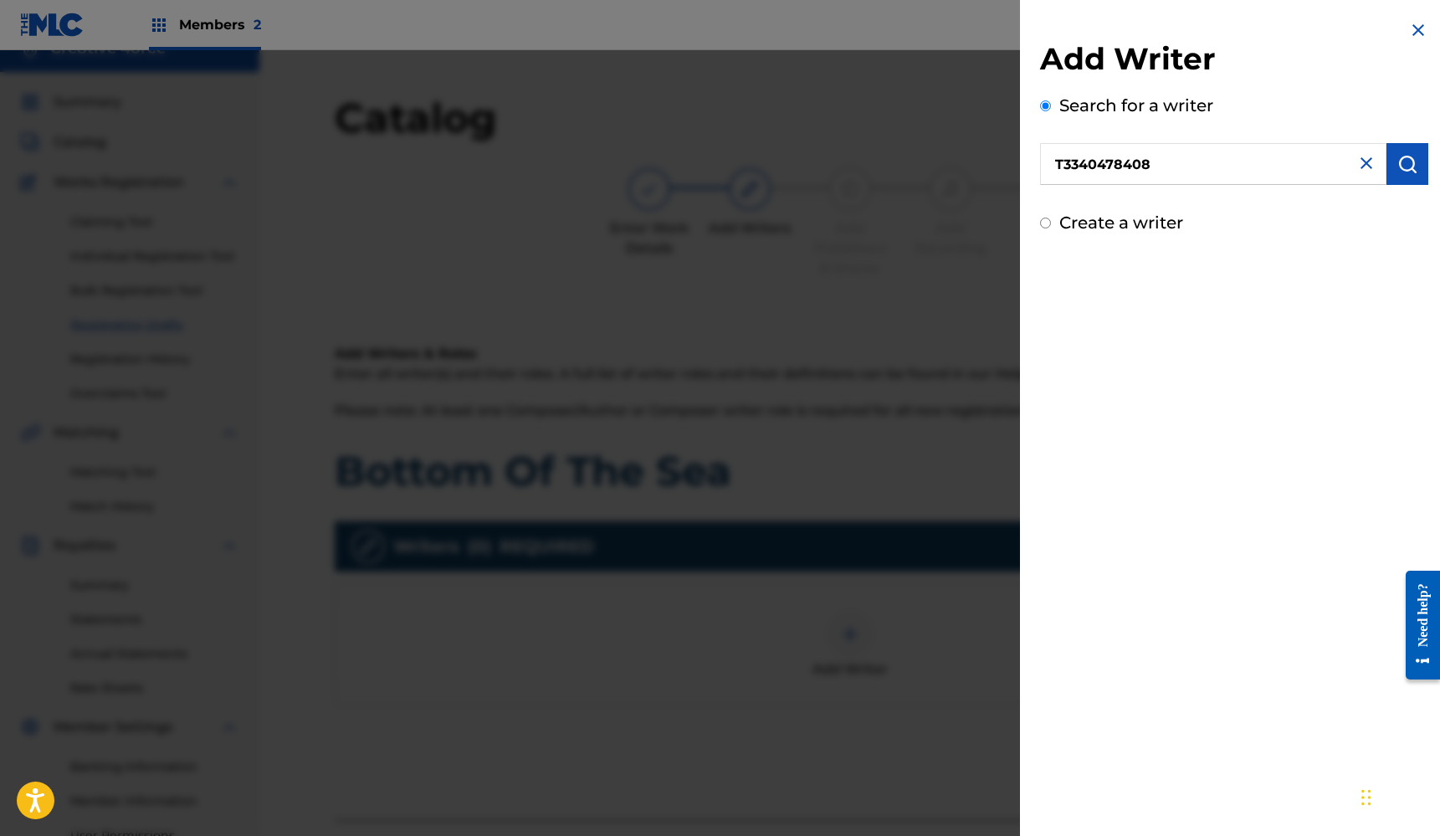
scroll to position [43, 0]
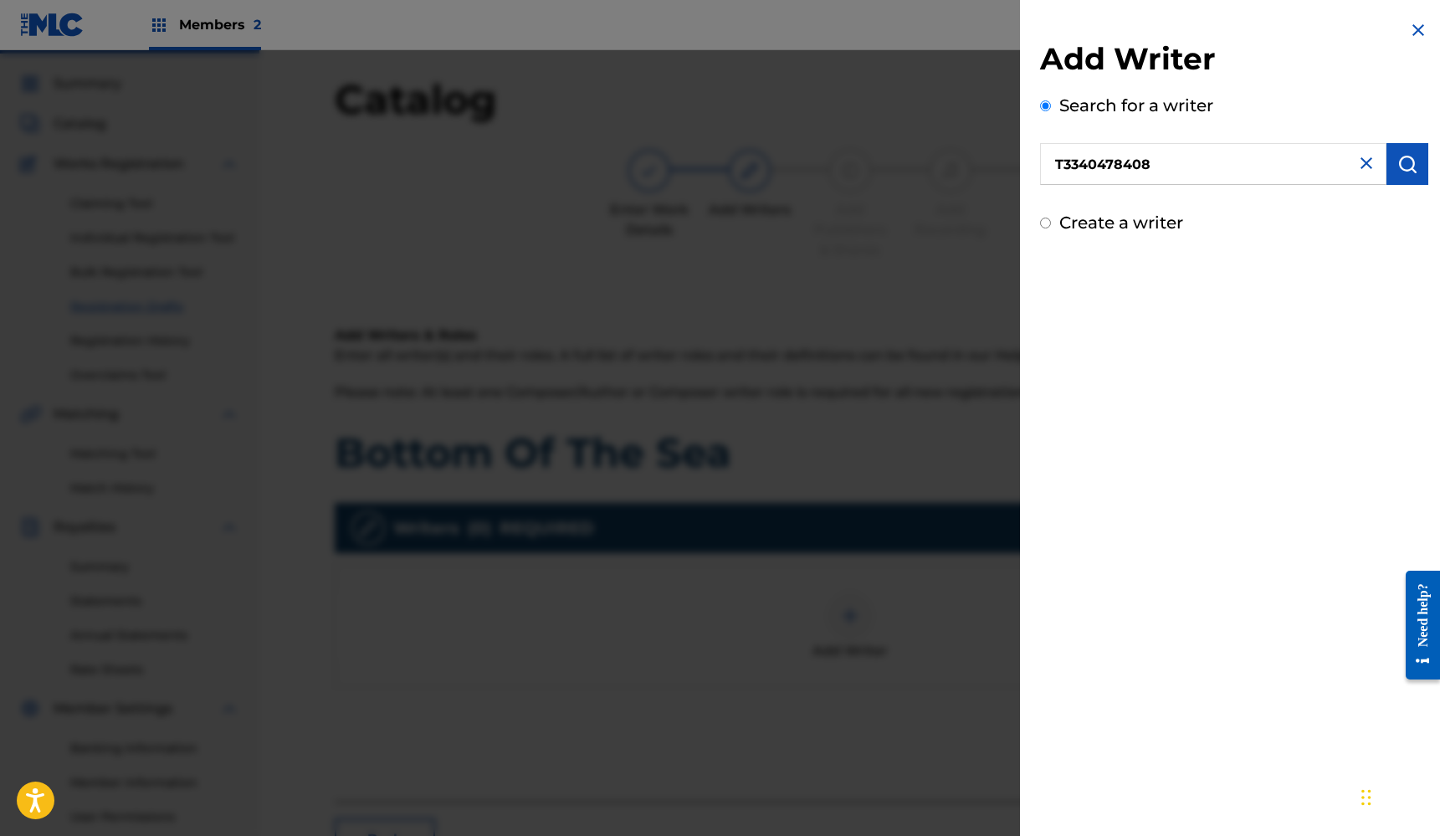
drag, startPoint x: 1203, startPoint y: 170, endPoint x: 1019, endPoint y: 157, distance: 184.5
click at [1019, 157] on div "Add Writer Search for a writer T3340478408 Create a writer" at bounding box center [720, 443] width 1440 height 786
paste input "1213732393"
type input "1213732393"
click at [1409, 166] on img "submit" at bounding box center [1407, 164] width 20 height 20
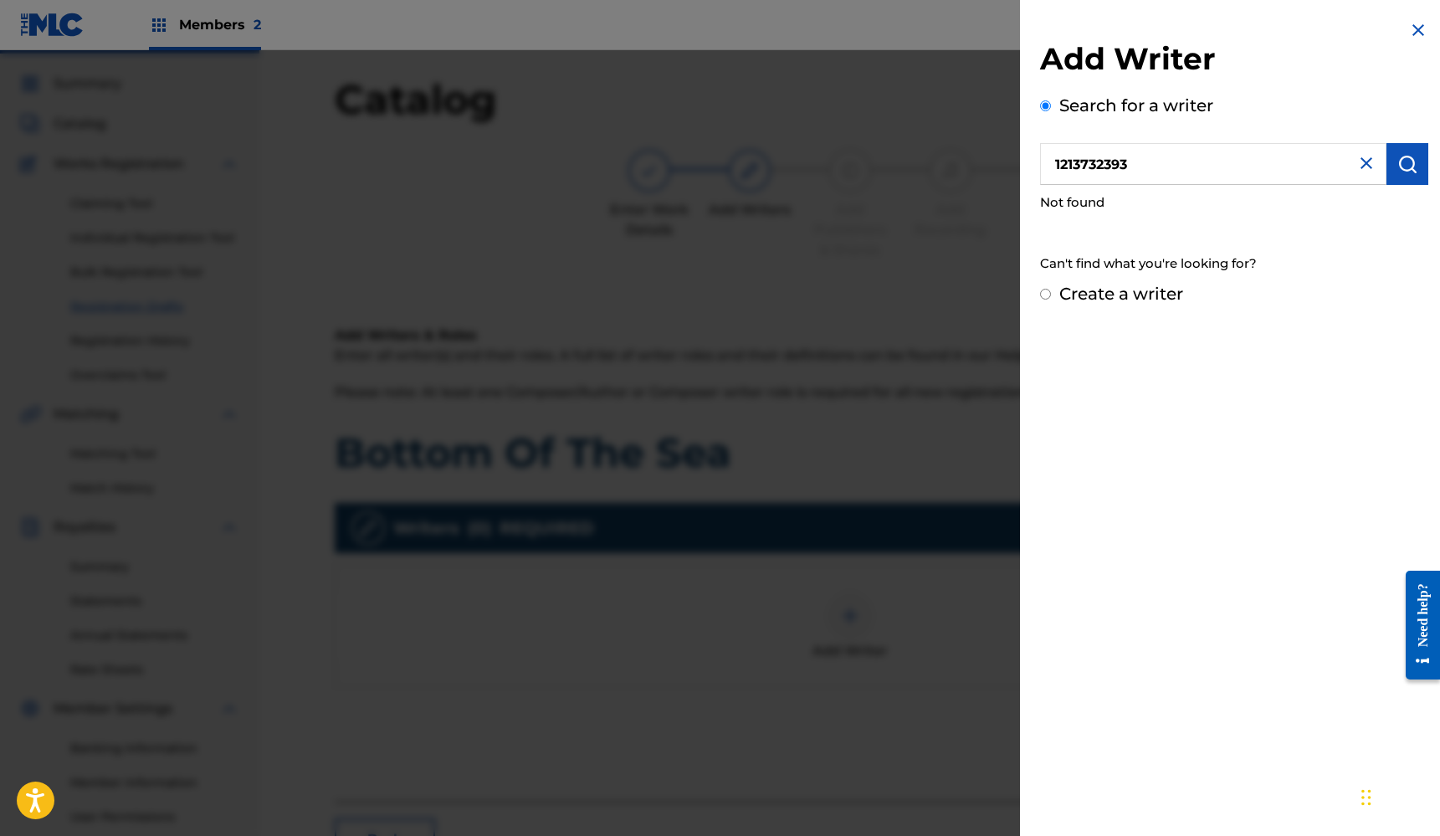
click at [1043, 295] on input "Create a writer" at bounding box center [1045, 294] width 11 height 11
radio input "false"
radio input "true"
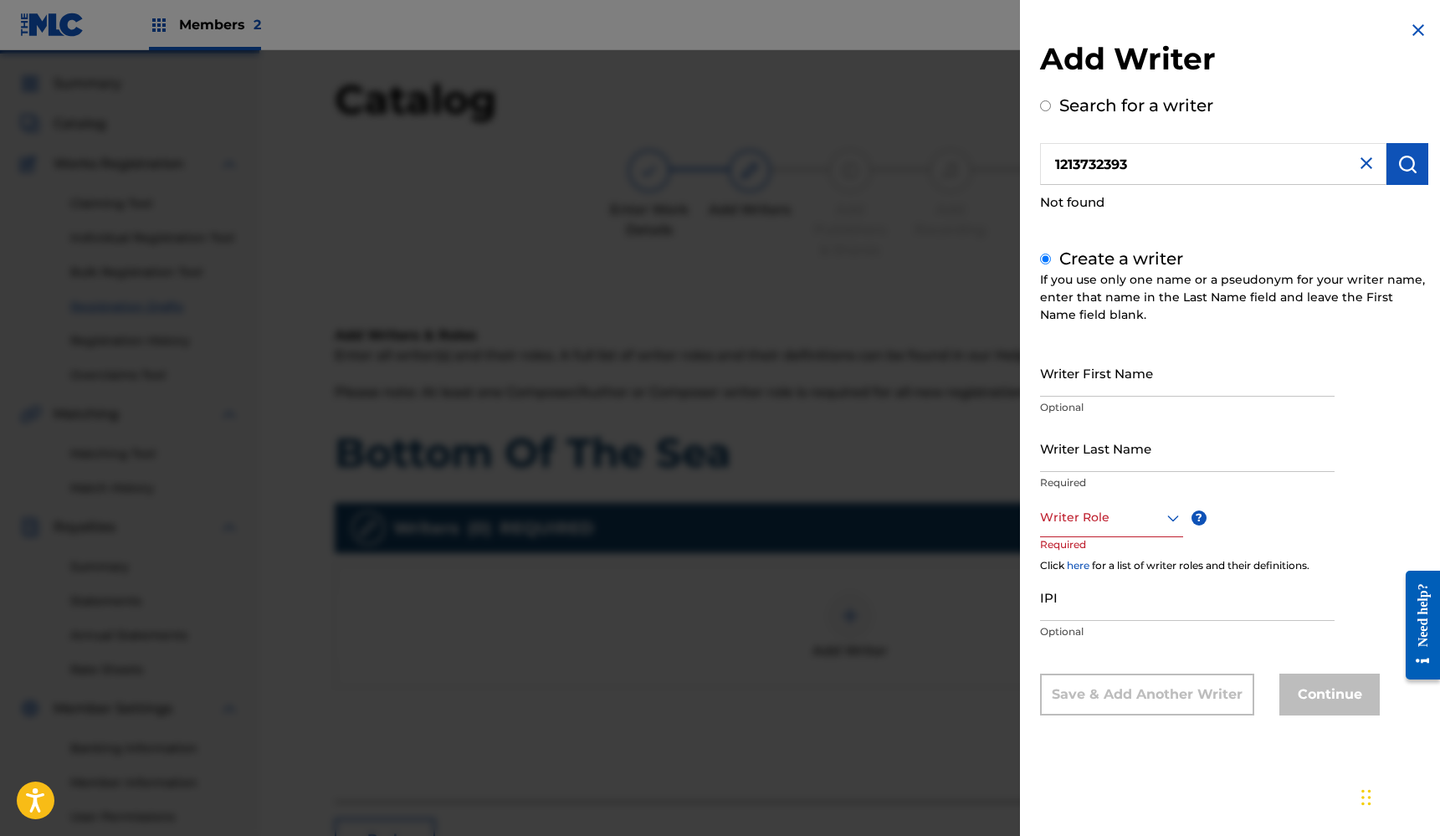
click at [1178, 378] on input "Writer First Name" at bounding box center [1187, 373] width 295 height 48
type input "[PERSON_NAME]"
click at [1168, 518] on icon at bounding box center [1173, 518] width 12 height 7
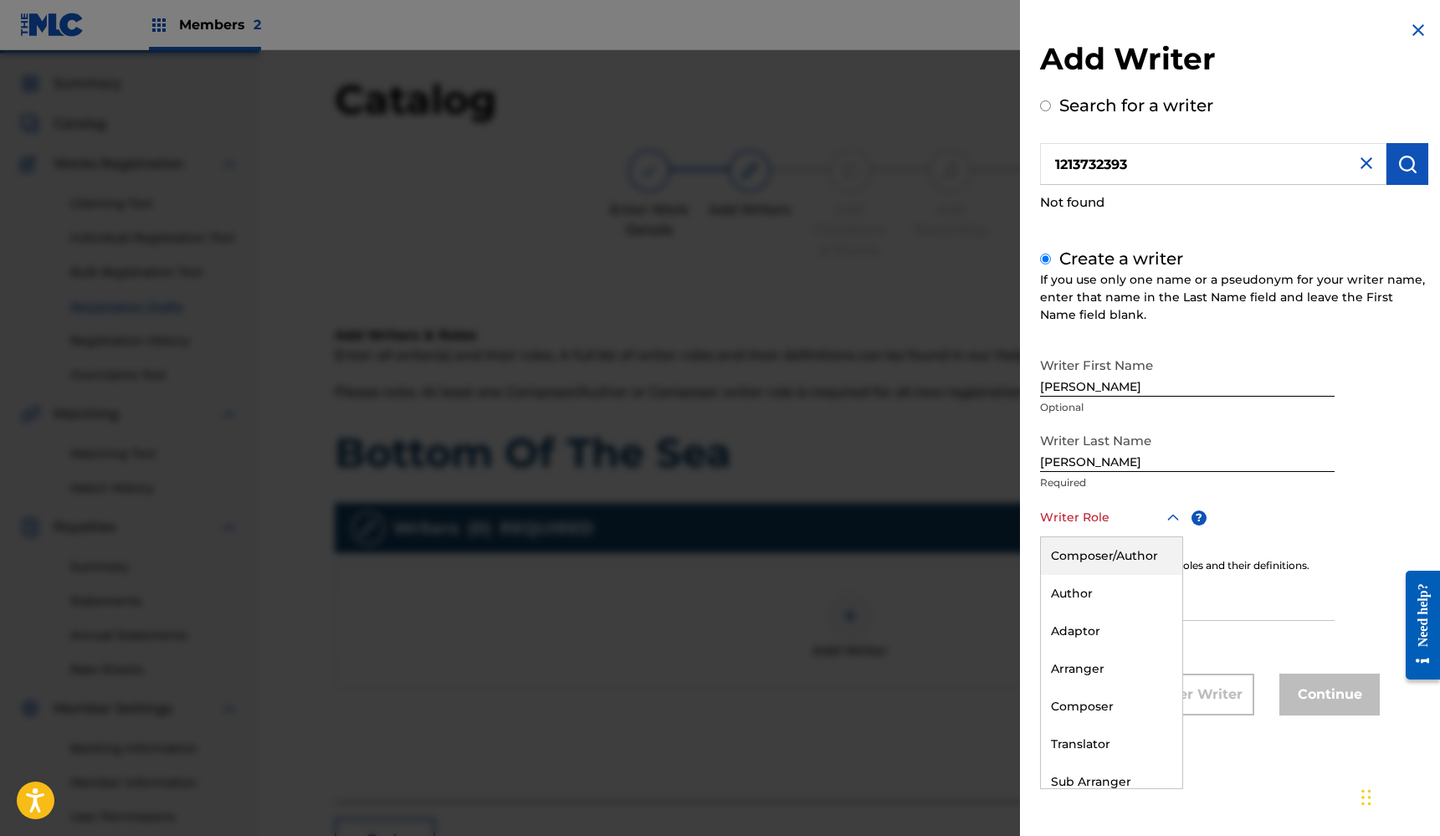
click at [1143, 553] on div "Composer/Author" at bounding box center [1111, 556] width 141 height 38
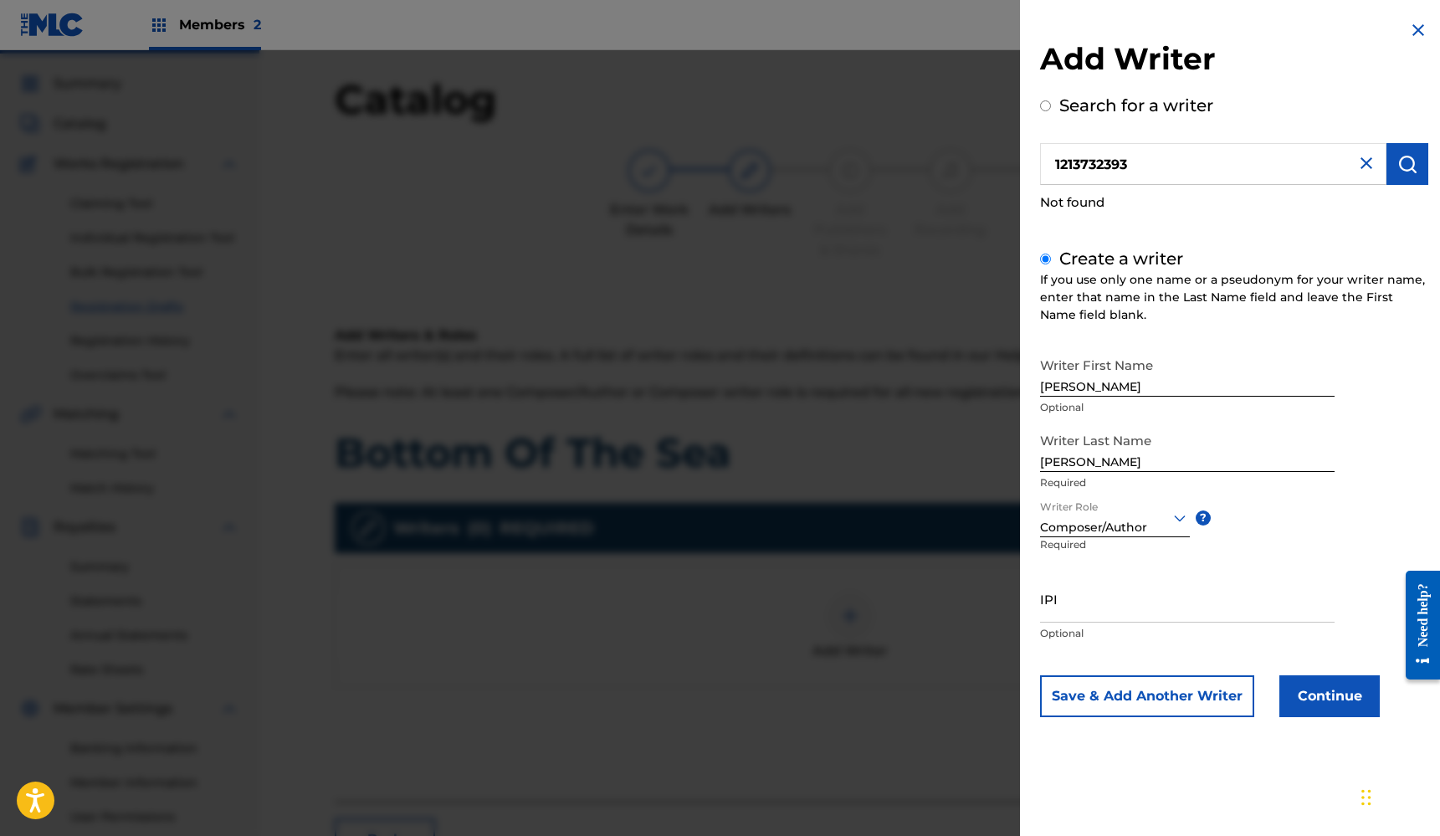
click at [1120, 609] on input "IPI" at bounding box center [1187, 599] width 295 height 48
paste input "1213732393"
type input "1213732393"
click at [1155, 694] on button "Save & Add Another Writer" at bounding box center [1147, 696] width 214 height 42
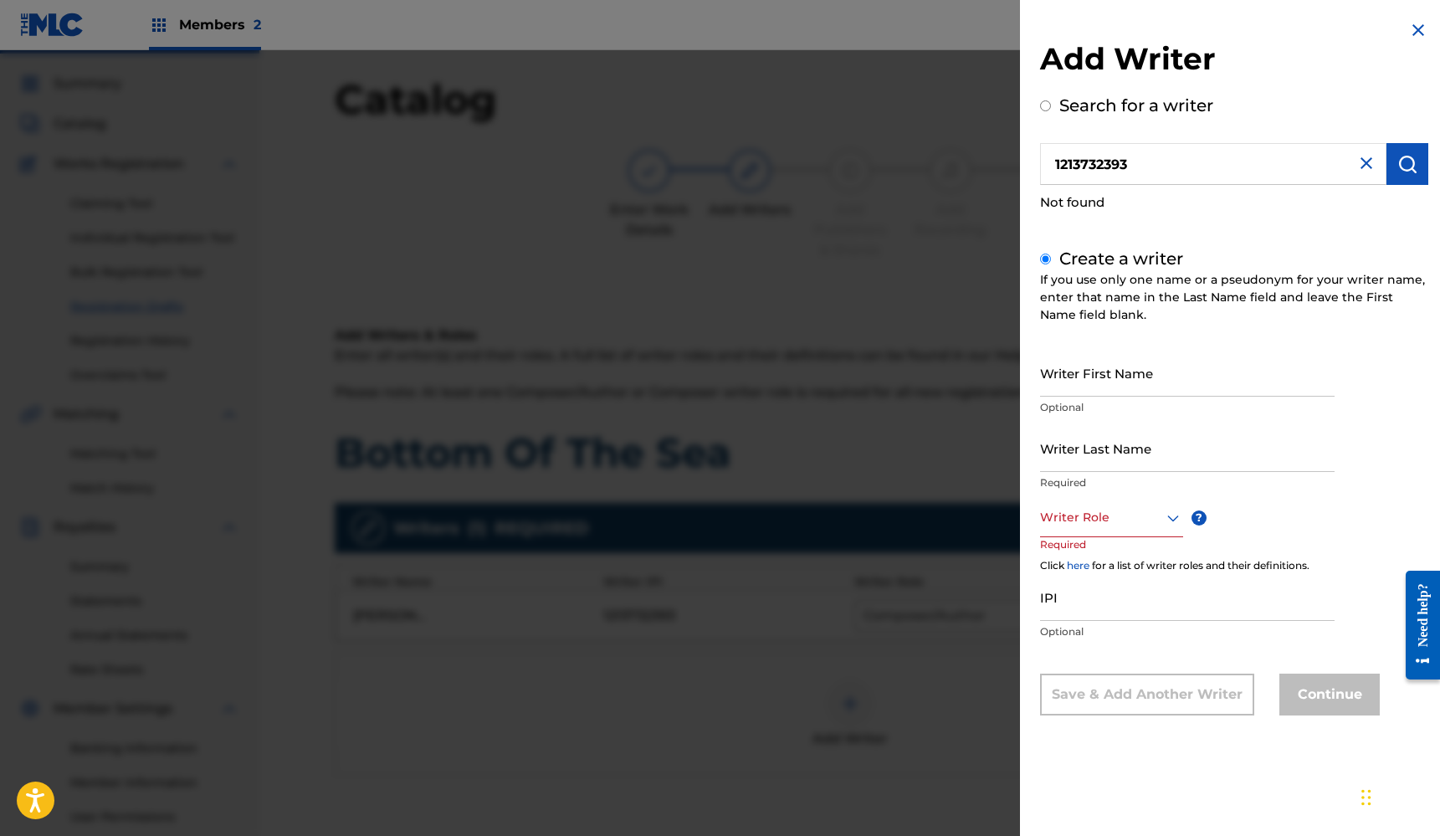
drag, startPoint x: 1183, startPoint y: 160, endPoint x: 995, endPoint y: 150, distance: 188.5
click at [995, 150] on div "Add Writer Search for a writer 1213732393 Not found Create a writer If you use …" at bounding box center [720, 443] width 1440 height 786
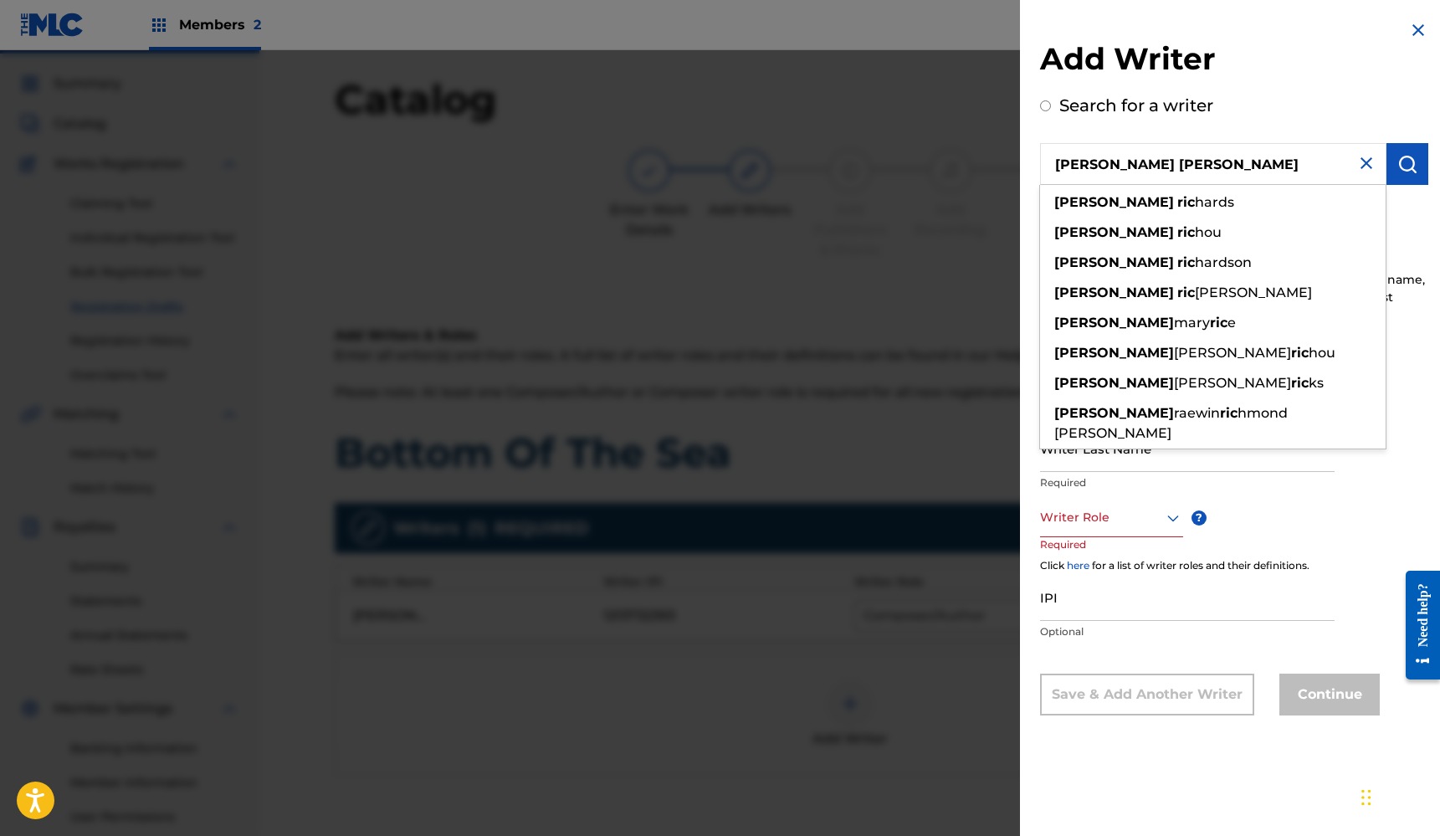
type input "[PERSON_NAME]"
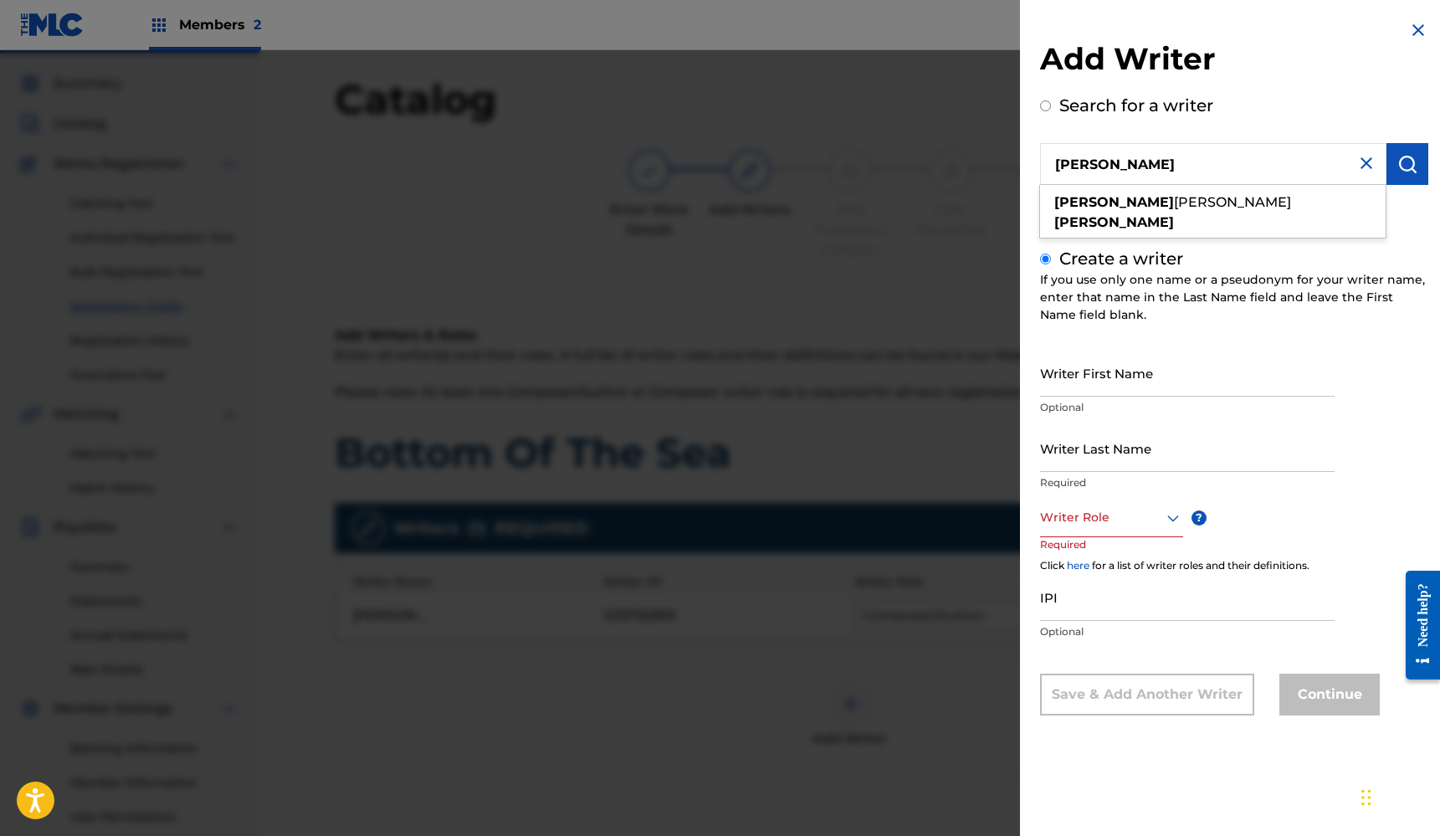
click at [1214, 156] on input "[PERSON_NAME]" at bounding box center [1213, 164] width 346 height 42
radio input "true"
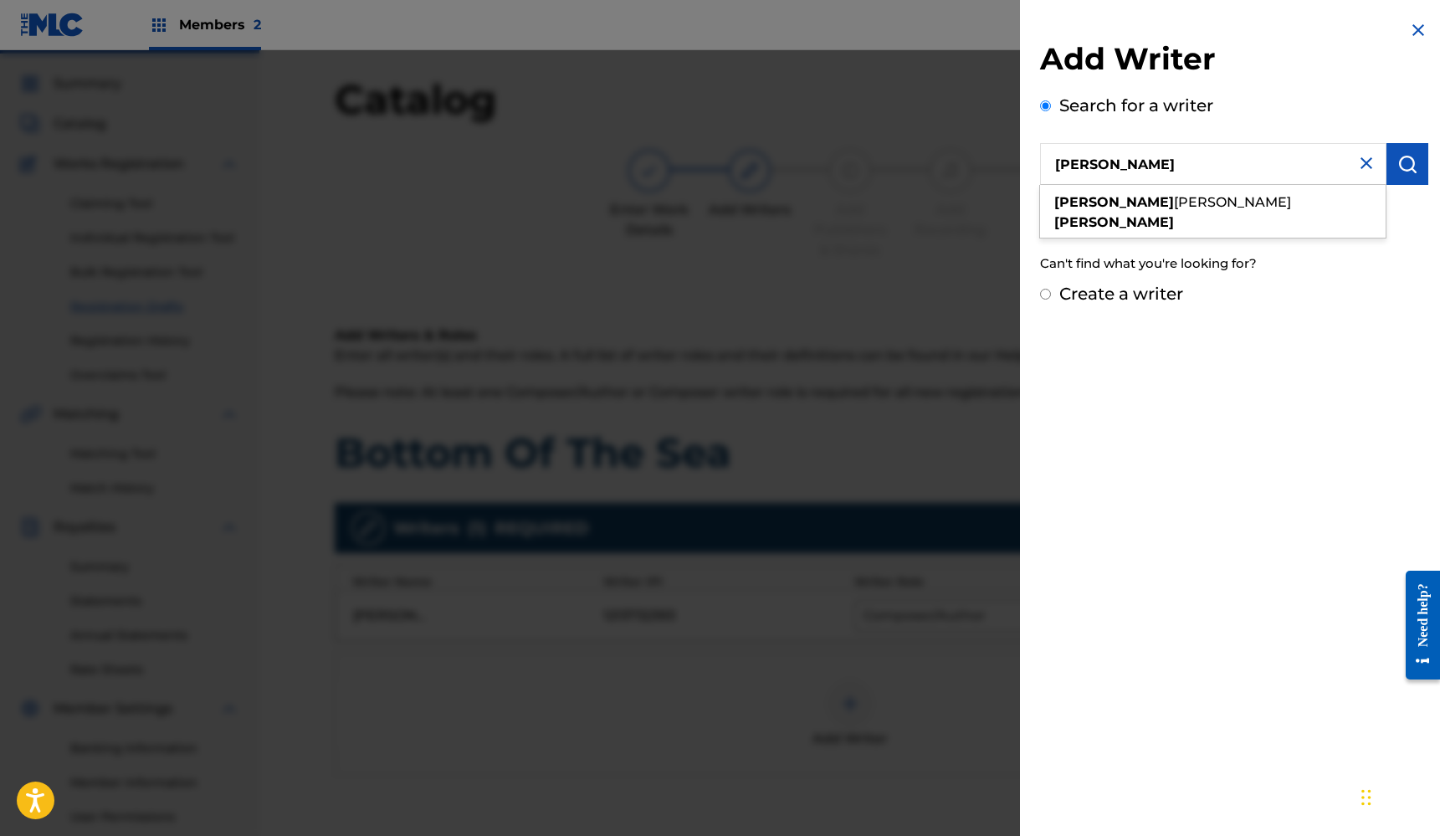
type input "[PERSON_NAME]"
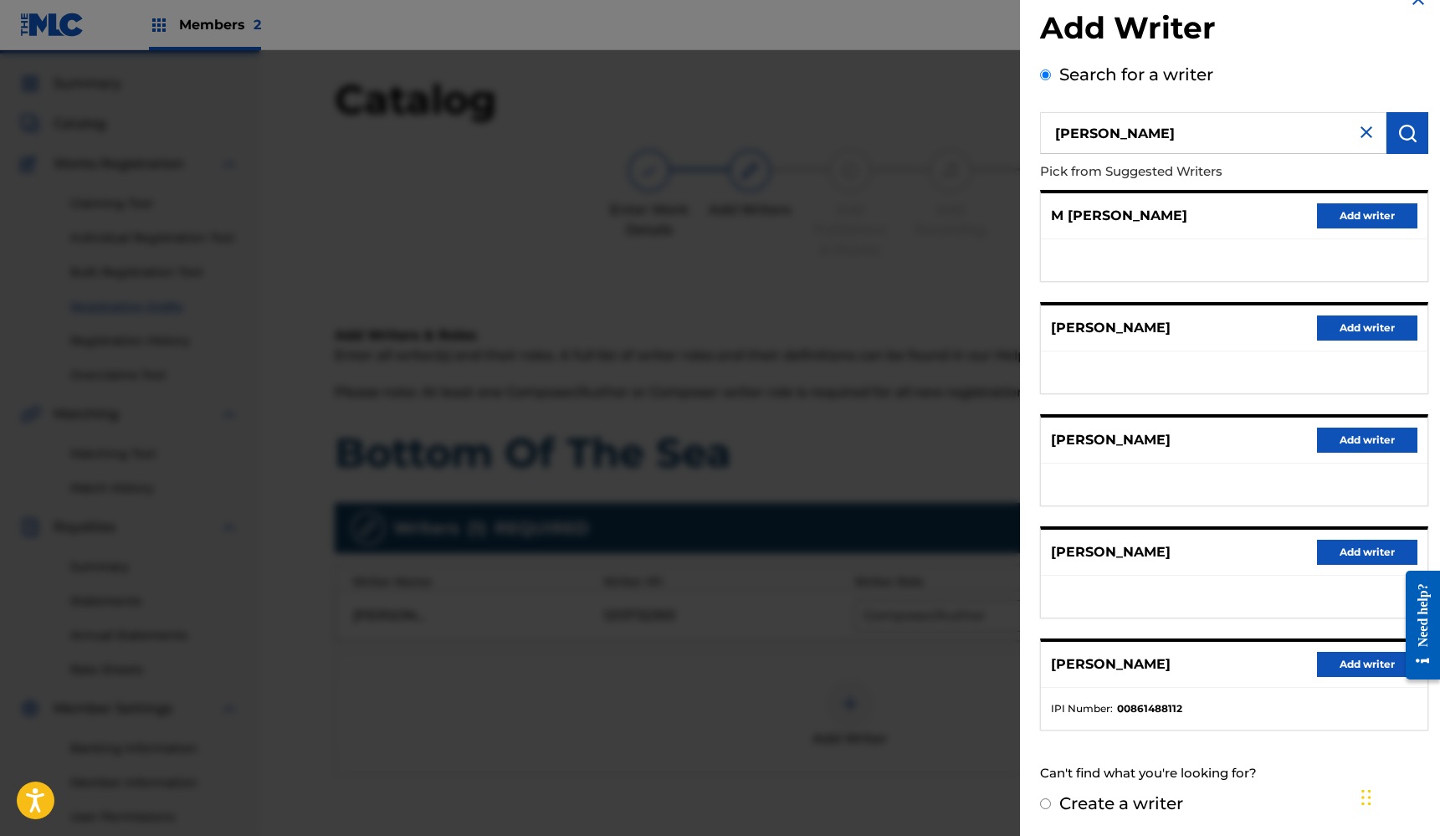
scroll to position [30, 0]
click at [1097, 802] on label "Create a writer" at bounding box center [1121, 804] width 124 height 20
radio input "true"
click at [1051, 802] on input "Create a writer" at bounding box center [1045, 804] width 11 height 11
radio input "false"
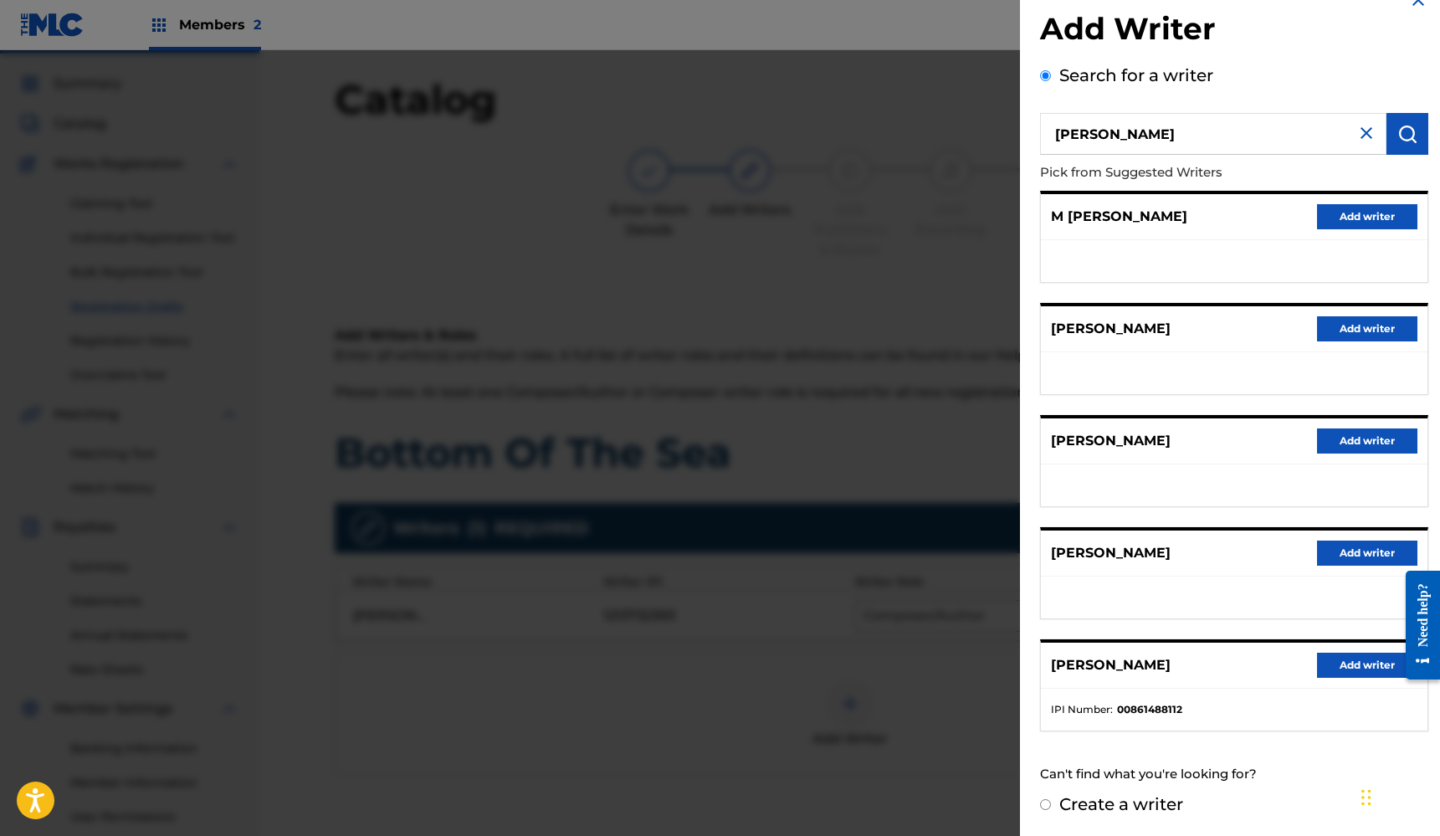
radio input "true"
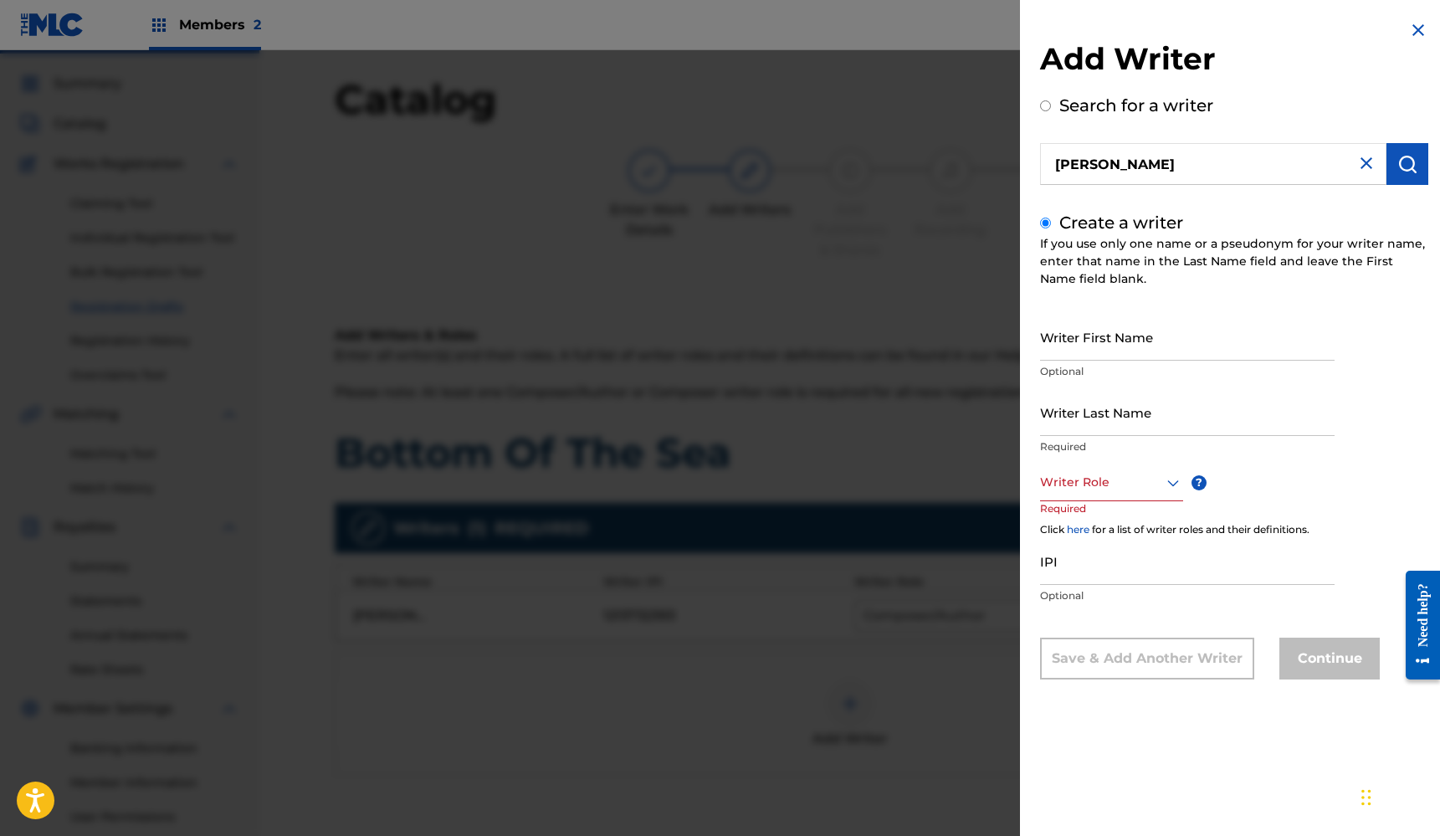
click at [1149, 340] on input "Writer First Name" at bounding box center [1187, 337] width 295 height 48
click at [1178, 351] on input "[PERSON_NAME]" at bounding box center [1187, 337] width 295 height 48
type input "[PERSON_NAME]"
click at [1172, 421] on input "Writer Last Name" at bounding box center [1187, 412] width 295 height 48
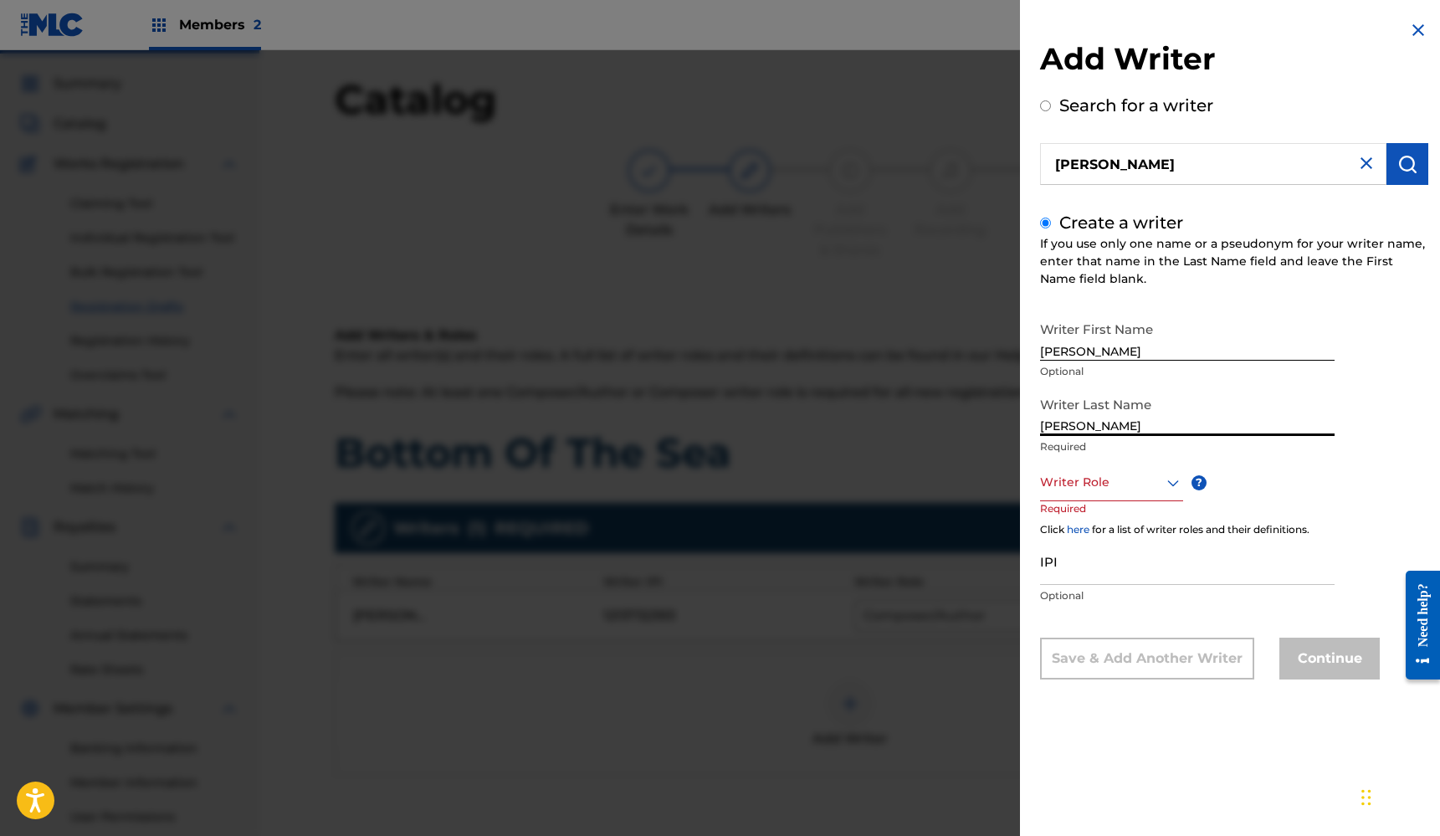
type input "[PERSON_NAME]"
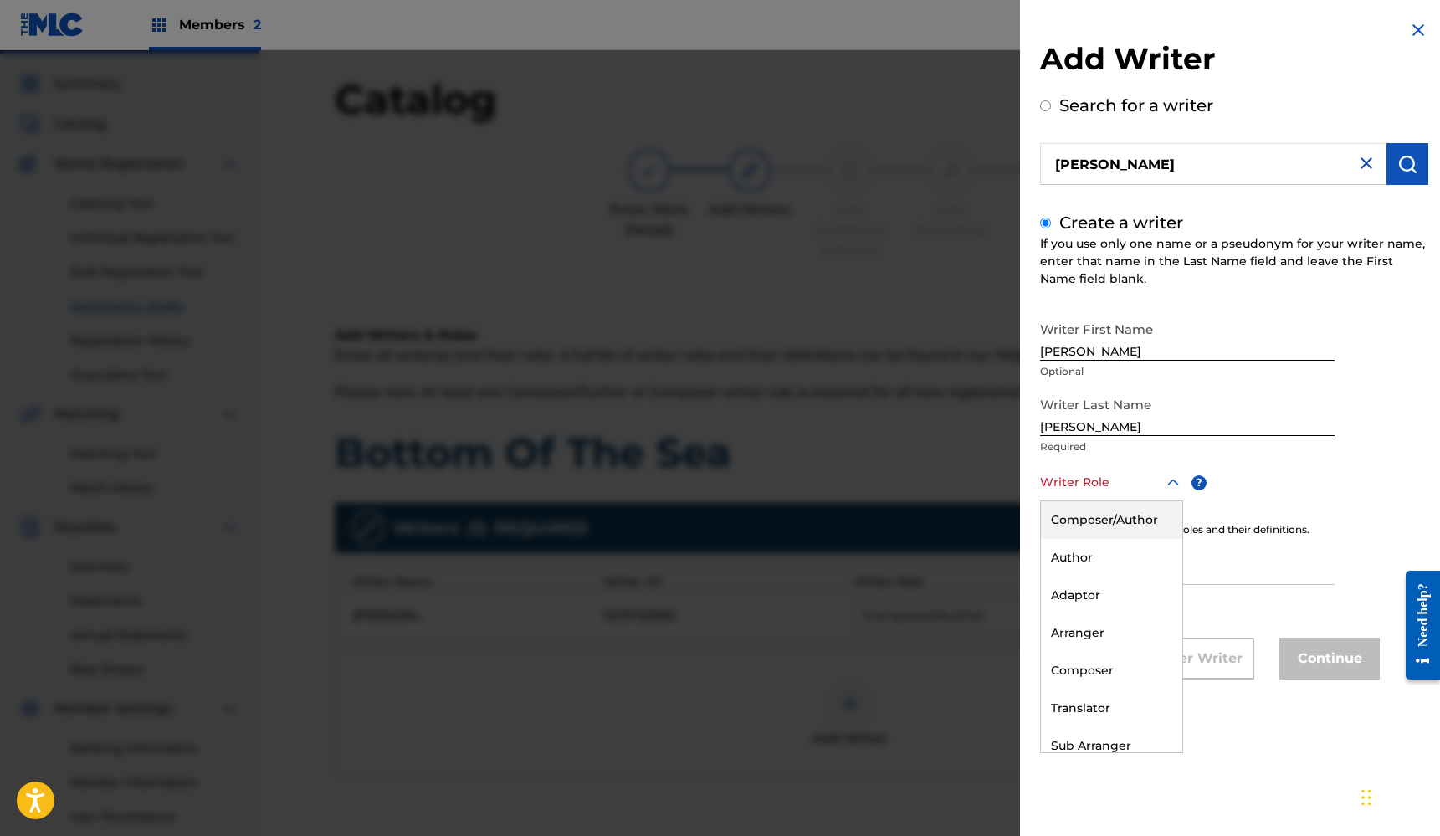
click at [1148, 485] on div at bounding box center [1111, 482] width 143 height 21
click at [1136, 517] on div "Composer/Author" at bounding box center [1111, 520] width 141 height 38
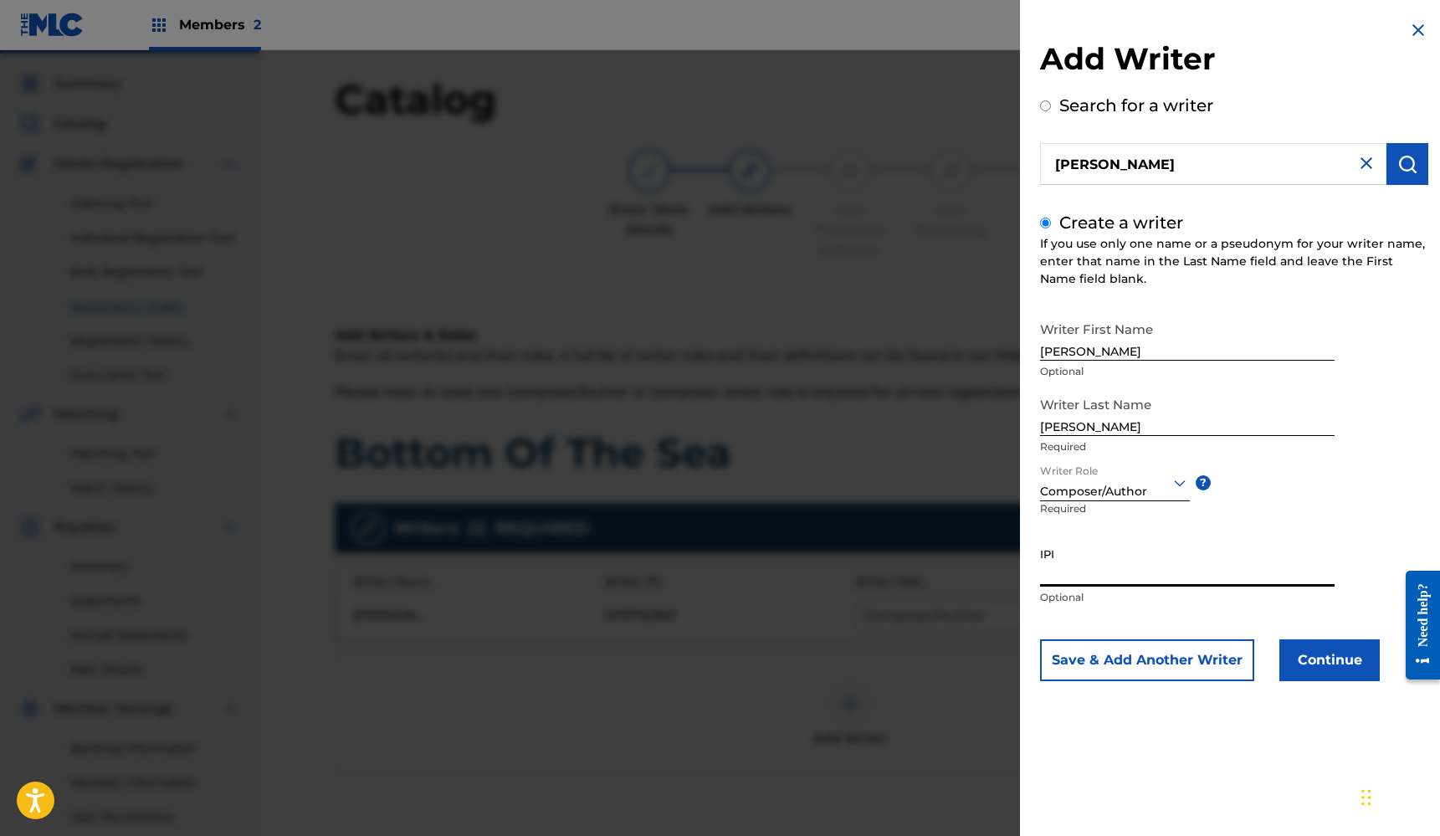
click at [1118, 567] on input "IPI" at bounding box center [1187, 563] width 295 height 48
paste input "01183062375"
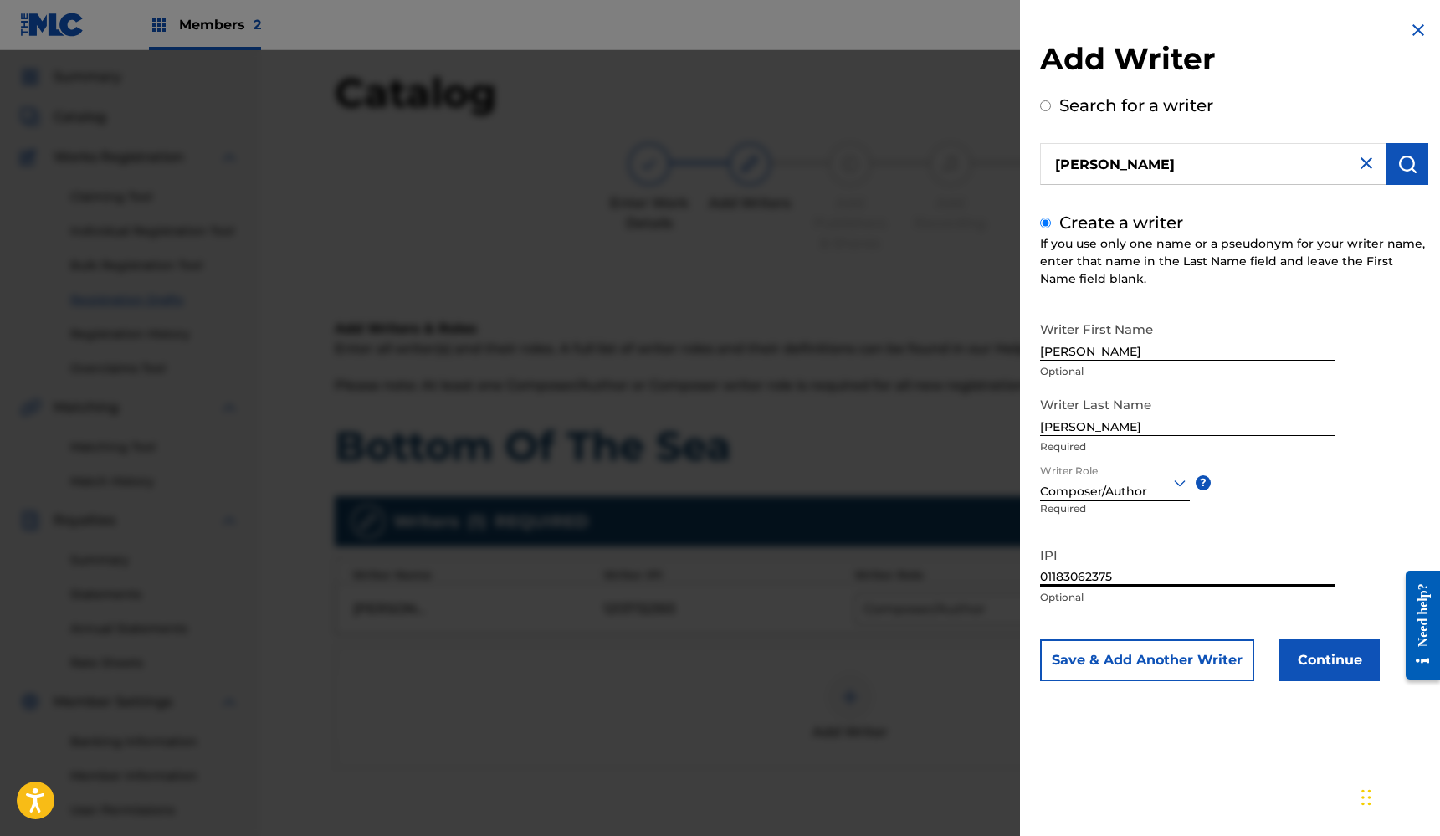
type input "01183062375"
click at [1321, 661] on button "Continue" at bounding box center [1329, 660] width 100 height 42
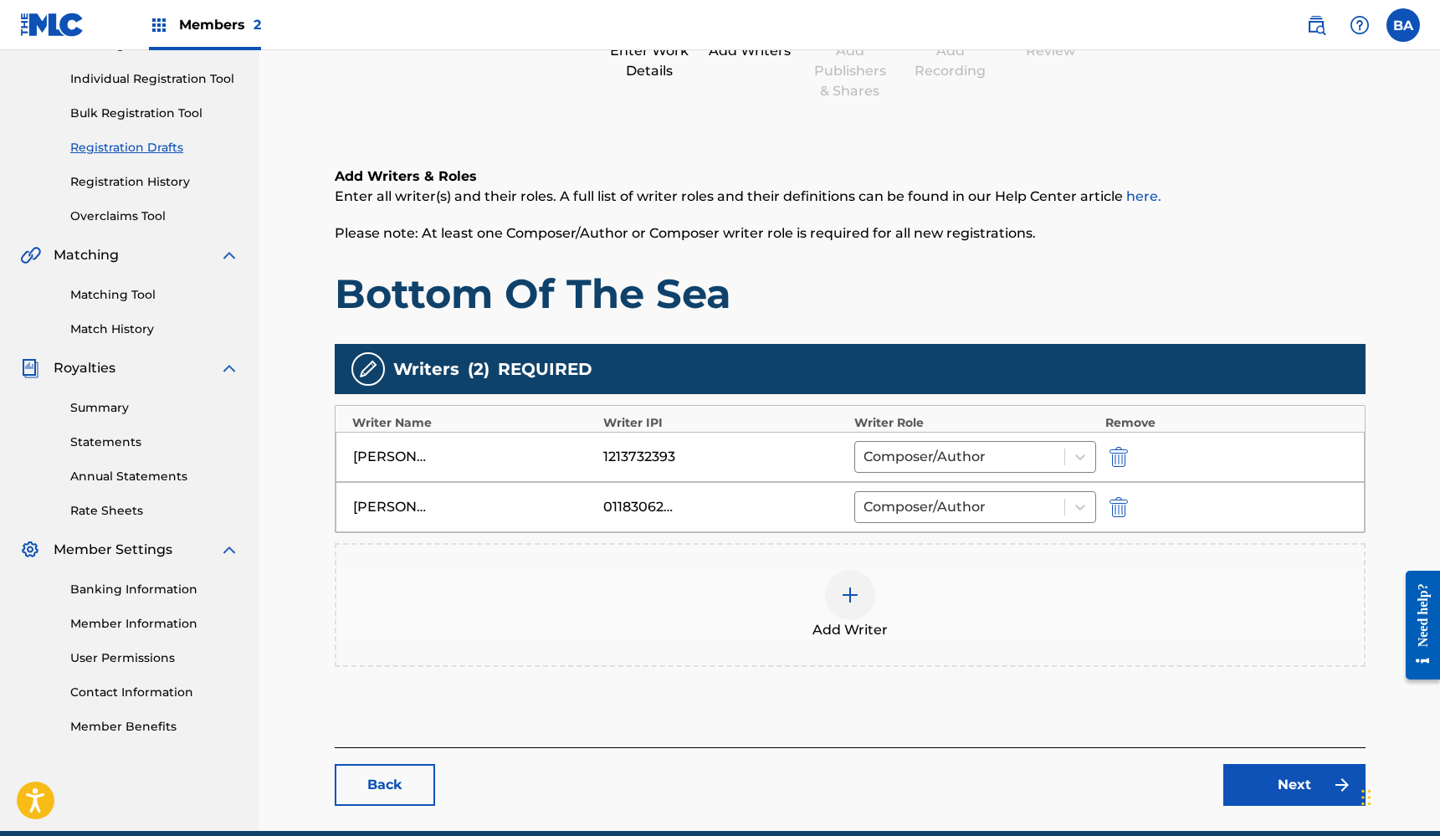
scroll to position [200, 0]
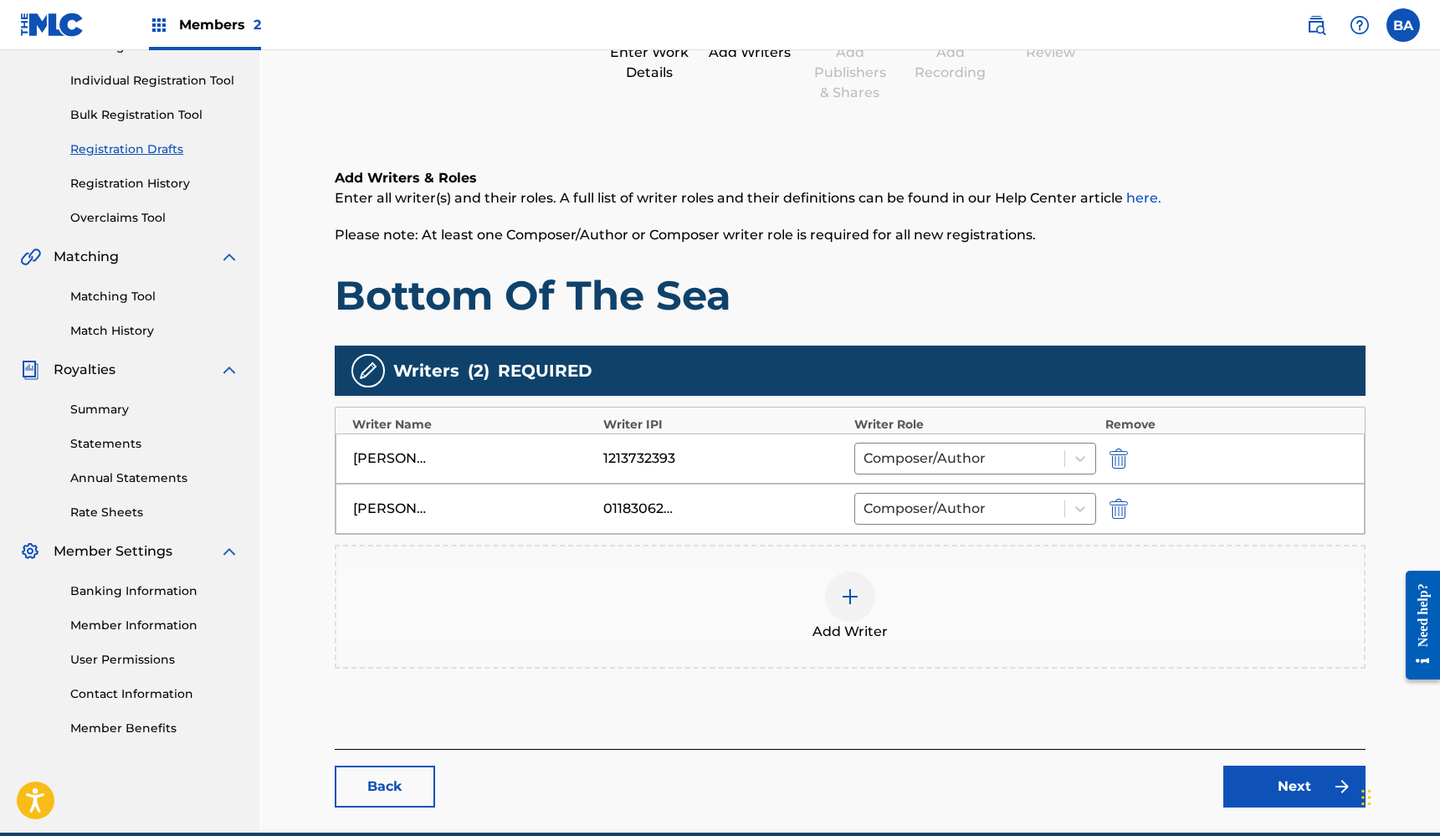
click at [1299, 792] on link "Next" at bounding box center [1294, 787] width 142 height 42
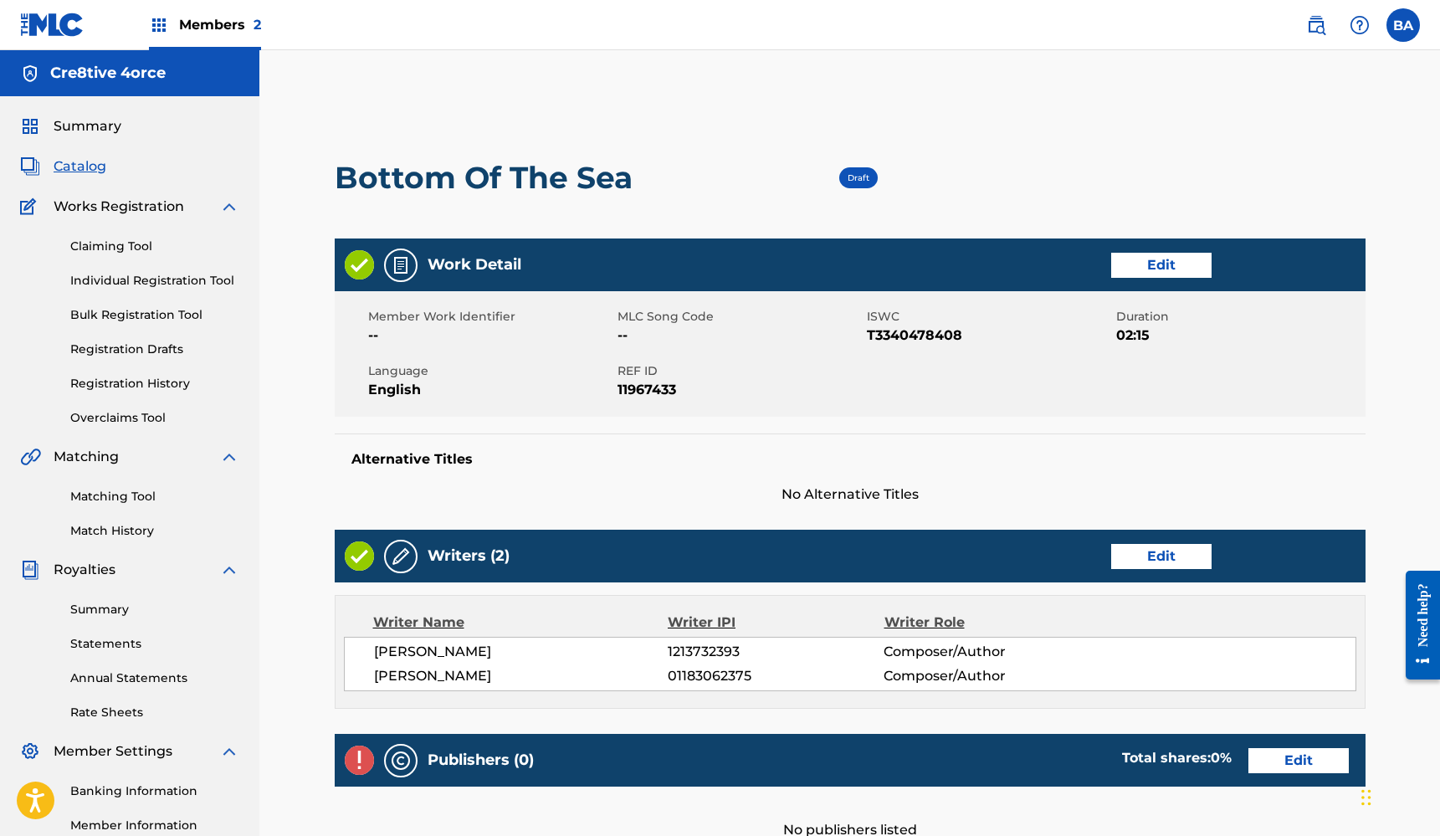
click at [1161, 557] on link "Edit" at bounding box center [1161, 556] width 100 height 25
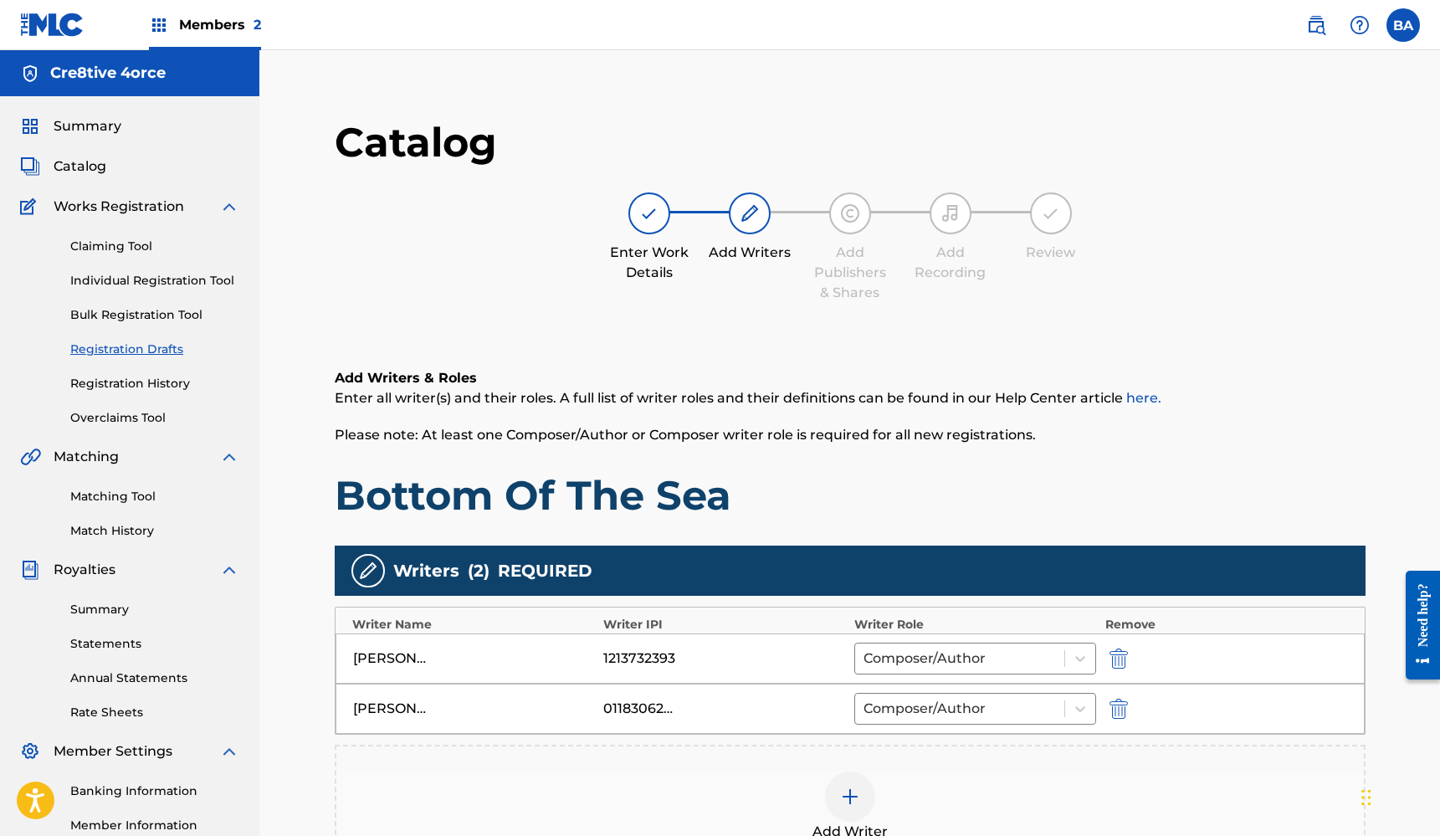
click at [415, 656] on div "[PERSON_NAME]" at bounding box center [390, 658] width 75 height 20
click at [664, 658] on div "1213732393" at bounding box center [640, 658] width 75 height 20
drag, startPoint x: 674, startPoint y: 658, endPoint x: 645, endPoint y: 657, distance: 29.3
click at [674, 659] on div "1213732393" at bounding box center [640, 658] width 75 height 20
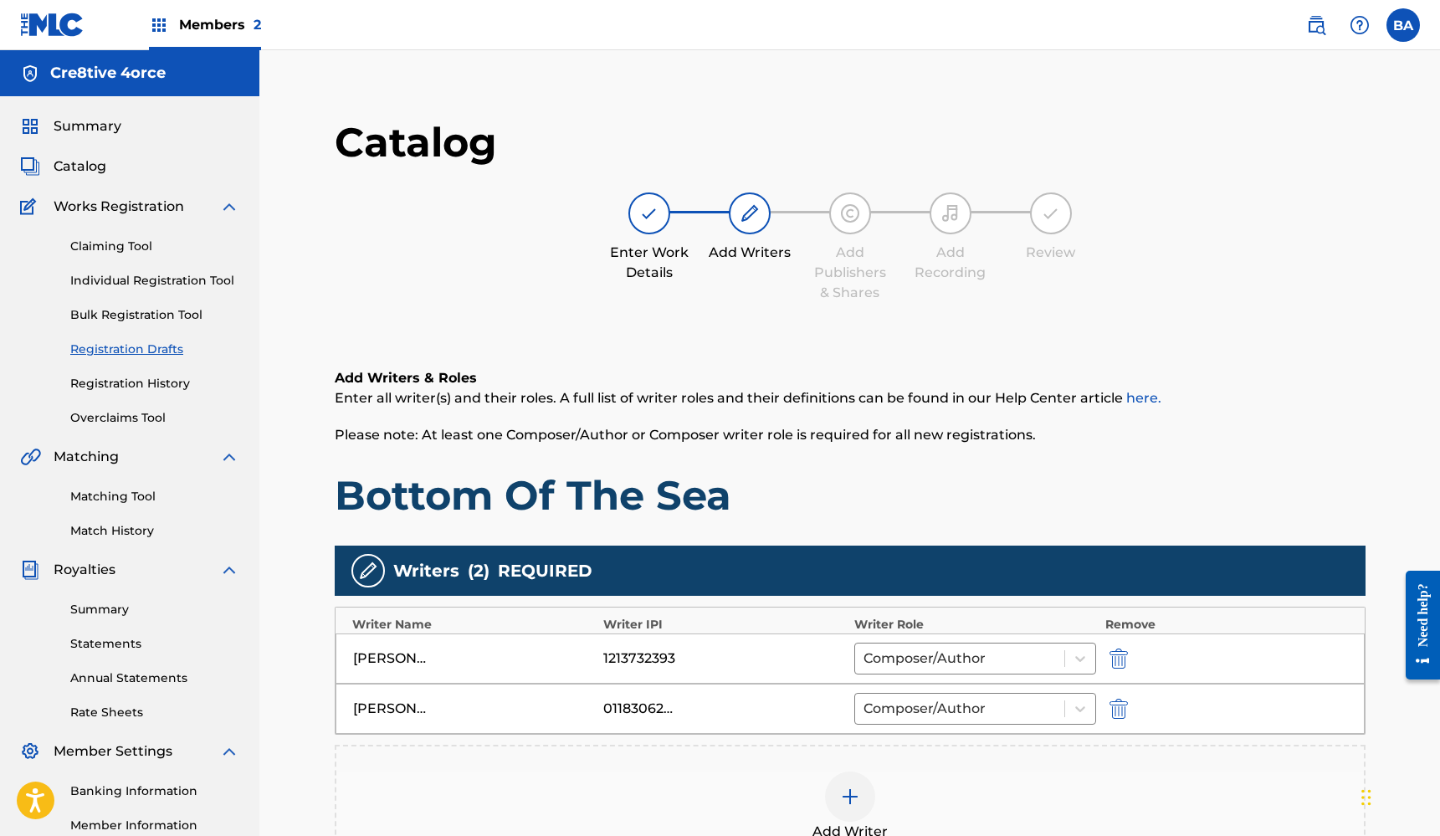
click at [606, 656] on div "1213732393" at bounding box center [640, 658] width 75 height 20
click at [414, 659] on div "[PERSON_NAME]" at bounding box center [390, 658] width 75 height 20
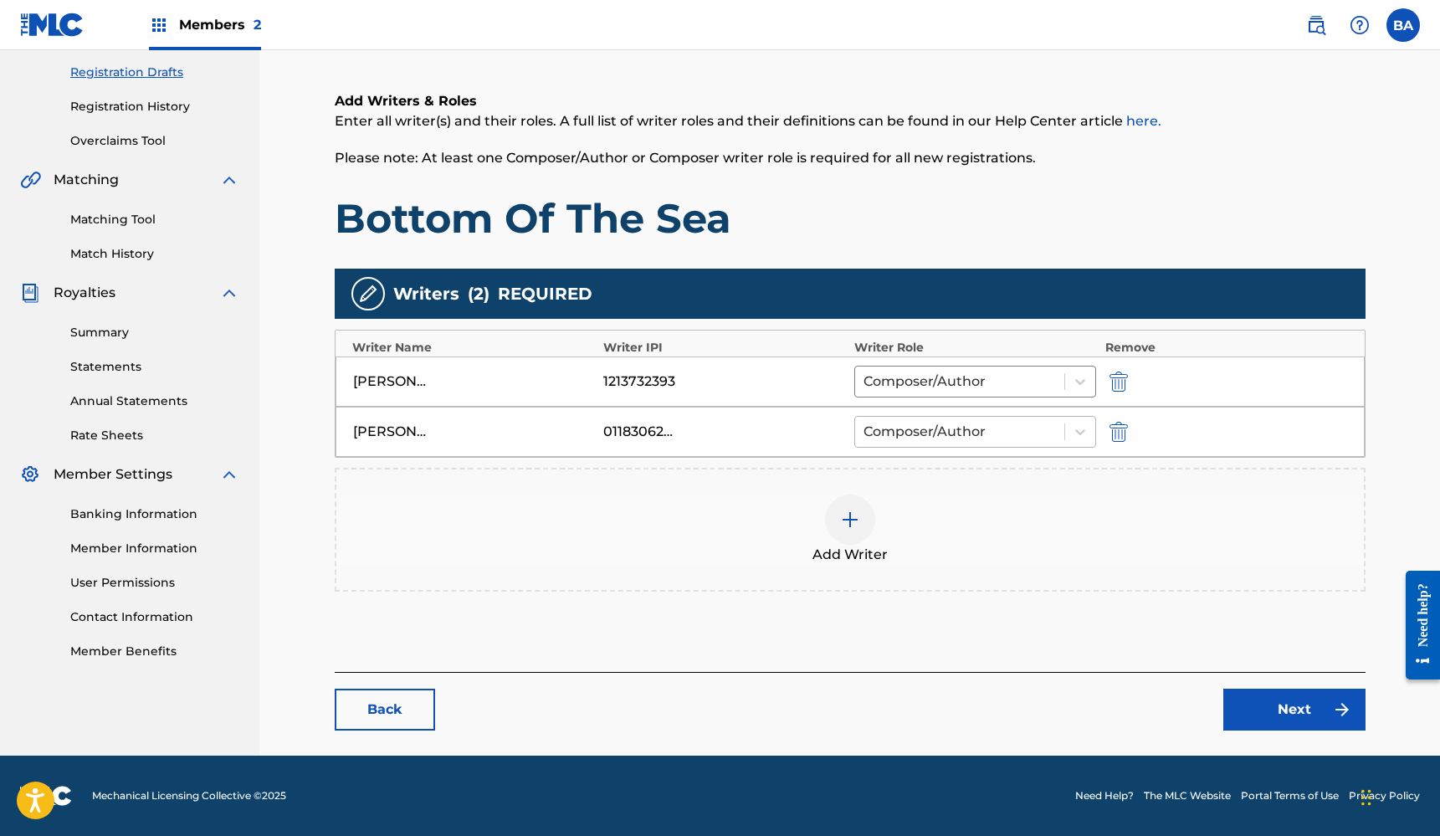
scroll to position [277, 0]
click at [1120, 379] on img "submit" at bounding box center [1118, 382] width 18 height 20
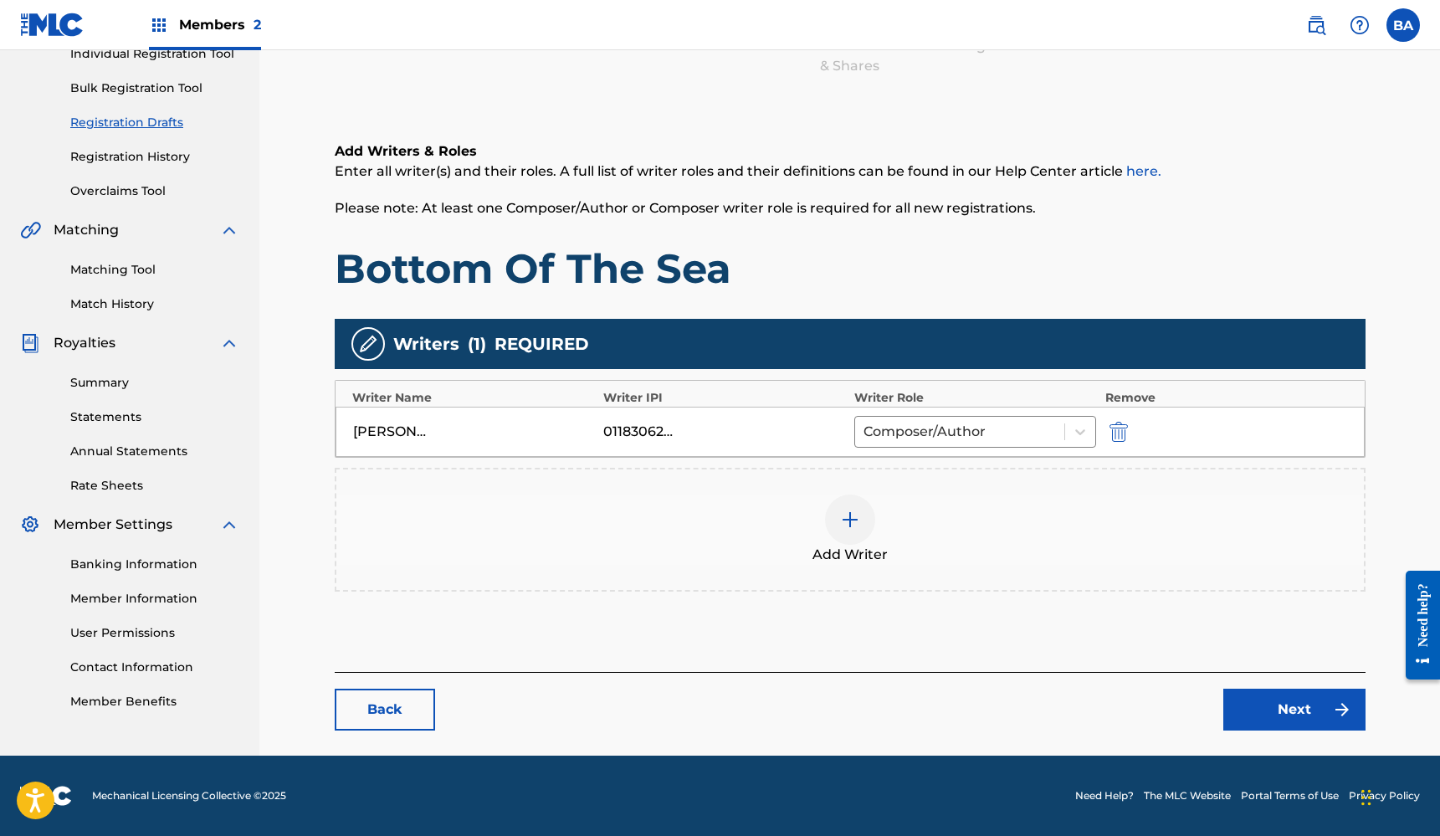
type input "[PERSON_NAME]"
type input "01183062375"
click at [855, 520] on img at bounding box center [850, 520] width 20 height 20
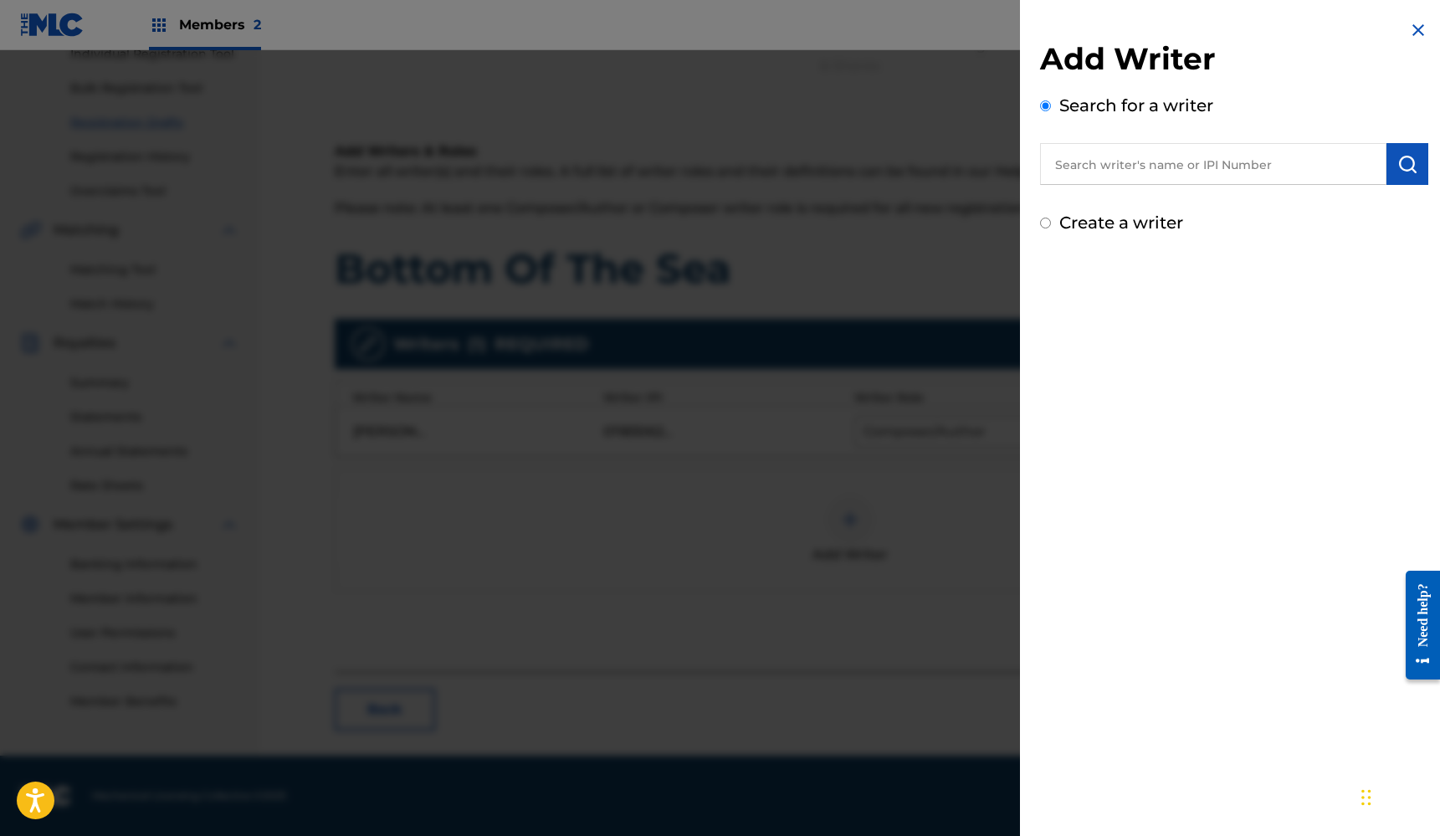
click at [1164, 167] on input "text" at bounding box center [1213, 164] width 346 height 42
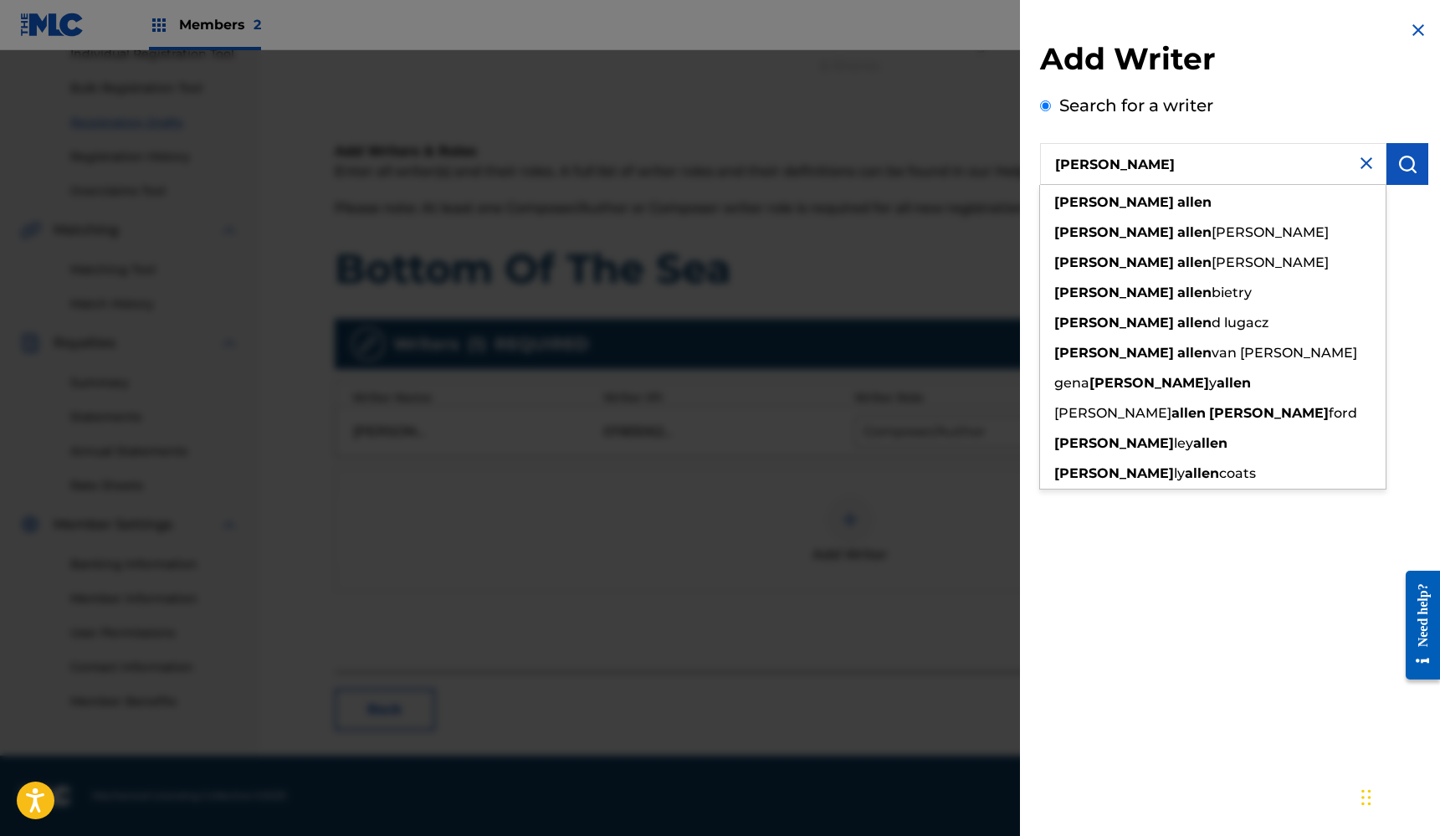
type input "[PERSON_NAME]"
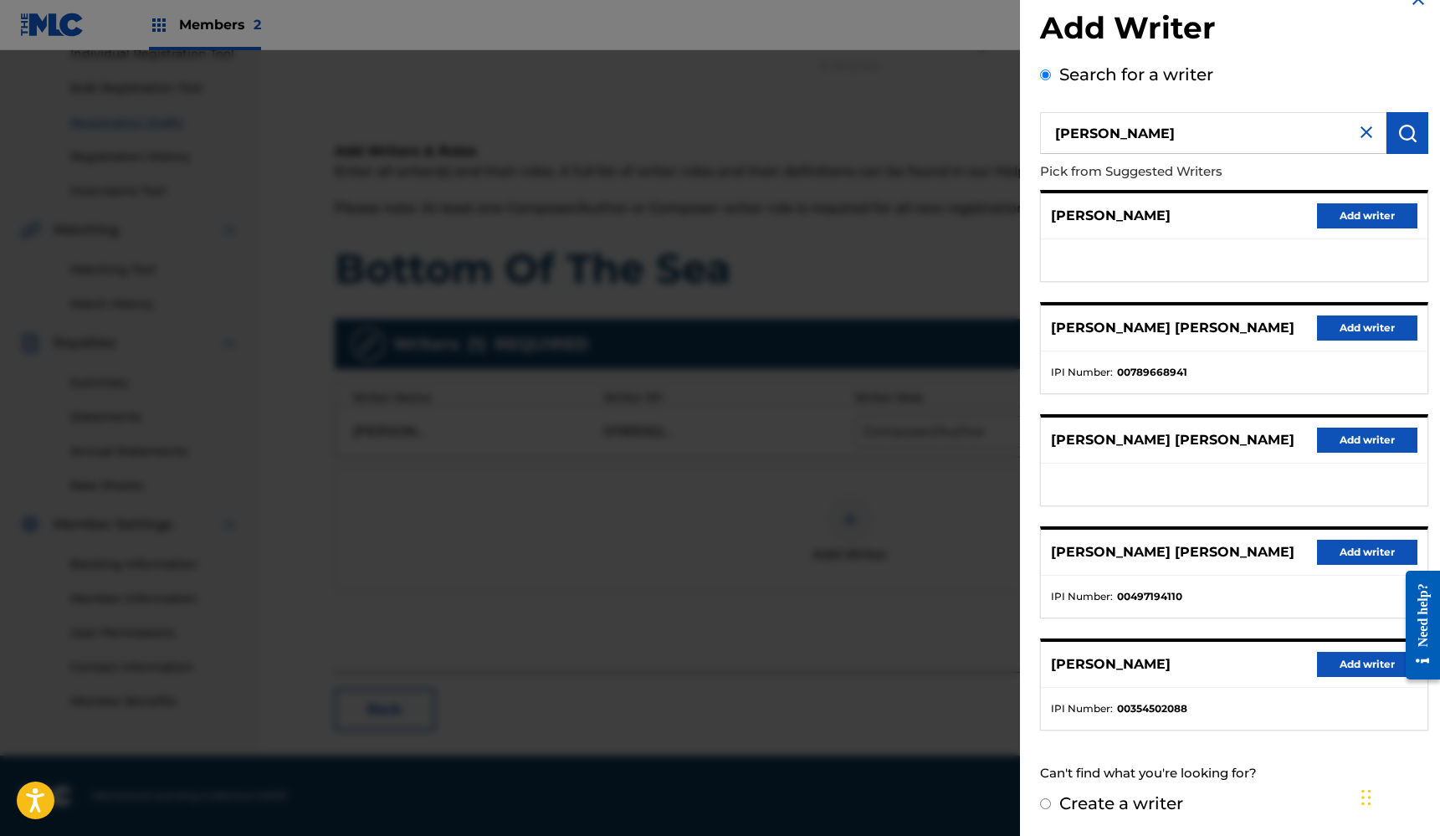
scroll to position [30, 0]
click at [1117, 804] on label "Create a writer" at bounding box center [1121, 804] width 124 height 20
radio input "true"
click at [1051, 804] on input "Create a writer" at bounding box center [1045, 804] width 11 height 11
radio input "false"
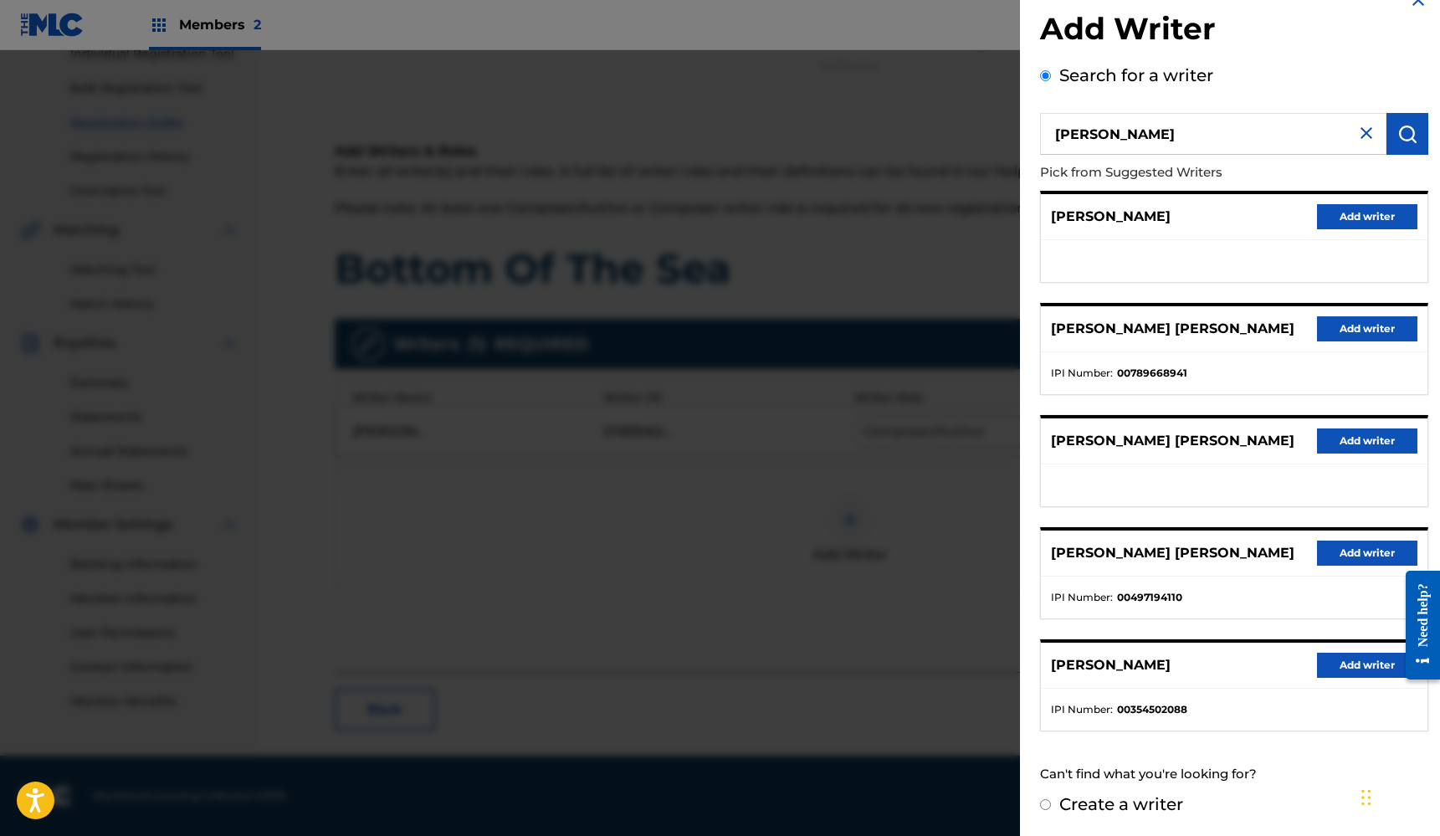
radio input "true"
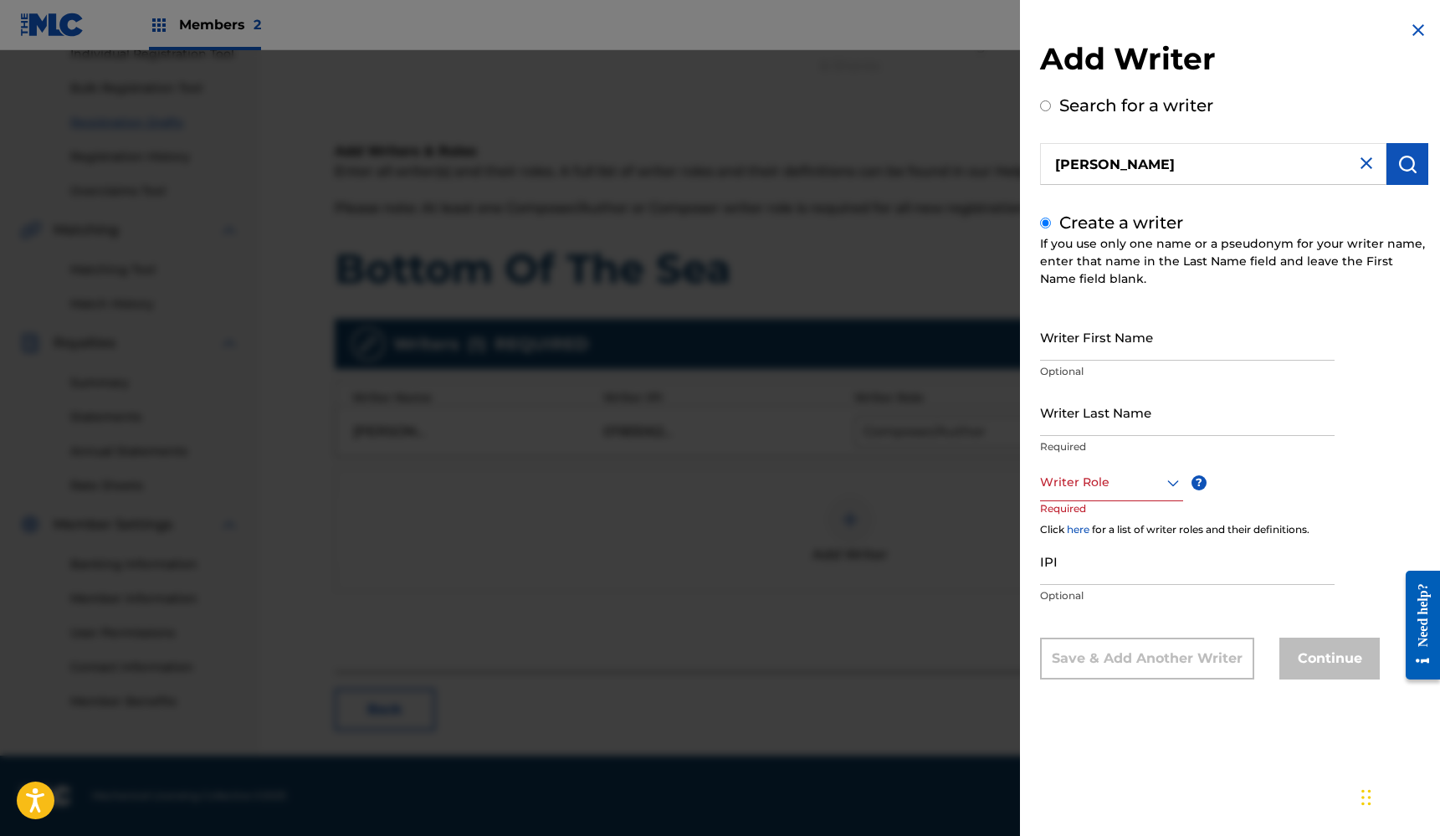
click at [1103, 349] on input "Writer First Name" at bounding box center [1187, 337] width 295 height 48
type input "[PERSON_NAME]"
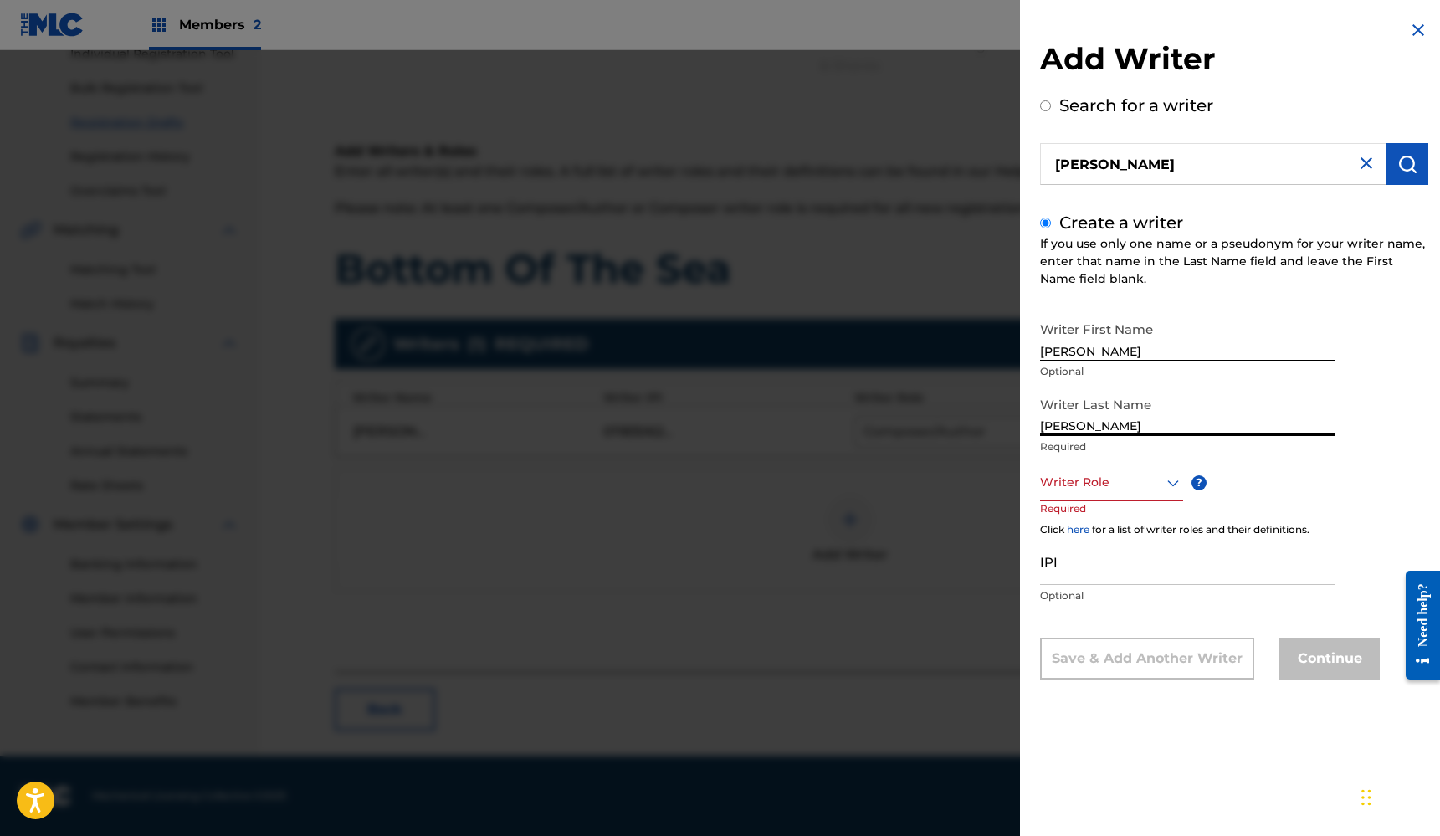
type input "[PERSON_NAME]"
click at [1154, 481] on div at bounding box center [1111, 482] width 143 height 21
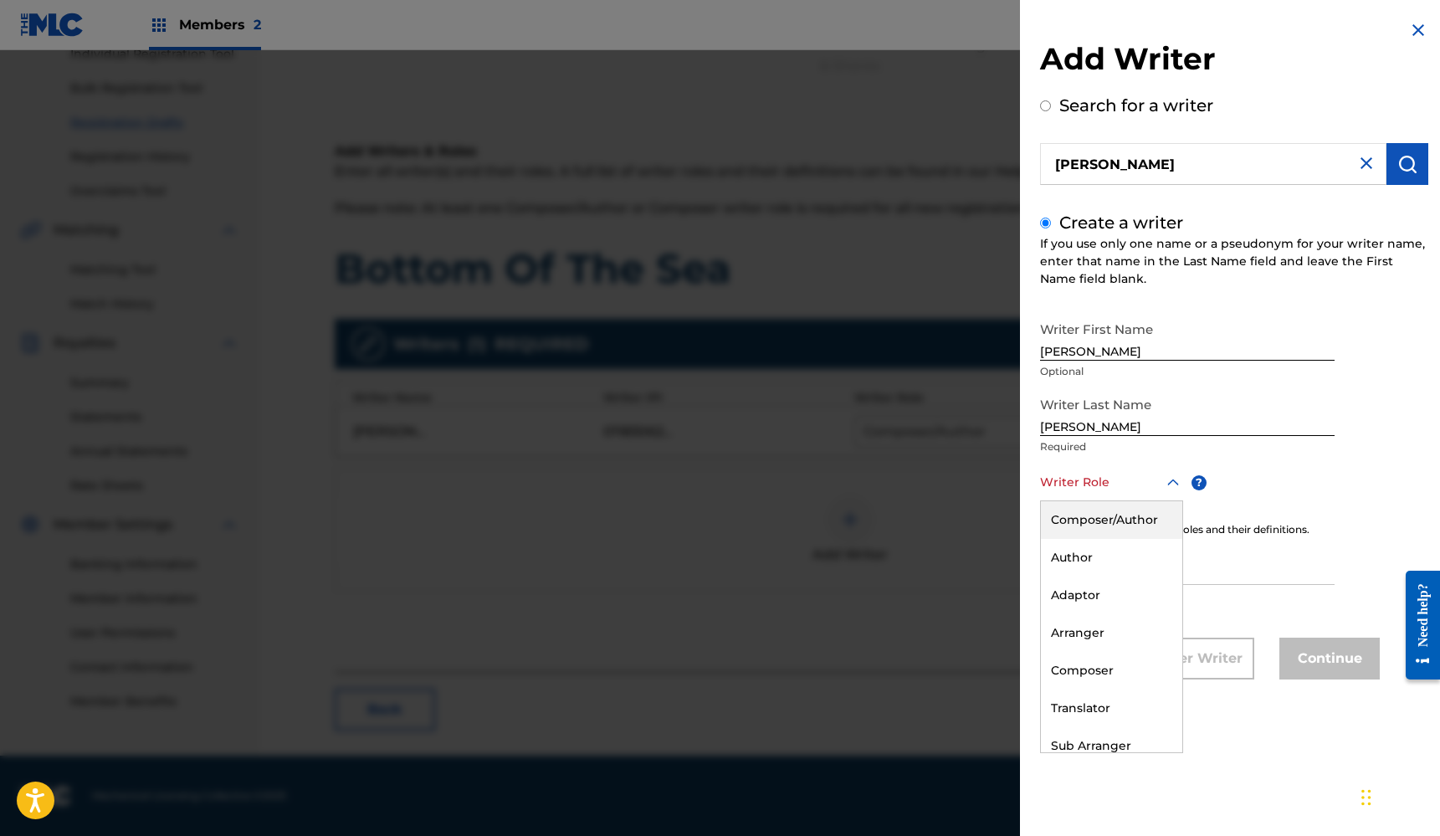
click at [1145, 516] on div "Composer/Author" at bounding box center [1111, 520] width 141 height 38
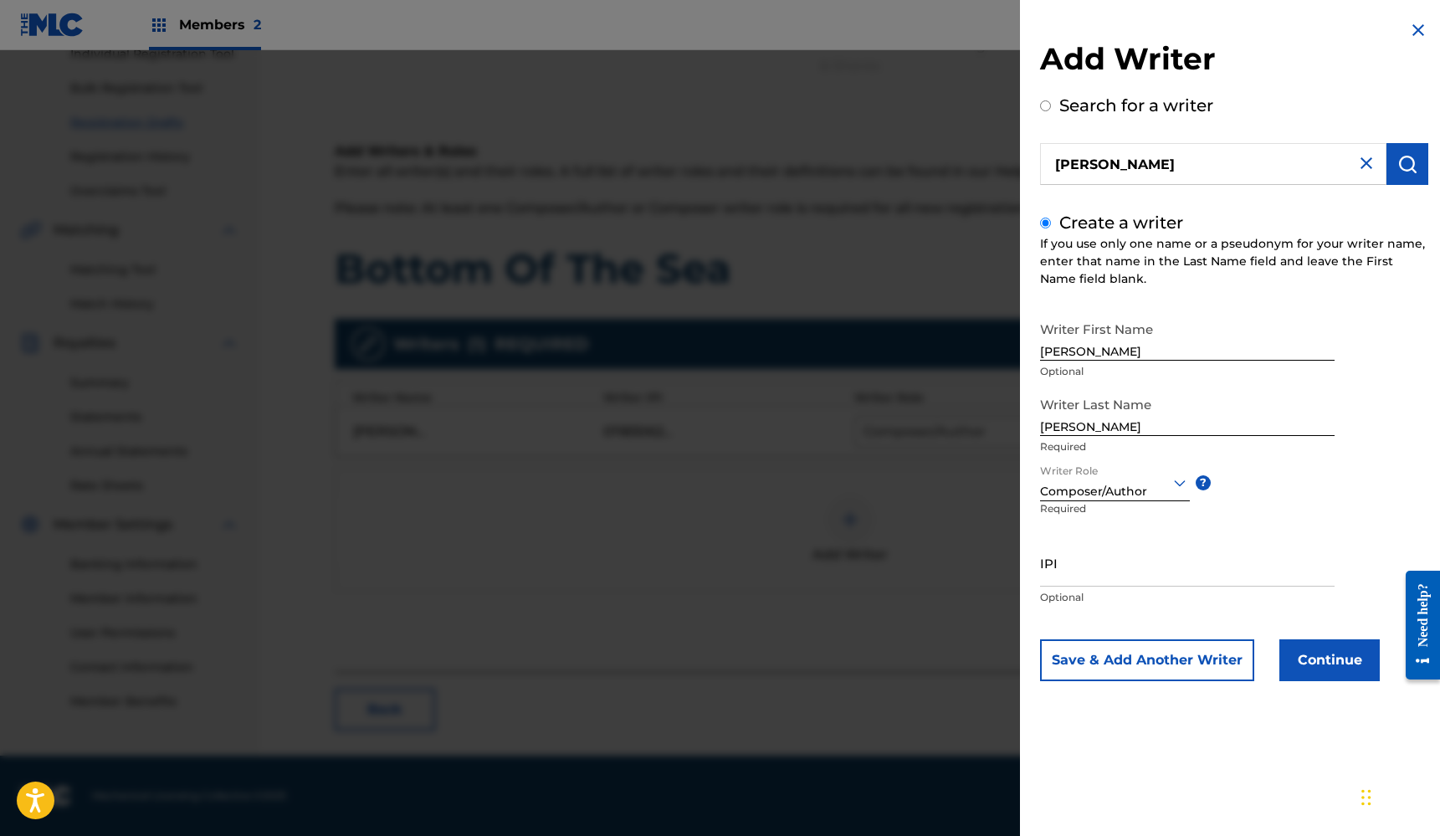
click at [1123, 578] on input "IPI" at bounding box center [1187, 563] width 295 height 48
paste input "01183062375"
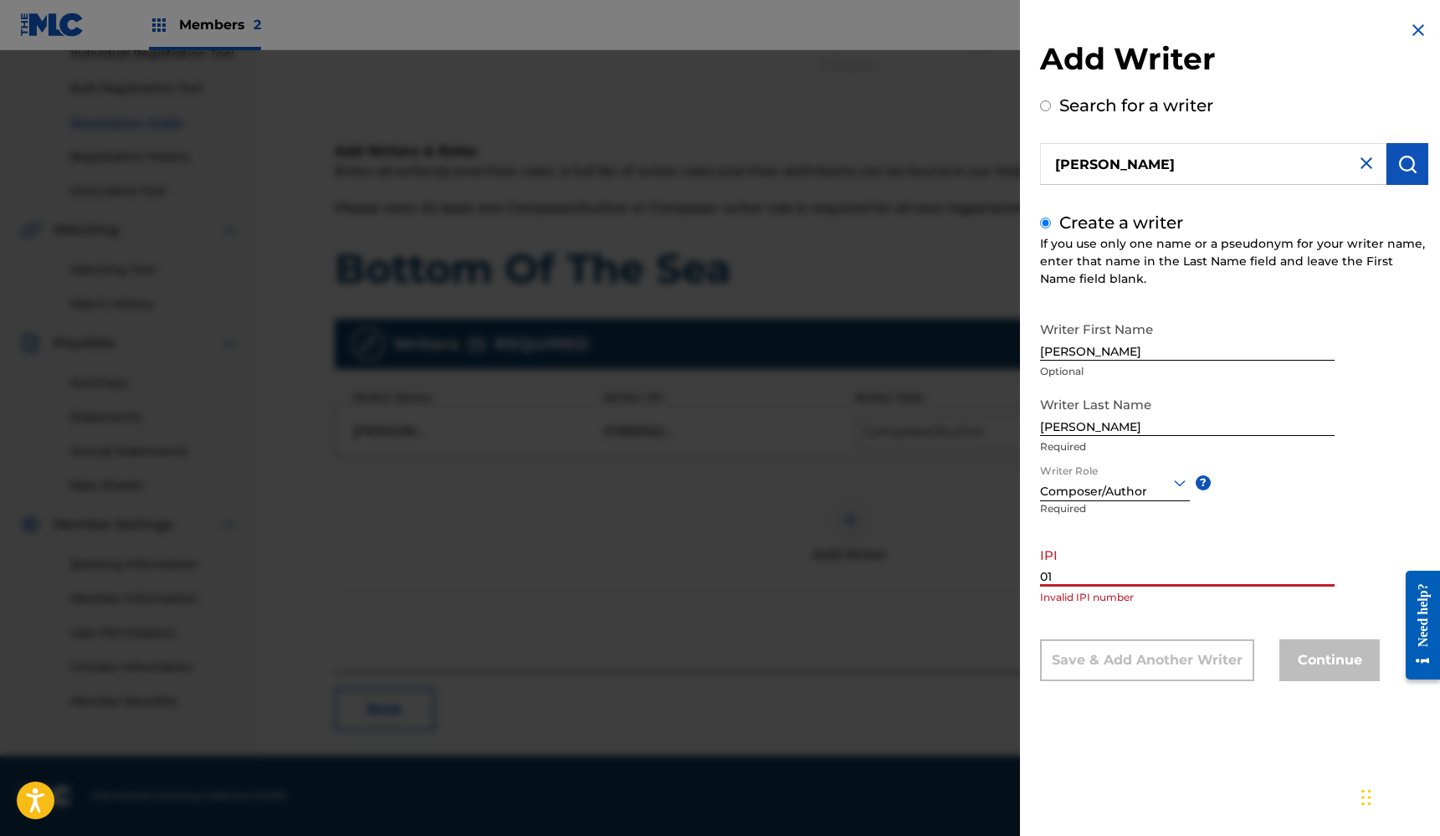
type input "0"
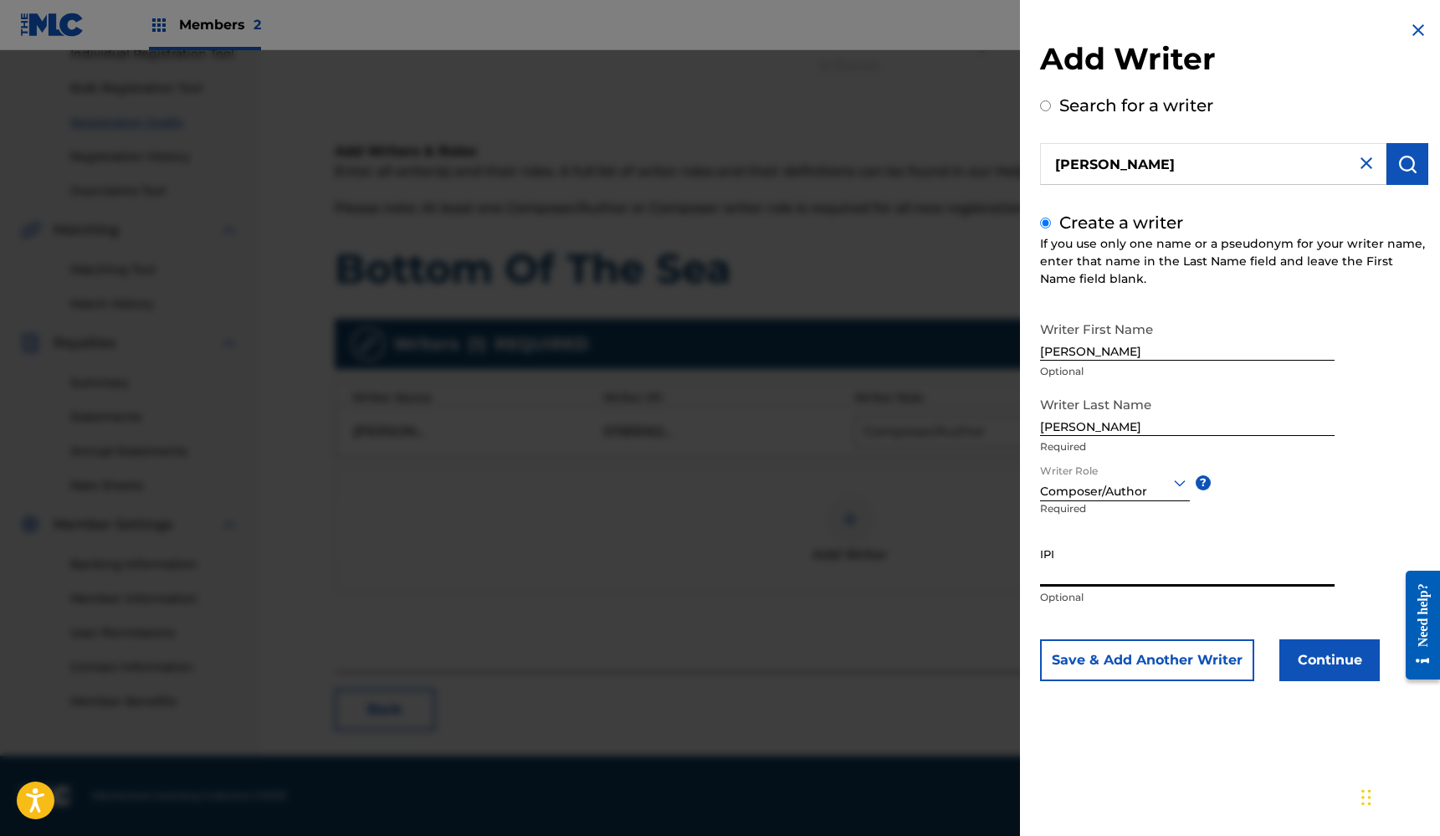
paste input "1213732393"
type input "1213732393"
click at [1324, 666] on button "Continue" at bounding box center [1329, 660] width 100 height 42
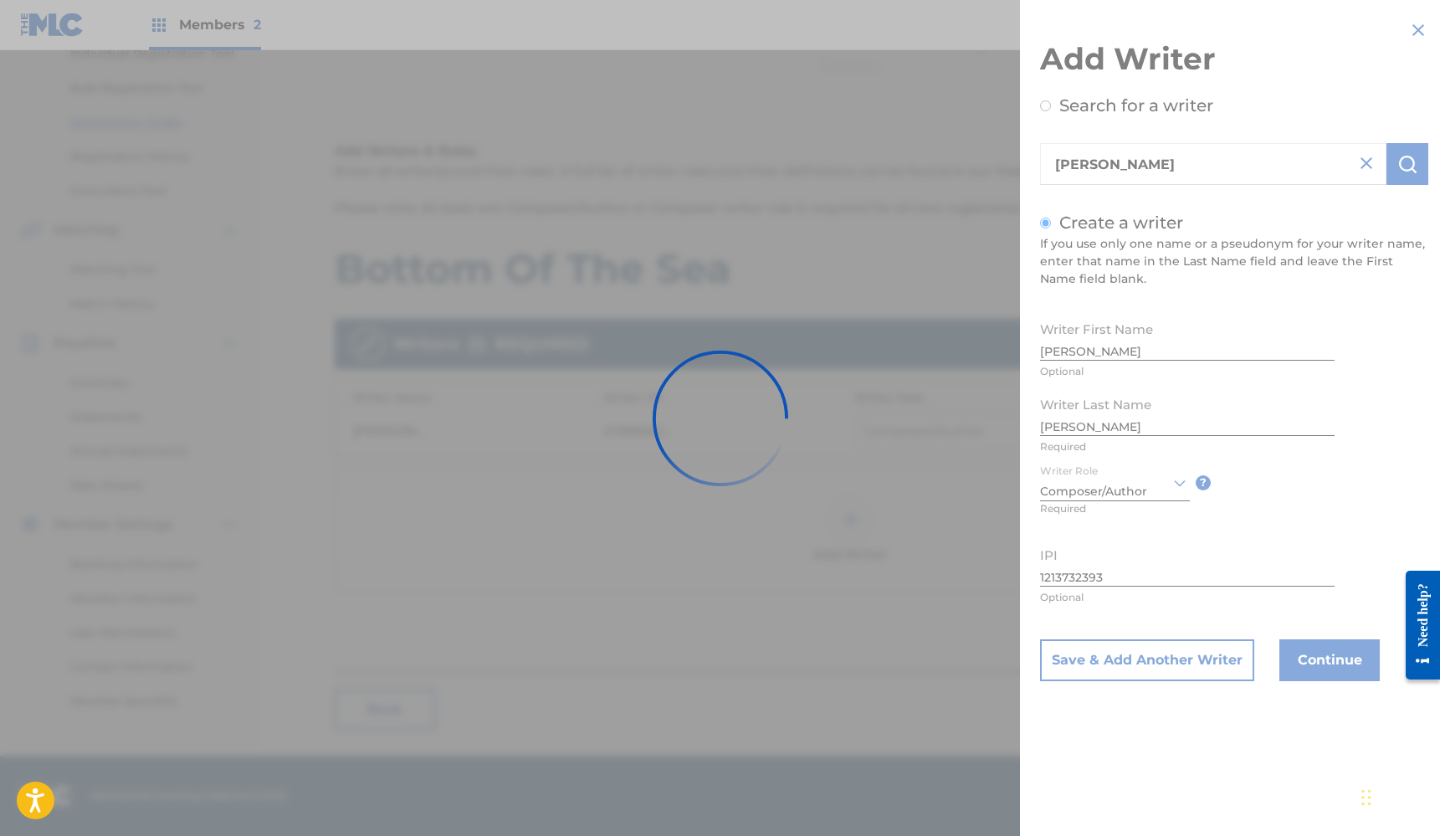
scroll to position [225, 0]
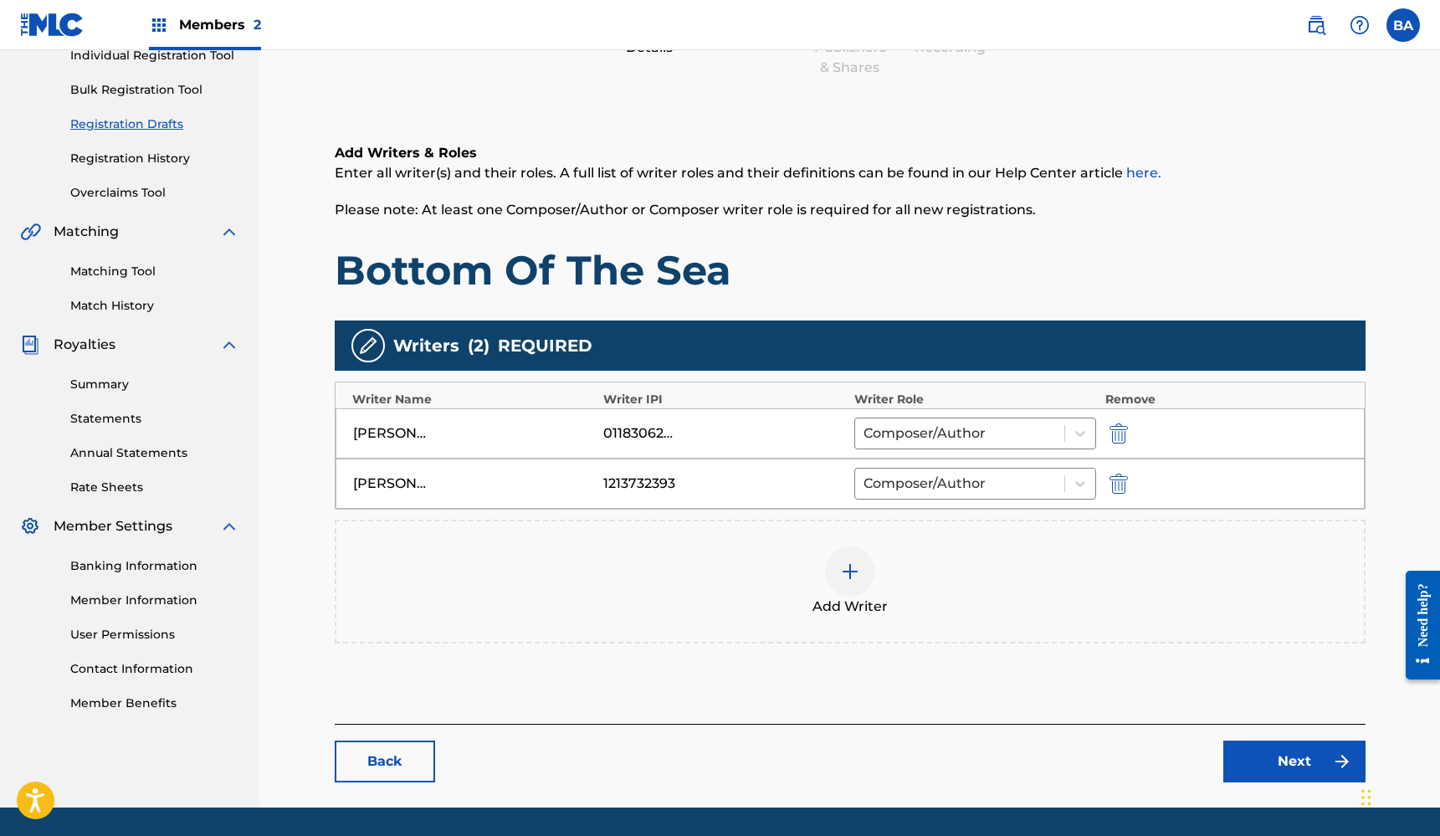
click at [1308, 753] on link "Next" at bounding box center [1294, 761] width 142 height 42
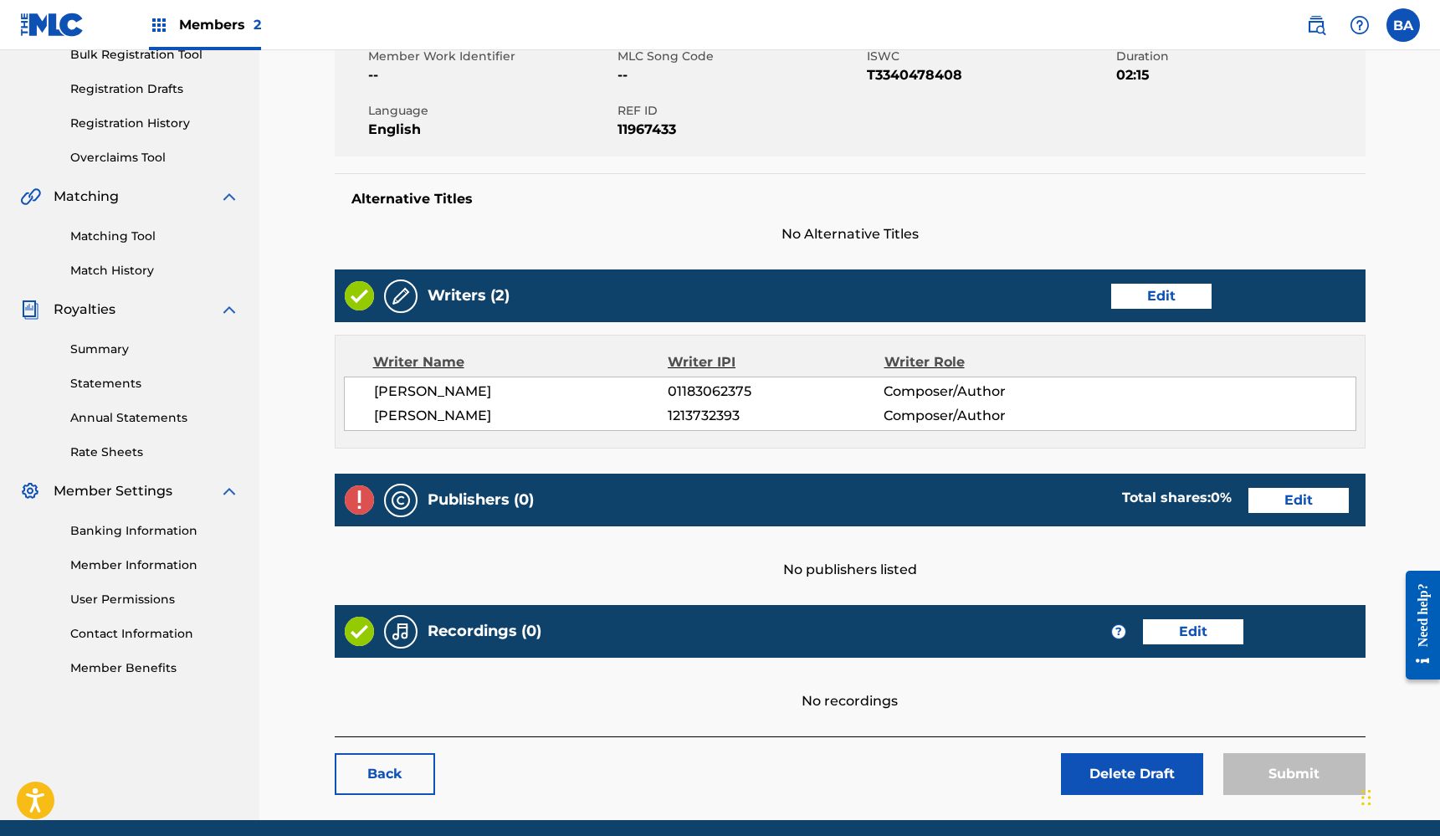
scroll to position [261, 0]
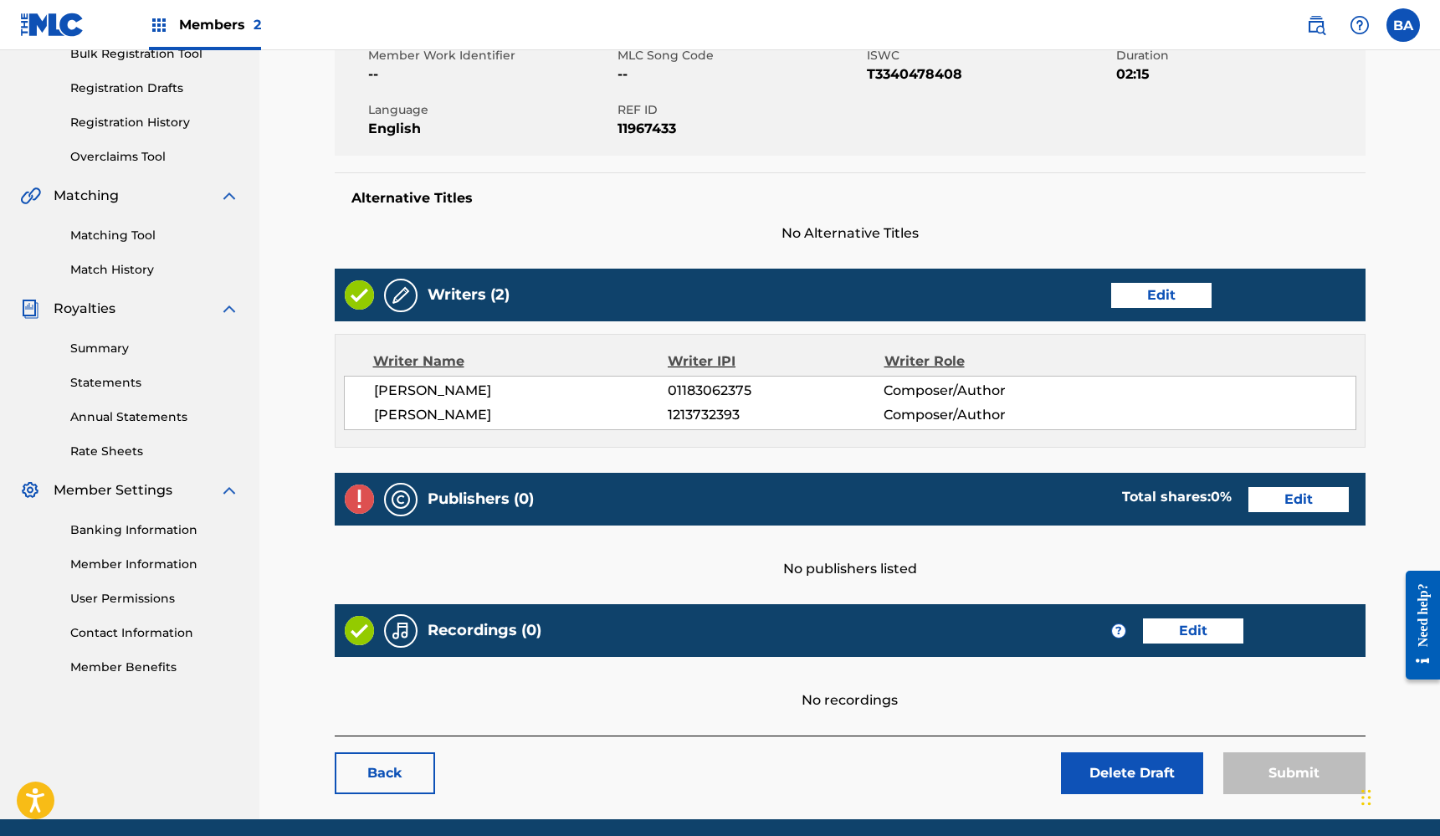
click at [1302, 501] on link "Edit" at bounding box center [1298, 499] width 100 height 25
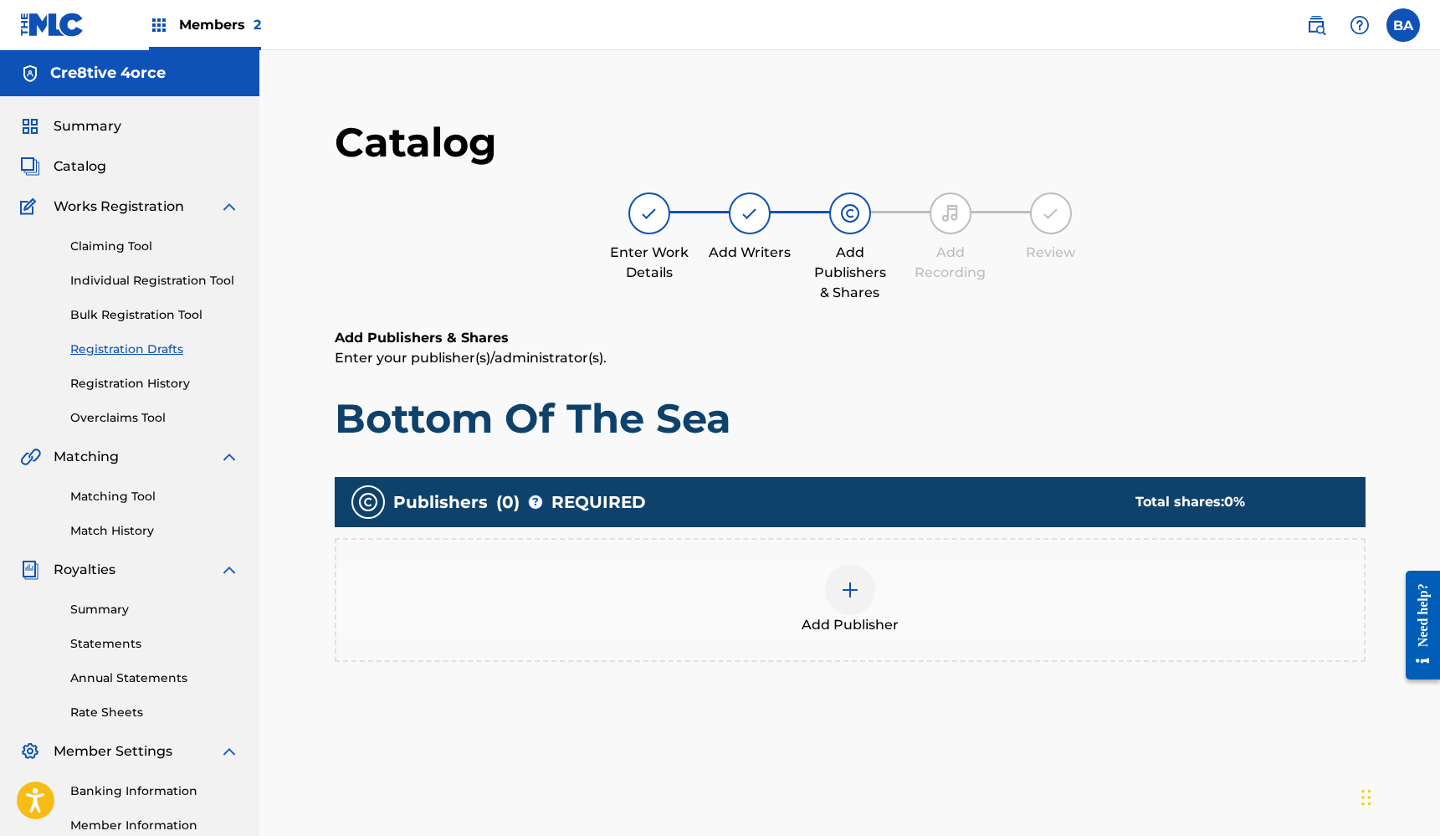
click at [843, 588] on img at bounding box center [850, 590] width 20 height 20
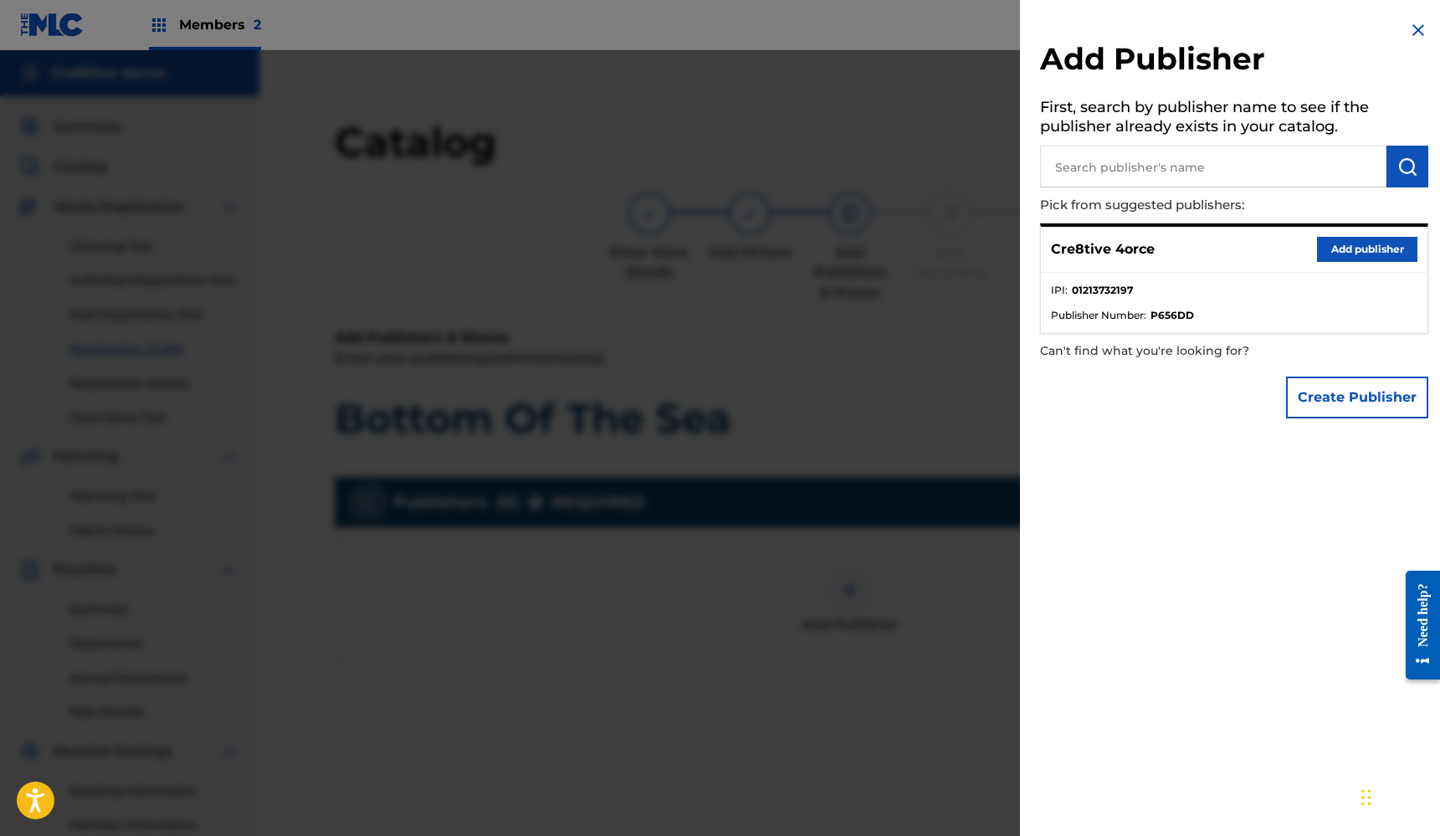
click at [1353, 244] on button "Add publisher" at bounding box center [1367, 249] width 100 height 25
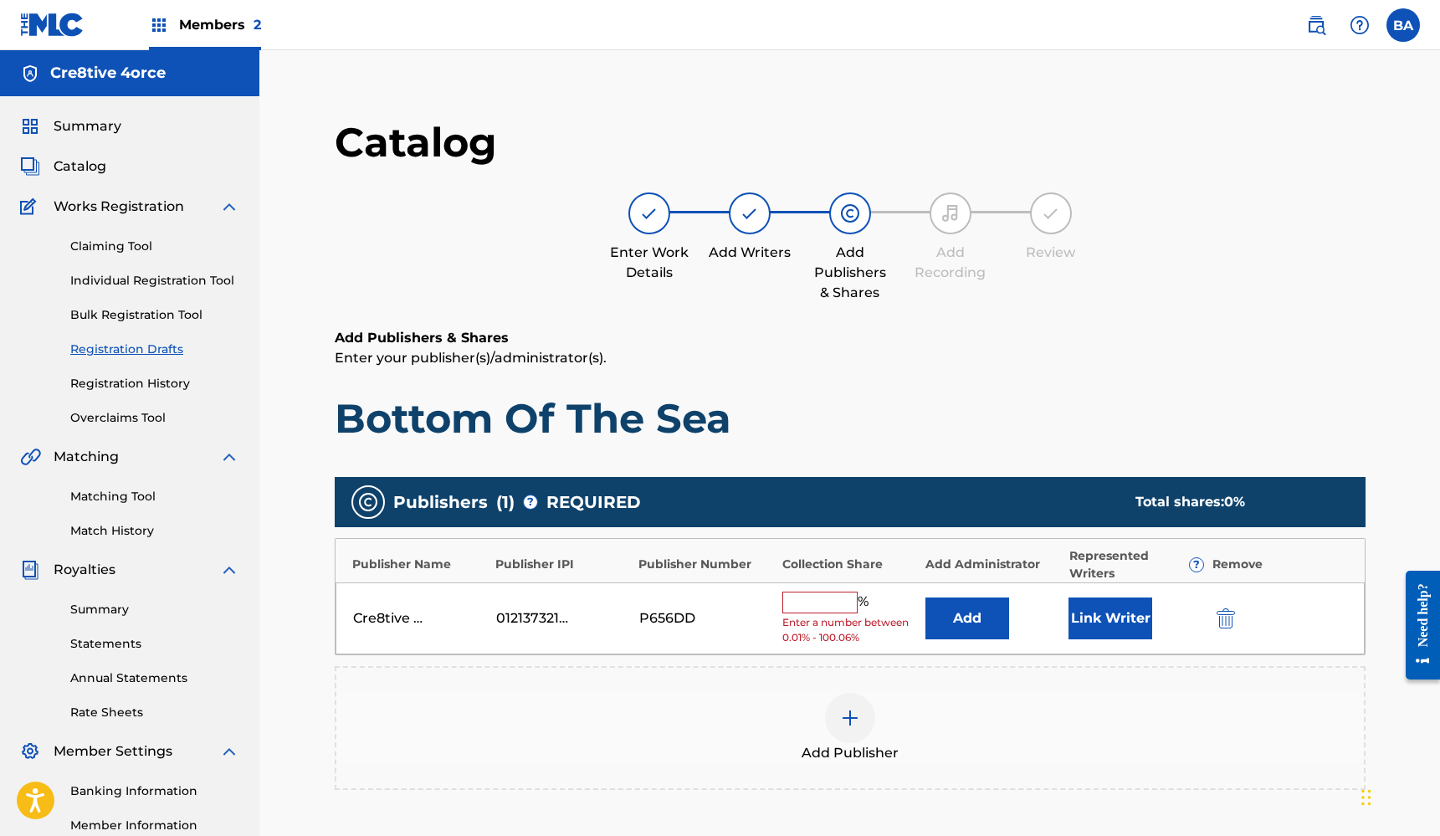
click at [830, 600] on input "text" at bounding box center [819, 603] width 75 height 22
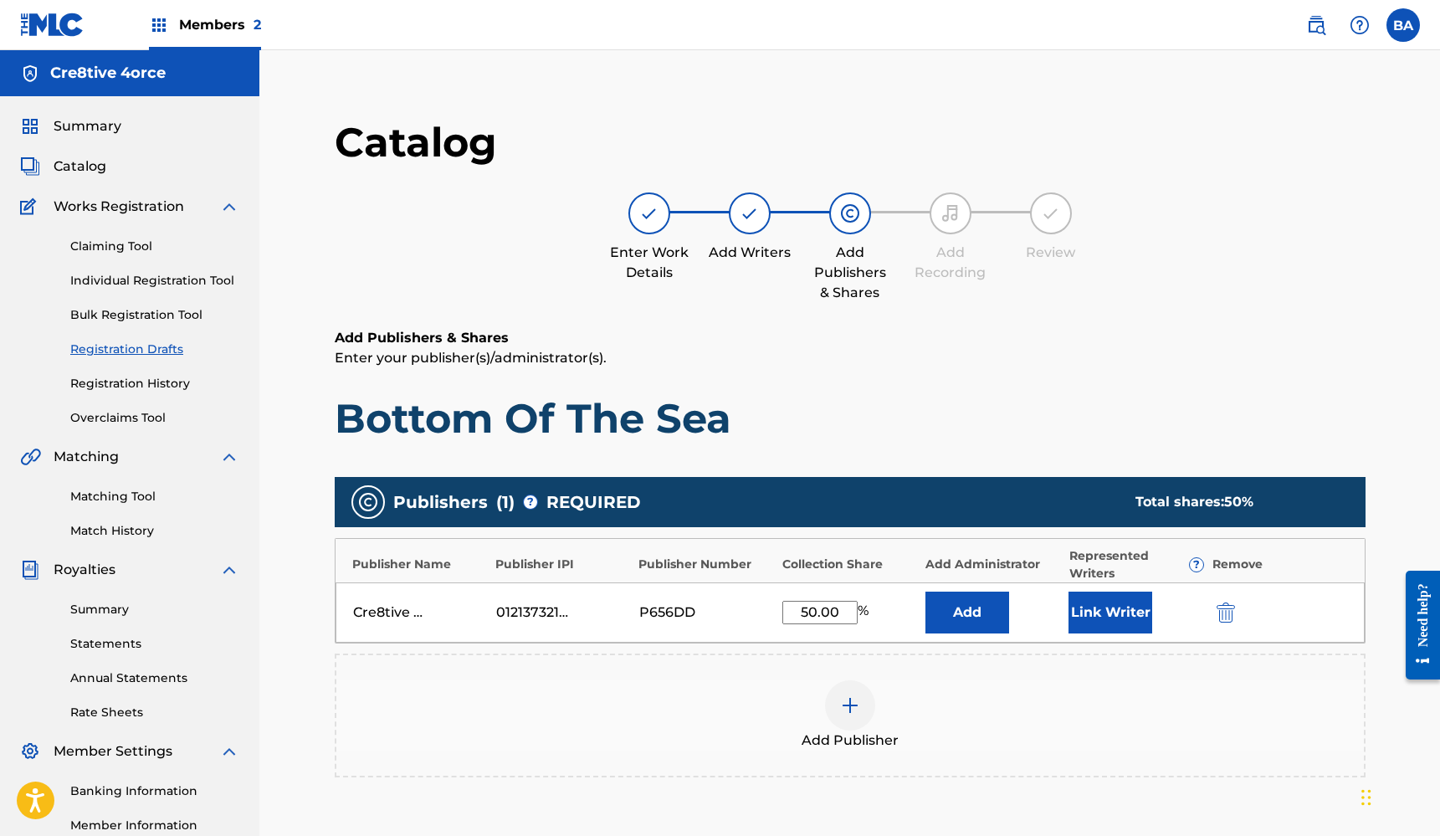
type input "50.00"
click at [1125, 611] on button "Link Writer" at bounding box center [1110, 613] width 84 height 42
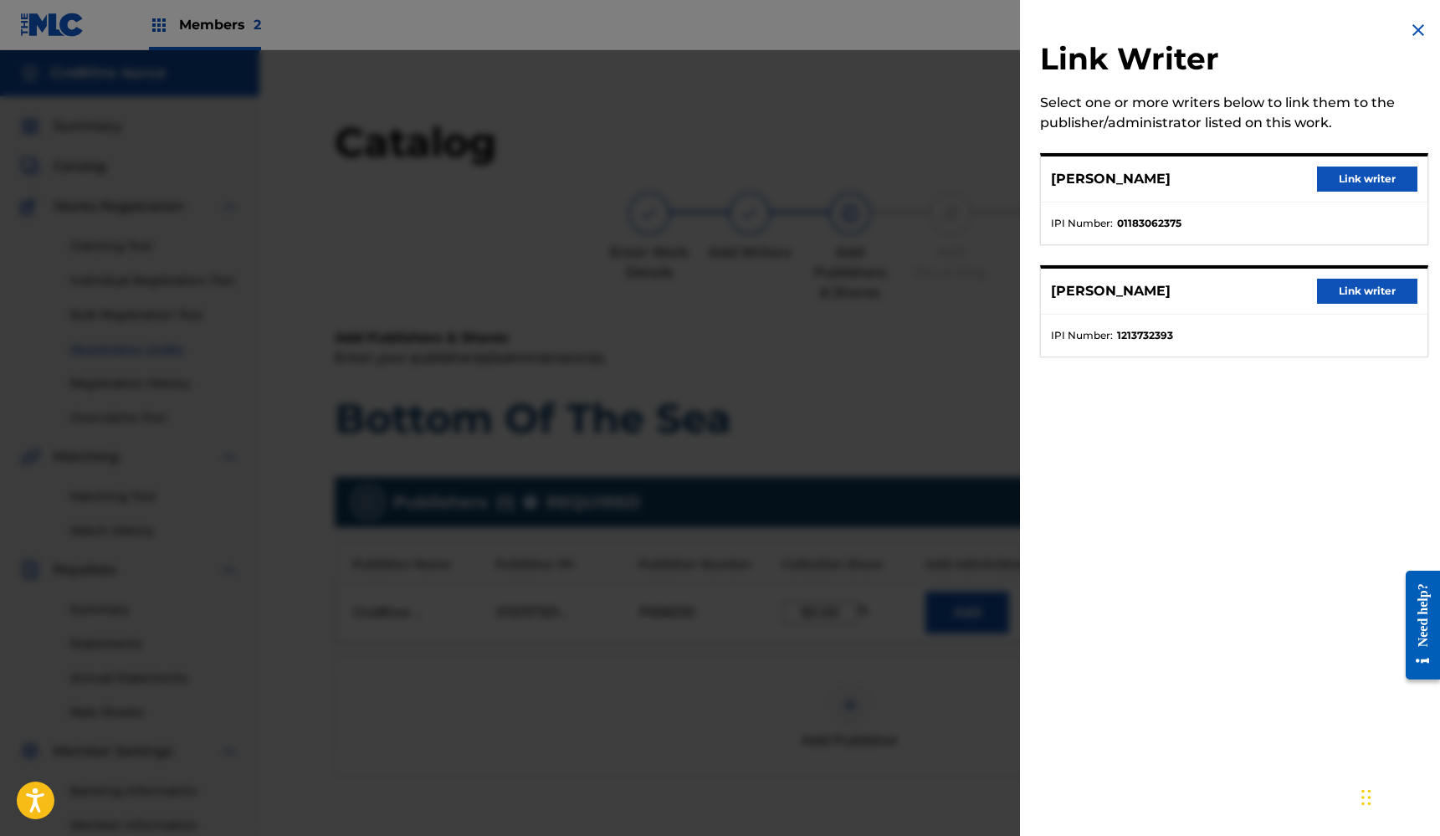
click at [1373, 290] on button "Link writer" at bounding box center [1367, 291] width 100 height 25
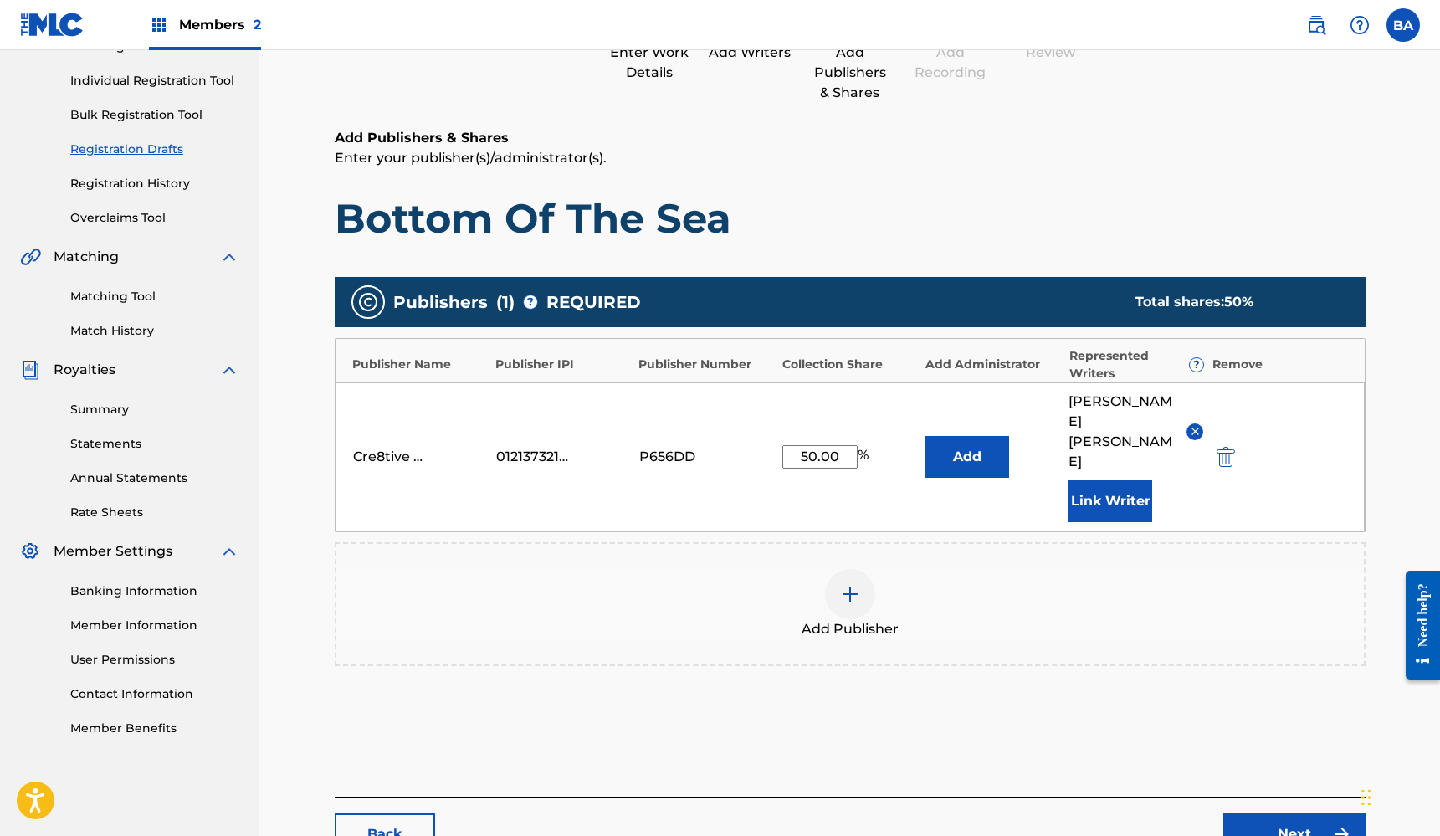
scroll to position [201, 0]
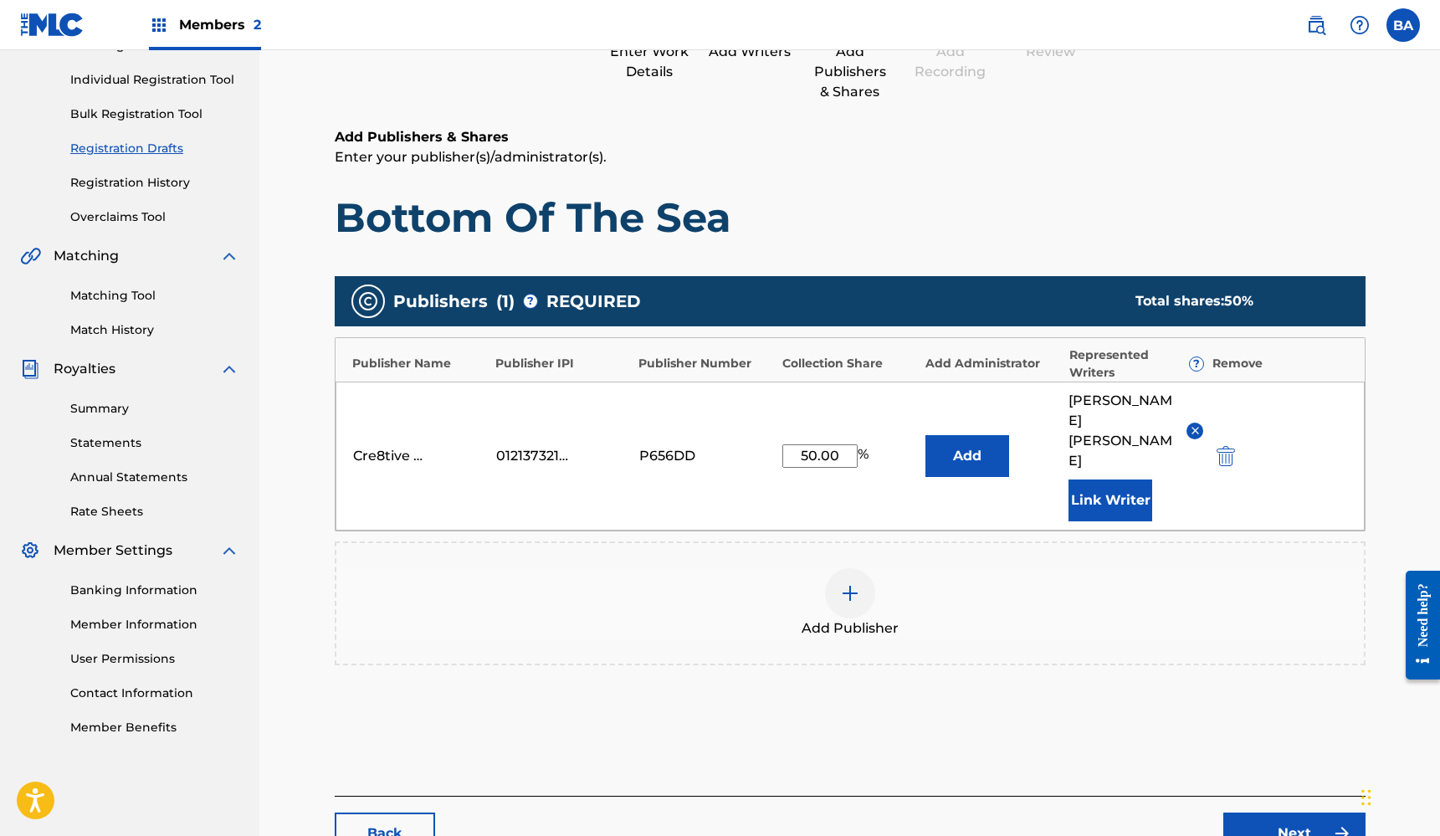
click at [971, 435] on button "Add" at bounding box center [967, 456] width 84 height 42
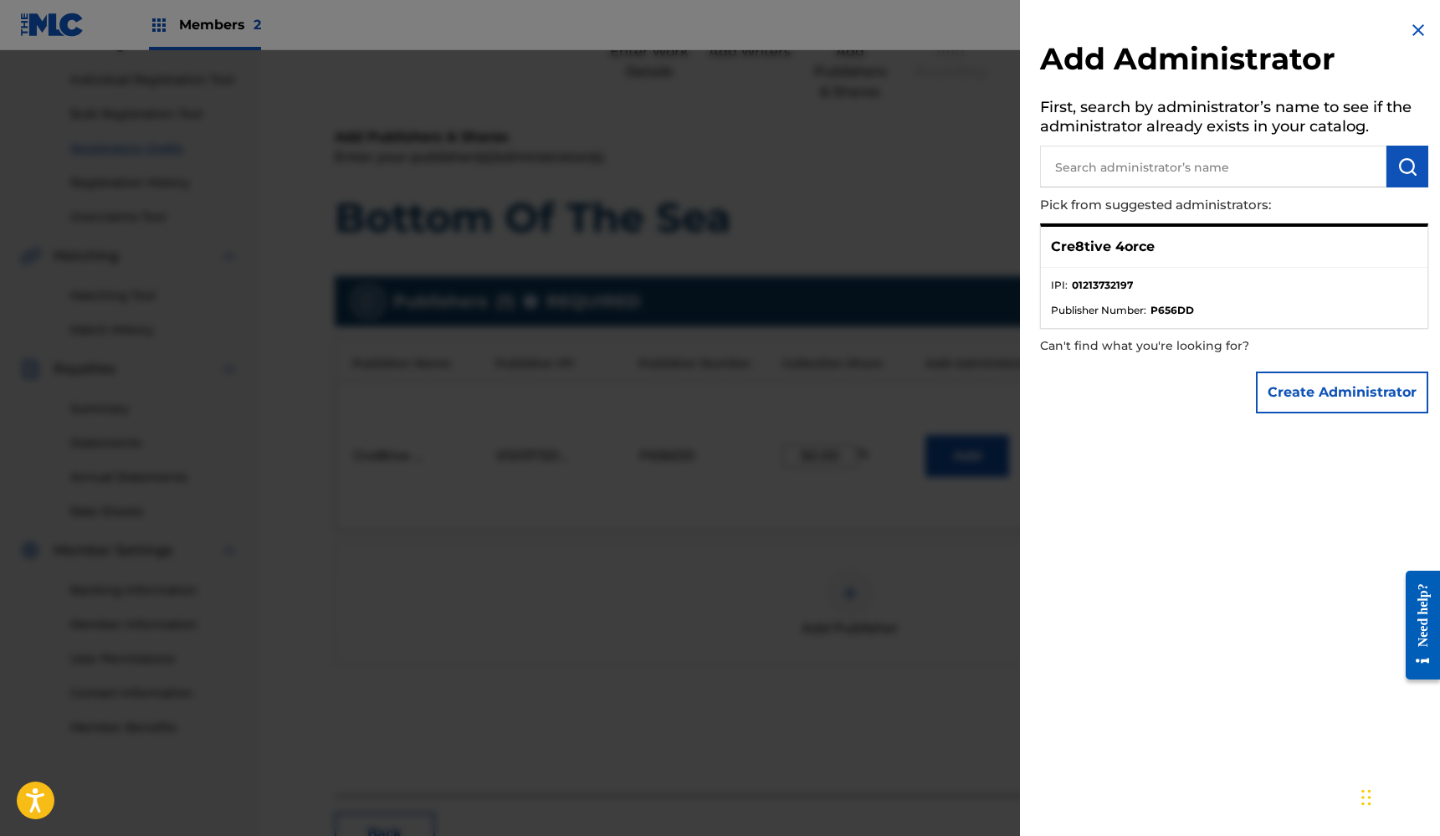
click at [1117, 243] on p "Cre8tive 4orce" at bounding box center [1103, 247] width 104 height 20
click at [1415, 32] on img at bounding box center [1418, 30] width 20 height 20
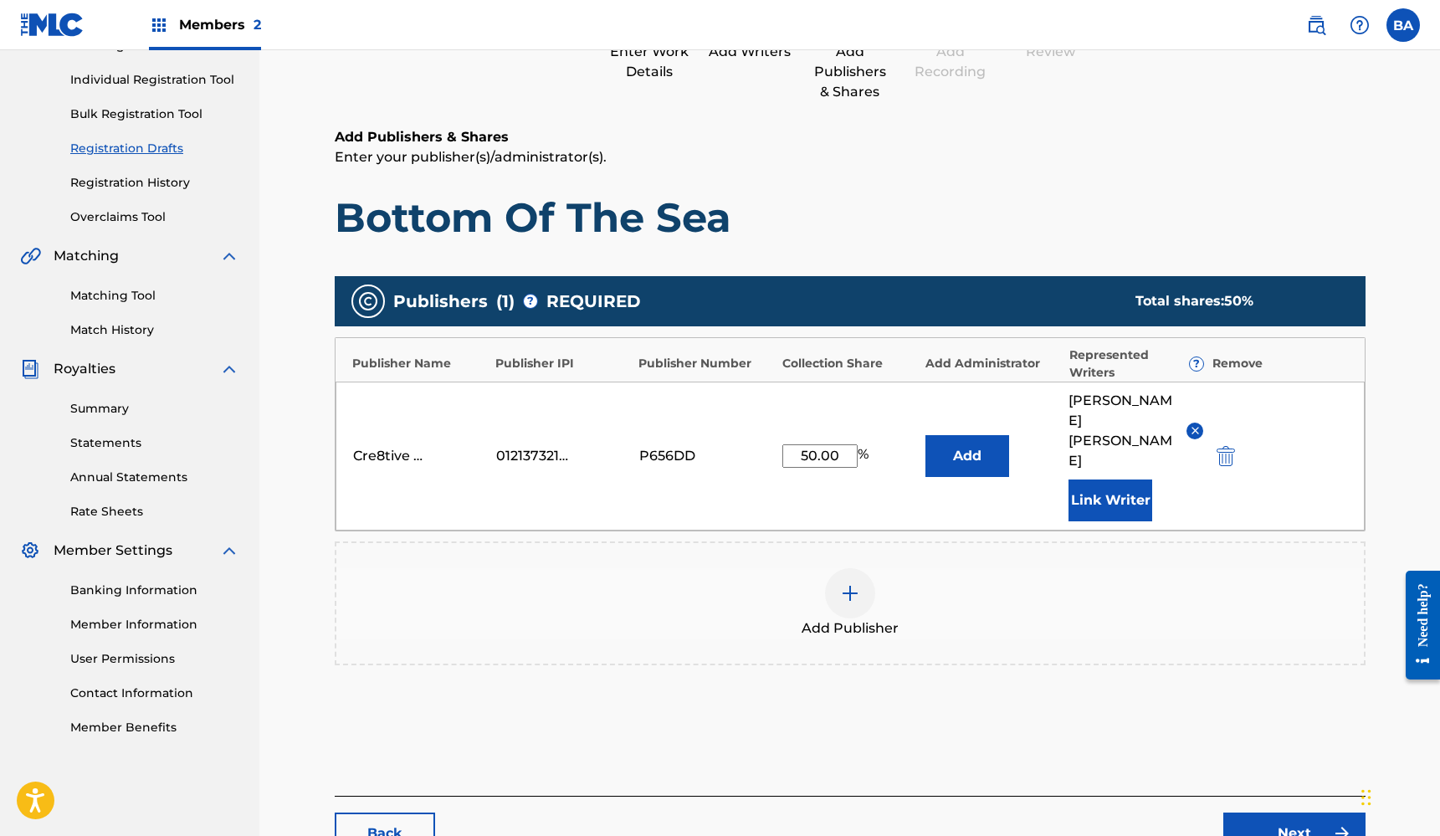
click at [851, 583] on img at bounding box center [850, 593] width 20 height 20
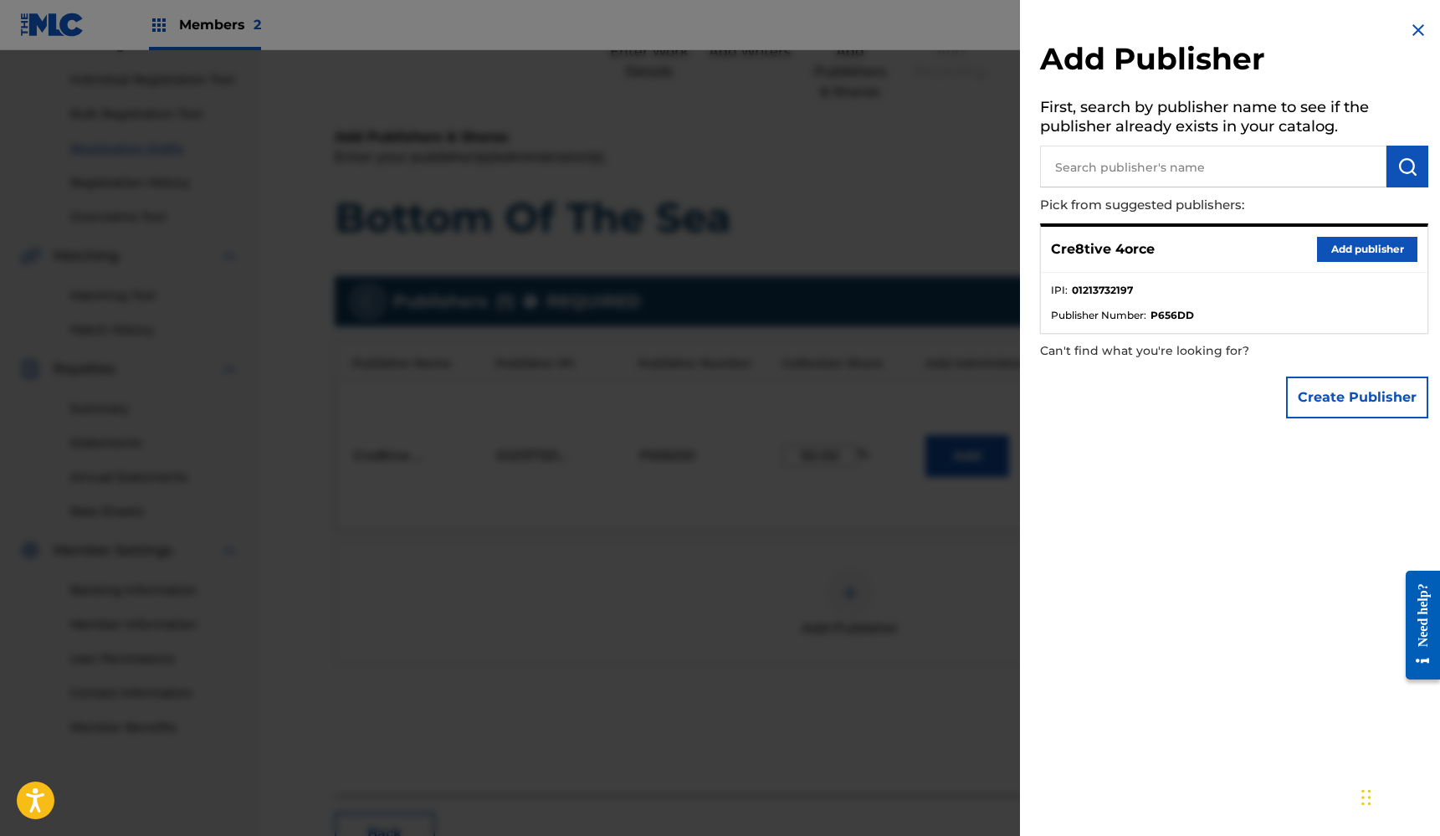
click at [1109, 161] on input "text" at bounding box center [1213, 167] width 346 height 42
type input "[PERSON_NAME] Music"
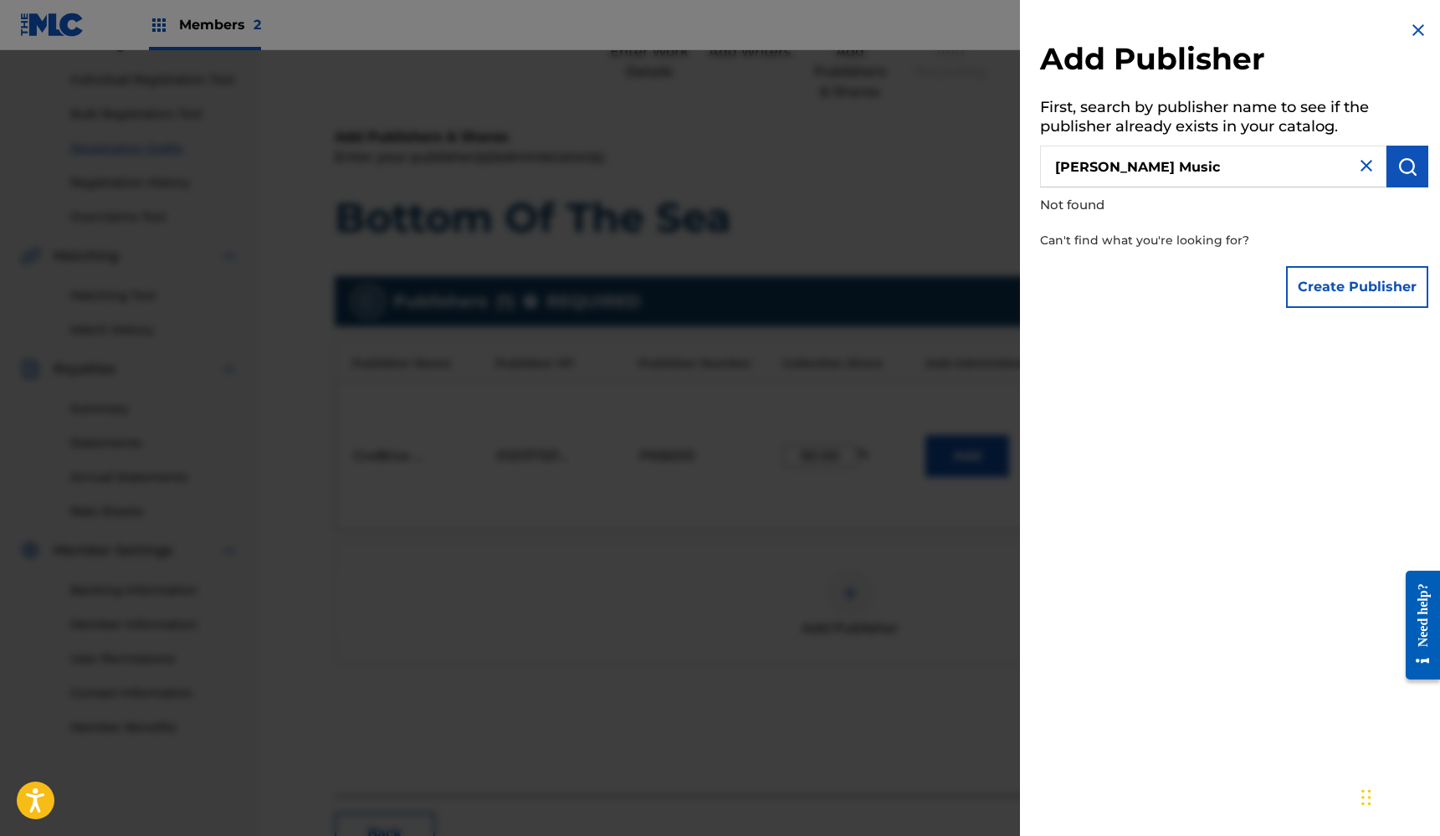
click at [1335, 288] on button "Create Publisher" at bounding box center [1357, 287] width 142 height 42
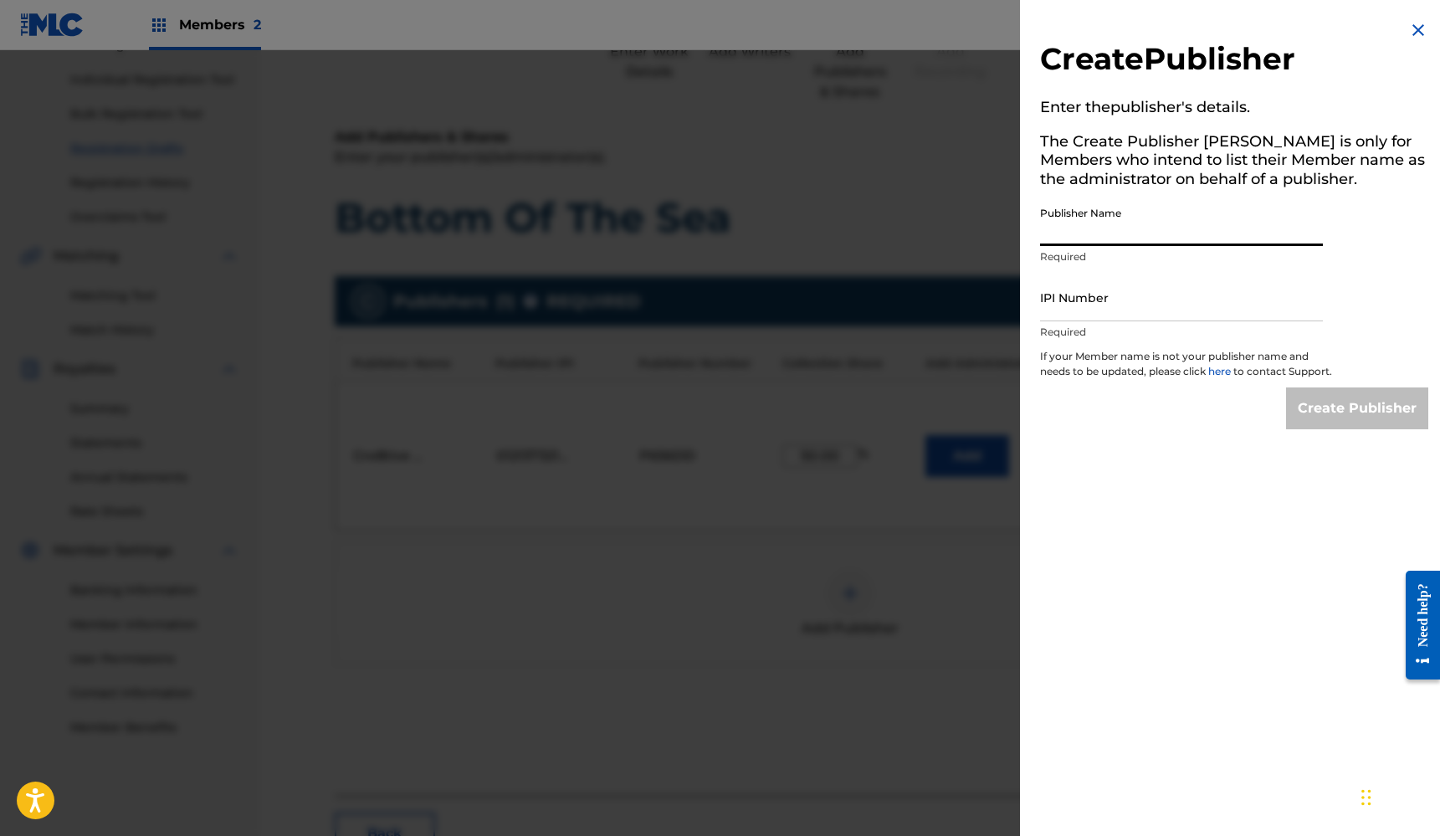
click at [1168, 230] on input "Publisher Name" at bounding box center [1181, 222] width 283 height 48
type input "[PERSON_NAME] Music"
click at [1103, 301] on input "IPI Number" at bounding box center [1181, 298] width 283 height 48
paste input "01216728067"
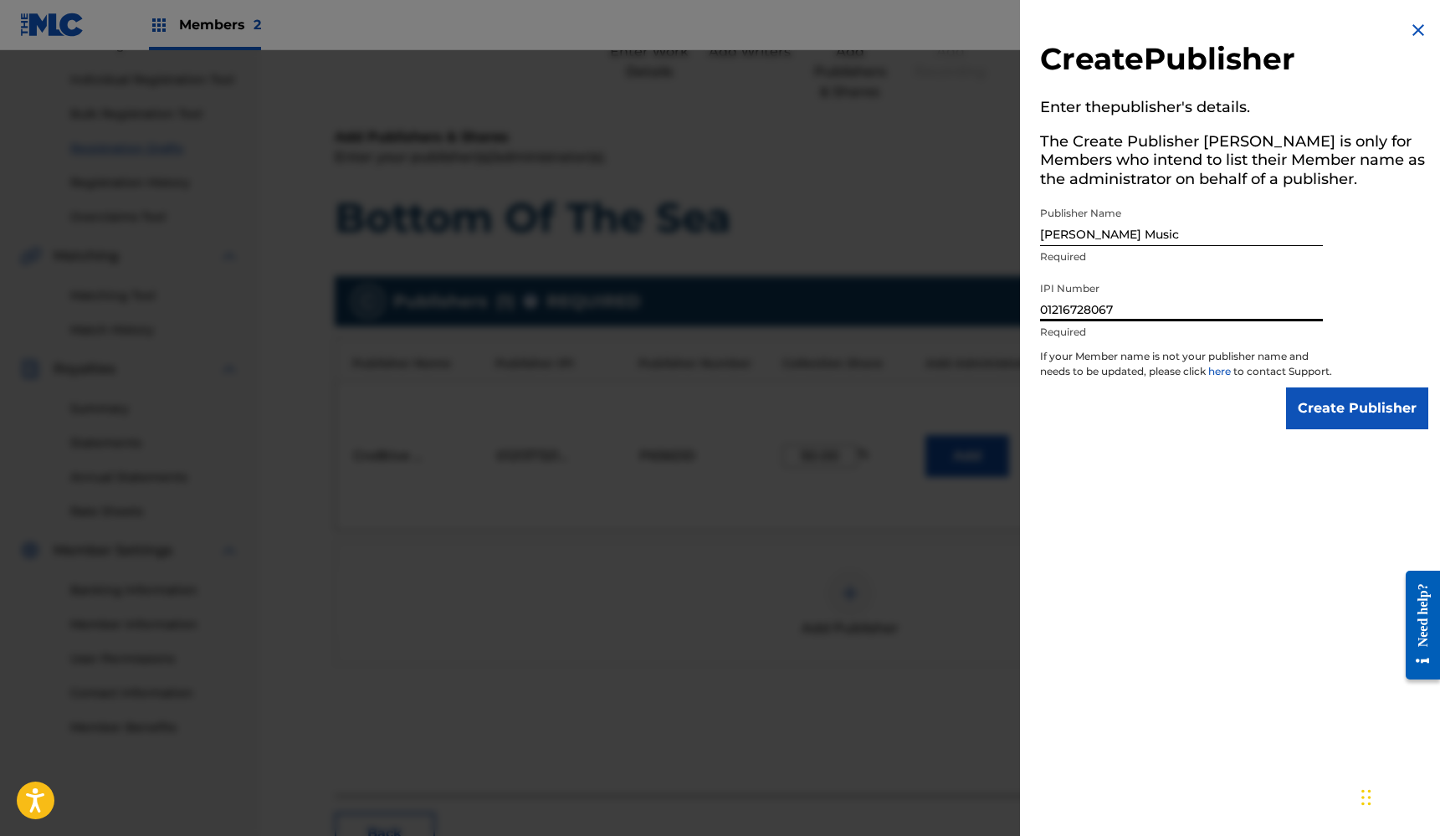
click at [1065, 306] on input "01216728067" at bounding box center [1181, 298] width 283 height 48
type input "01216728067"
click at [1412, 25] on img at bounding box center [1418, 30] width 20 height 20
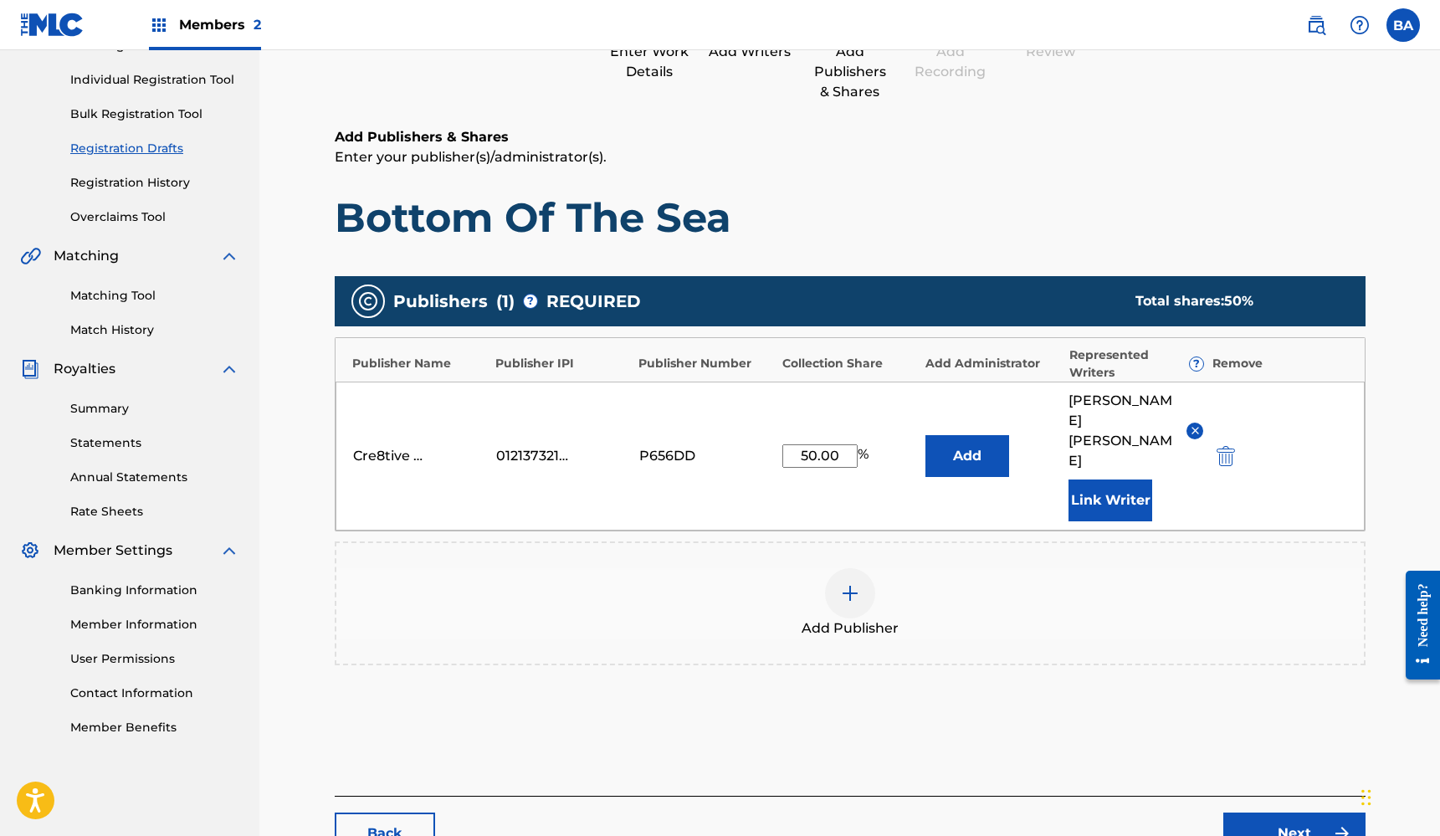
click at [1293, 812] on link "Next" at bounding box center [1294, 833] width 142 height 42
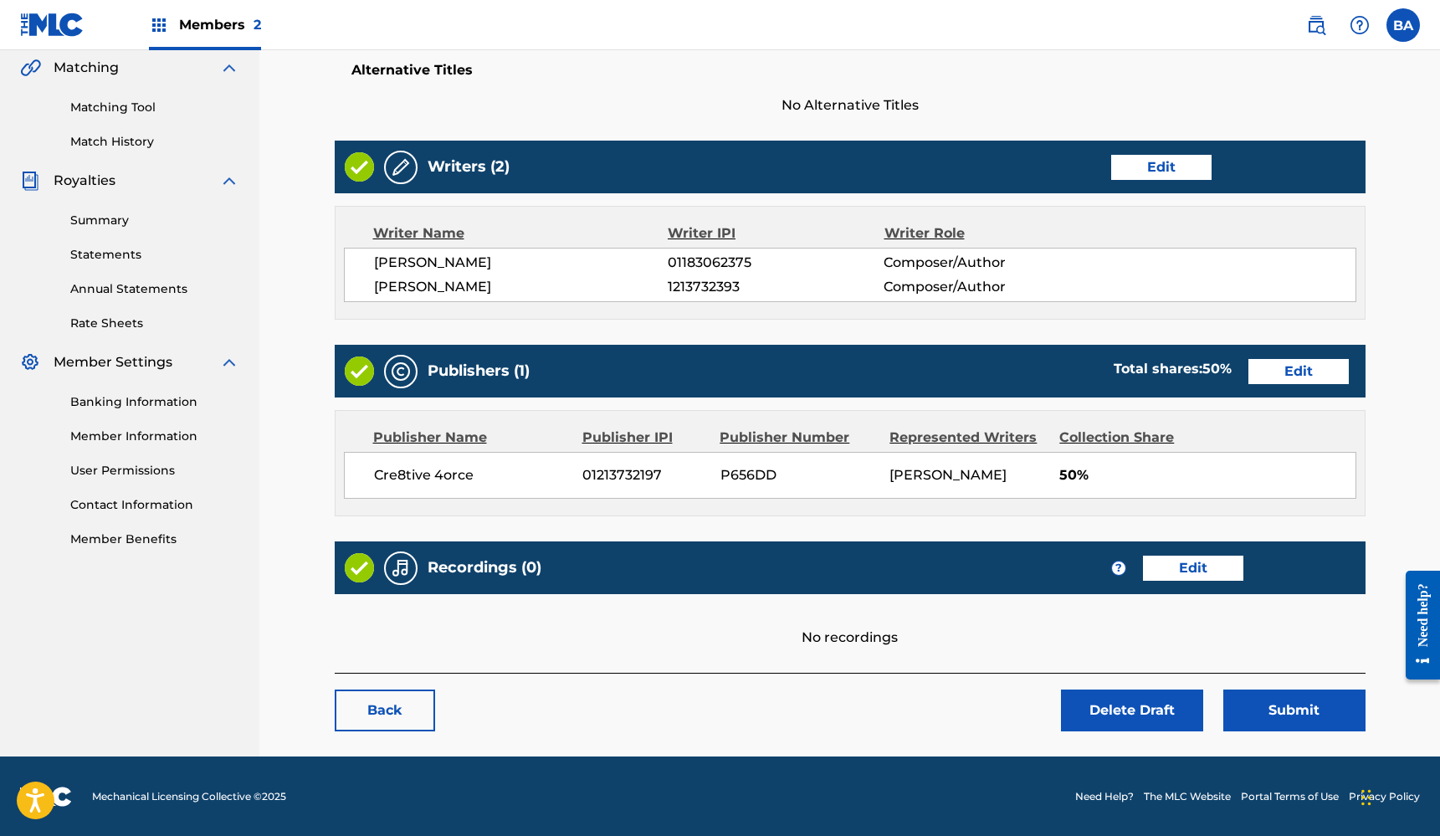
scroll to position [388, 0]
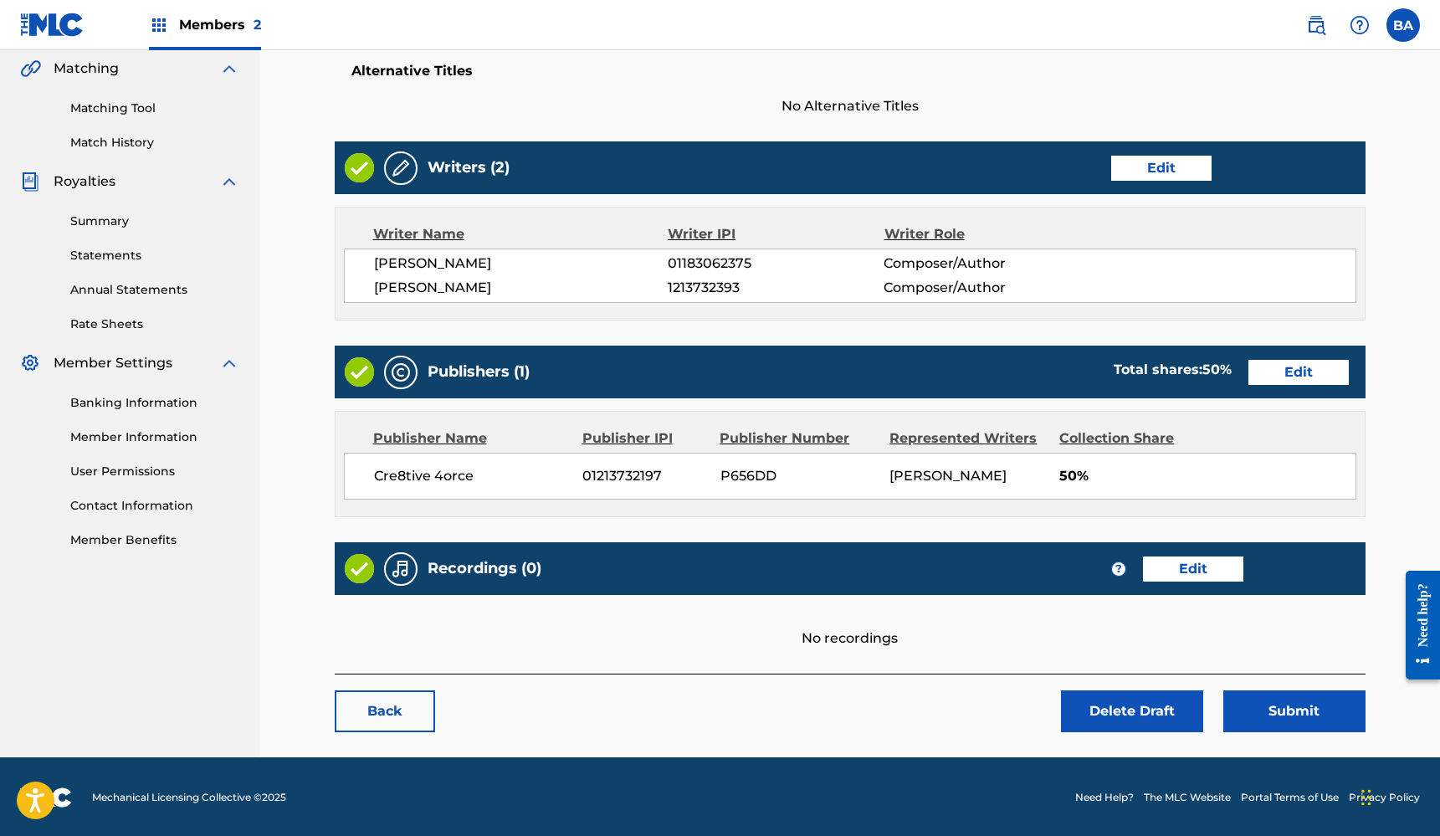
click at [1201, 571] on link "Edit" at bounding box center [1193, 568] width 100 height 25
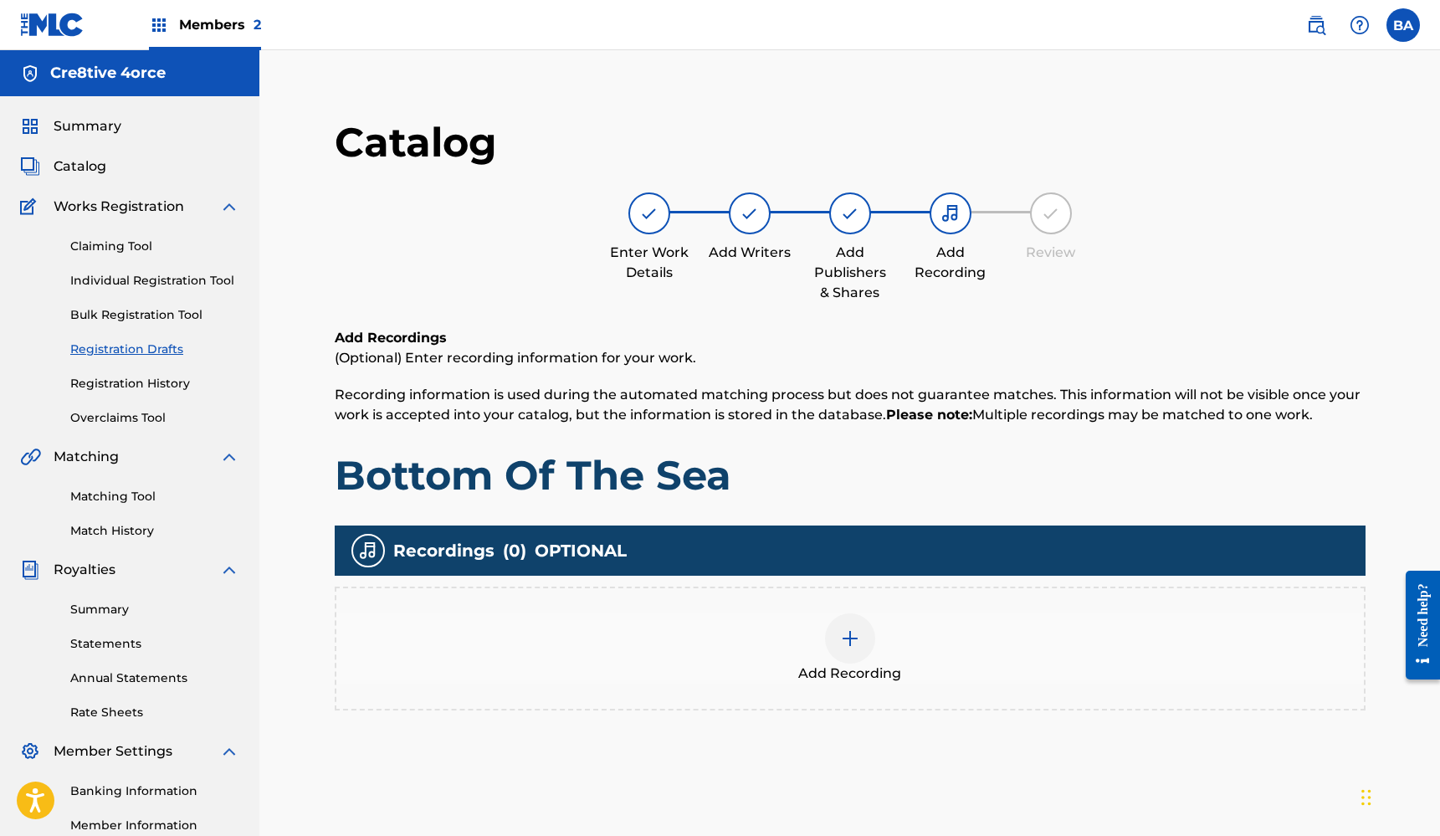
click at [848, 633] on img at bounding box center [850, 638] width 20 height 20
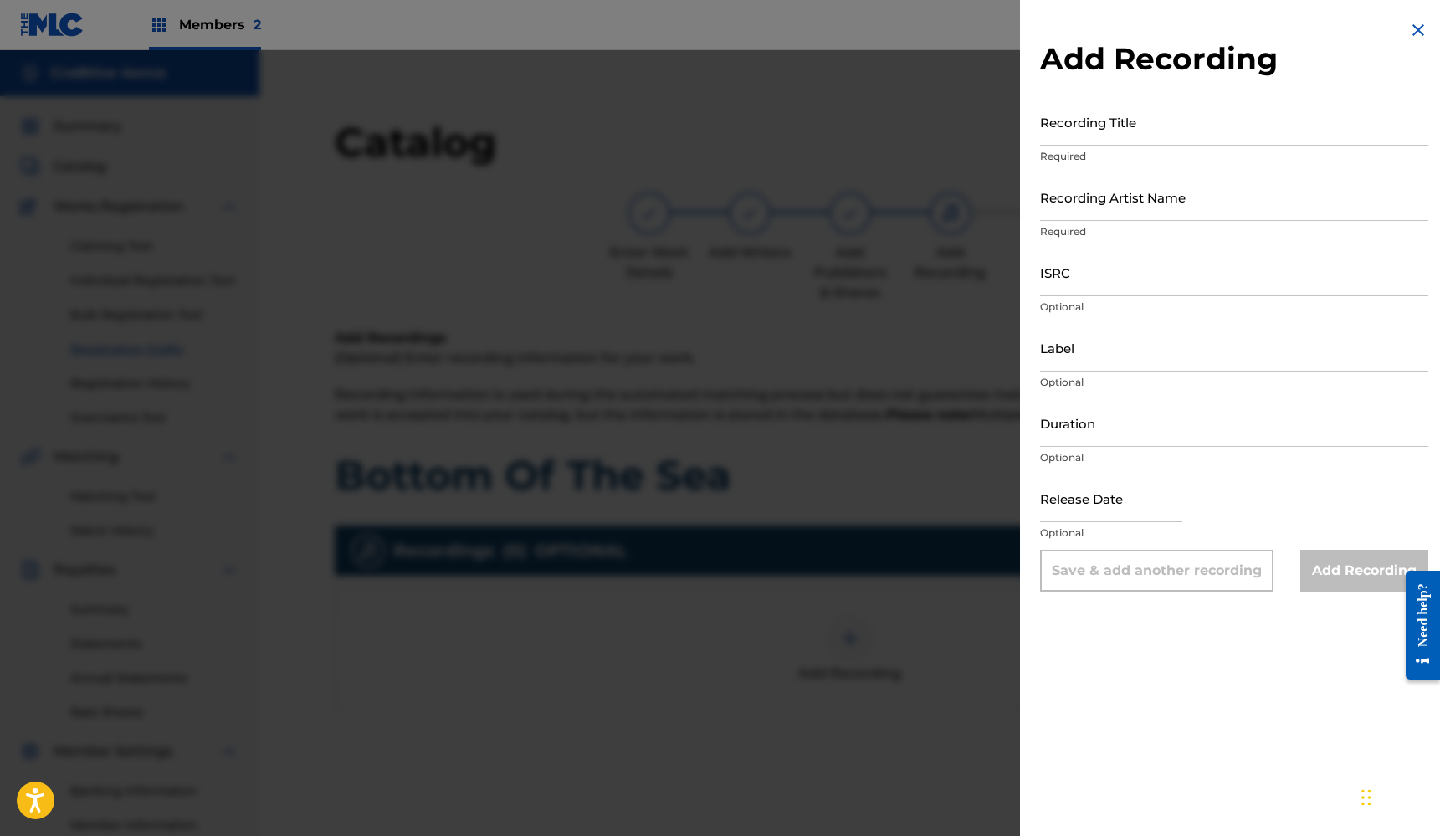
click at [1179, 133] on input "Recording Title" at bounding box center [1234, 122] width 388 height 48
type input "Bottom of the Sea"
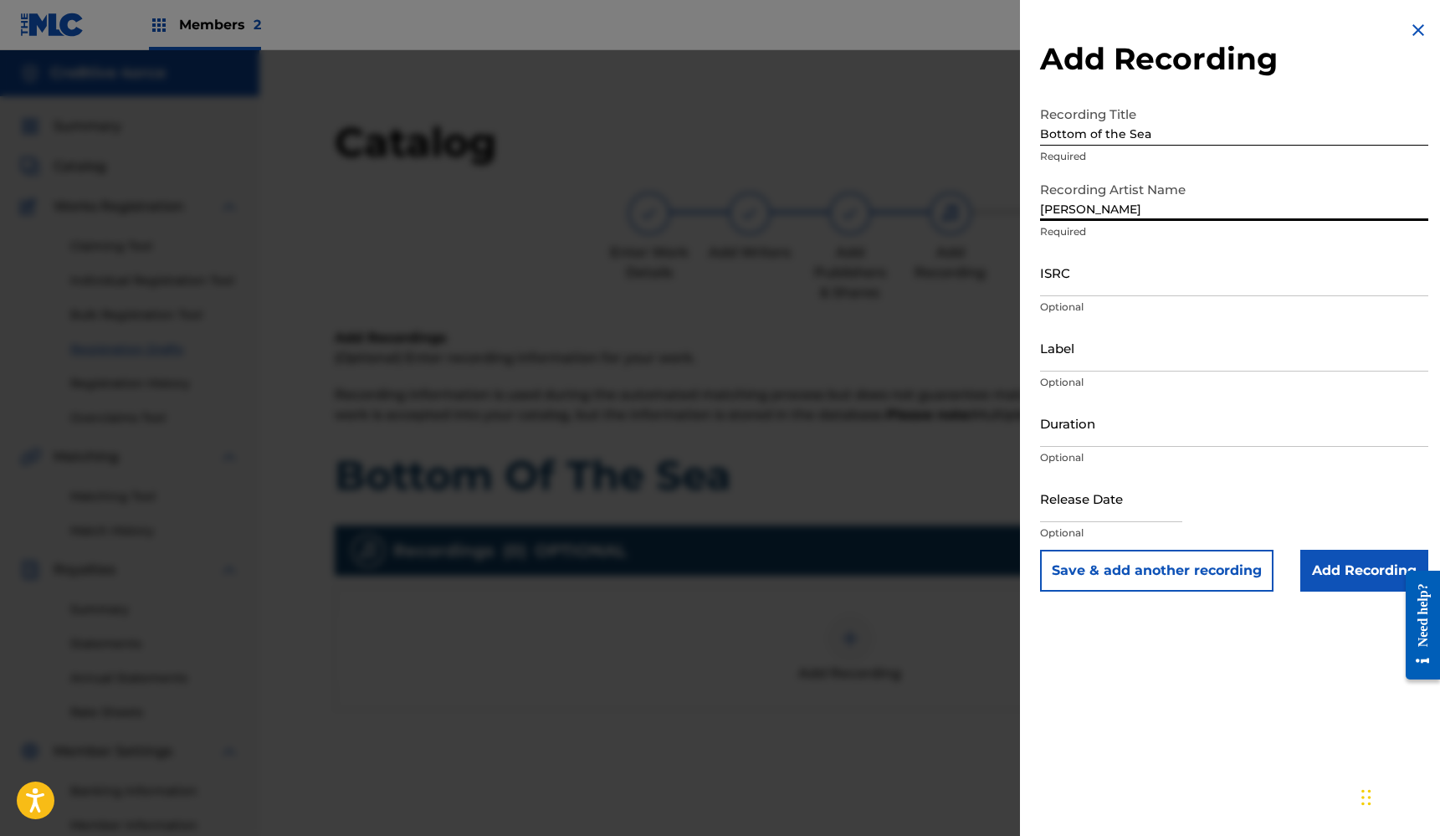
type input "[PERSON_NAME]"
click at [1107, 290] on input "ISRC" at bounding box center [1234, 273] width 388 height 48
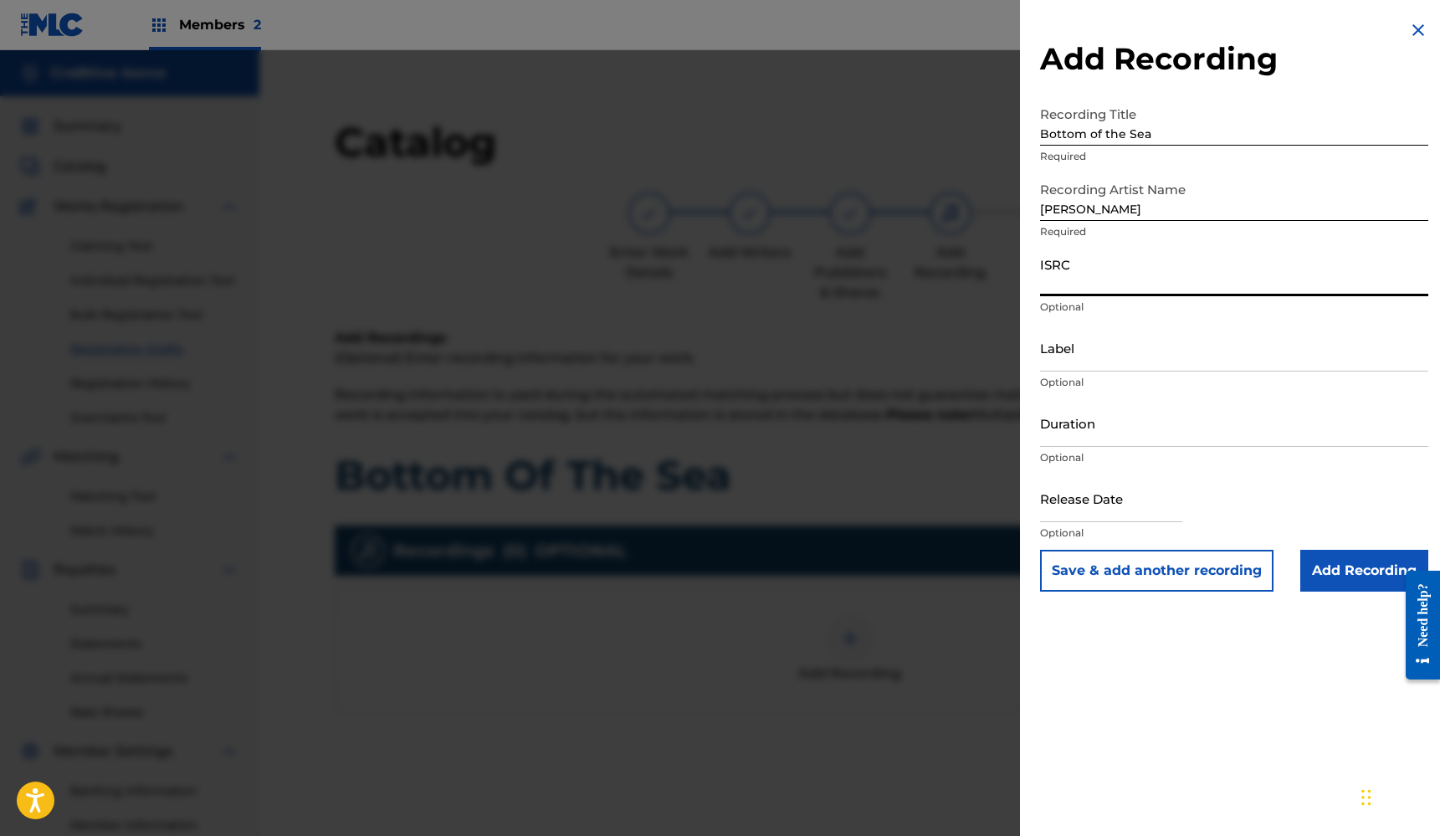
paste input "TCAHK2395016"
type input "TCAHK2395016"
click at [1140, 354] on input "Label" at bounding box center [1234, 348] width 388 height 48
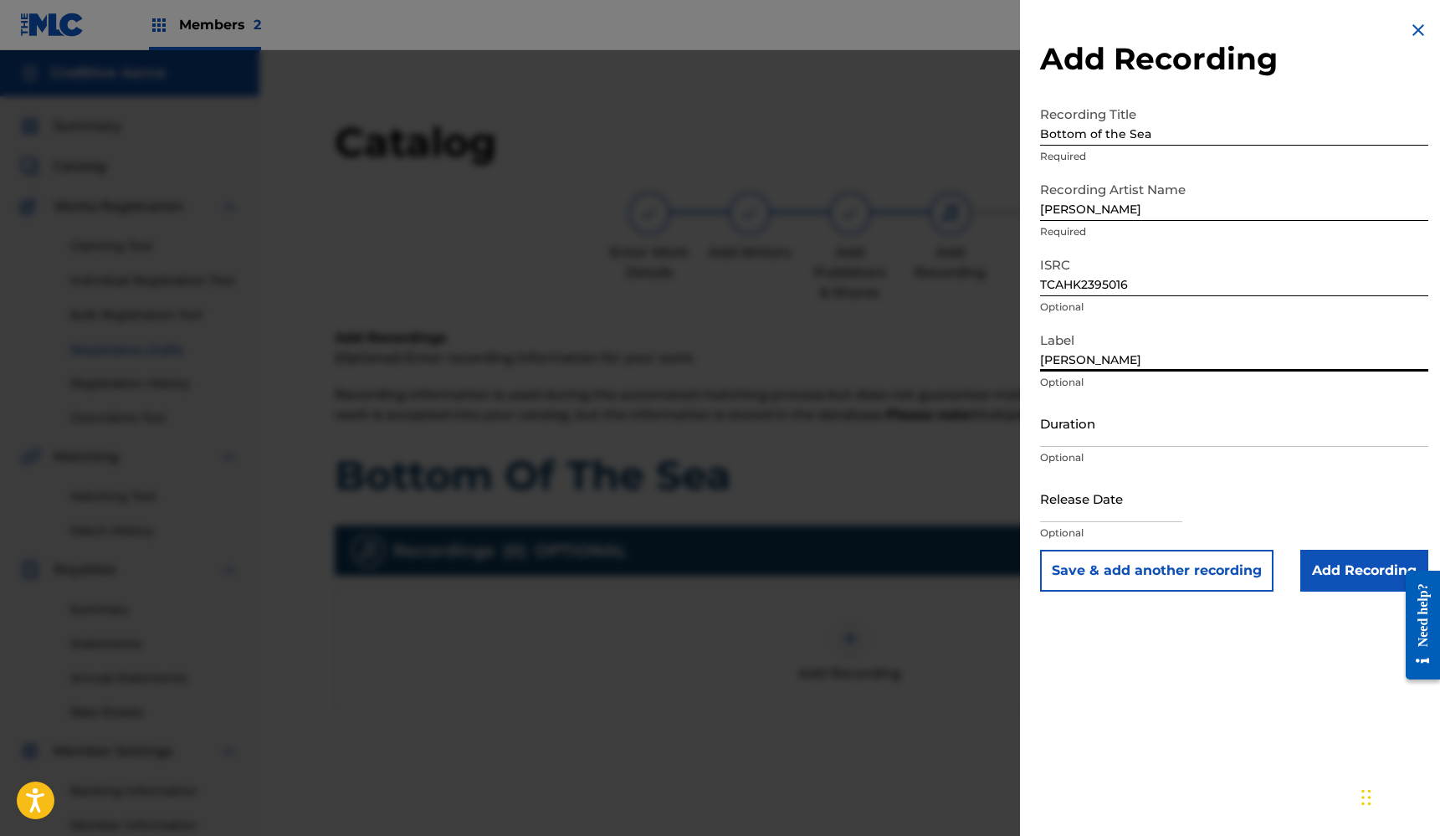
type input "[PERSON_NAME]"
click at [1139, 434] on input "Duration" at bounding box center [1234, 423] width 388 height 48
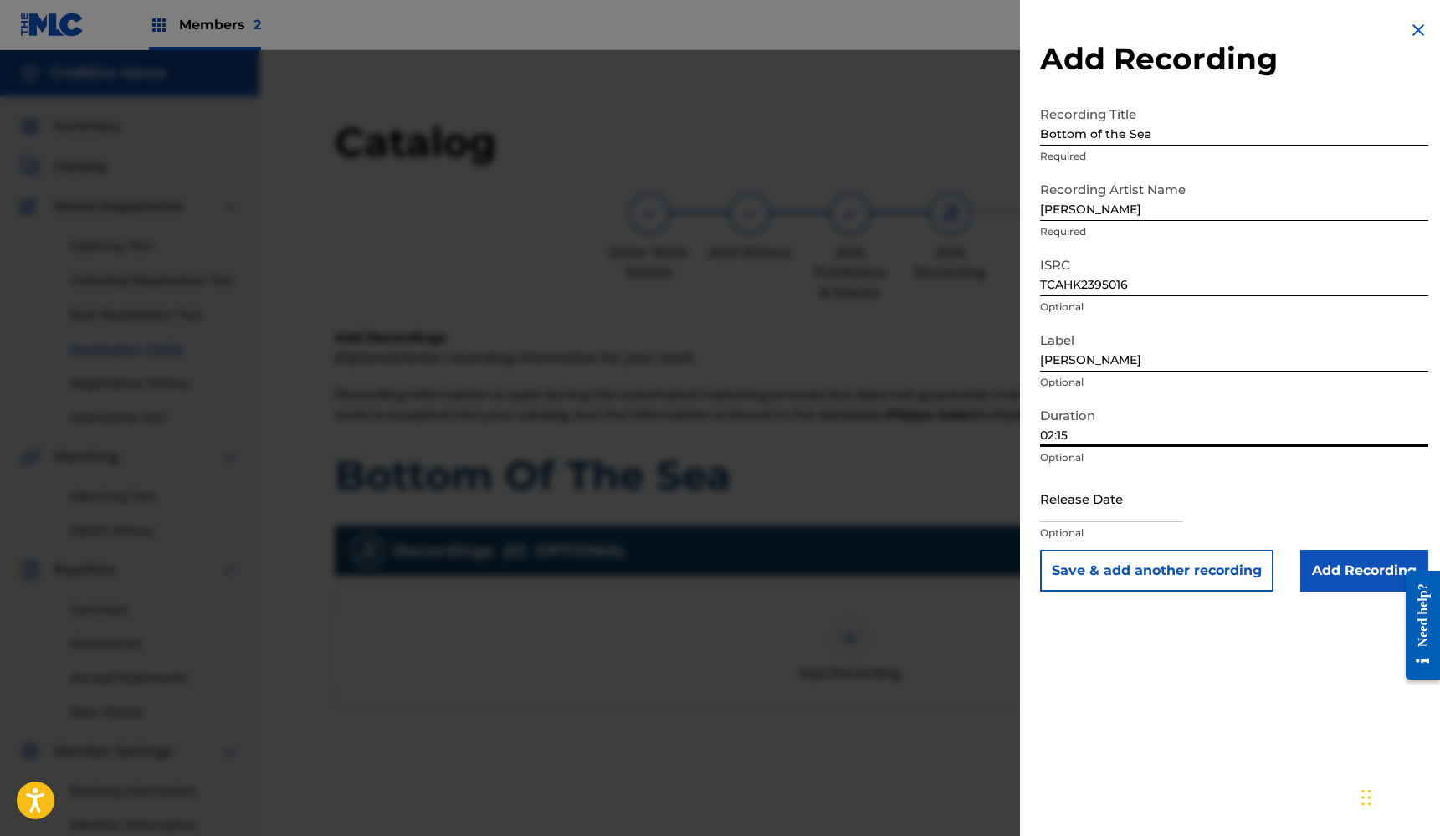
type input "02:15"
select select "7"
select select "2025"
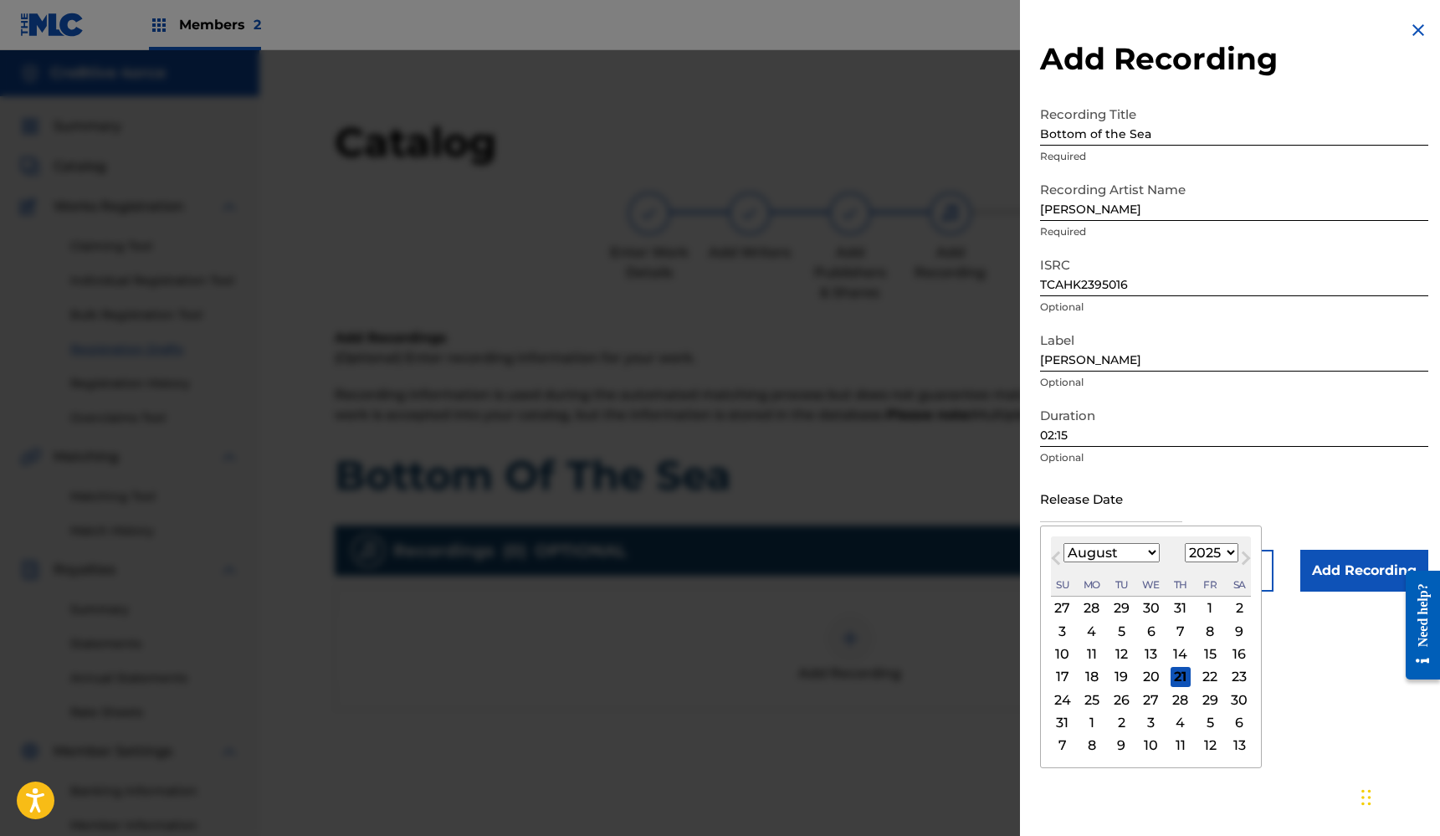
click at [1139, 510] on input "text" at bounding box center [1111, 498] width 142 height 48
select select "8"
select select "2023"
click at [1201, 700] on div "29" at bounding box center [1210, 699] width 20 height 20
type input "[DATE]"
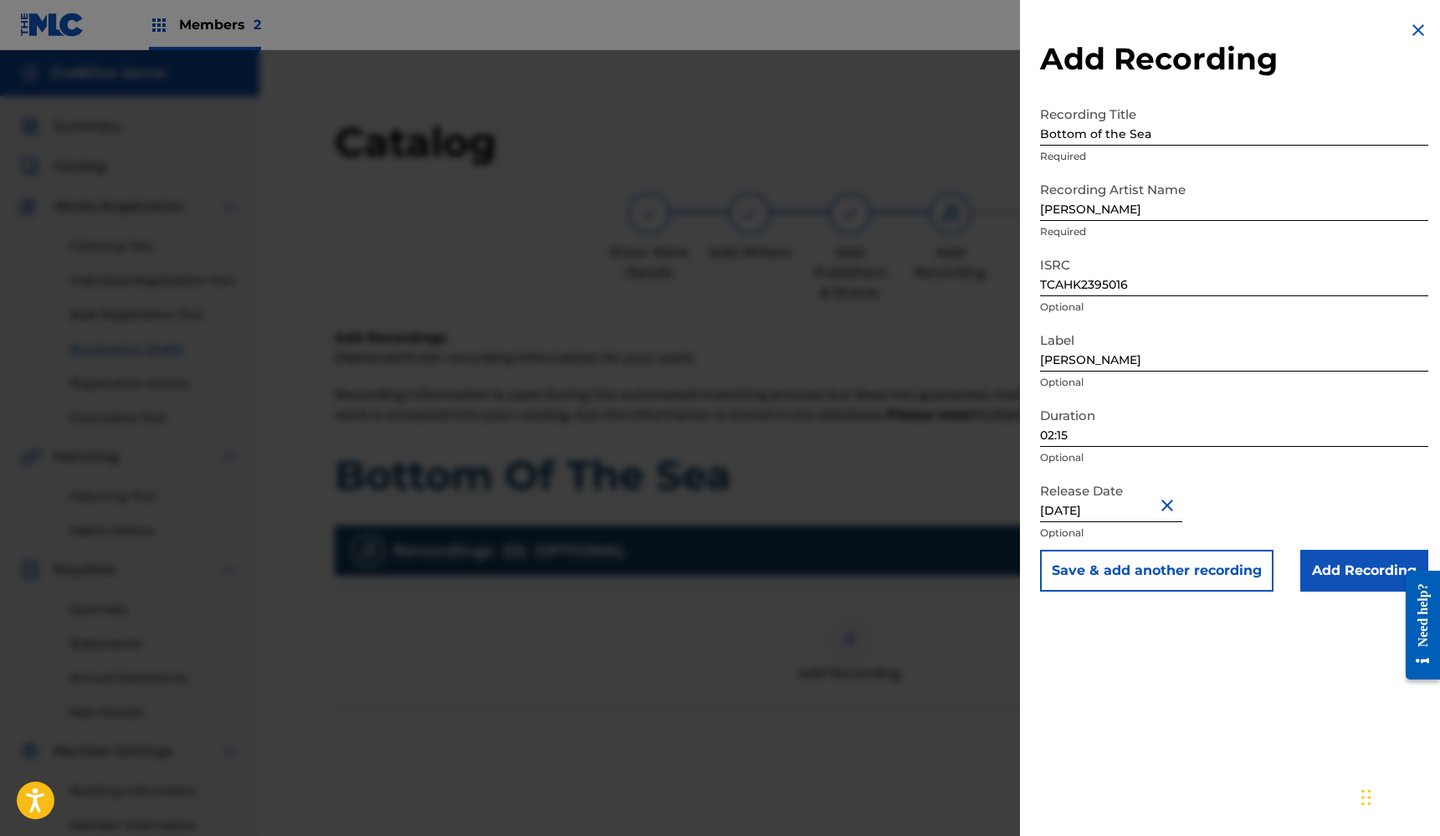
click at [1358, 573] on input "Add Recording" at bounding box center [1364, 571] width 128 height 42
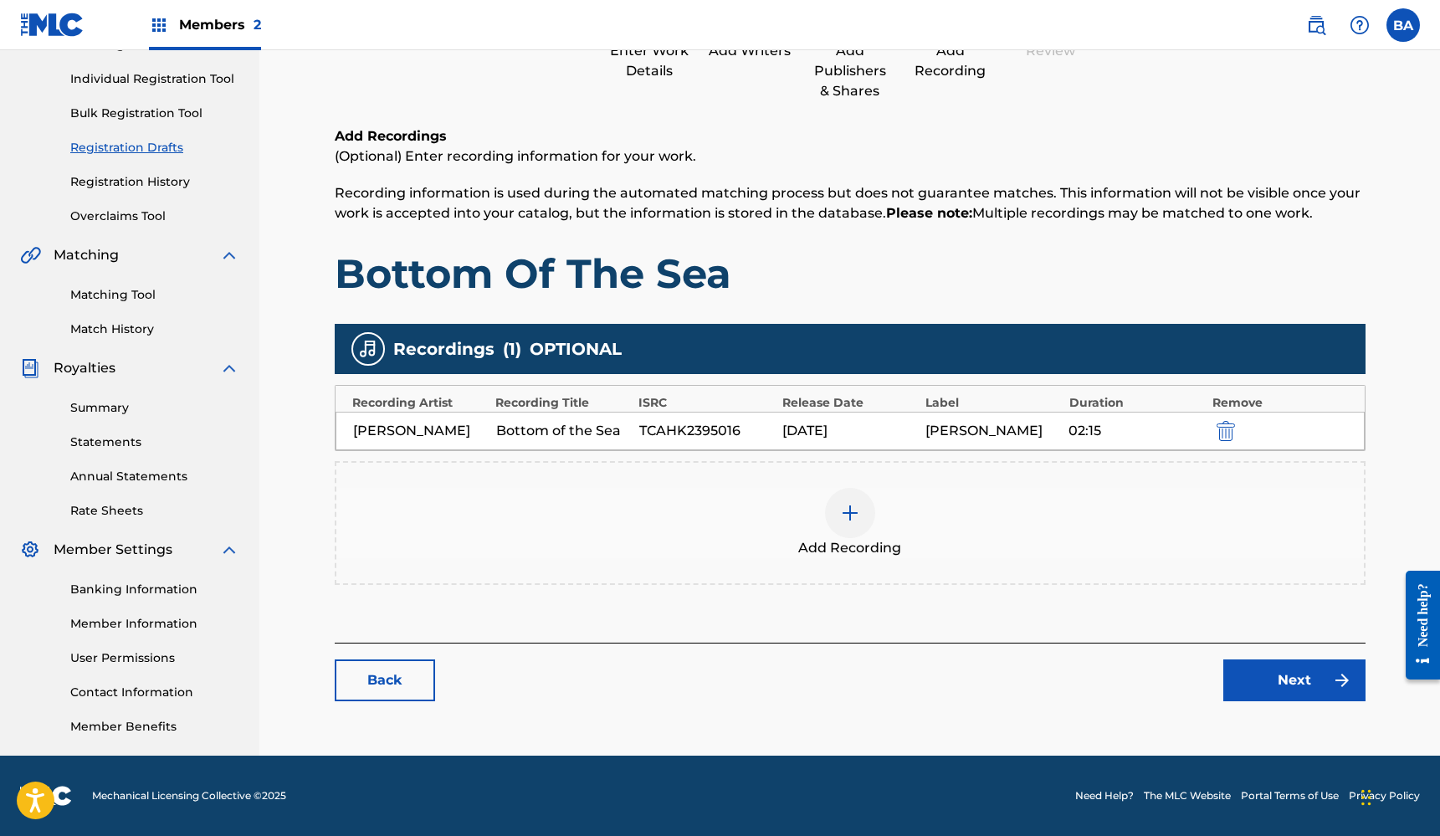
scroll to position [202, 0]
click at [1301, 686] on link "Next" at bounding box center [1294, 680] width 142 height 42
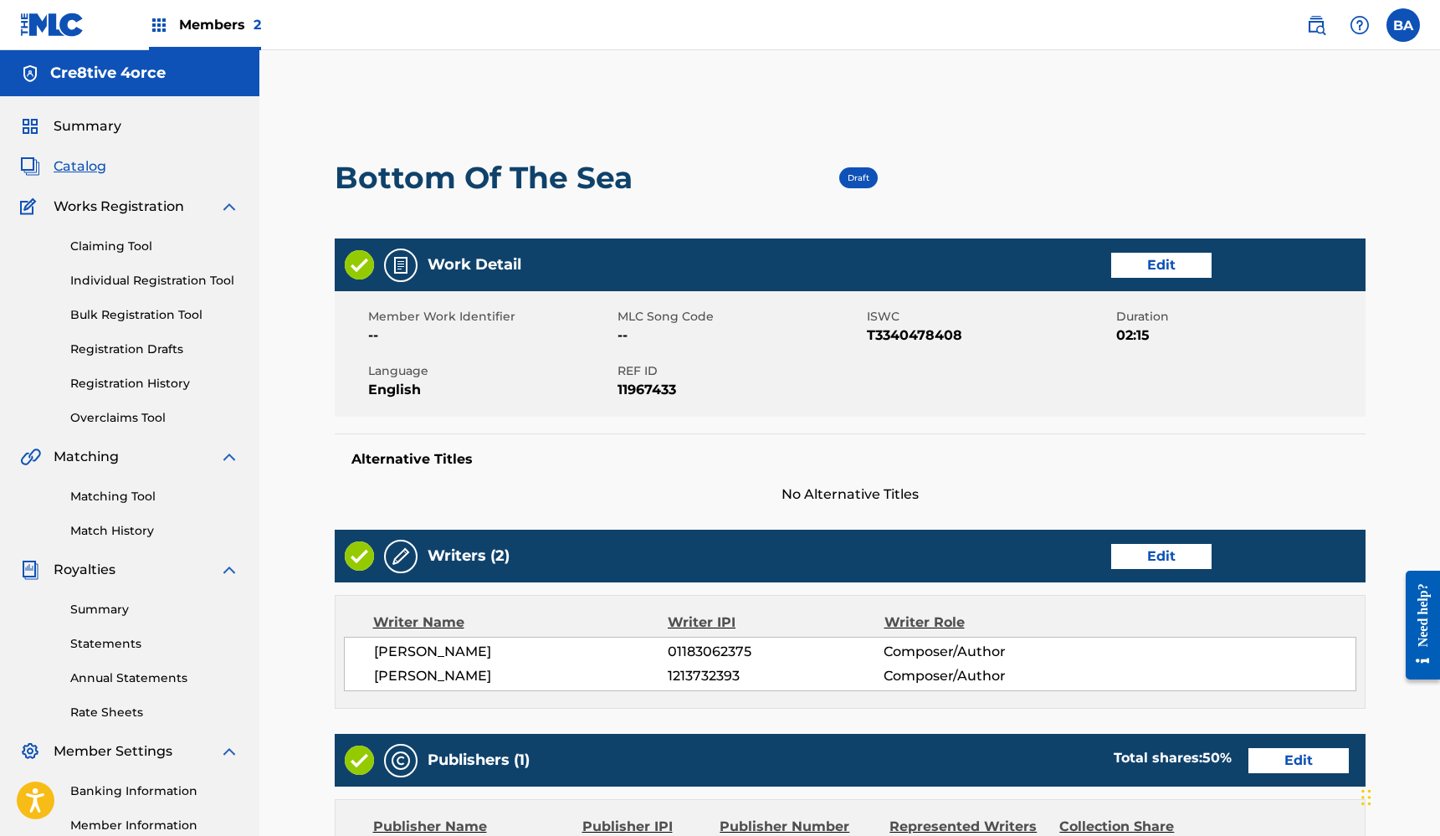
click at [152, 349] on link "Registration Drafts" at bounding box center [154, 350] width 169 height 18
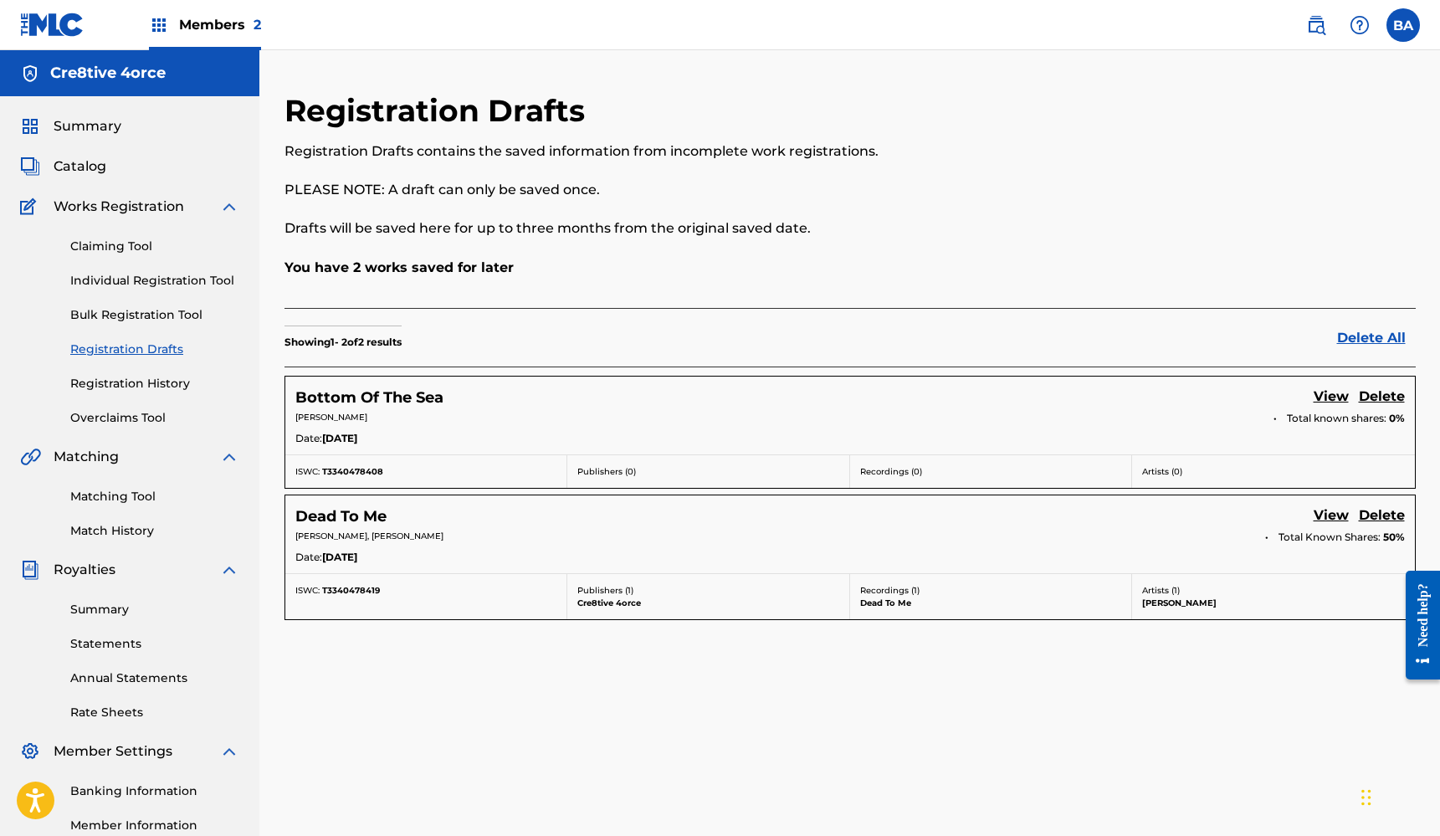
click at [828, 428] on div "[PERSON_NAME] Total known shares: 0%" at bounding box center [849, 420] width 1109 height 18
click at [398, 402] on h5 "Bottom Of The Sea" at bounding box center [369, 397] width 148 height 19
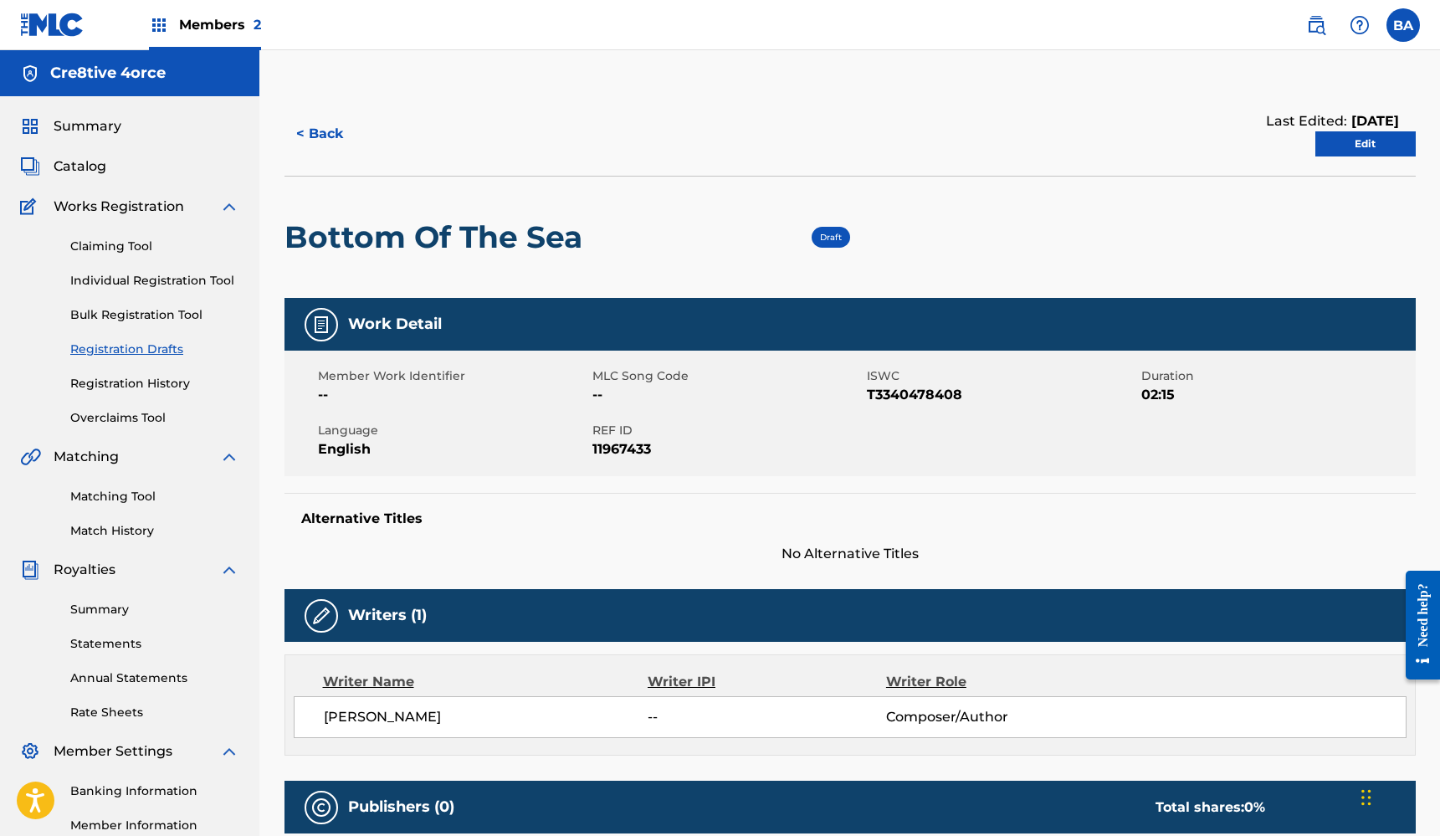
click at [1381, 145] on link "Edit" at bounding box center [1365, 143] width 100 height 25
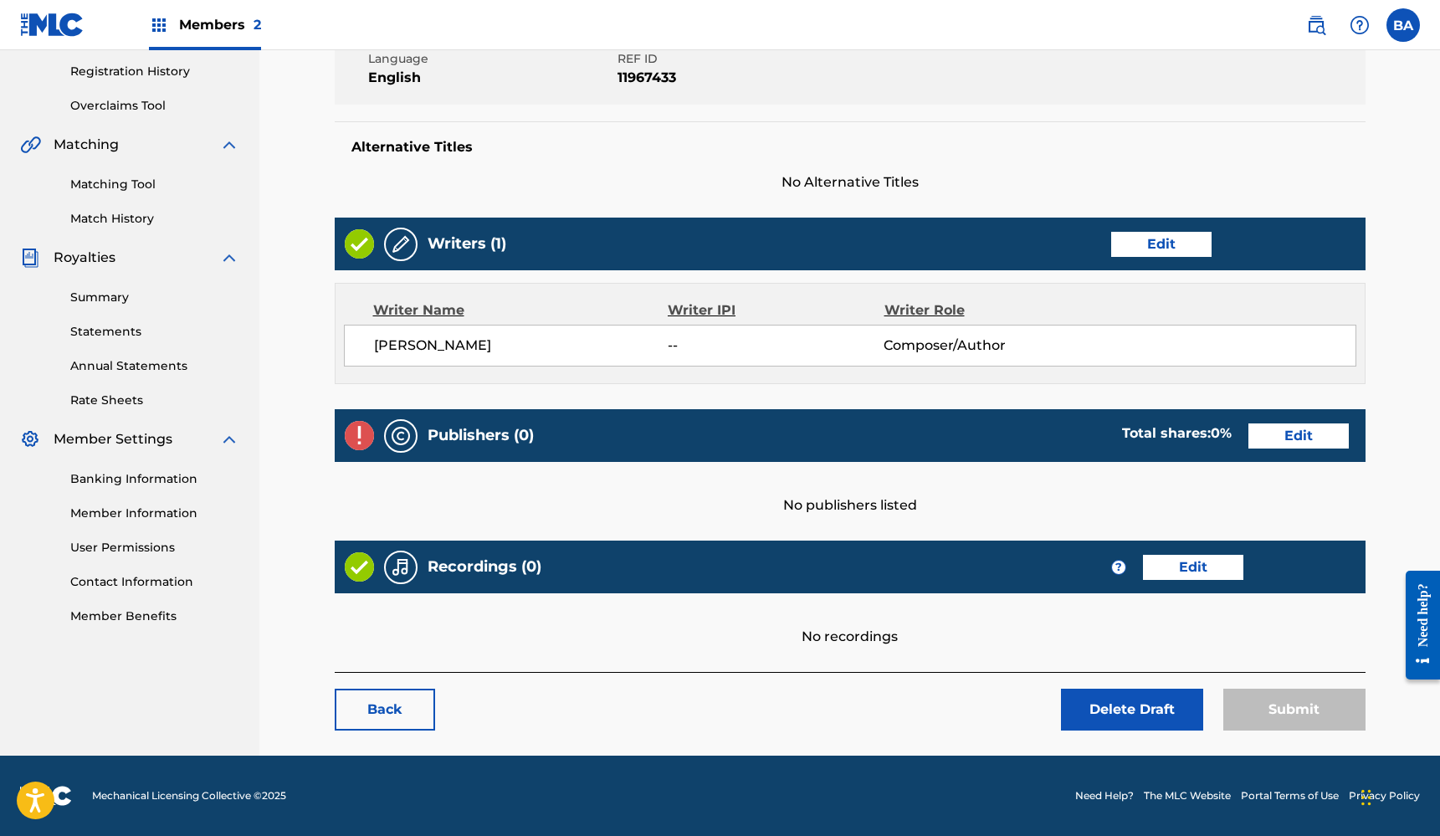
scroll to position [312, 0]
click at [1167, 241] on link "Edit" at bounding box center [1161, 244] width 100 height 25
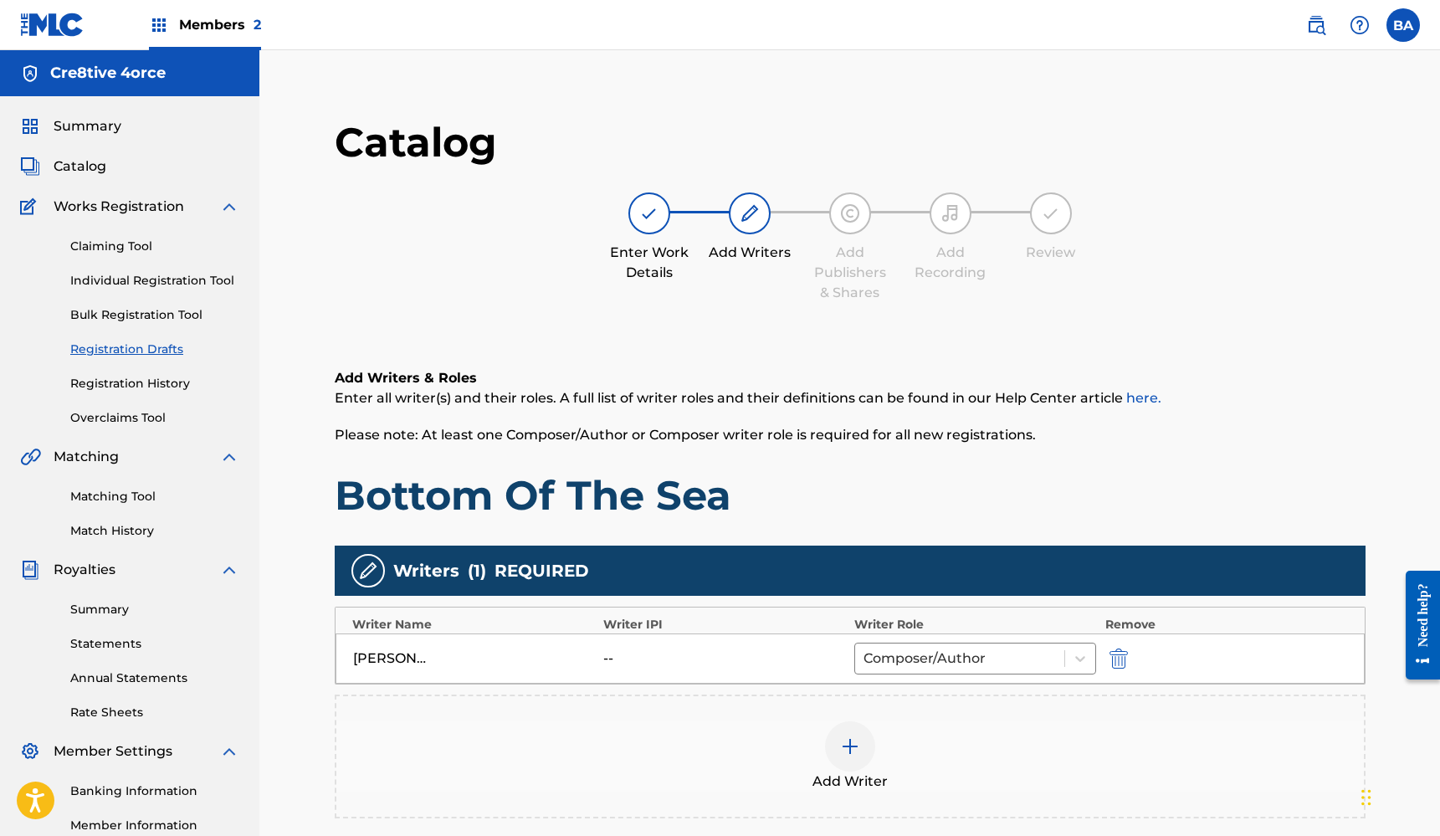
click at [1117, 656] on img "submit" at bounding box center [1118, 658] width 18 height 20
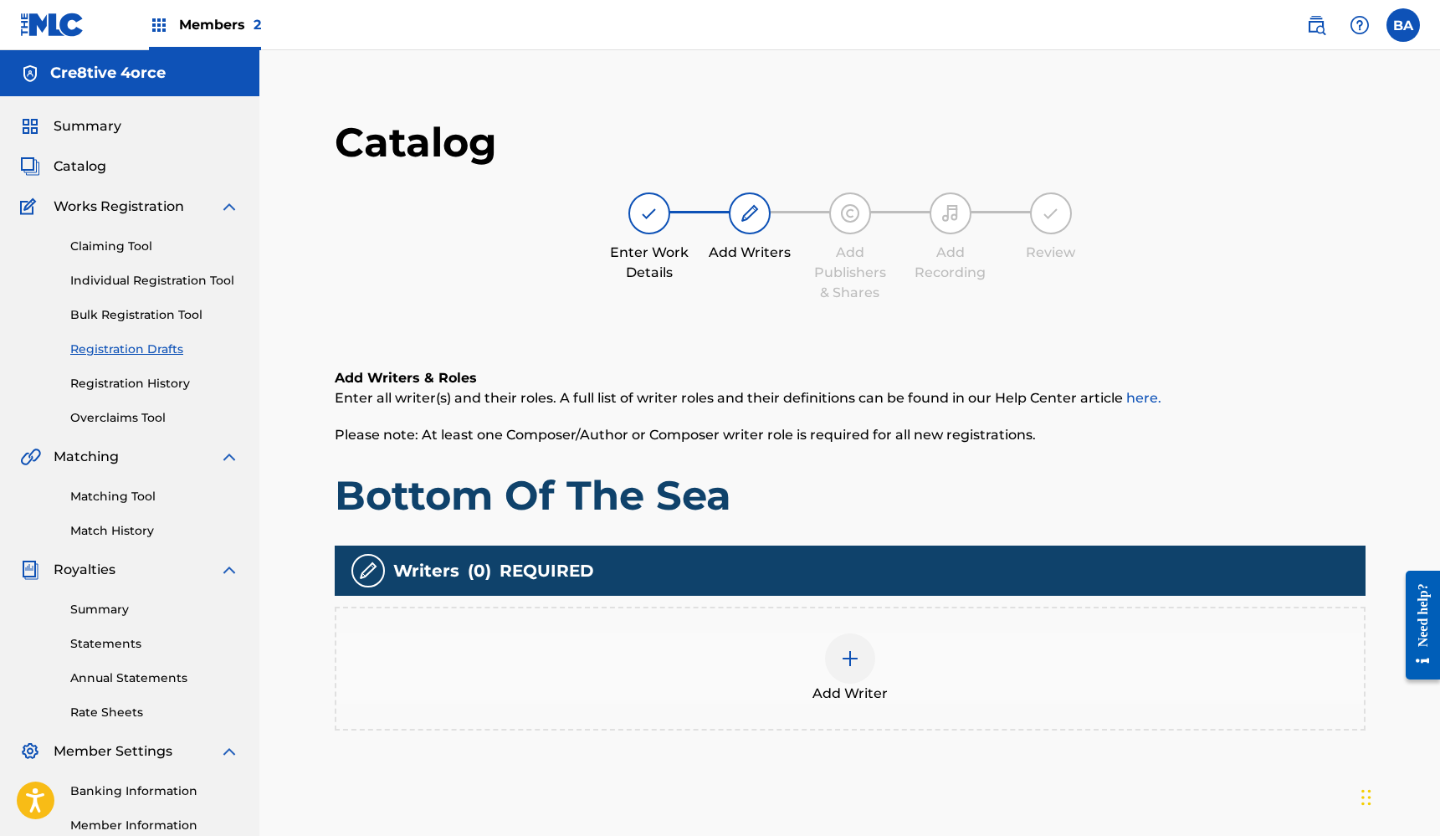
click at [1398, 18] on label at bounding box center [1402, 24] width 33 height 33
click at [1403, 25] on input "BA [PERSON_NAME] [PERSON_NAME][EMAIL_ADDRESS][PERSON_NAME][DOMAIN_NAME] Notific…" at bounding box center [1403, 25] width 0 height 0
click at [1243, 236] on p "Log out" at bounding box center [1241, 236] width 39 height 15
click at [1403, 25] on input "BA [PERSON_NAME] [PERSON_NAME][EMAIL_ADDRESS][PERSON_NAME][DOMAIN_NAME] Notific…" at bounding box center [1403, 25] width 0 height 0
